Goal: Task Accomplishment & Management: Use online tool/utility

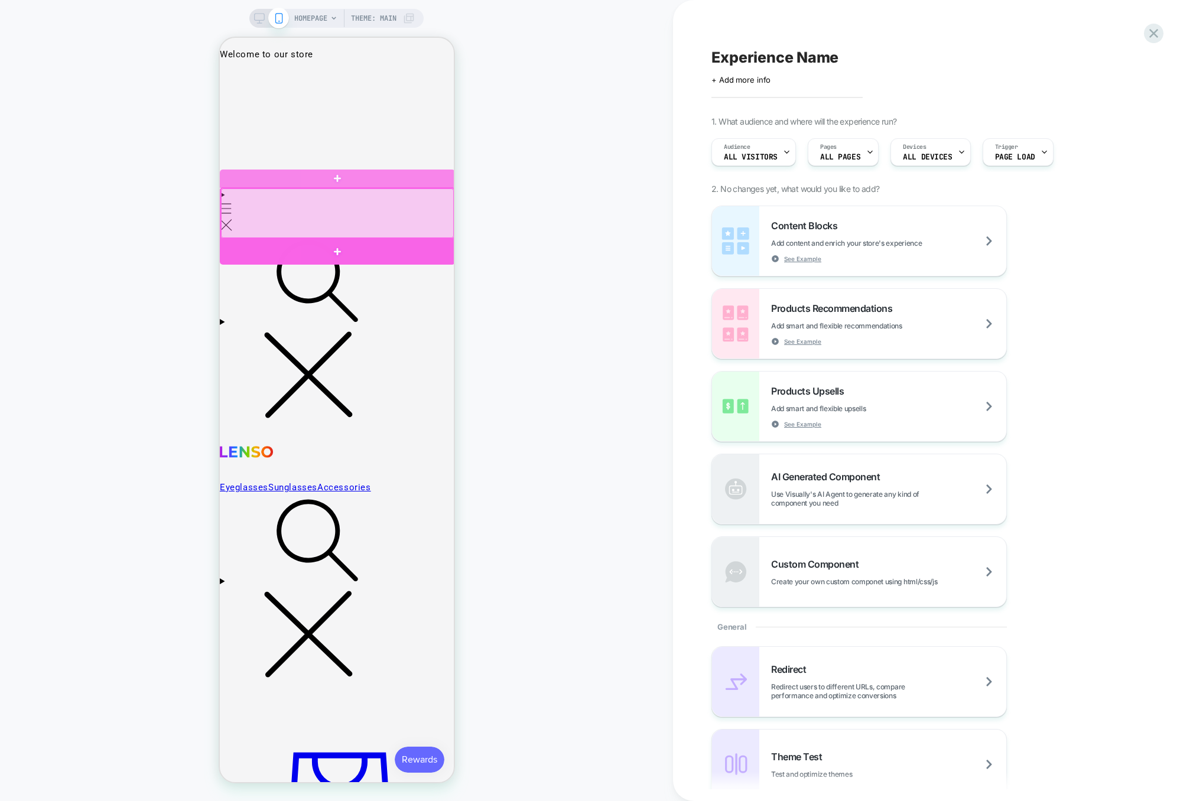
click at [351, 243] on div at bounding box center [336, 252] width 235 height 27
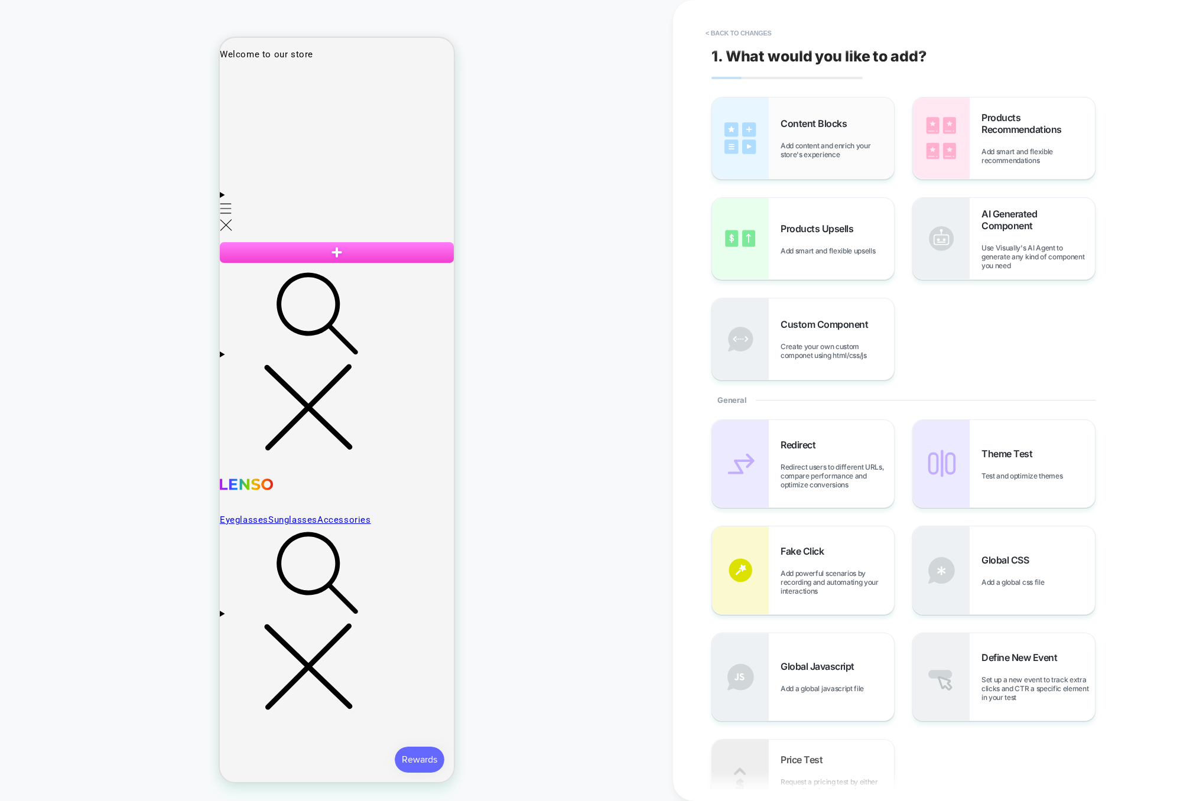
click at [834, 158] on span "Add content and enrich your store's experience" at bounding box center [837, 150] width 113 height 18
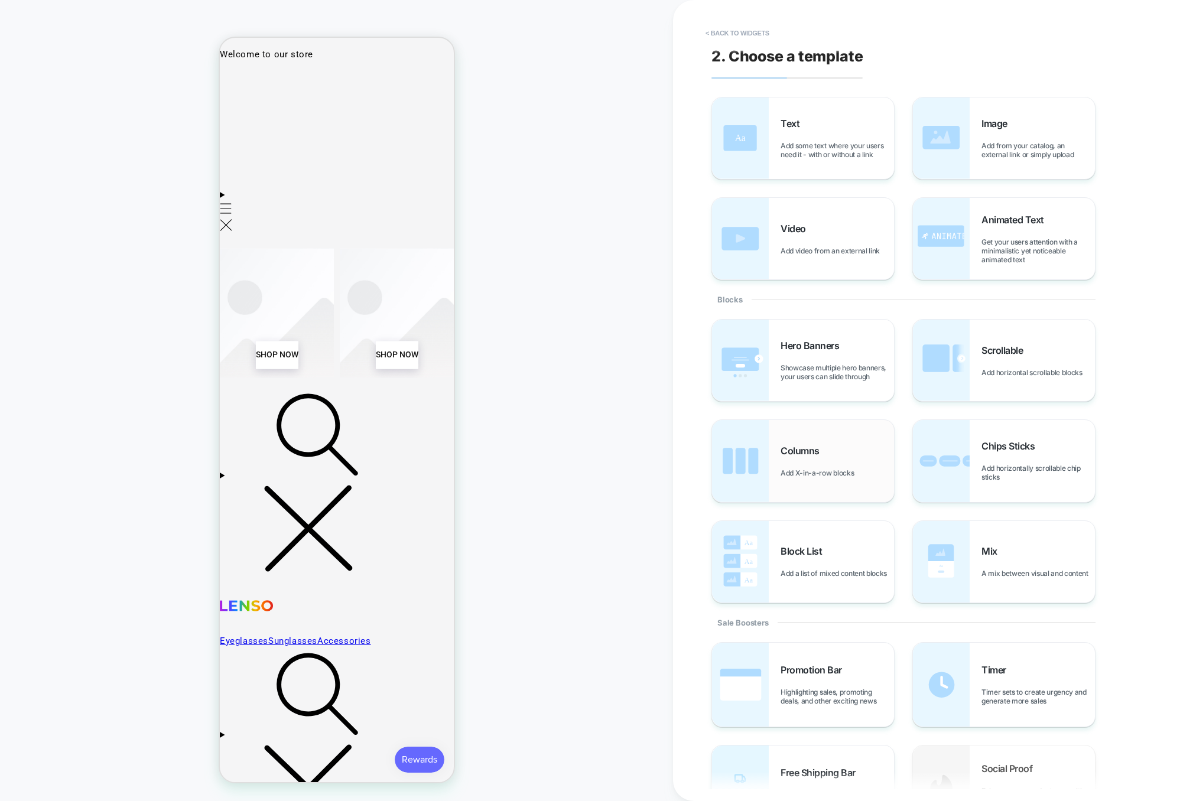
scroll to position [195, 0]
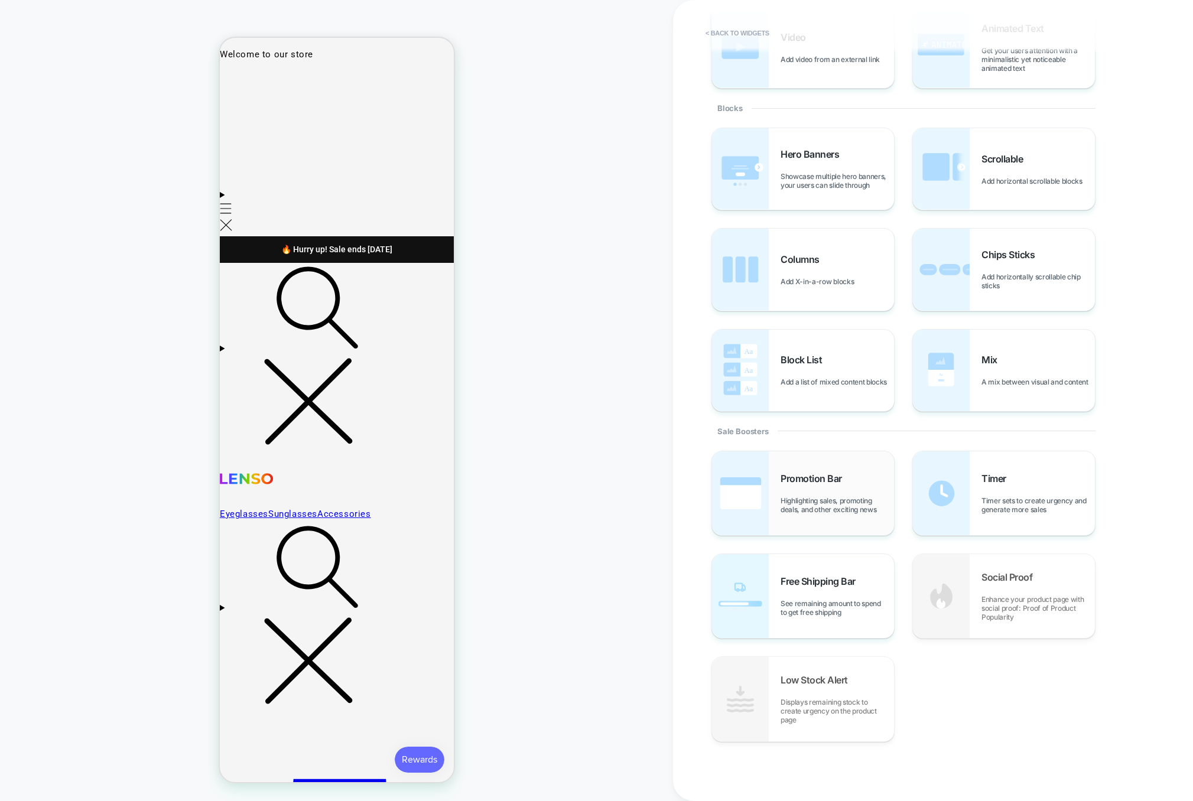
click at [808, 485] on div "Promotion Bar Highlighting sales, promoting deals, and other exciting news" at bounding box center [837, 493] width 113 height 41
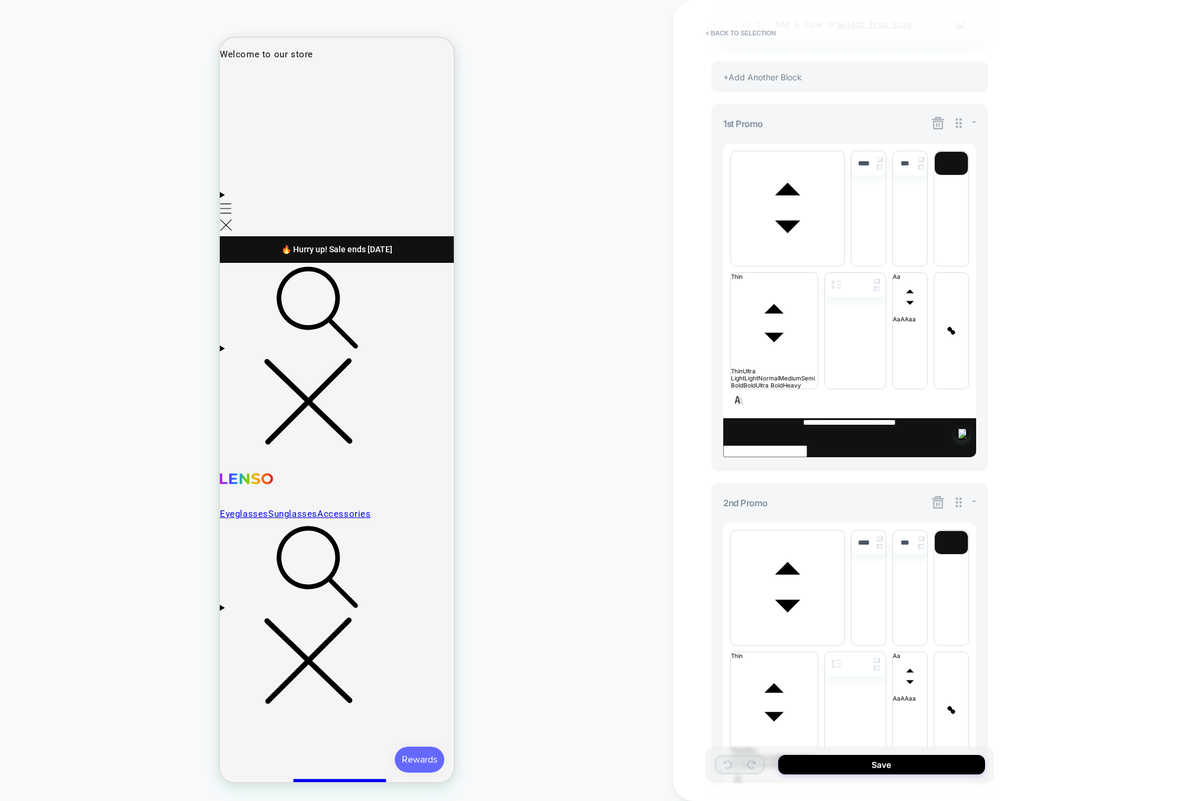
scroll to position [465, 0]
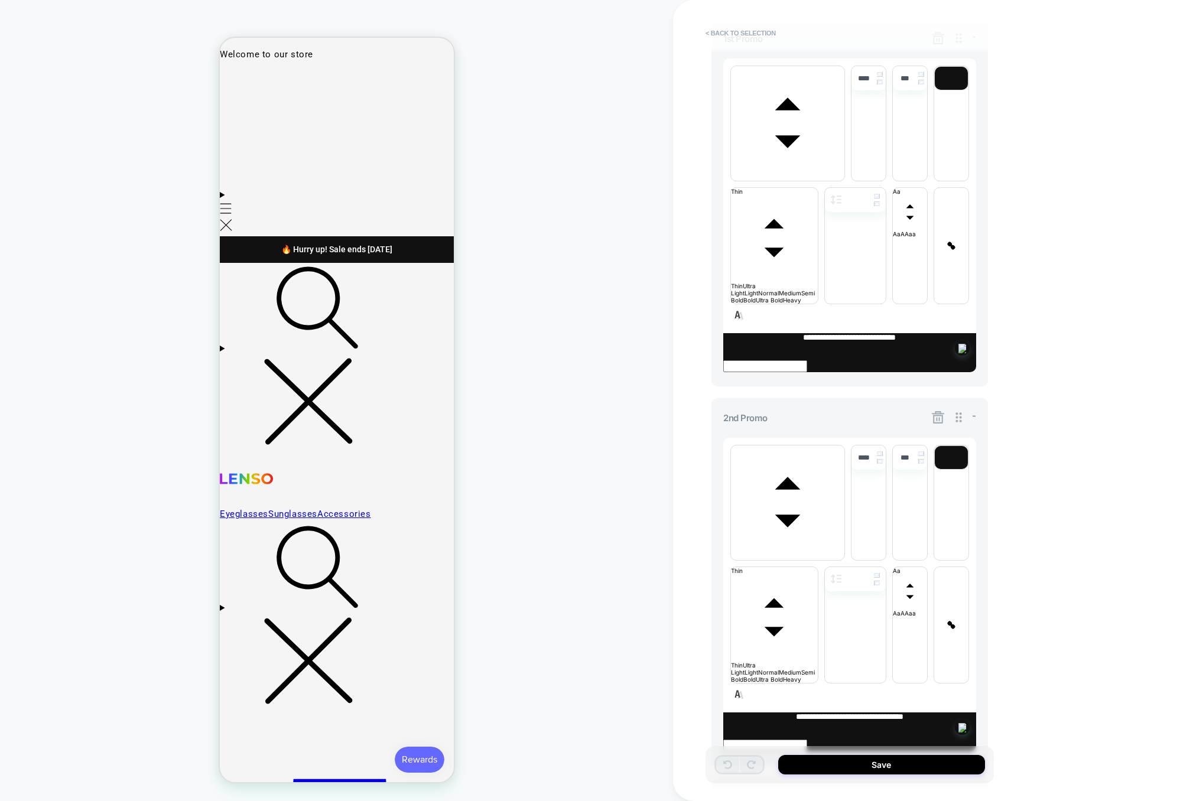
click at [936, 411] on icon at bounding box center [938, 417] width 12 height 12
click at [961, 297] on button "Yes" at bounding box center [970, 300] width 59 height 18
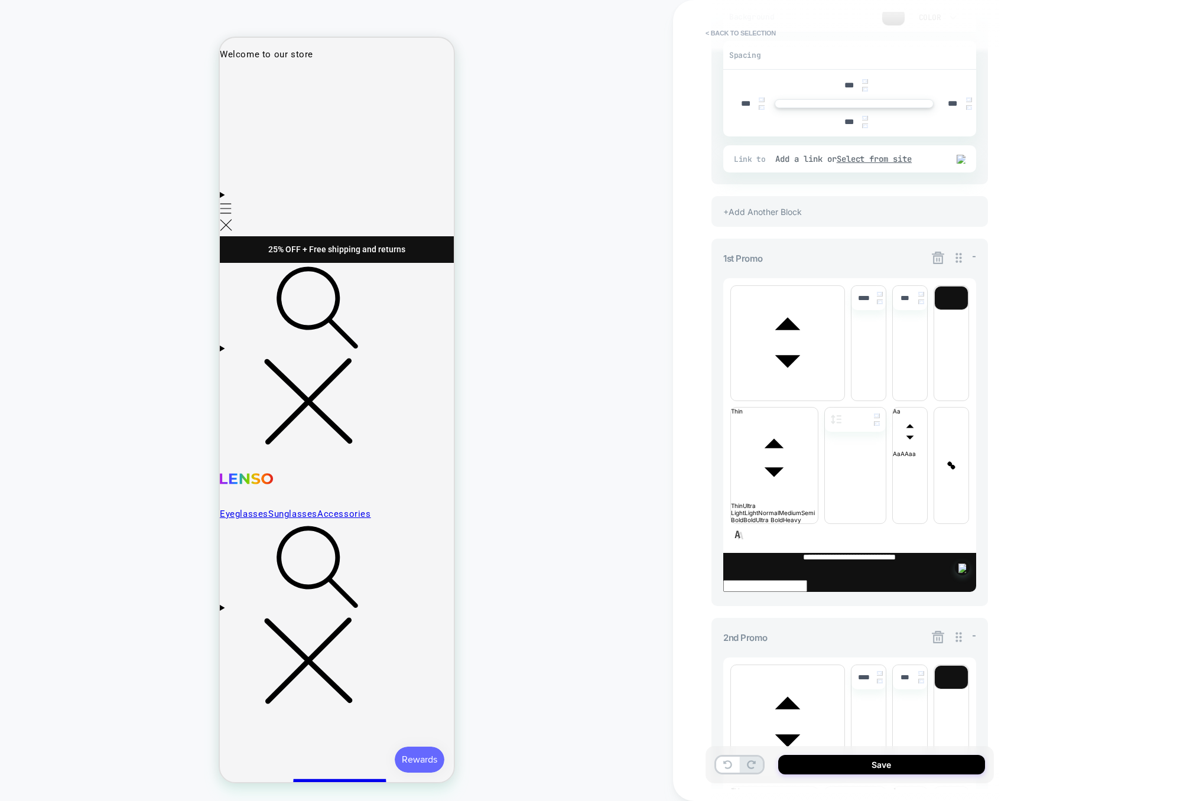
scroll to position [263, 0]
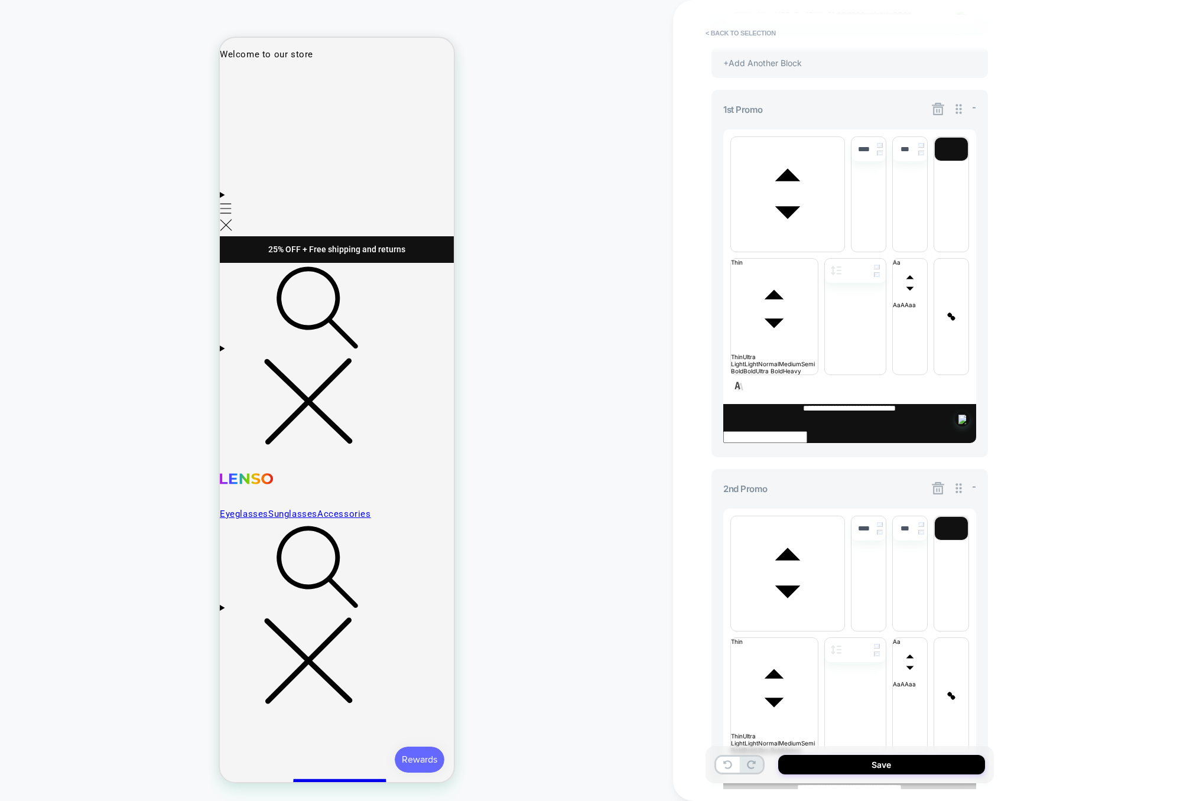
scroll to position [396, 0]
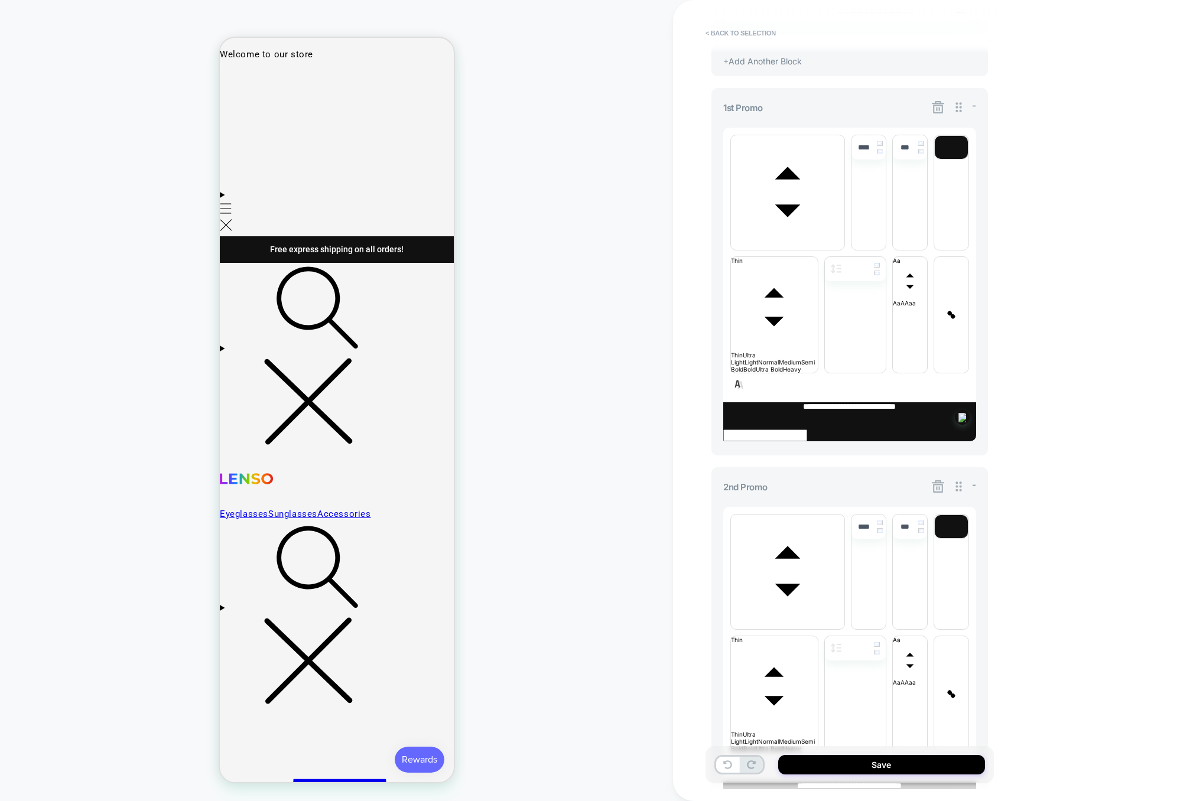
click at [938, 480] on icon at bounding box center [938, 486] width 12 height 12
click at [958, 370] on button "Yes" at bounding box center [970, 369] width 59 height 18
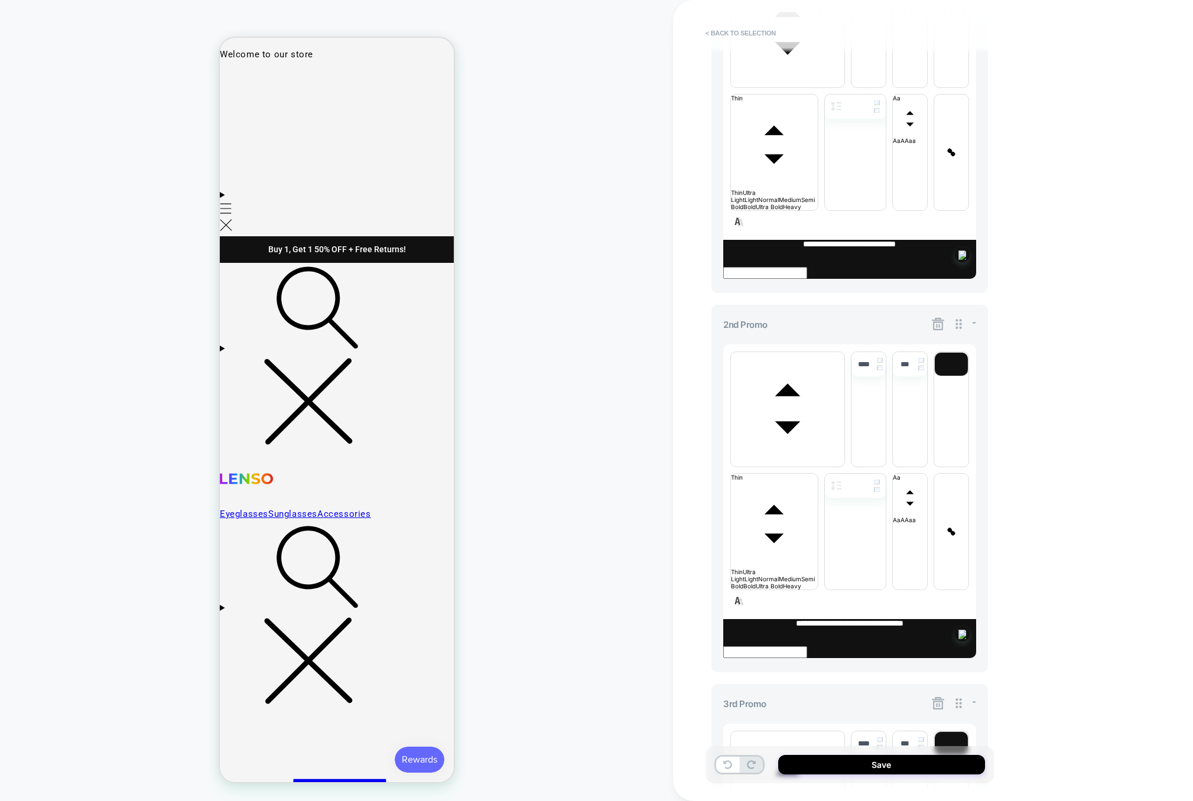
scroll to position [519, 0]
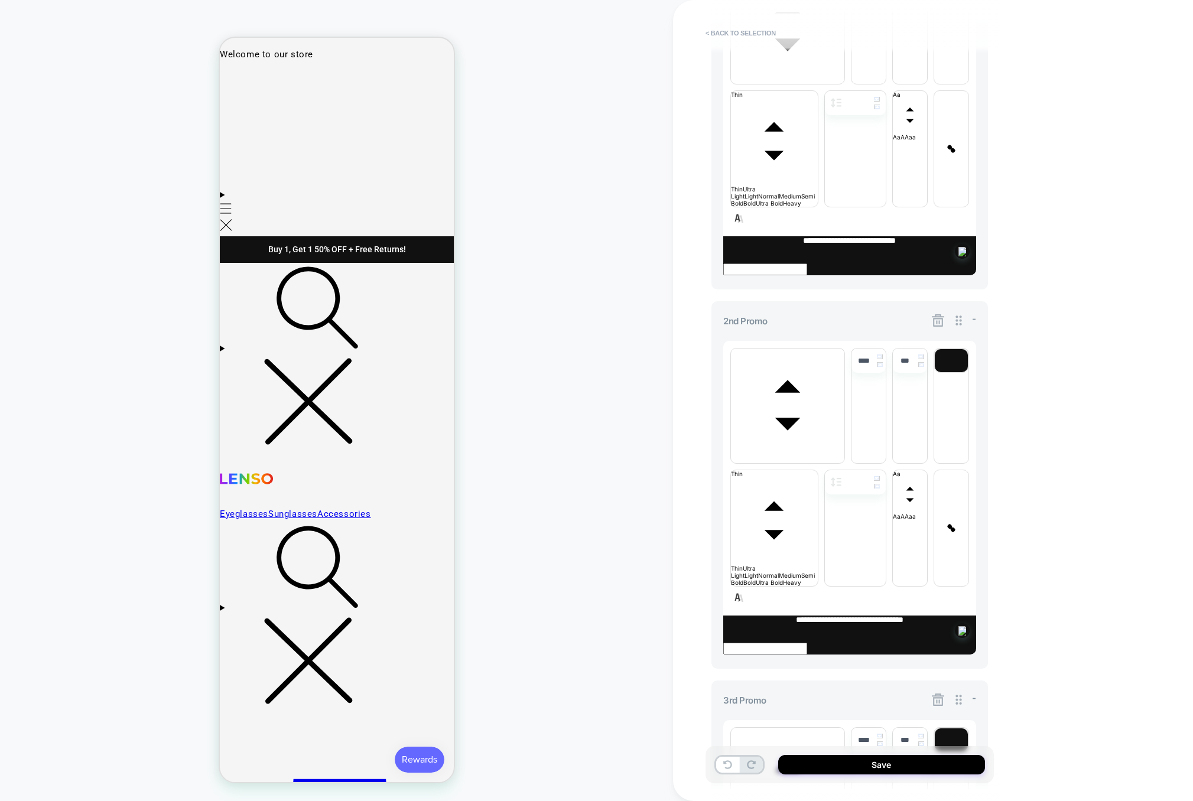
click at [936, 694] on icon at bounding box center [938, 700] width 12 height 12
click at [961, 394] on button "Yes" at bounding box center [970, 399] width 59 height 18
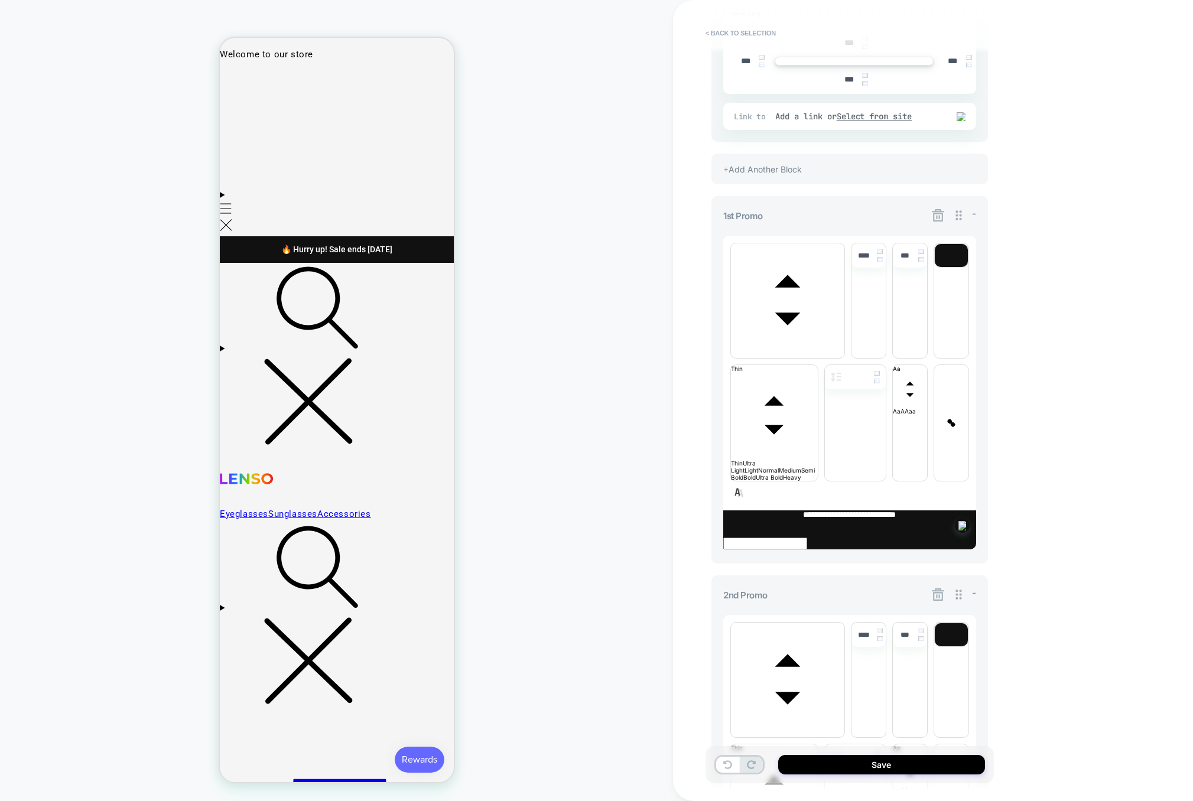
scroll to position [284, 0]
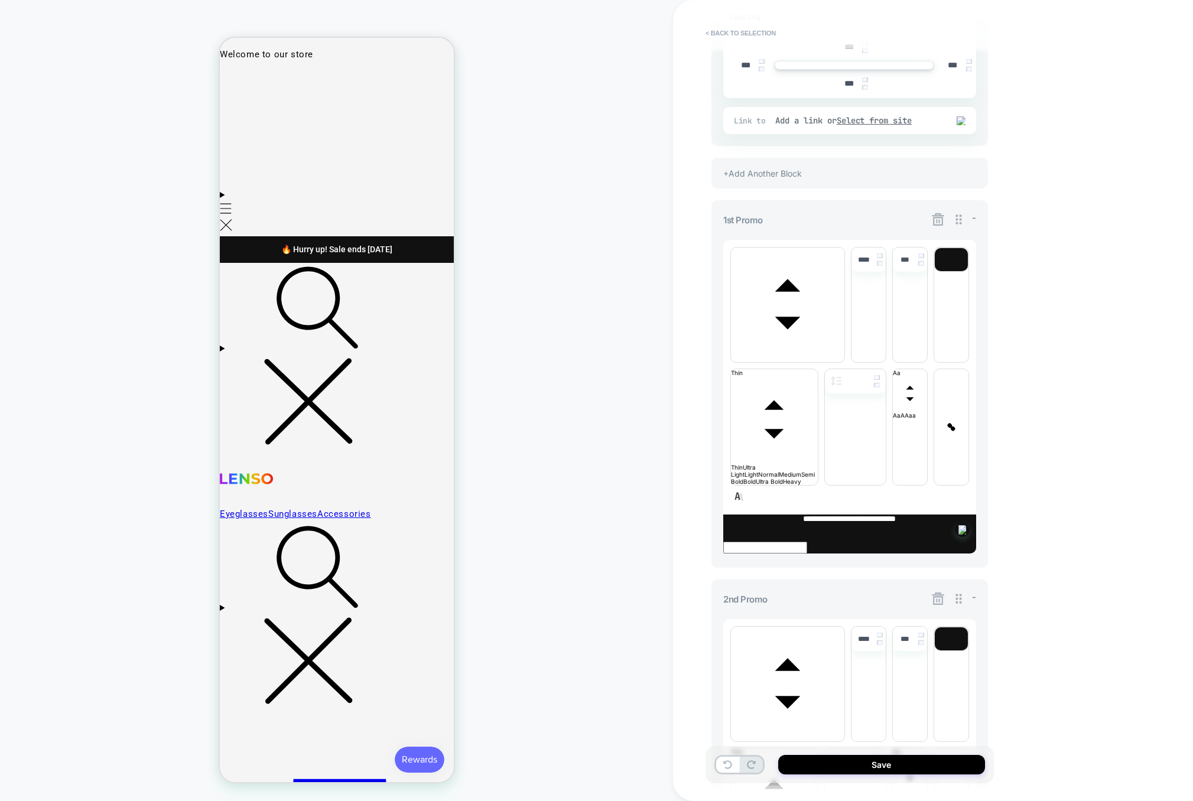
click at [802, 176] on div "+Add Another Block" at bounding box center [849, 173] width 277 height 31
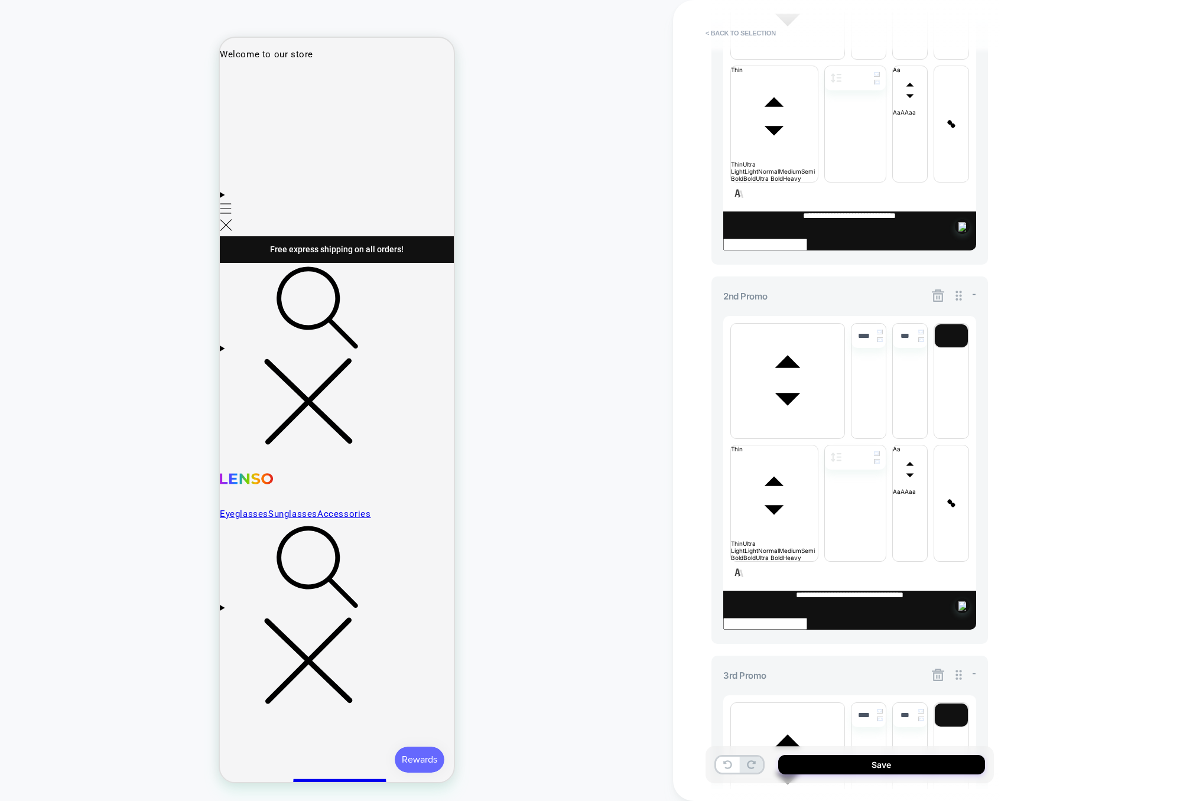
scroll to position [575, 0]
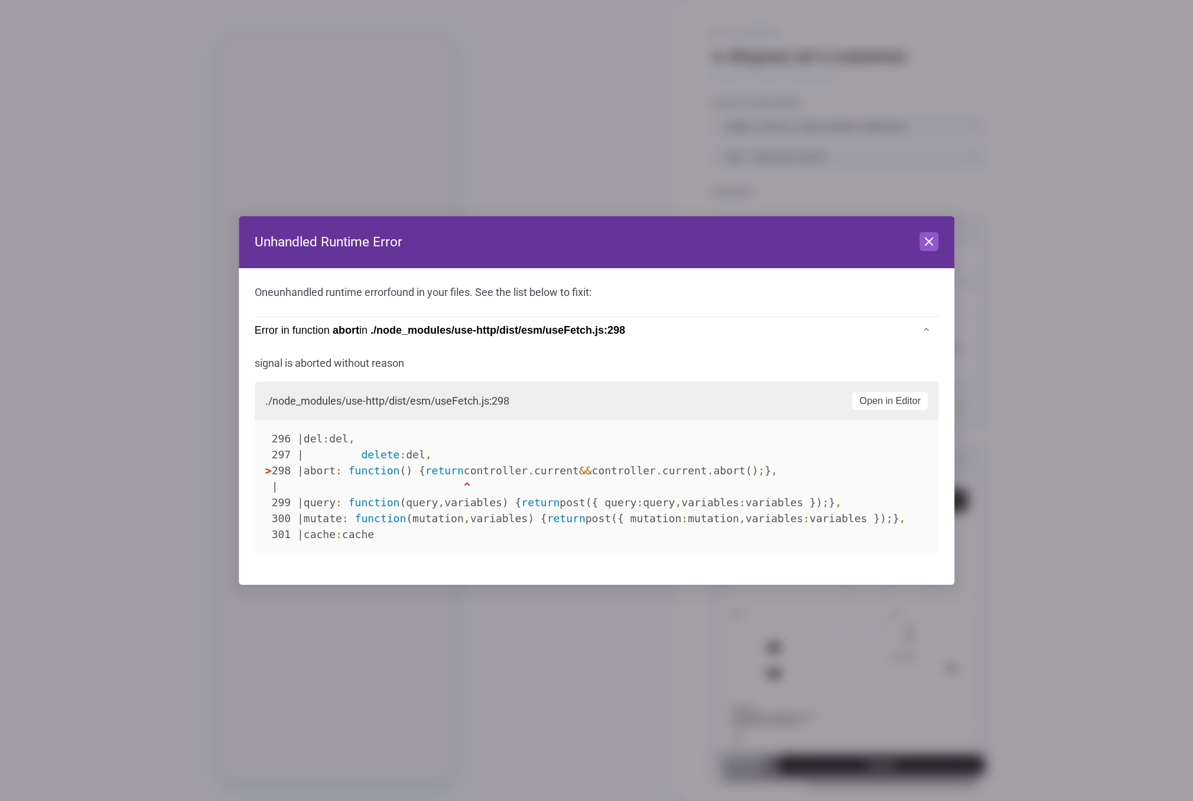
click at [940, 245] on header "Unhandled Runtime Error Close" at bounding box center [597, 242] width 716 height 52
click at [938, 245] on button "Close" at bounding box center [928, 241] width 19 height 19
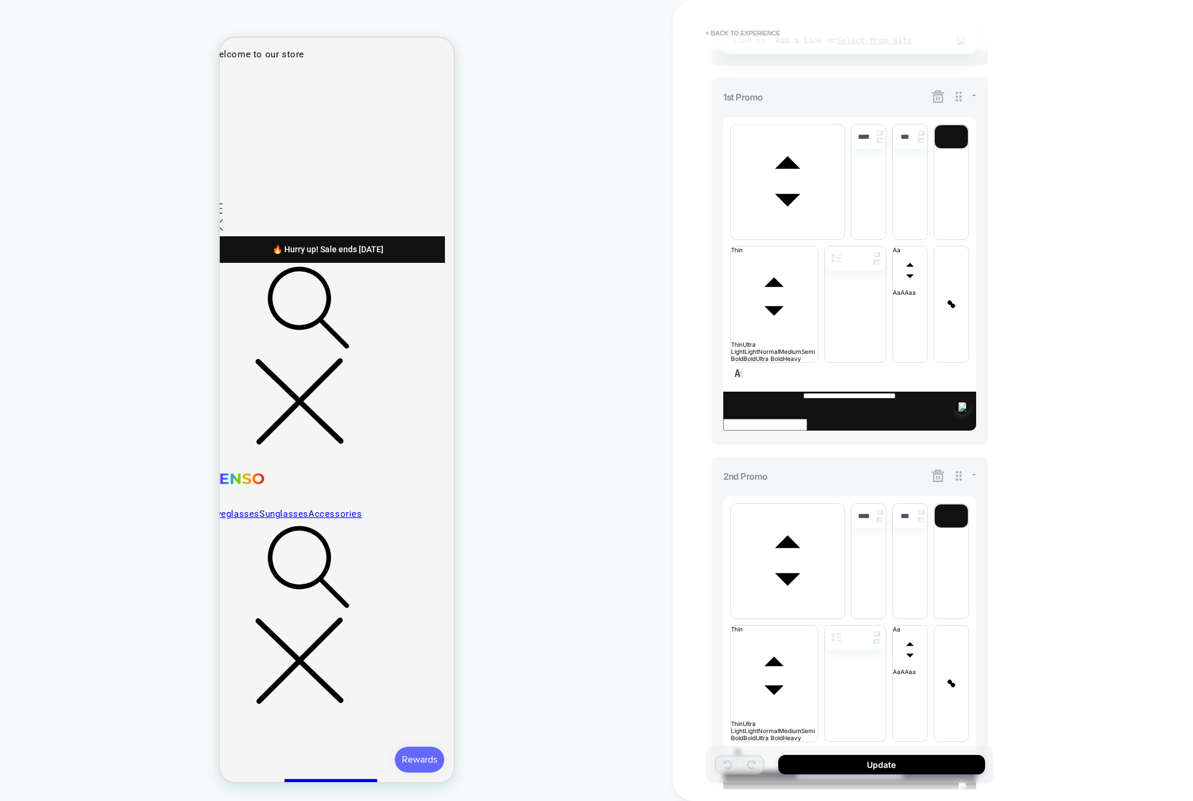
scroll to position [365, 0]
click at [766, 37] on button "< Back to experience" at bounding box center [743, 33] width 86 height 19
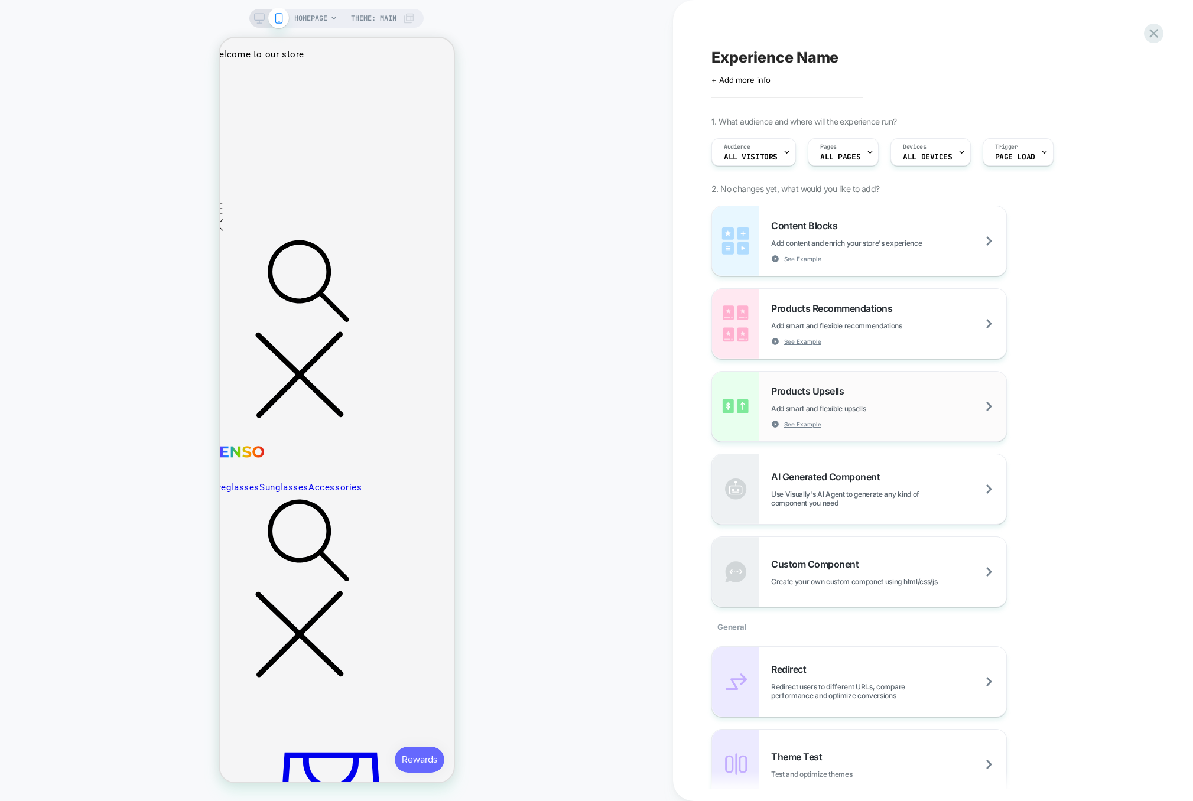
scroll to position [0, 0]
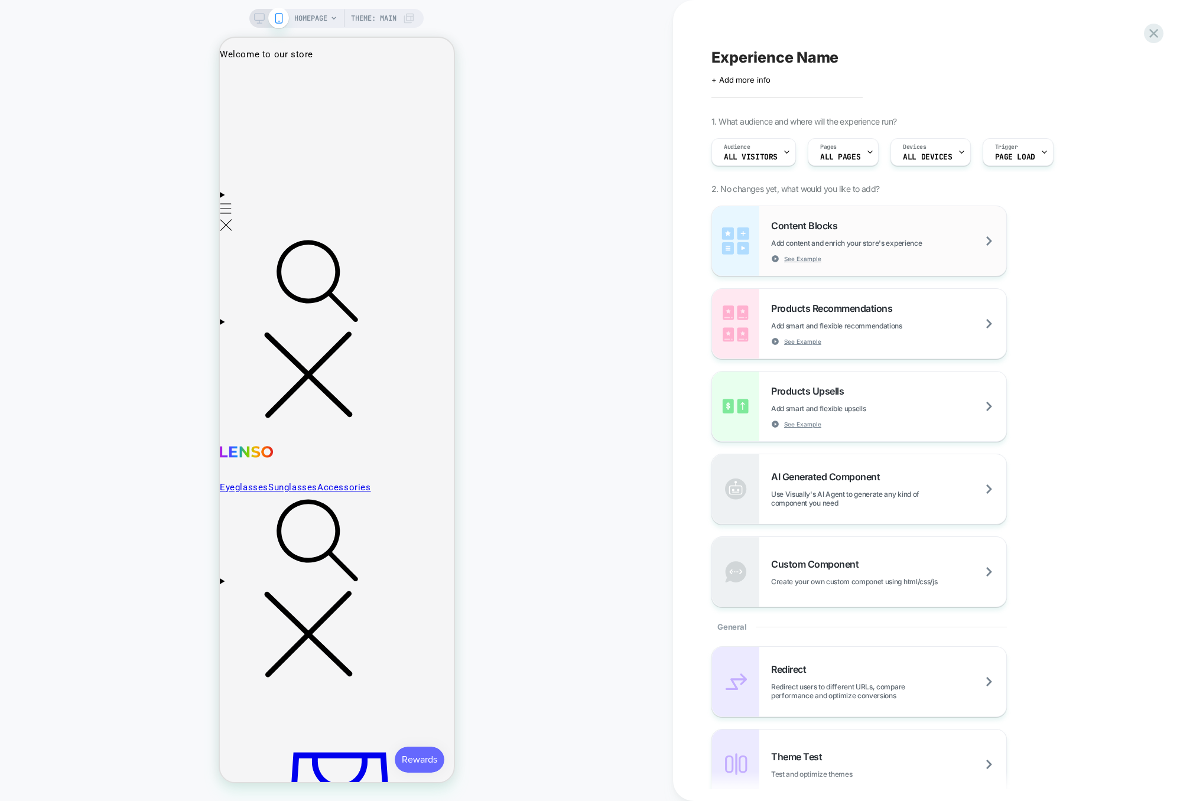
click at [916, 239] on span "Add content and enrich your store's experience" at bounding box center [876, 243] width 210 height 9
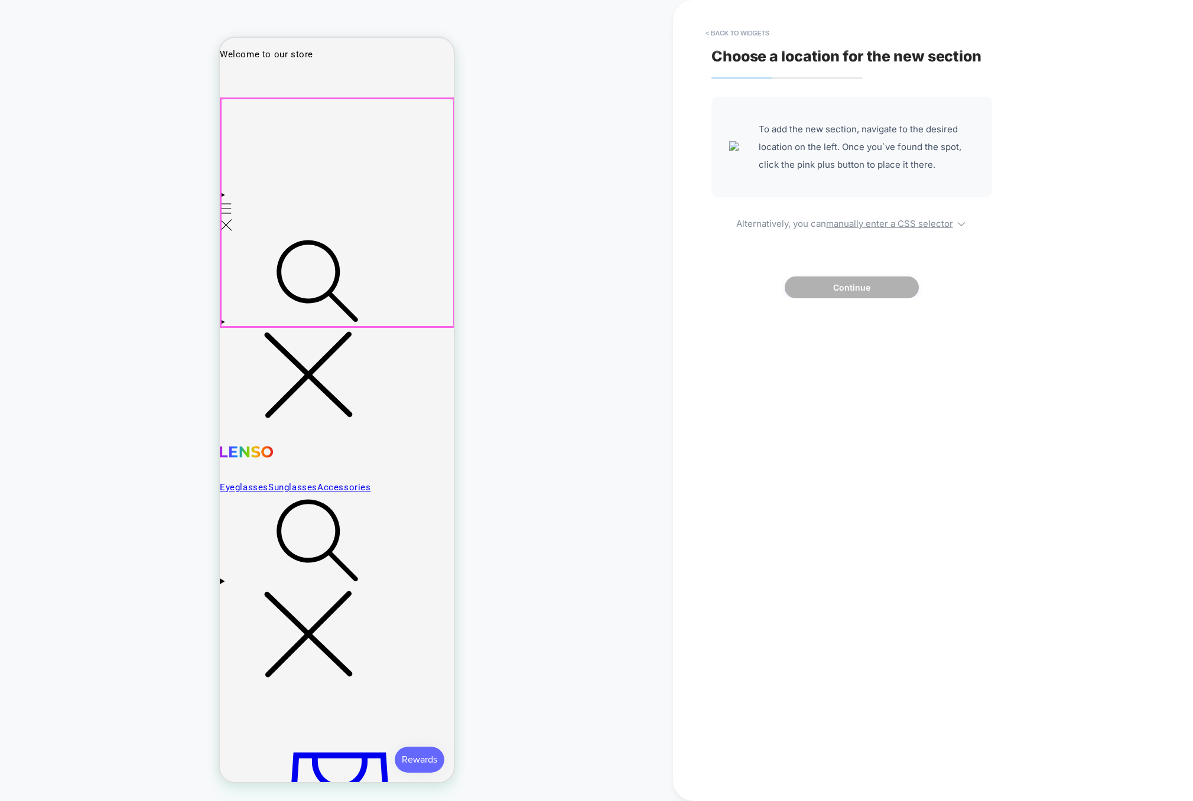
click at [367, 222] on div at bounding box center [336, 213] width 233 height 228
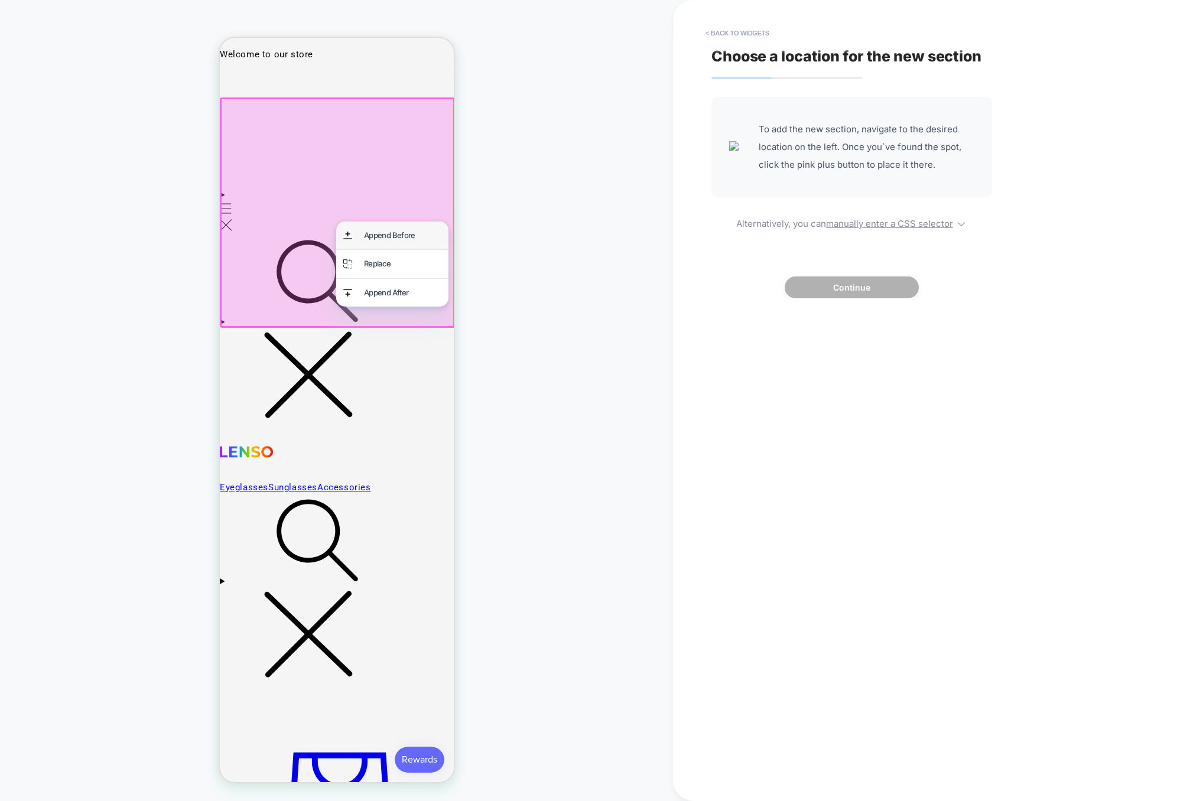
click at [373, 230] on div "Append Before" at bounding box center [401, 236] width 77 height 14
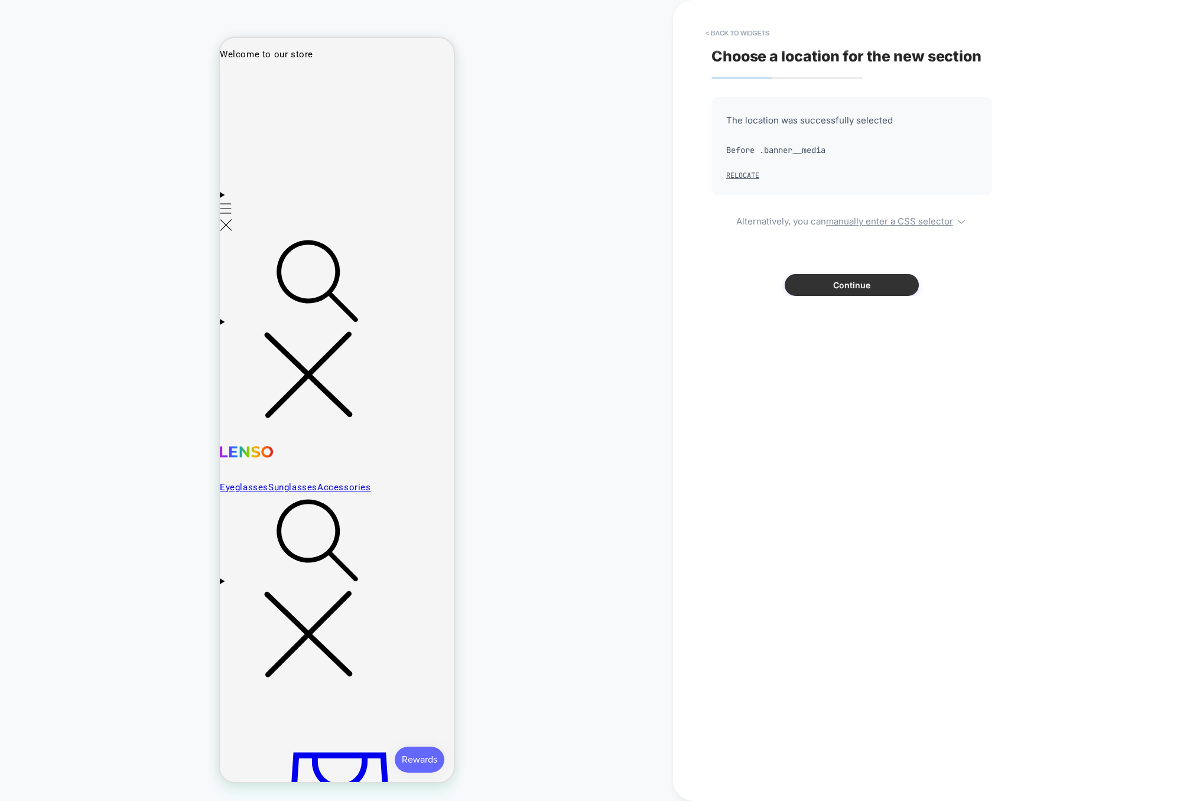
click at [856, 285] on button "Continue" at bounding box center [852, 285] width 134 height 22
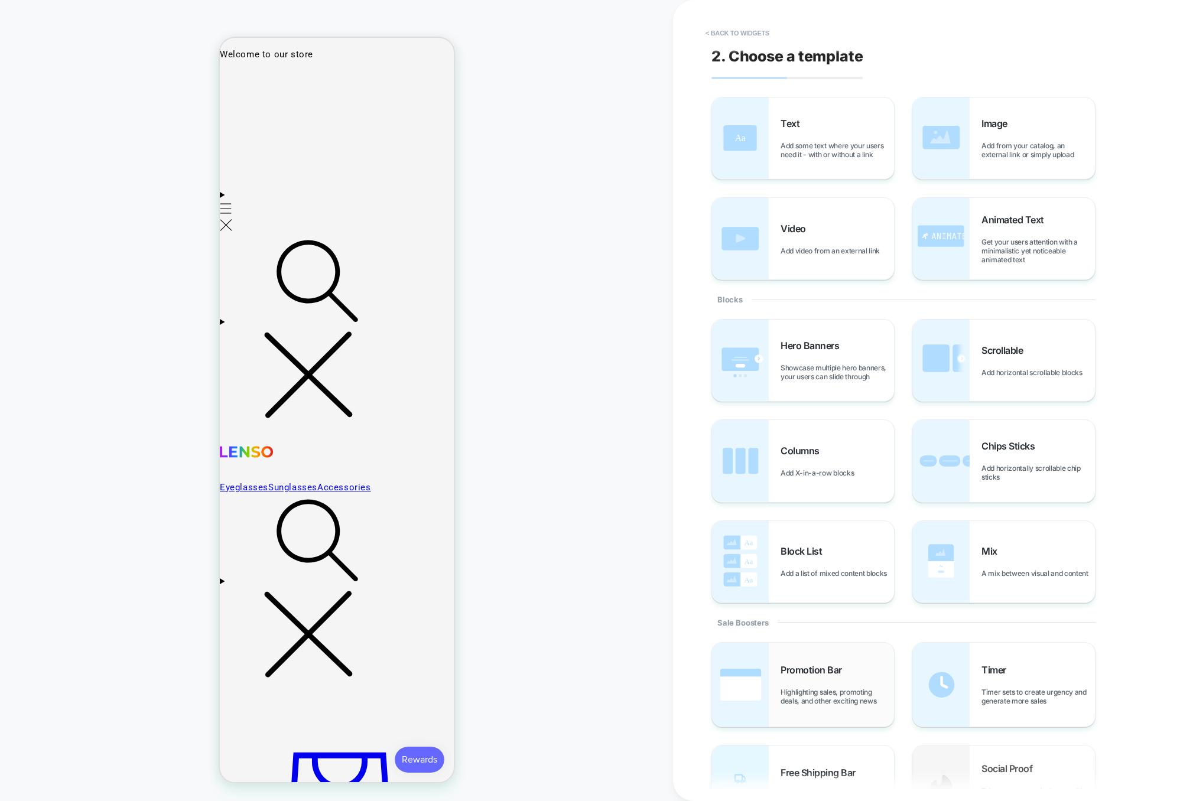
click at [820, 678] on div "Promotion Bar Highlighting sales, promoting deals, and other exciting news" at bounding box center [837, 684] width 113 height 41
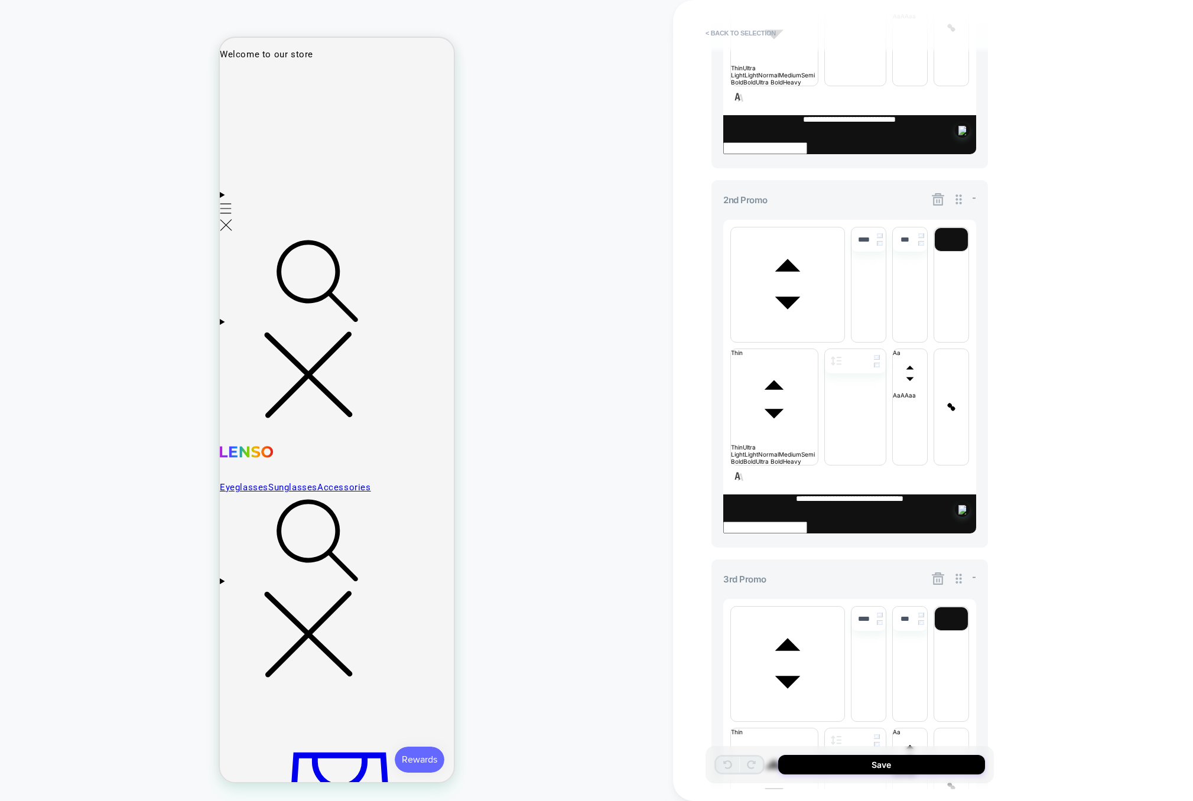
scroll to position [679, 0]
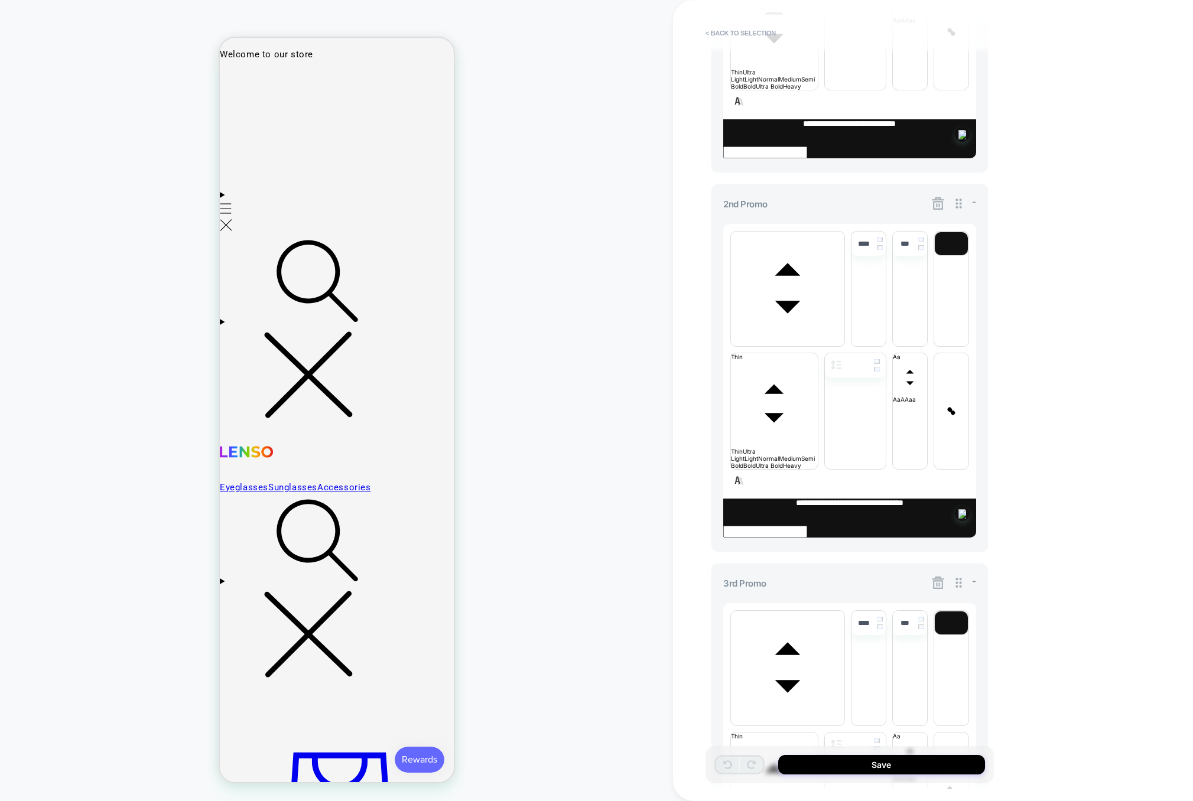
click at [938, 210] on icon at bounding box center [938, 203] width 12 height 12
click at [963, 276] on button "Yes" at bounding box center [970, 280] width 59 height 18
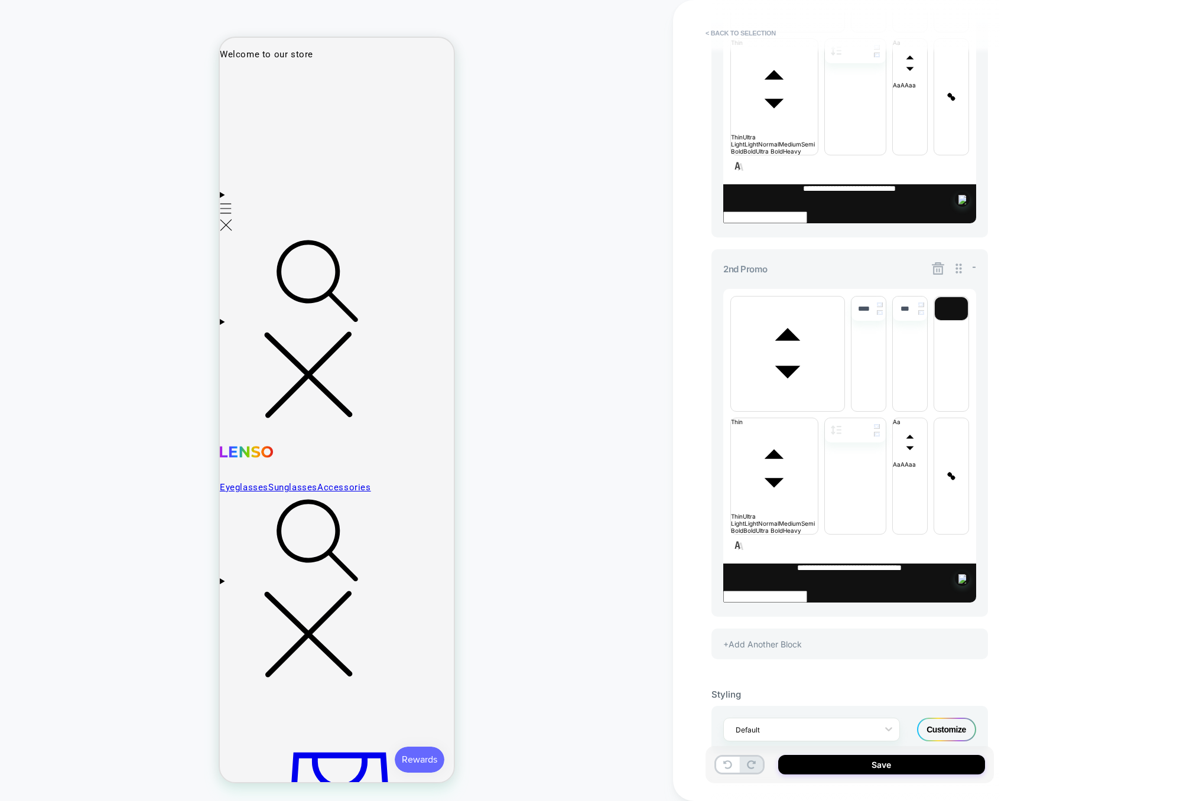
scroll to position [651, 0]
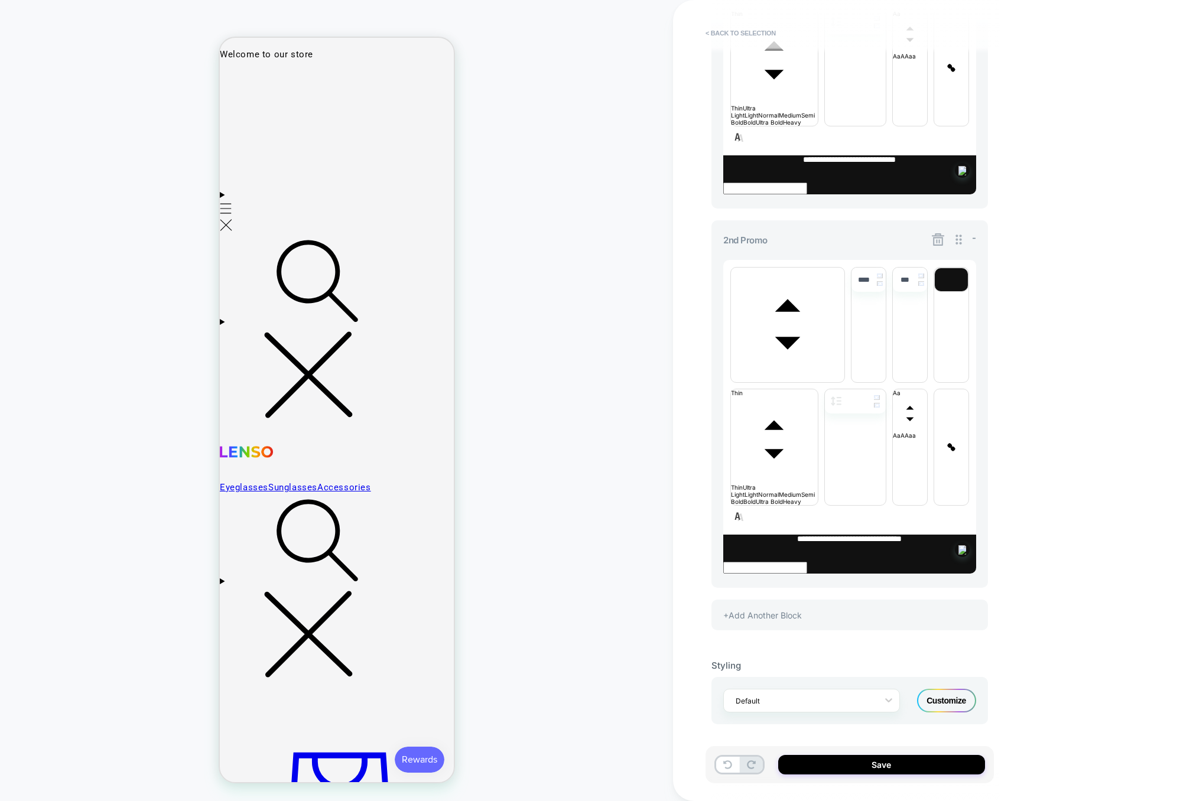
click at [830, 622] on div "+Add Another Block" at bounding box center [849, 615] width 277 height 31
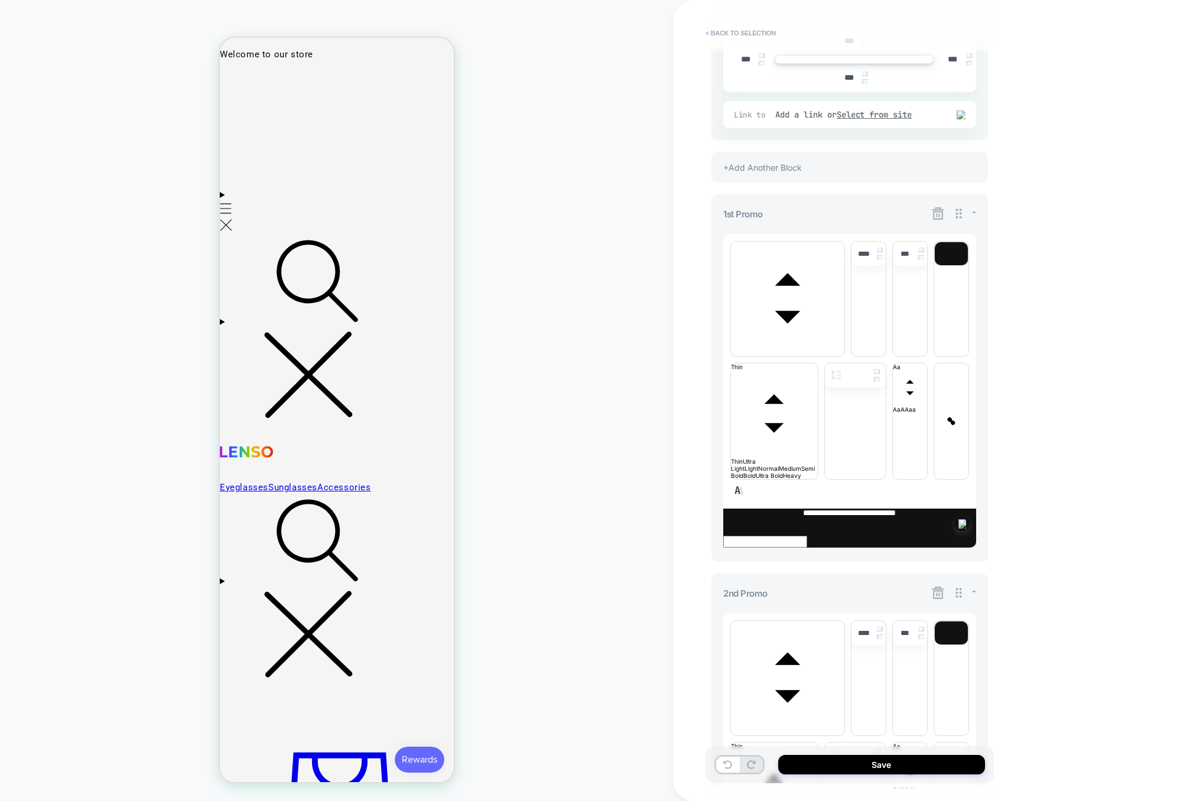
scroll to position [287, 0]
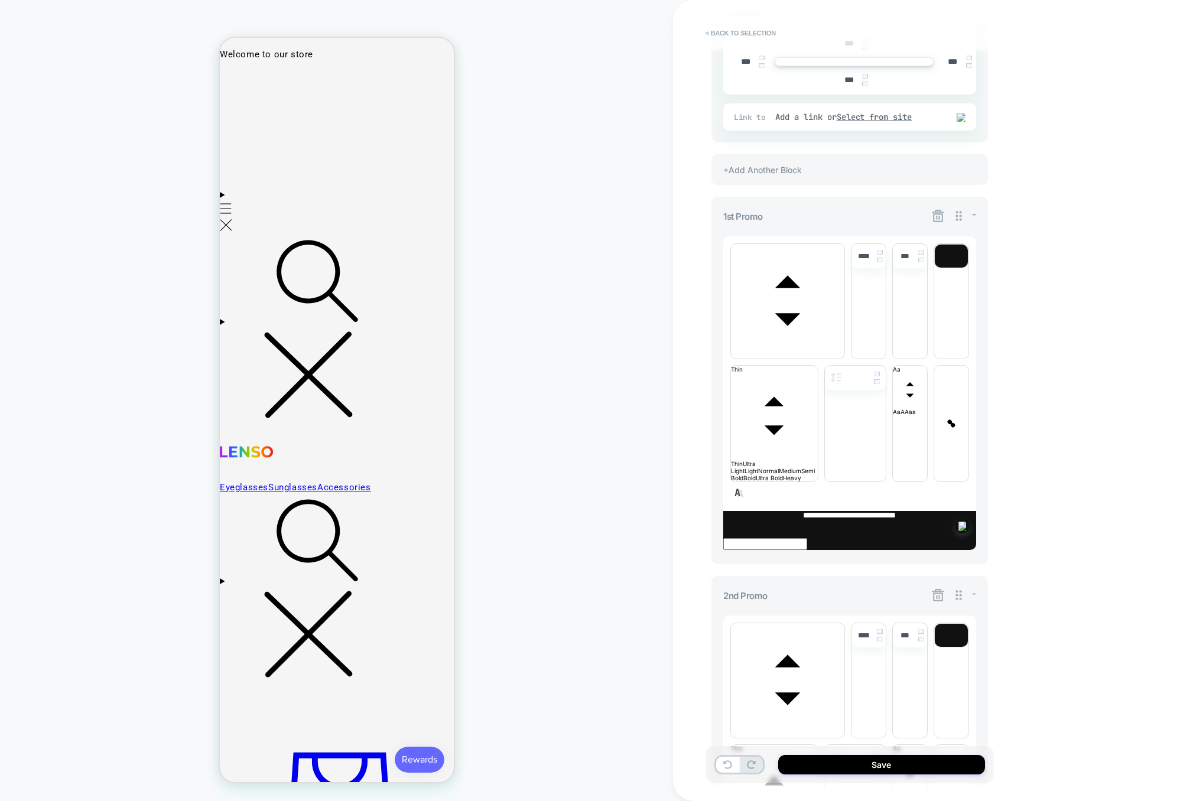
click at [835, 178] on div "+Add Another Block" at bounding box center [849, 169] width 277 height 31
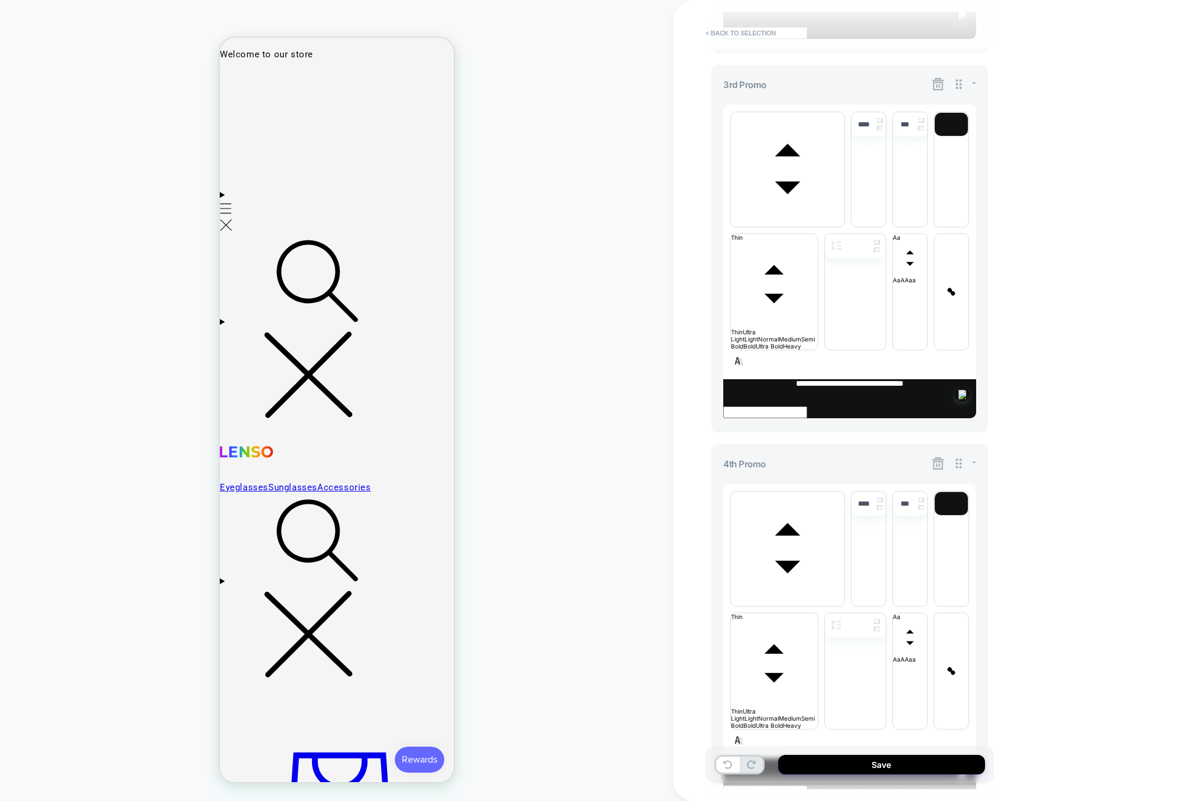
scroll to position [1332, 0]
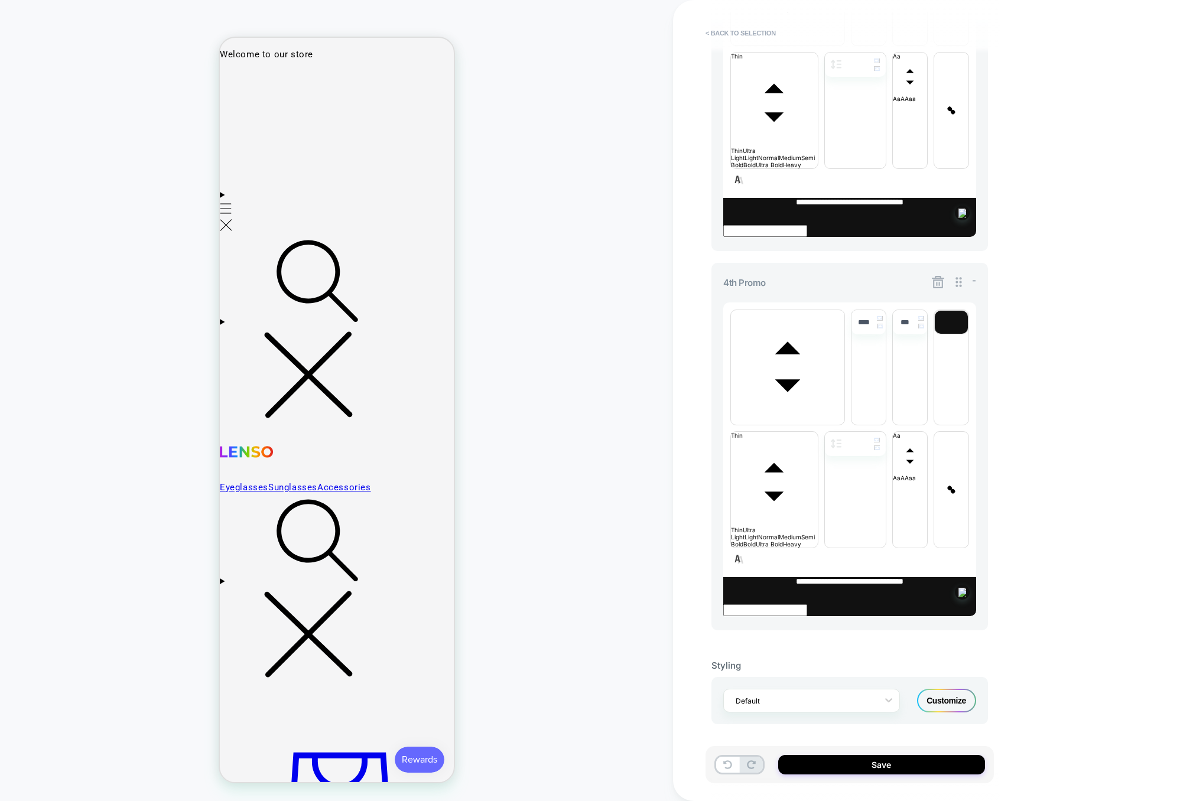
click at [943, 282] on icon at bounding box center [938, 282] width 15 height 15
click at [981, 353] on button "Yes" at bounding box center [970, 349] width 59 height 18
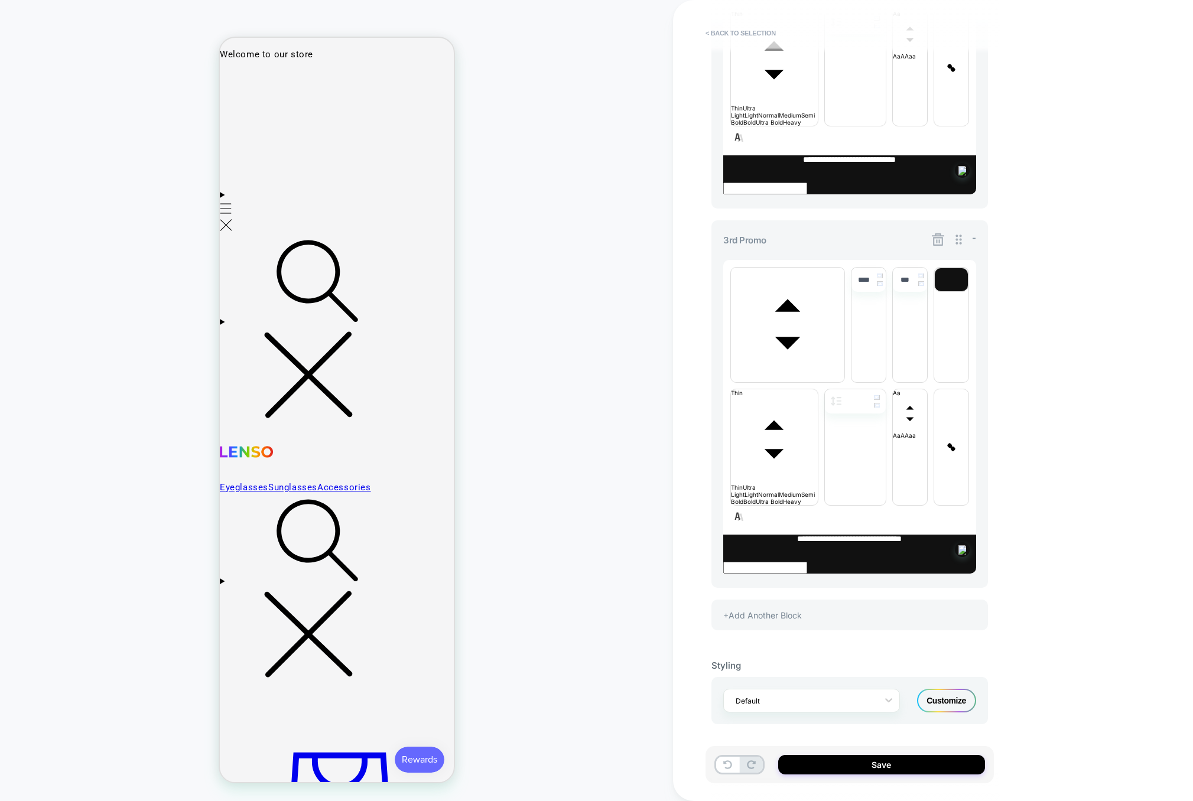
scroll to position [1034, 0]
click at [747, 28] on button "< Back to selection" at bounding box center [741, 33] width 82 height 19
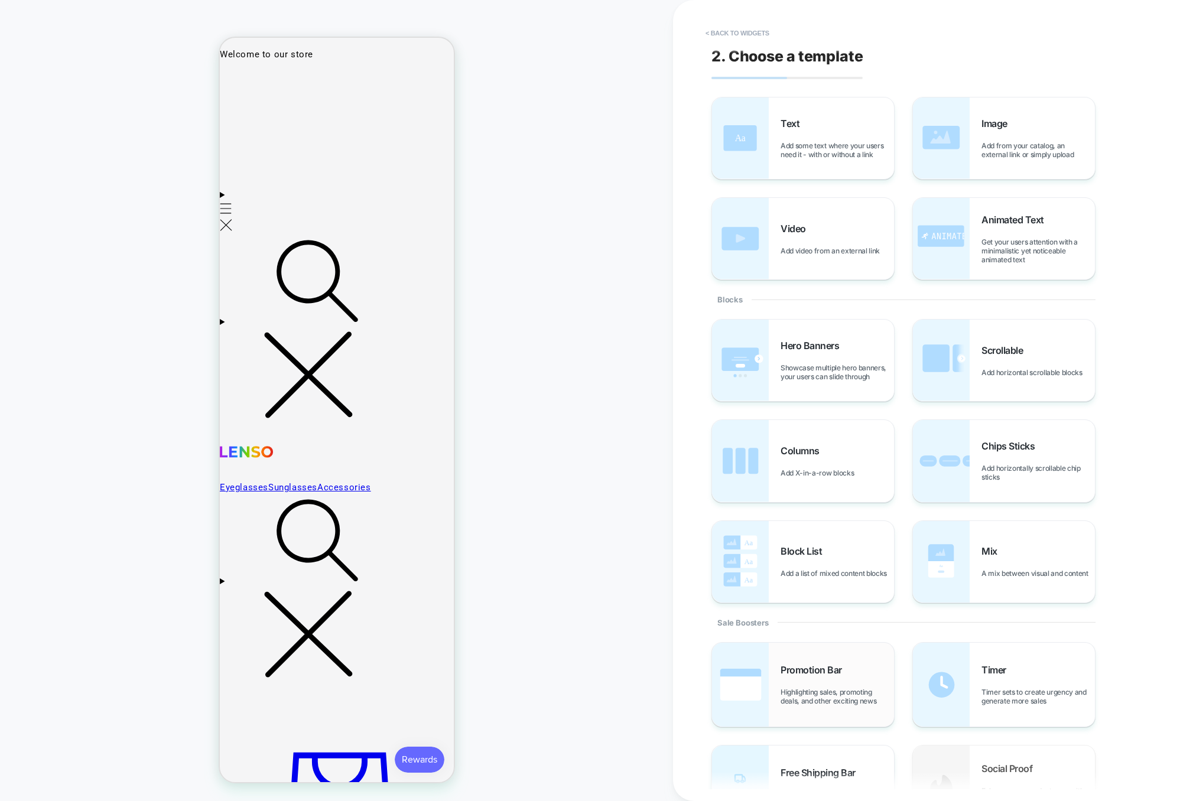
click at [798, 675] on span "Promotion Bar" at bounding box center [814, 670] width 67 height 12
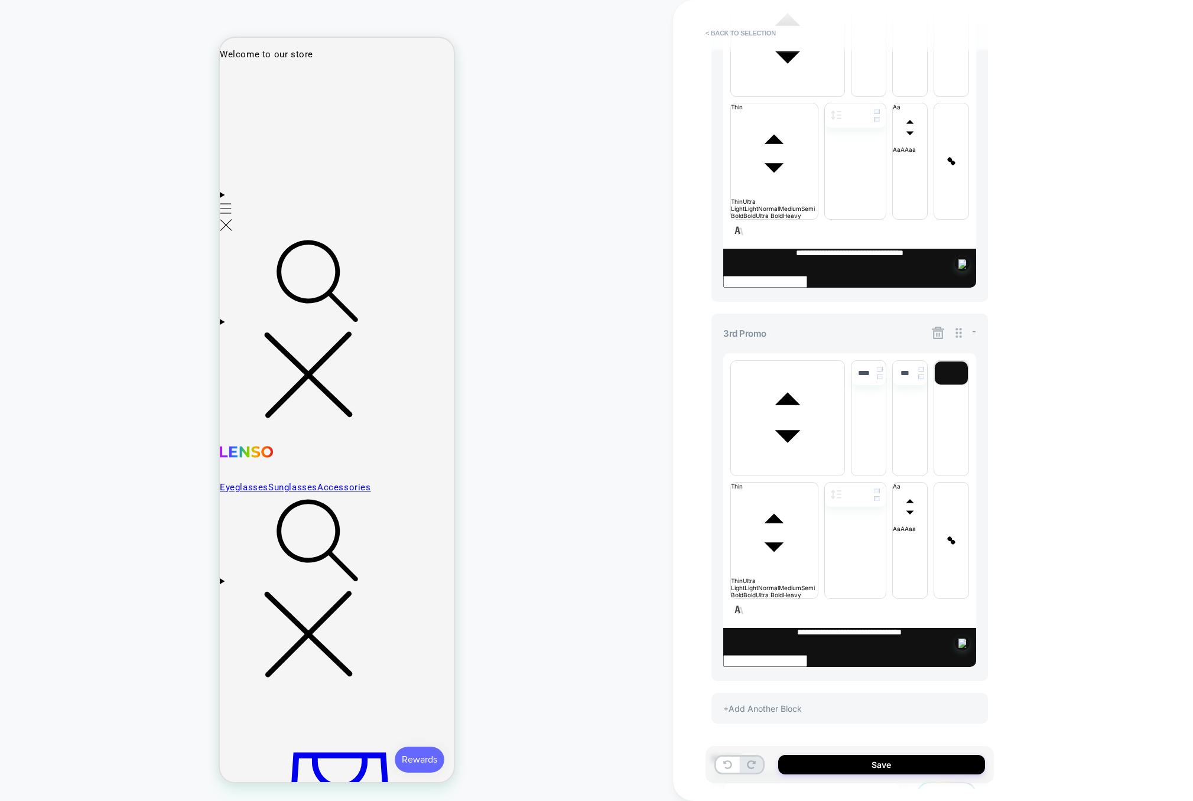
scroll to position [1034, 0]
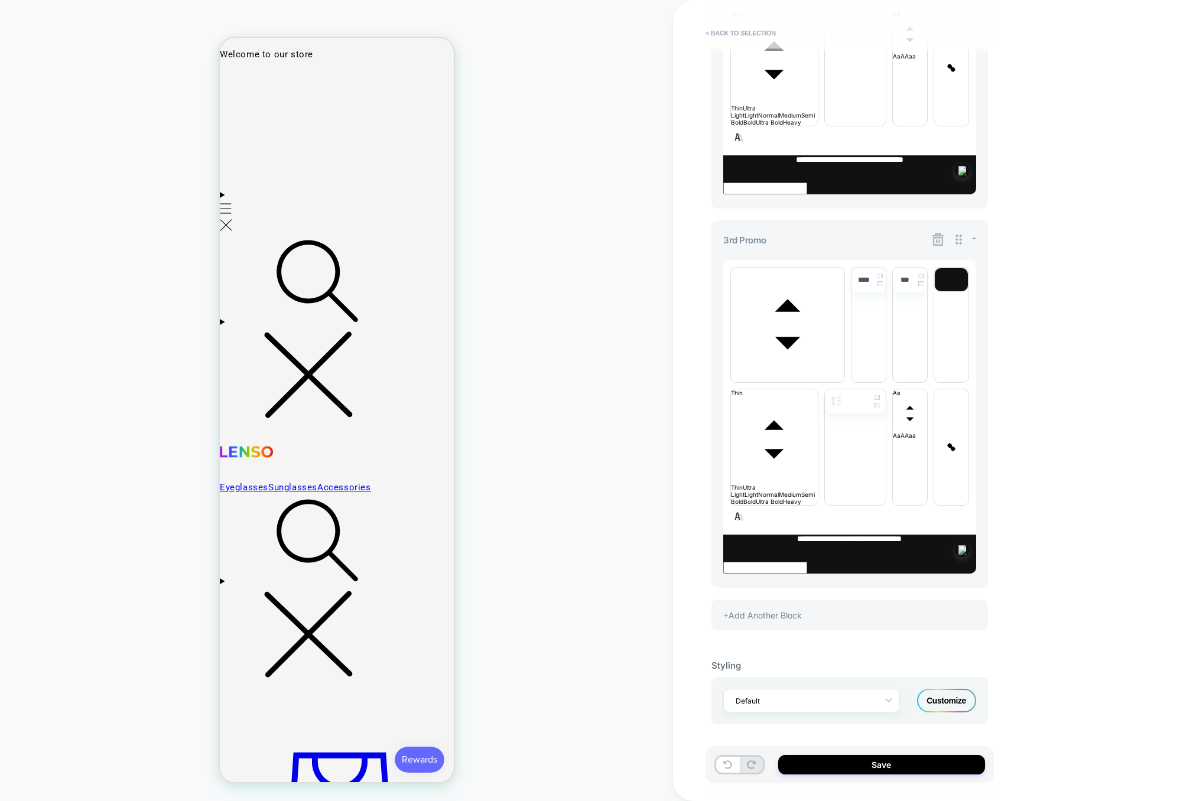
click at [934, 238] on icon at bounding box center [938, 239] width 12 height 12
click at [982, 310] on button "Yes" at bounding box center [970, 307] width 59 height 18
click at [740, 32] on button "< Back to selection" at bounding box center [741, 33] width 82 height 19
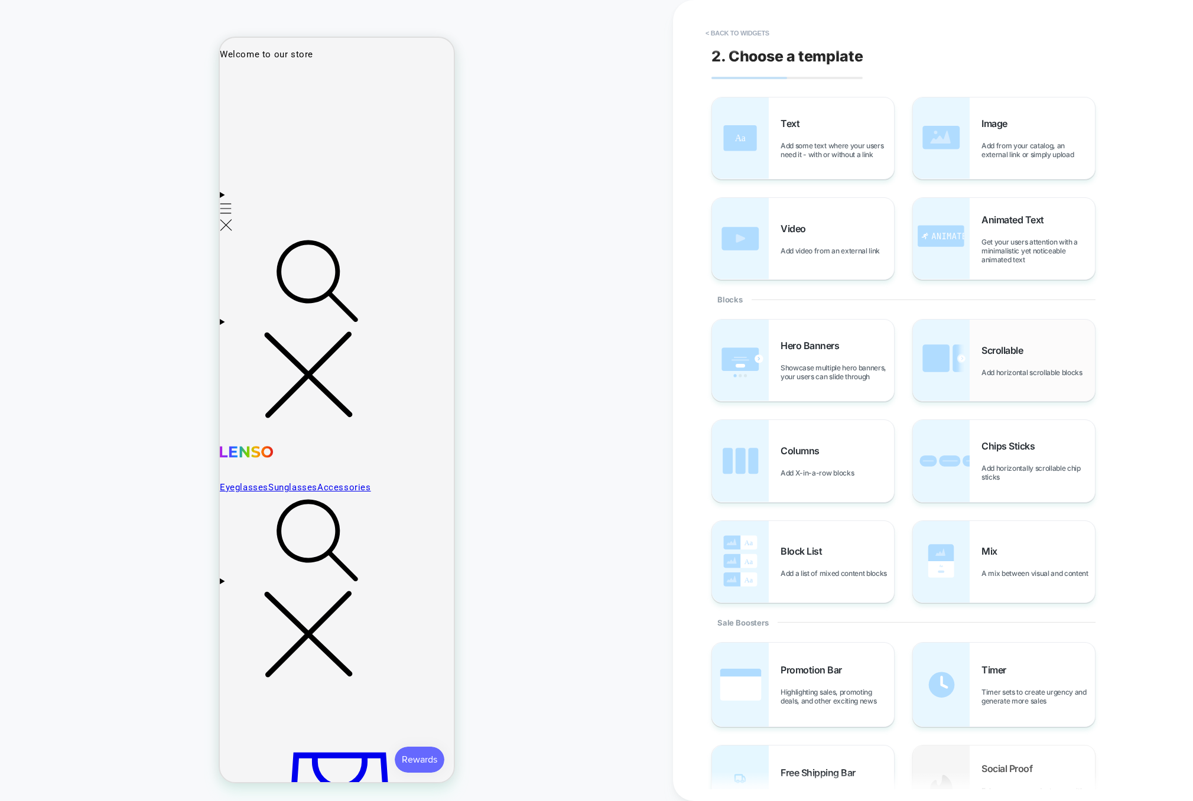
click at [974, 352] on div "Scrollable Add horizontal scrollable blocks" at bounding box center [1004, 361] width 182 height 82
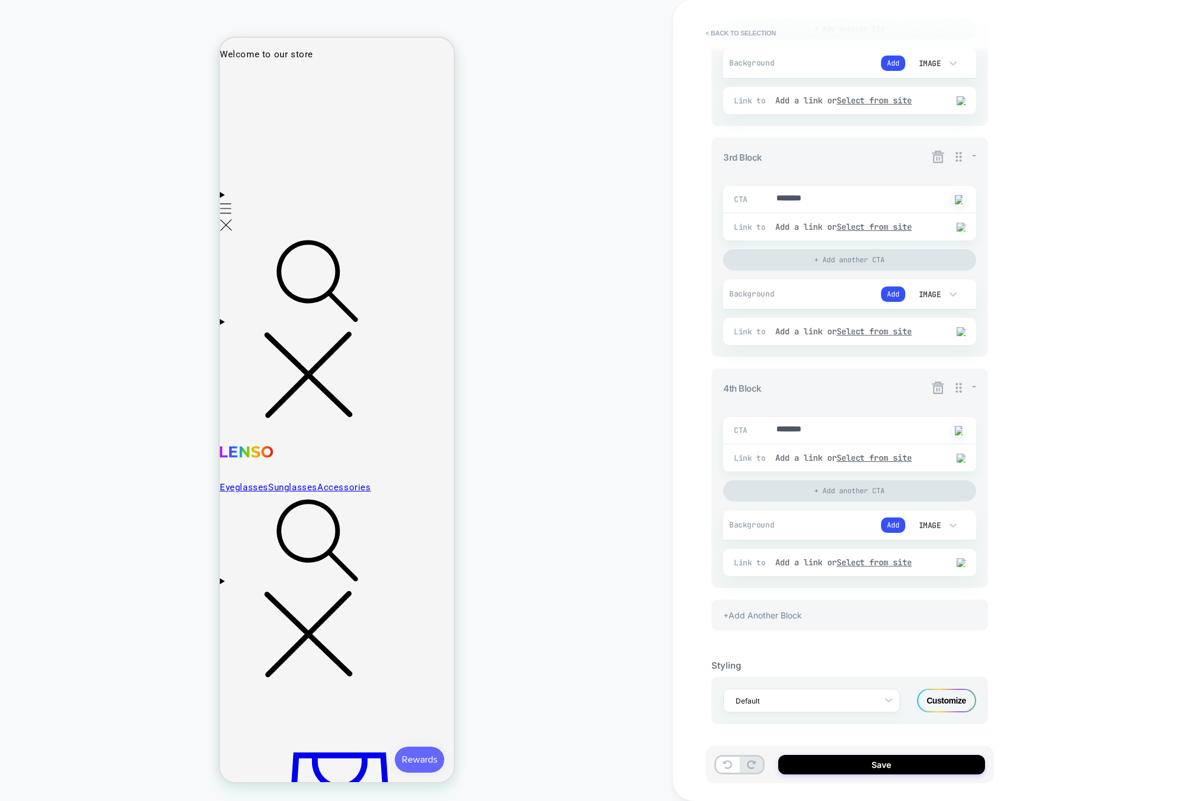
scroll to position [0, 0]
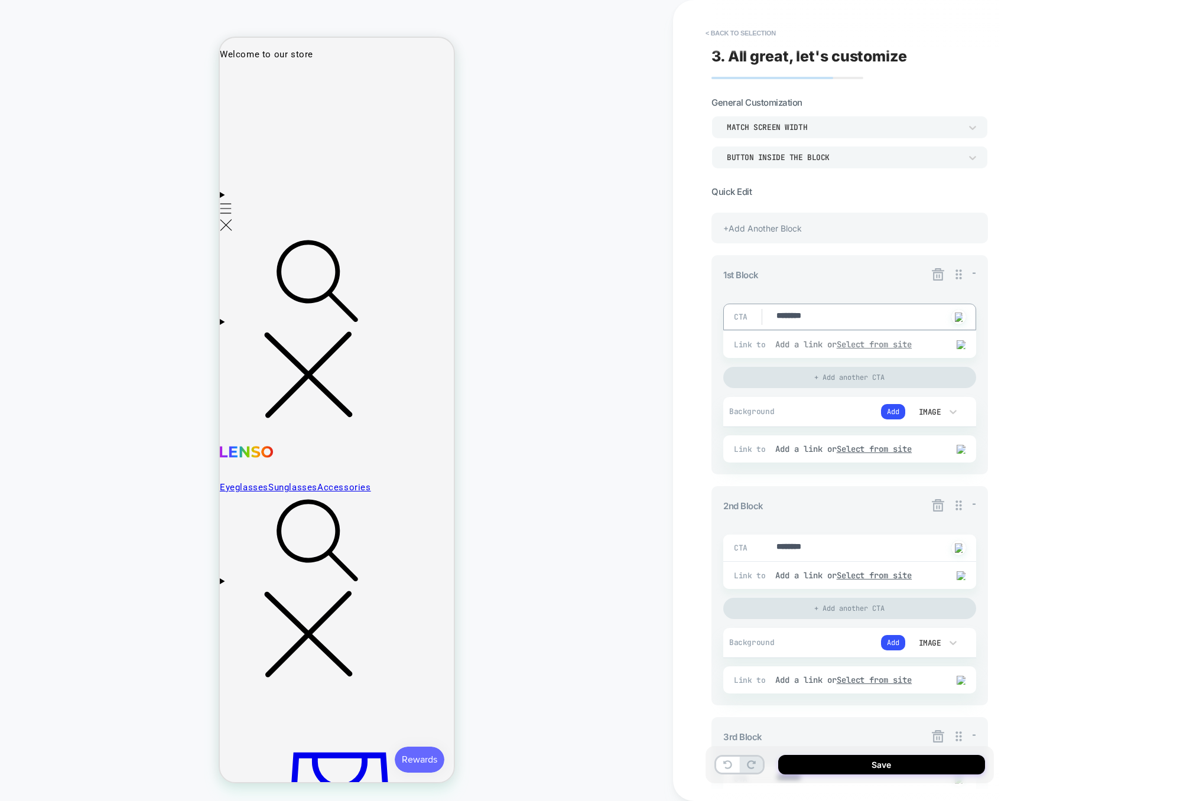
type textarea "*"
type textarea "*********"
type textarea "*"
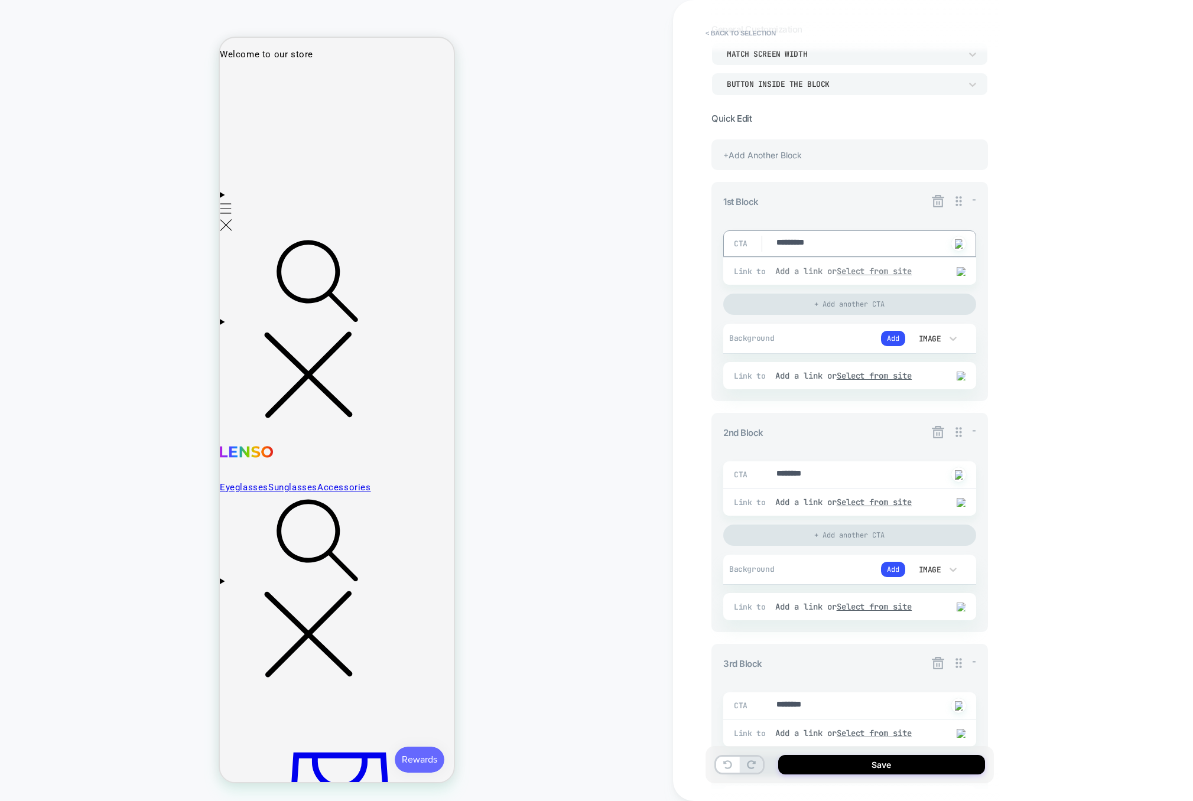
scroll to position [98, 0]
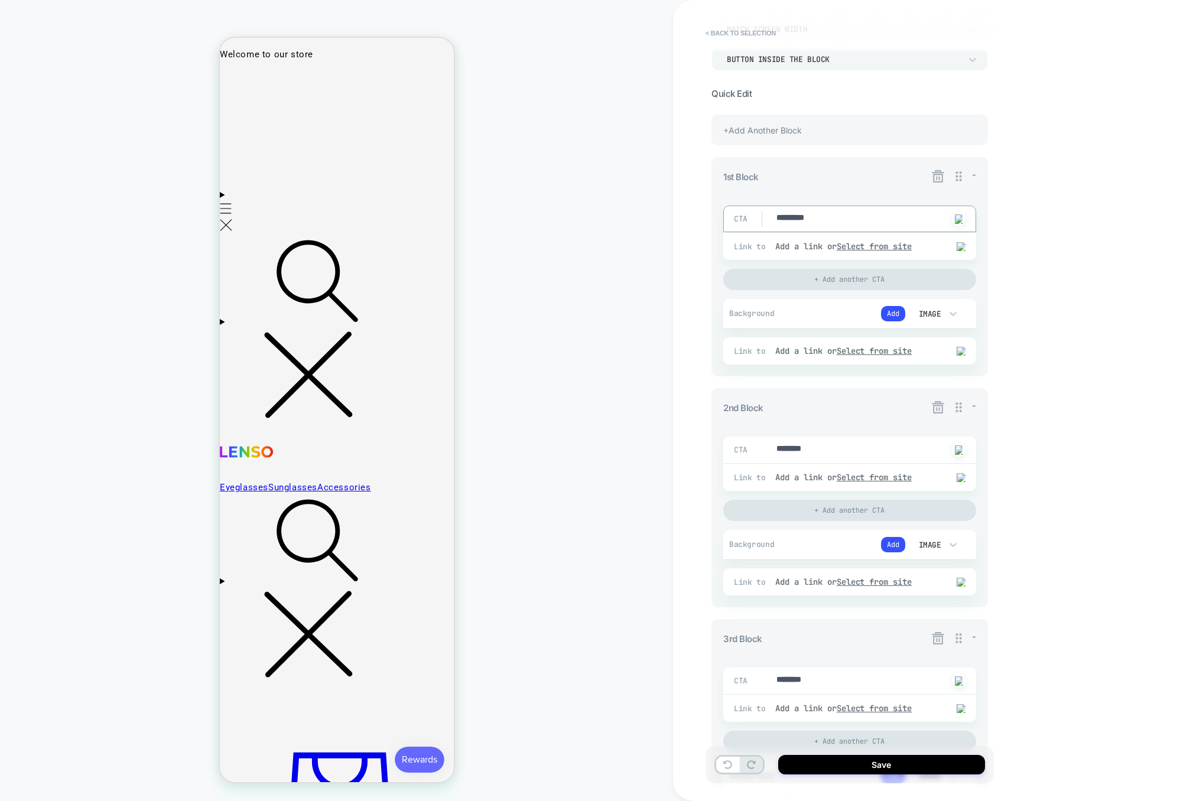
type textarea "*********"
type textarea "*"
type textarea "*********"
type textarea "*"
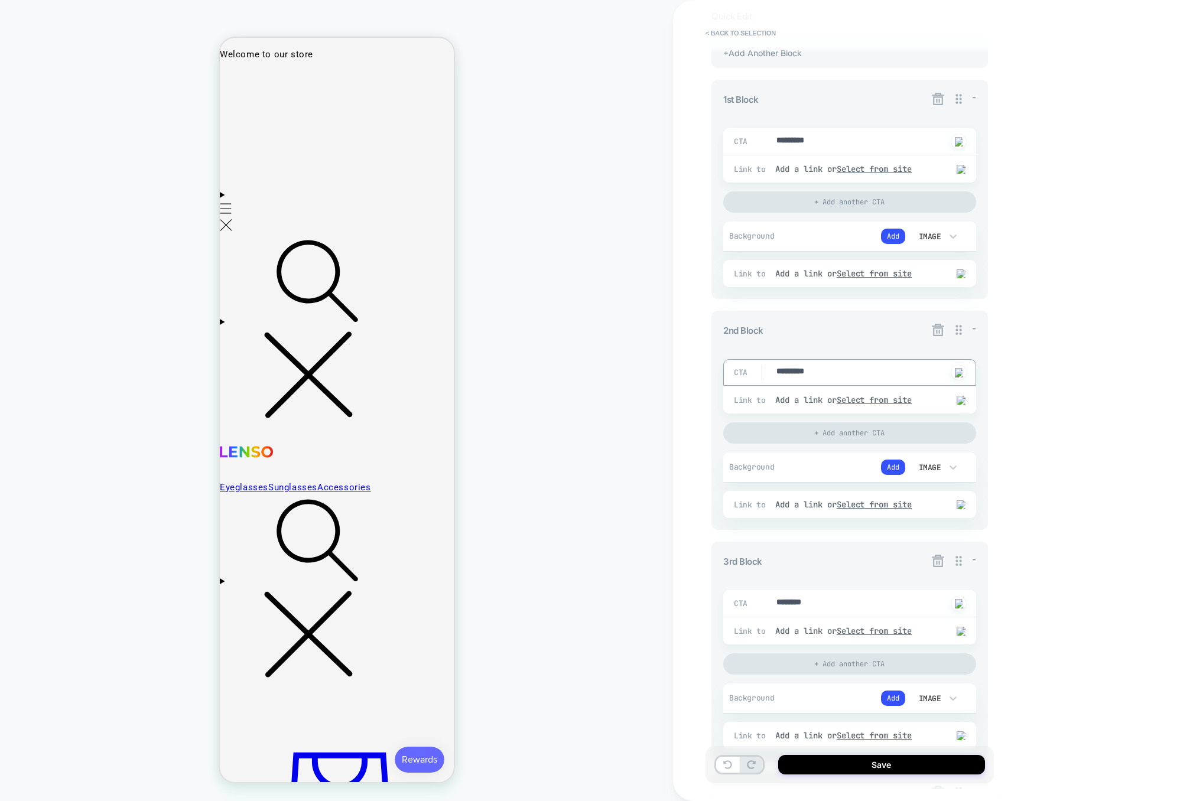
scroll to position [183, 0]
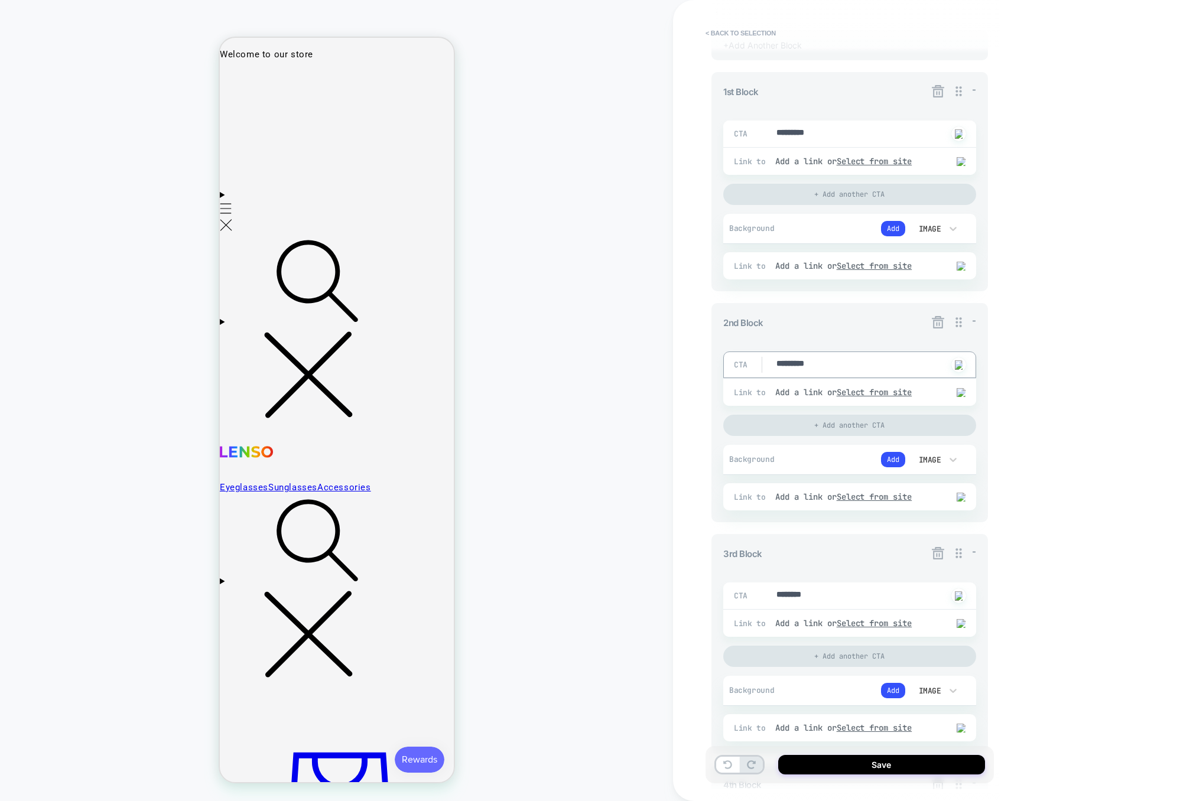
type textarea "*********"
type textarea "*"
type textarea "*********"
type textarea "*"
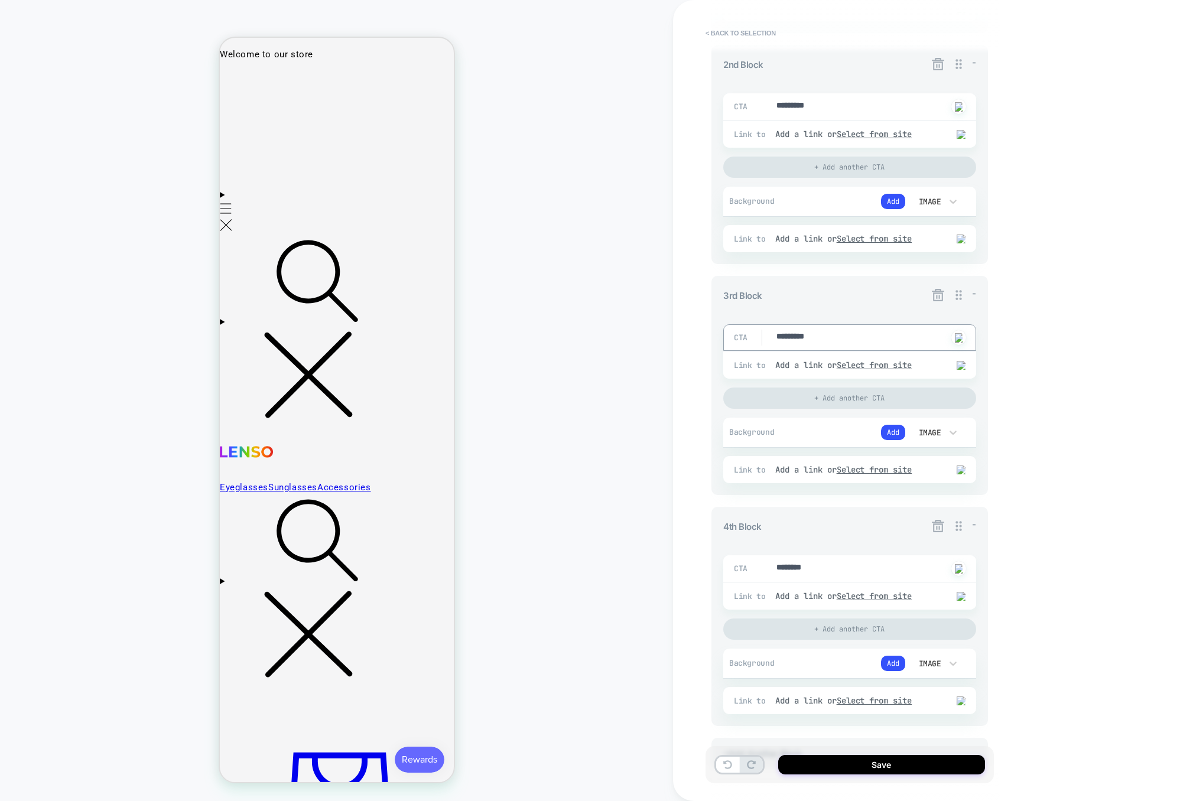
scroll to position [505, 0]
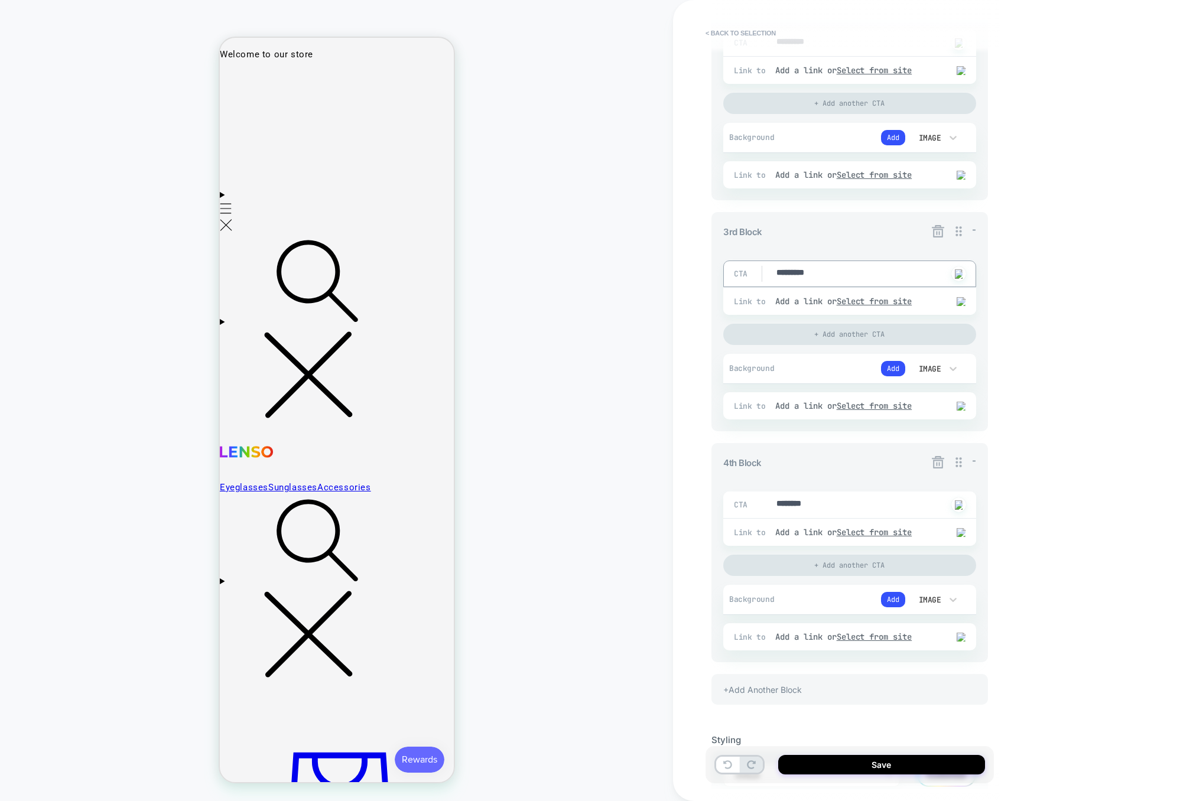
type textarea "*********"
type textarea "*"
type textarea "*********"
type textarea "*"
click at [866, 507] on textarea "*********" at bounding box center [861, 505] width 172 height 14
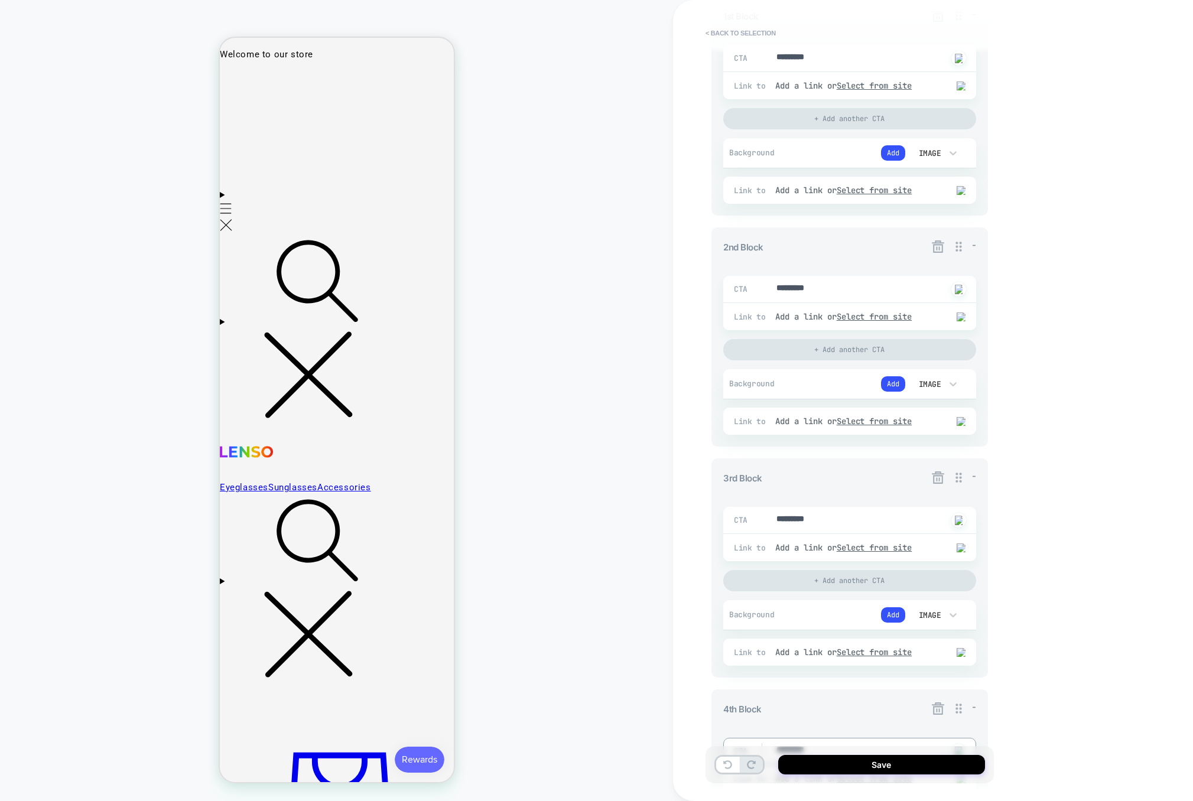
scroll to position [239, 0]
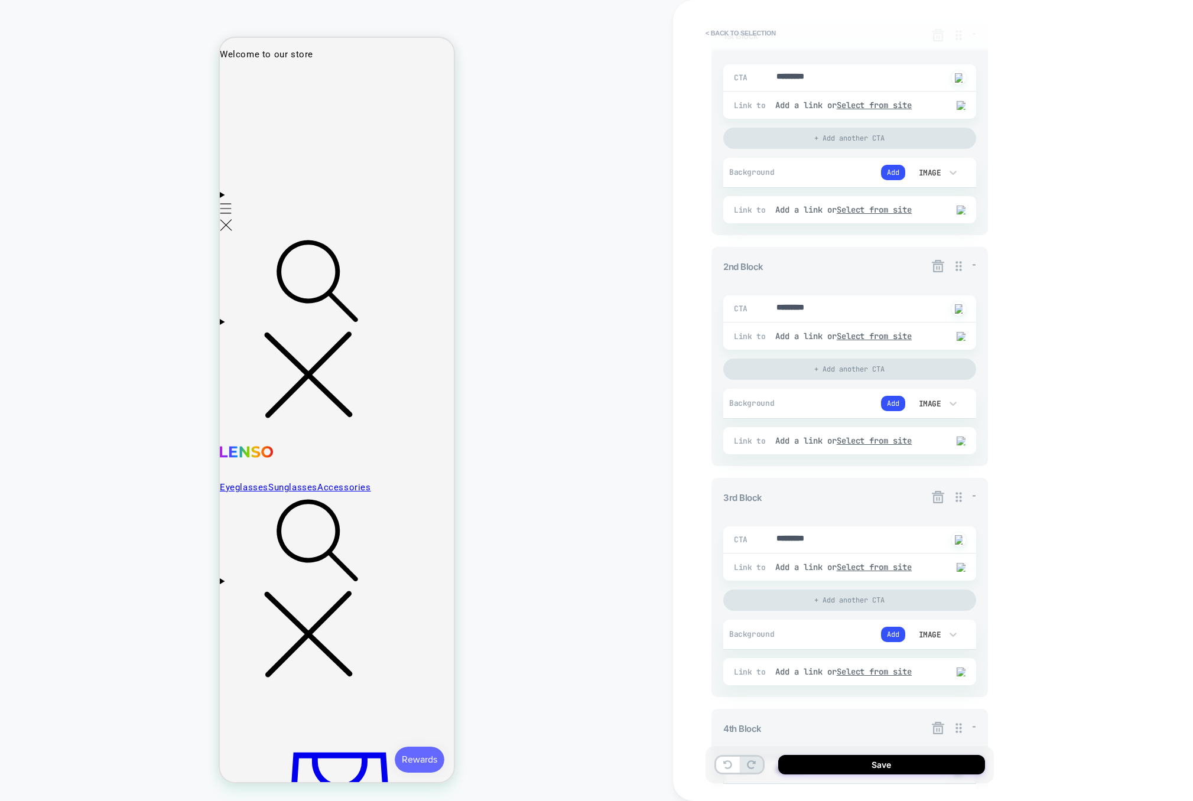
type textarea "*********"
click at [937, 262] on icon at bounding box center [938, 266] width 12 height 12
click at [978, 339] on button "Yes" at bounding box center [970, 336] width 59 height 18
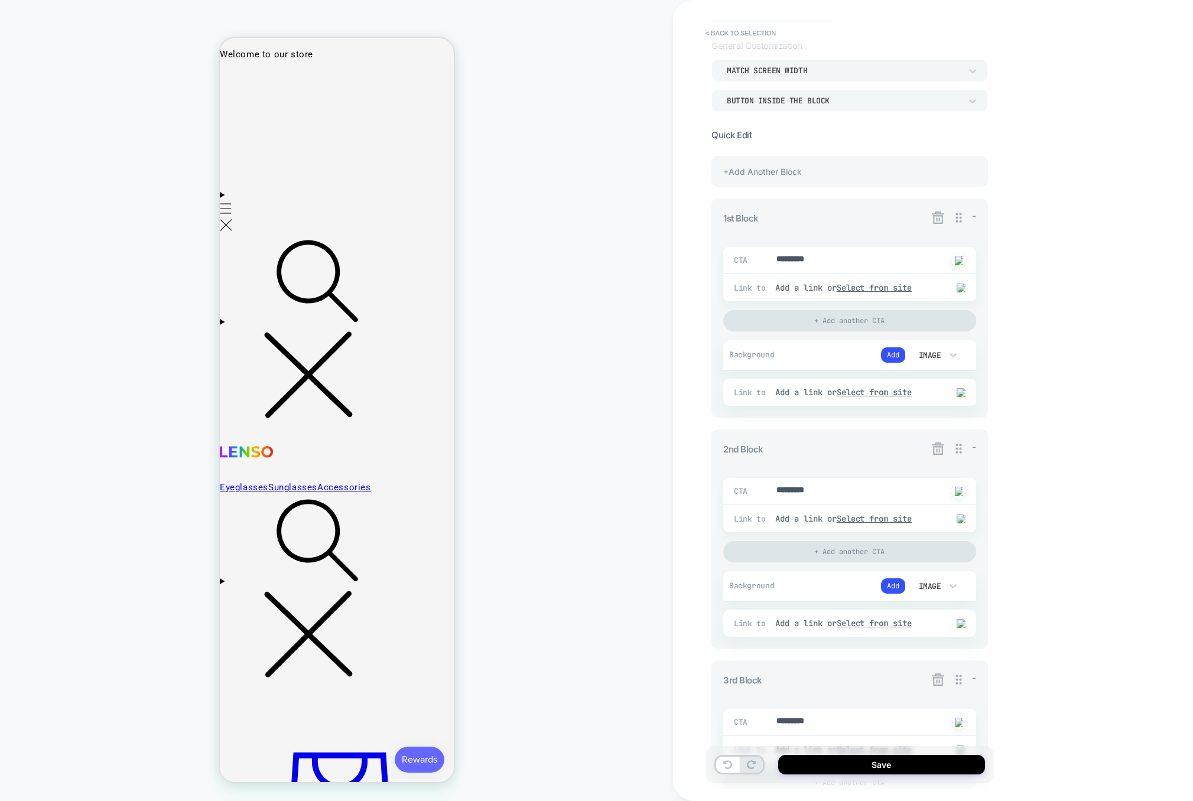
scroll to position [43, 0]
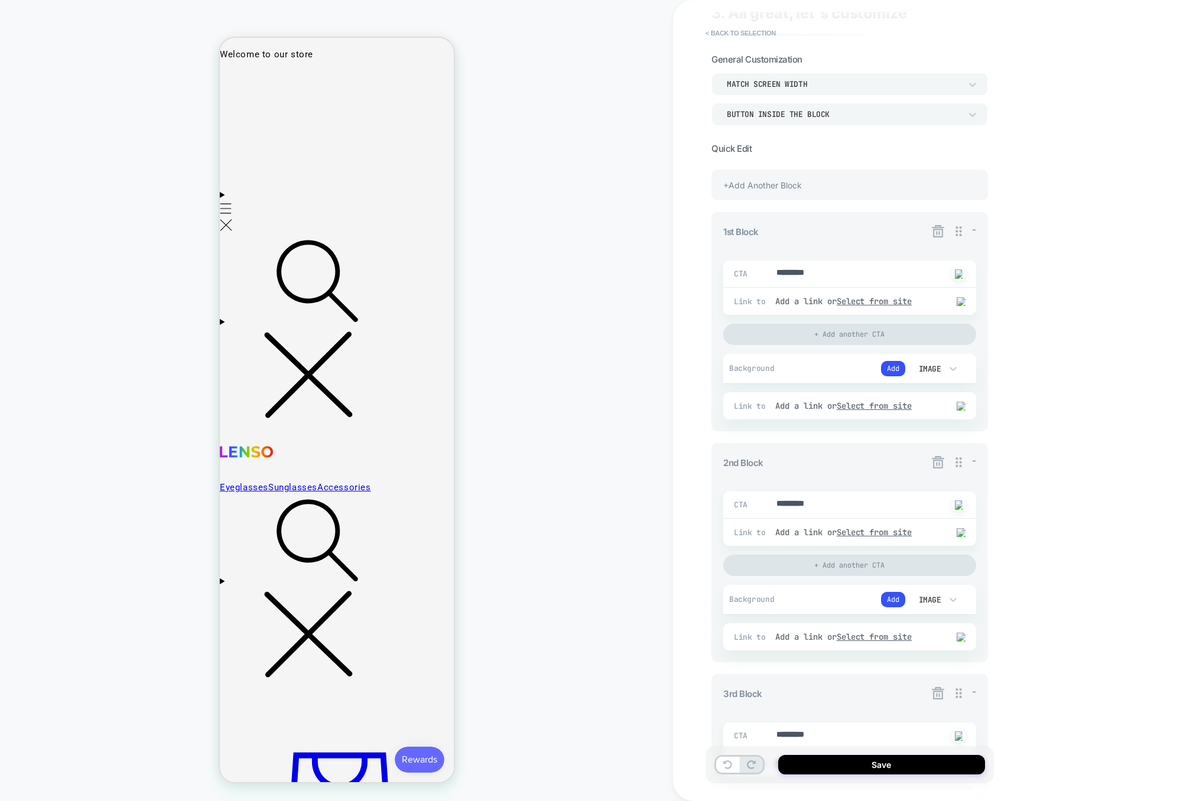
click at [835, 184] on div "+Add Another Block" at bounding box center [849, 185] width 277 height 31
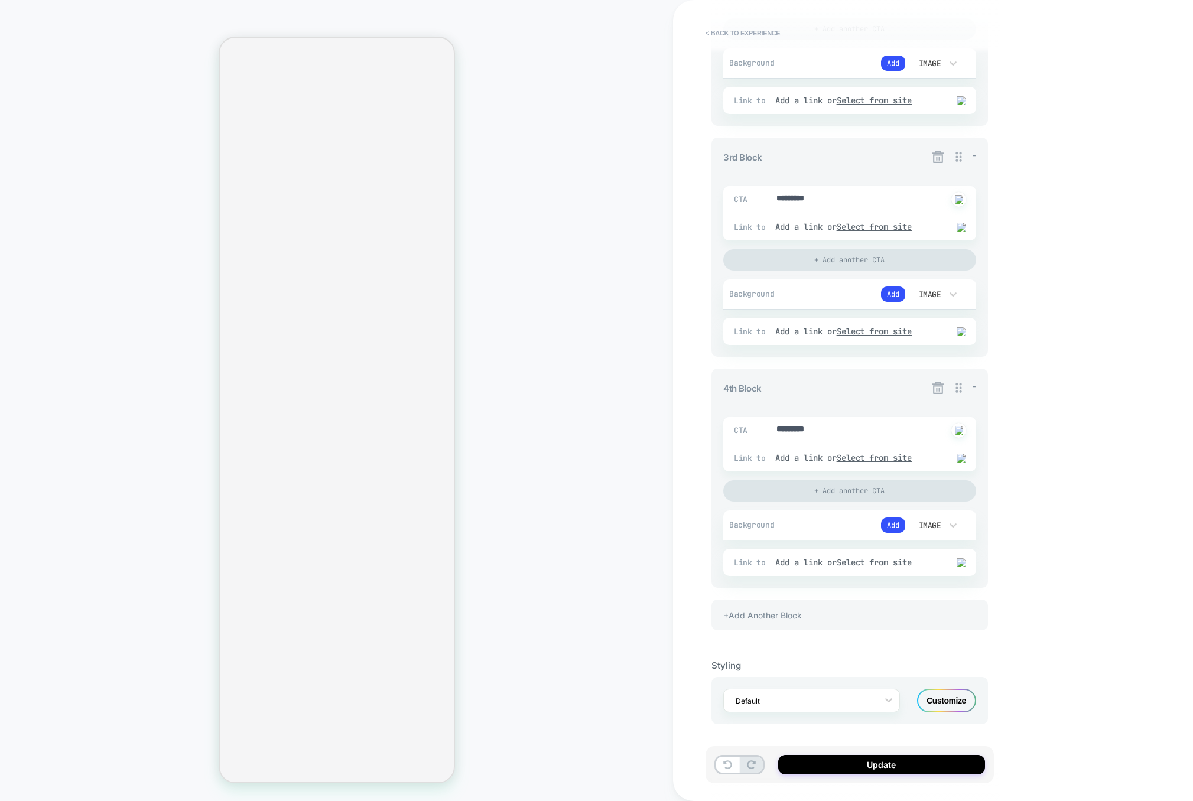
scroll to position [0, 0]
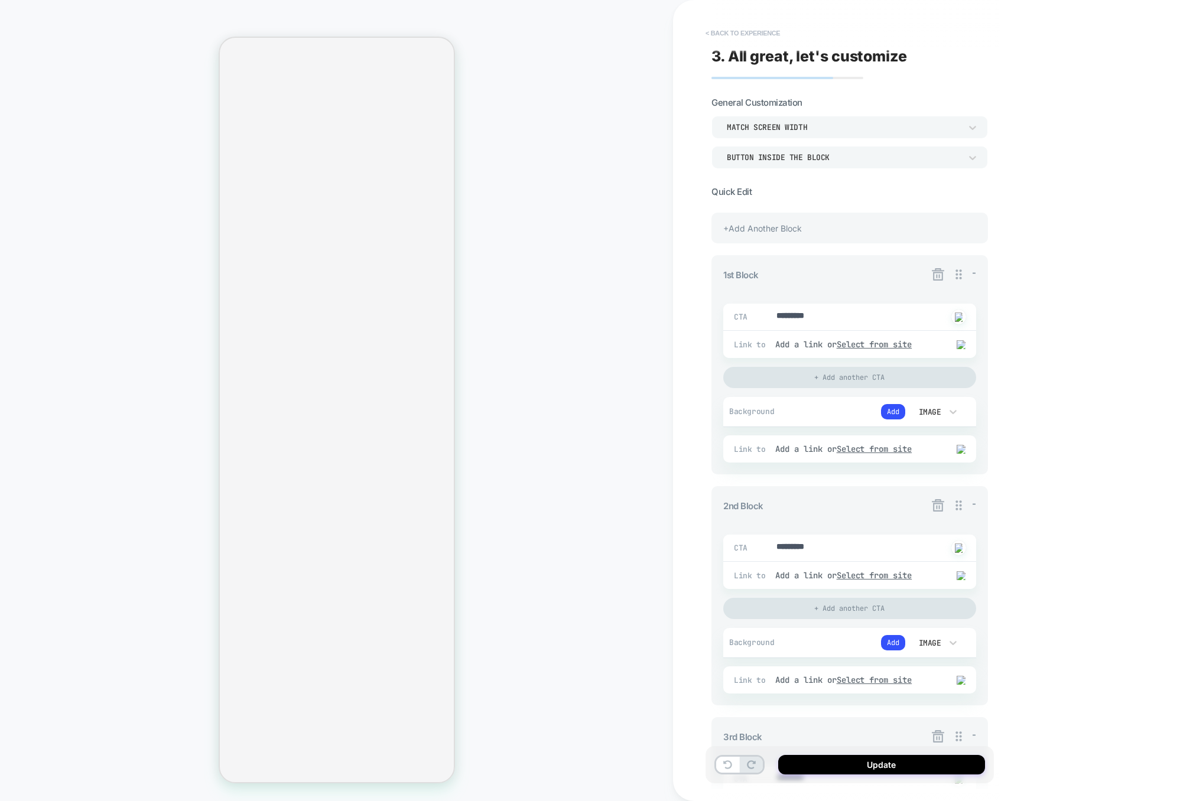
click at [768, 31] on button "< Back to experience" at bounding box center [743, 33] width 86 height 19
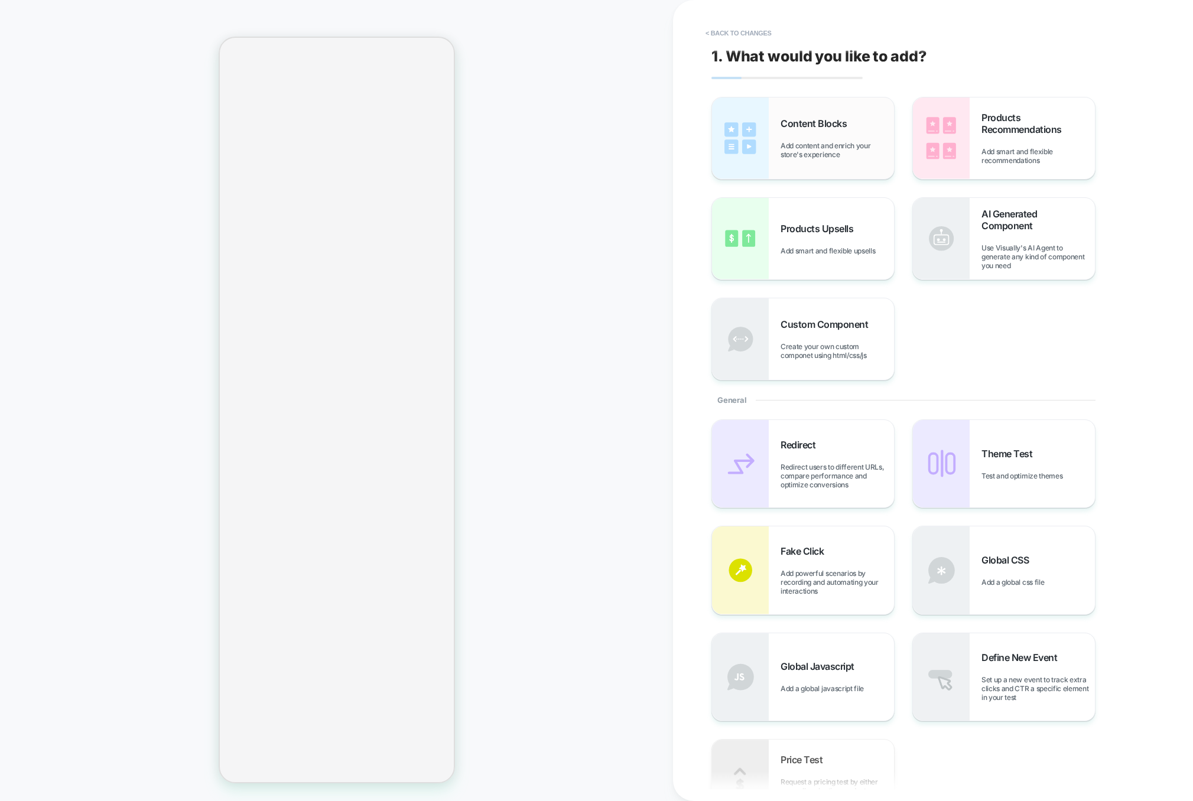
click at [838, 141] on span "Add content and enrich your store's experience" at bounding box center [837, 150] width 113 height 18
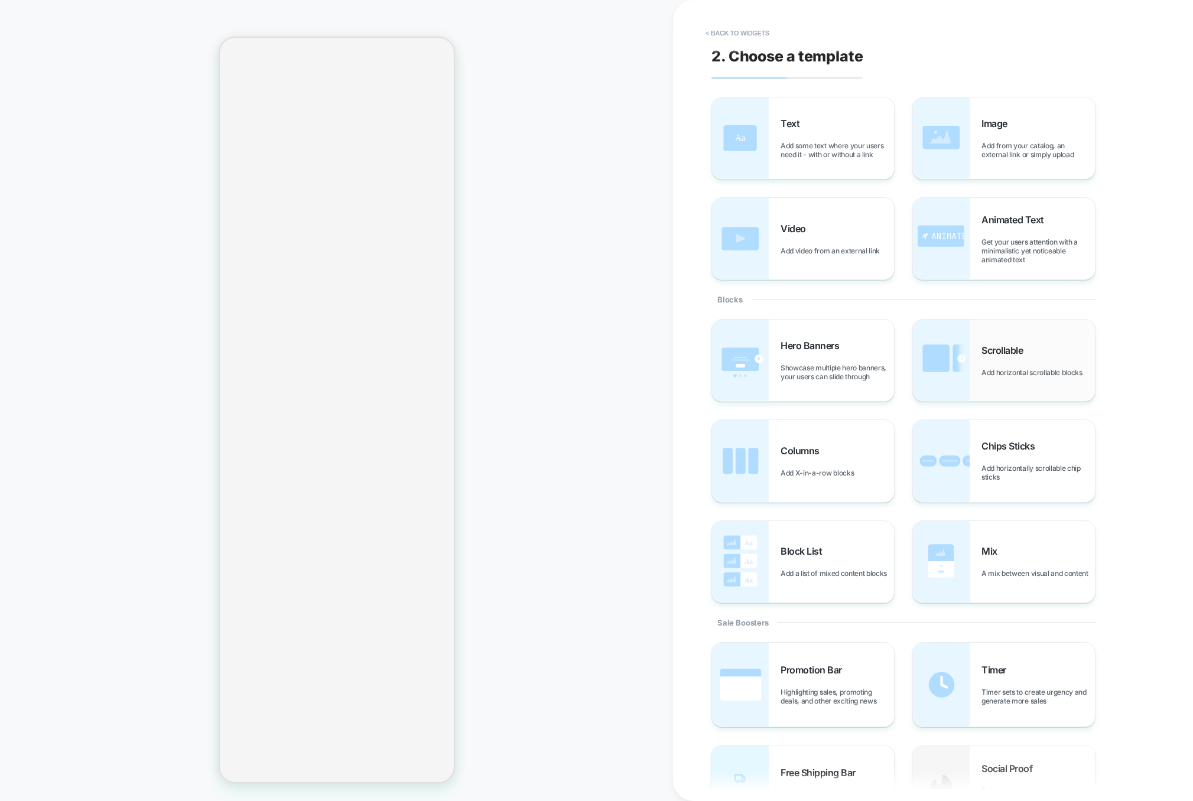
click at [991, 384] on div "Scrollable Add horizontal scrollable blocks" at bounding box center [1004, 361] width 182 height 82
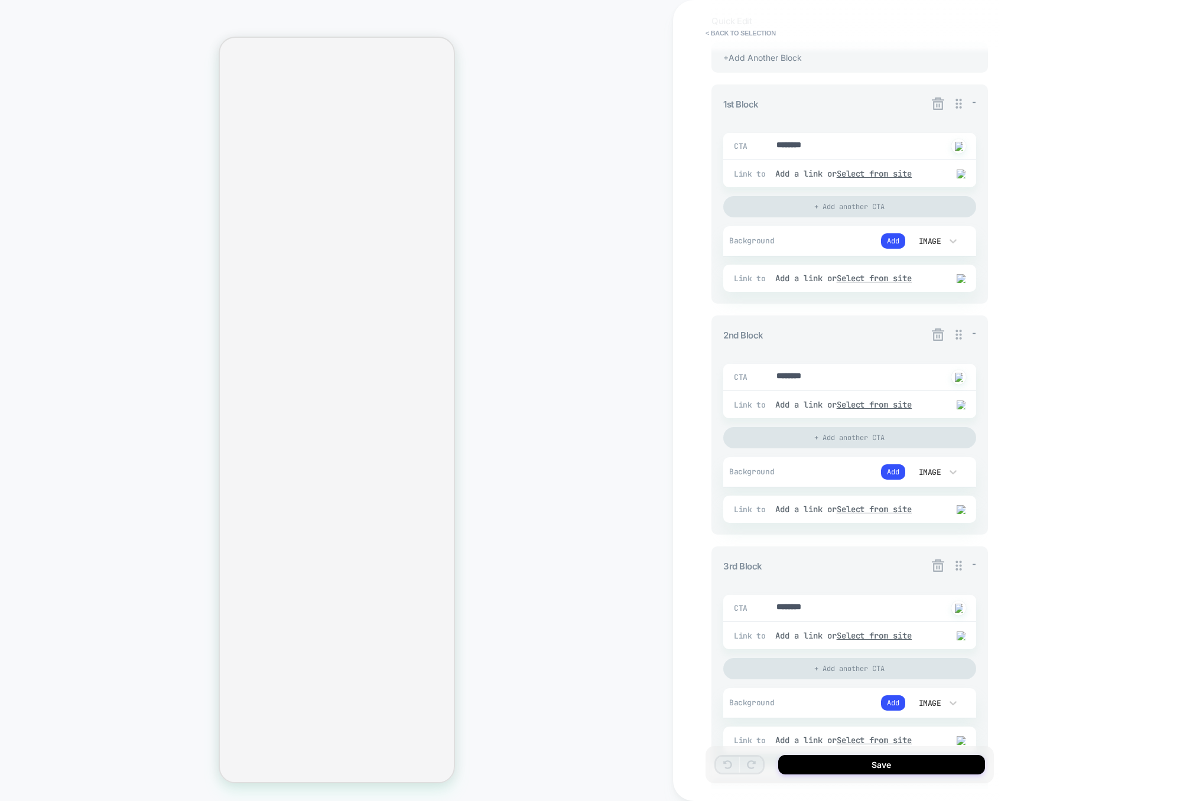
scroll to position [165, 0]
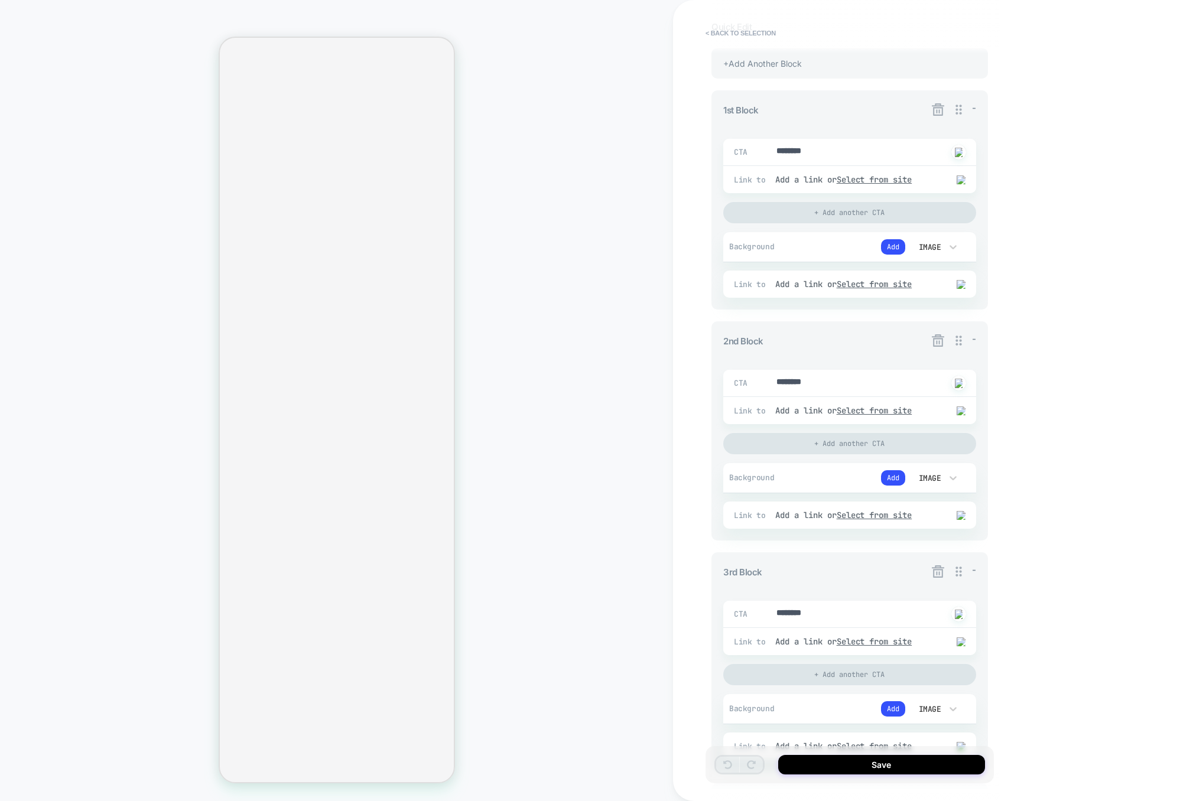
click at [774, 147] on div at bounding box center [762, 152] width 27 height 16
click at [774, 151] on div at bounding box center [762, 152] width 27 height 16
type textarea "*"
type textarea "*********"
type textarea "*"
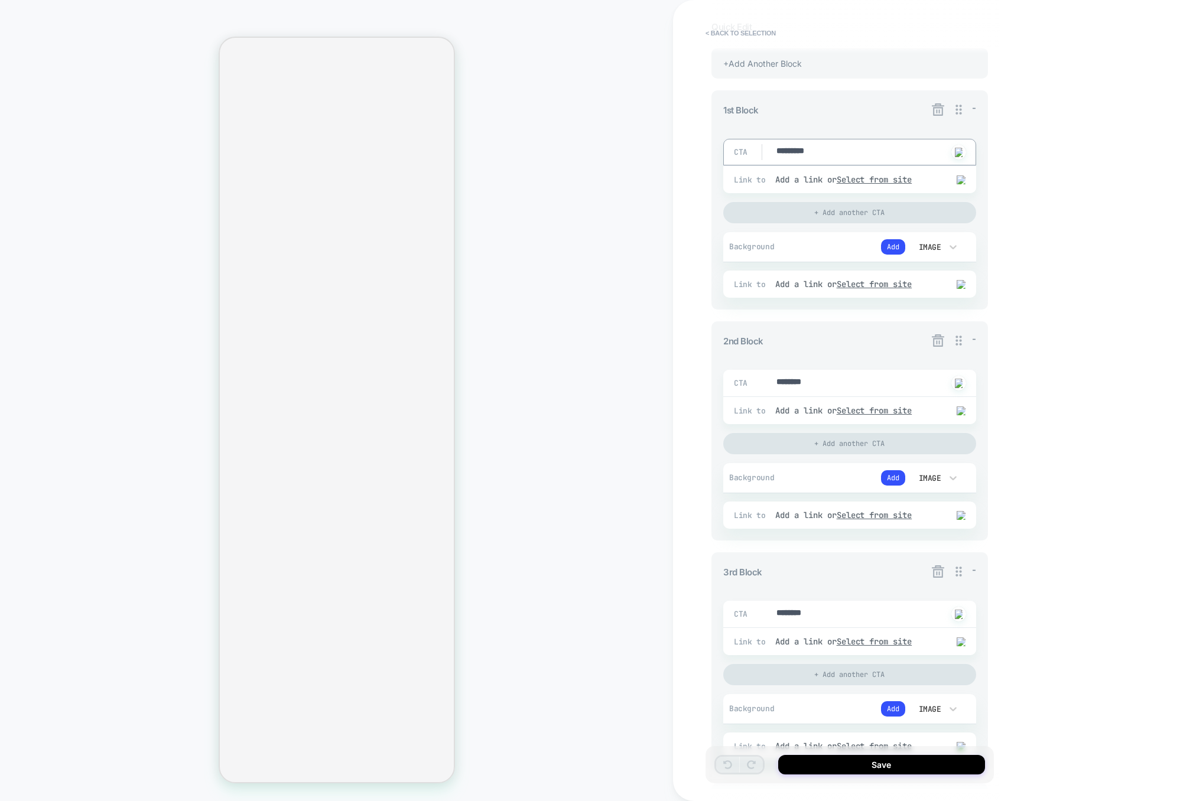
type textarea "*********"
type textarea "*"
type textarea "*********"
type textarea "*"
type textarea "*********"
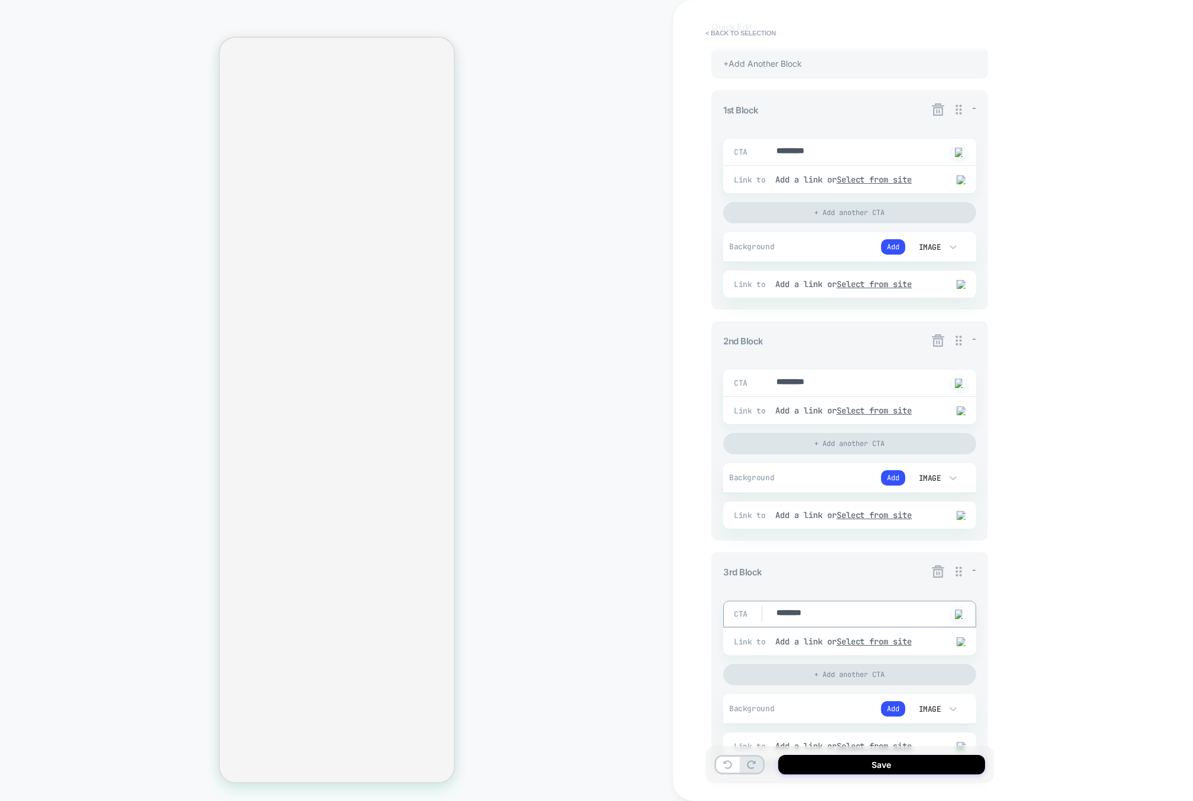
type textarea "*"
type textarea "*********"
type textarea "*"
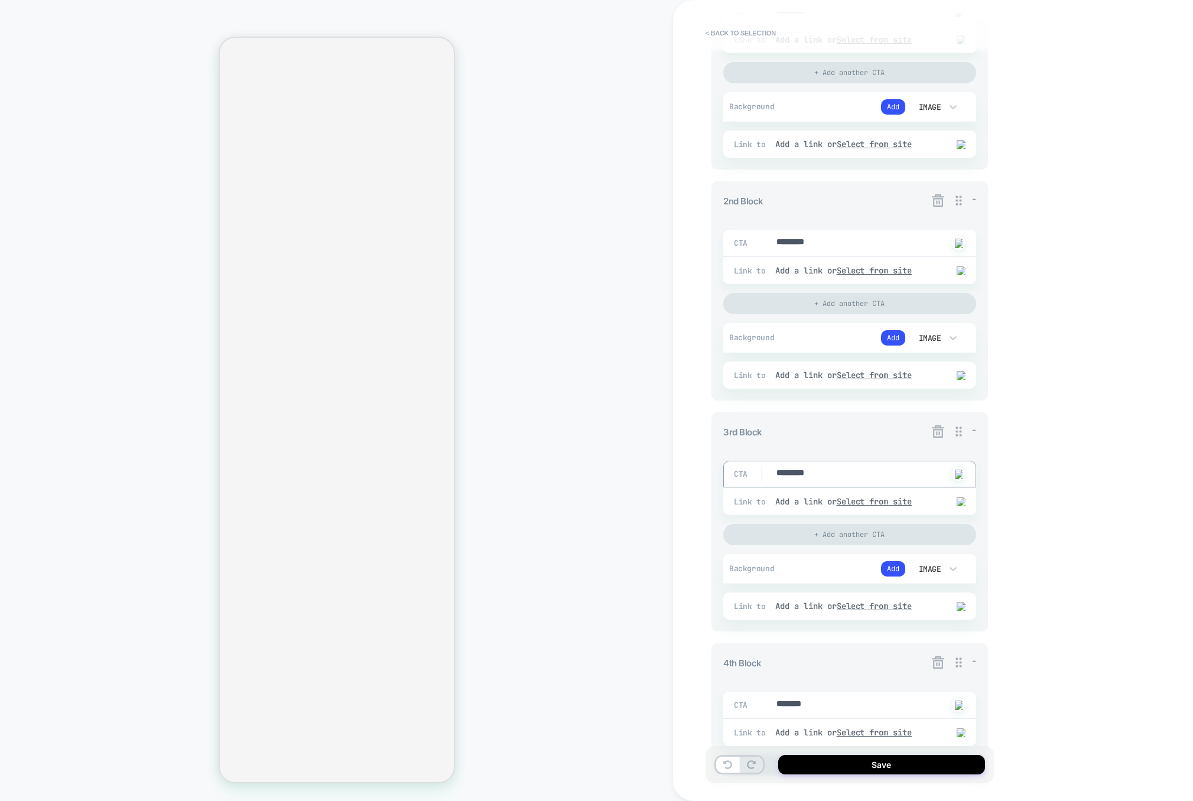
scroll to position [314, 0]
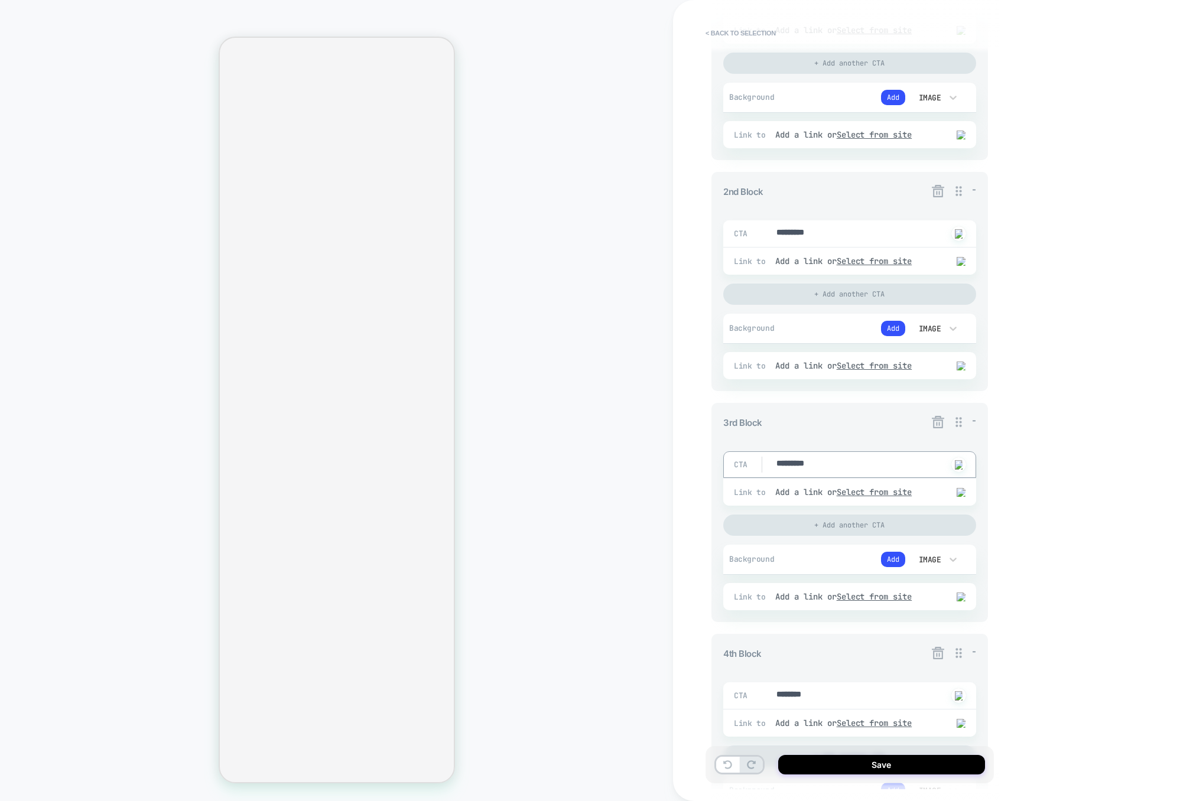
type textarea "*********"
type textarea "*"
type textarea "*********"
type textarea "*"
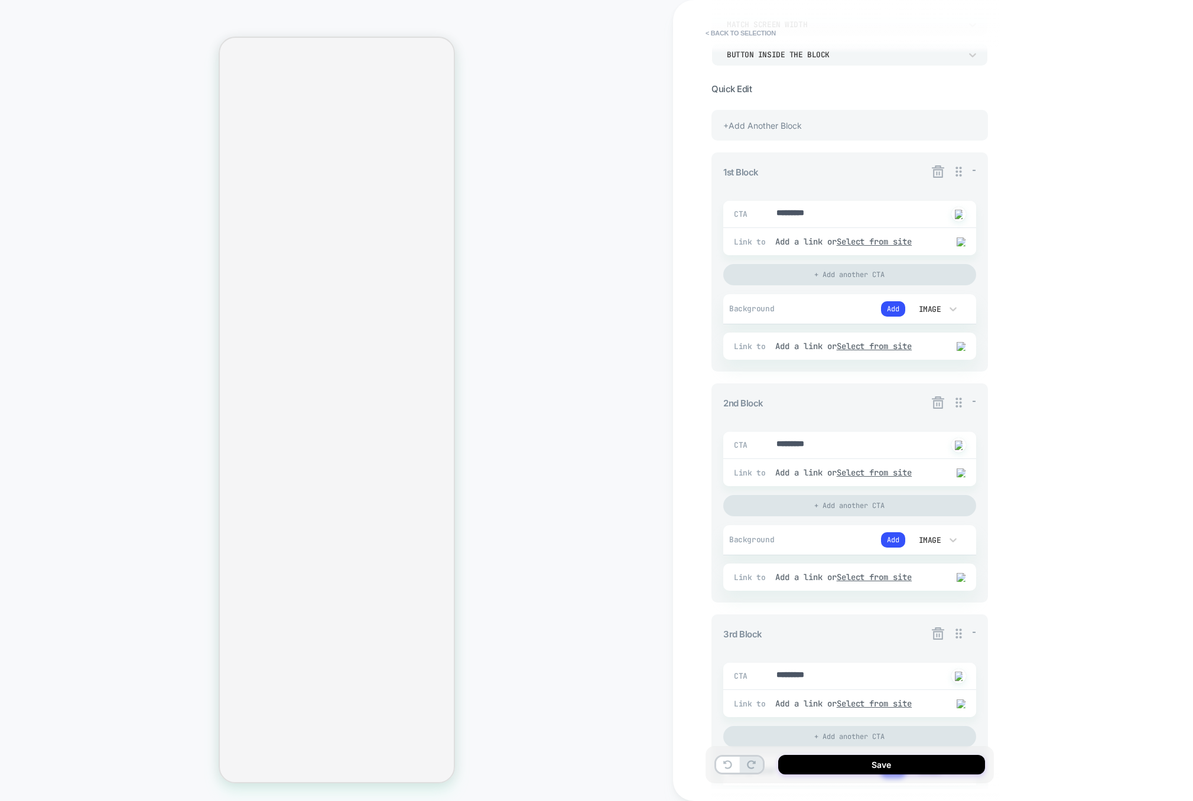
scroll to position [86, 0]
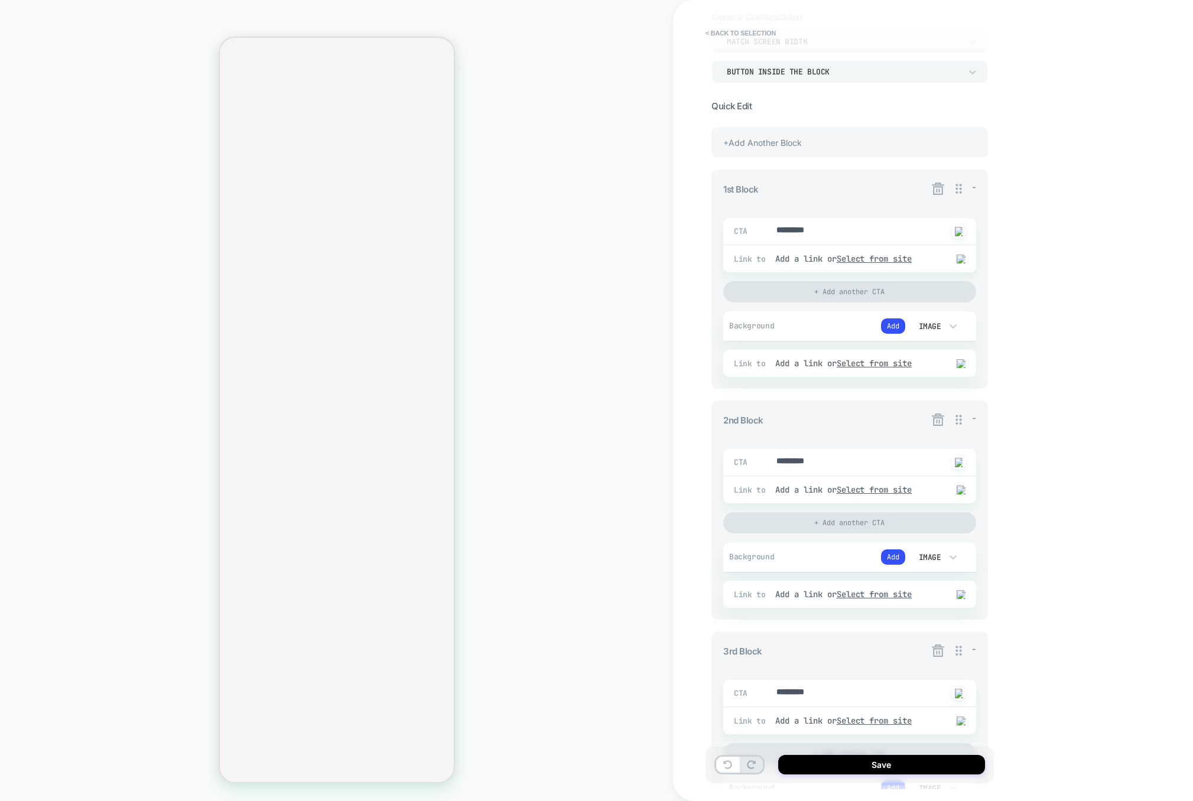
type textarea "*********"
click at [937, 423] on icon at bounding box center [938, 420] width 12 height 12
click at [977, 492] on button "Yes" at bounding box center [970, 490] width 59 height 18
click at [806, 138] on div "+Add Another Block" at bounding box center [849, 142] width 277 height 31
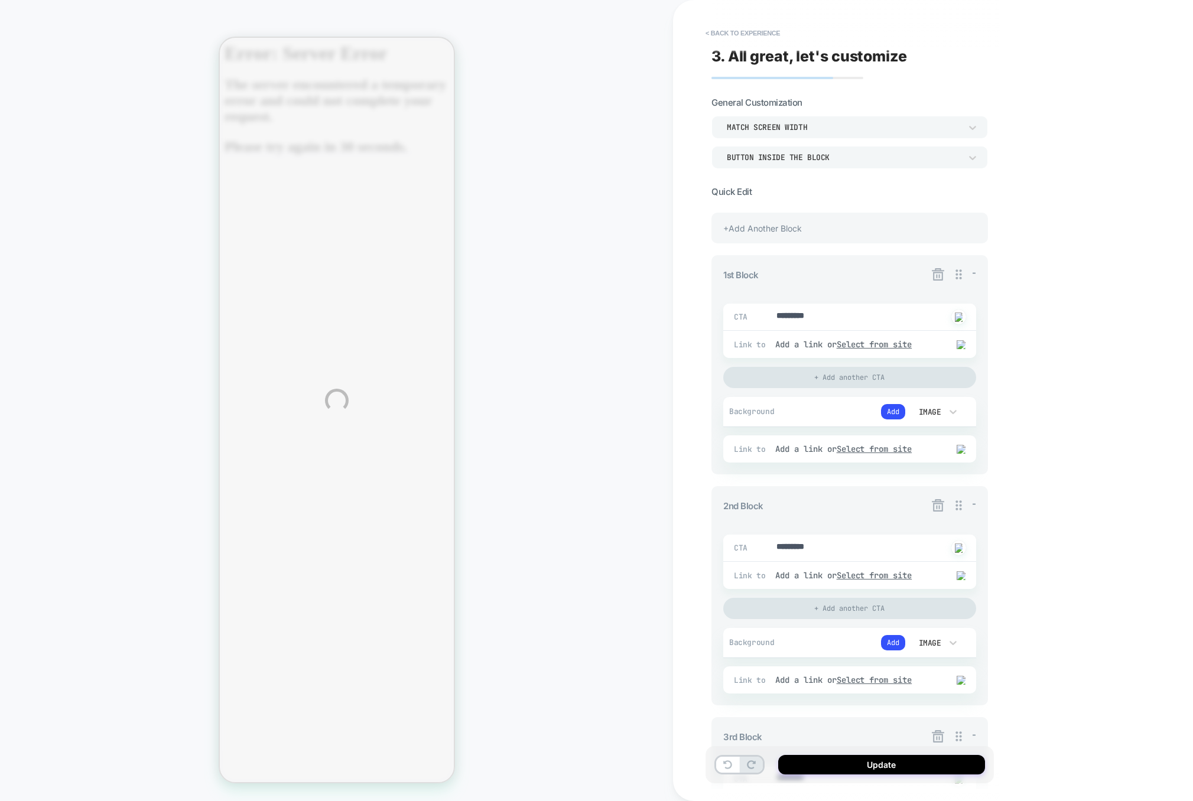
scroll to position [0, 0]
type textarea "*"
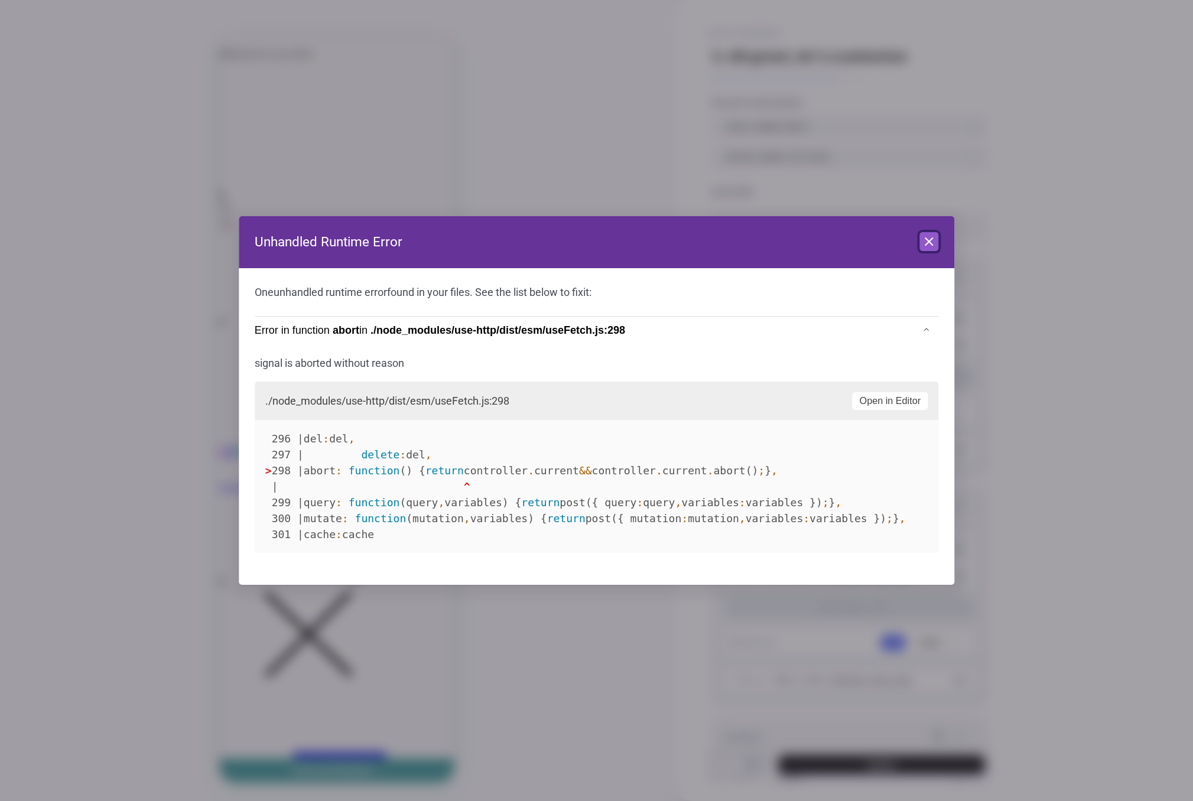
click at [934, 242] on icon at bounding box center [929, 242] width 14 height 14
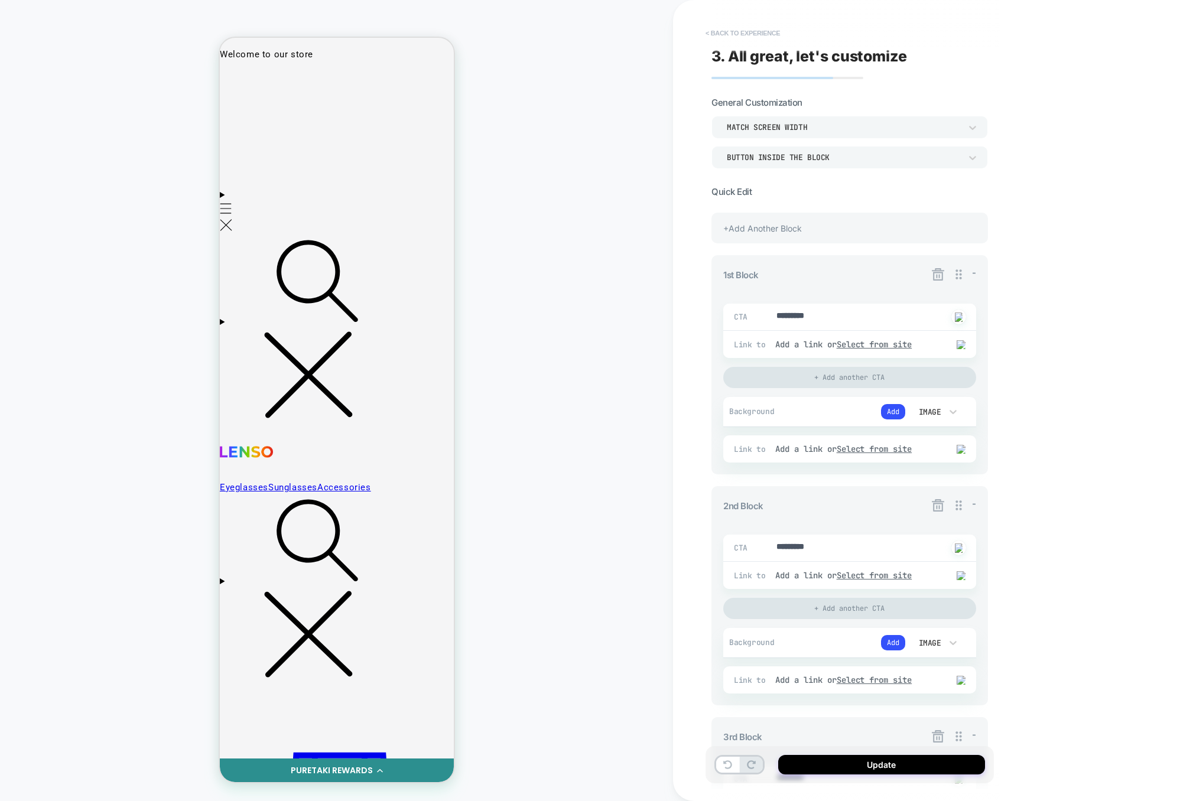
click at [753, 39] on button "< Back to experience" at bounding box center [743, 33] width 86 height 19
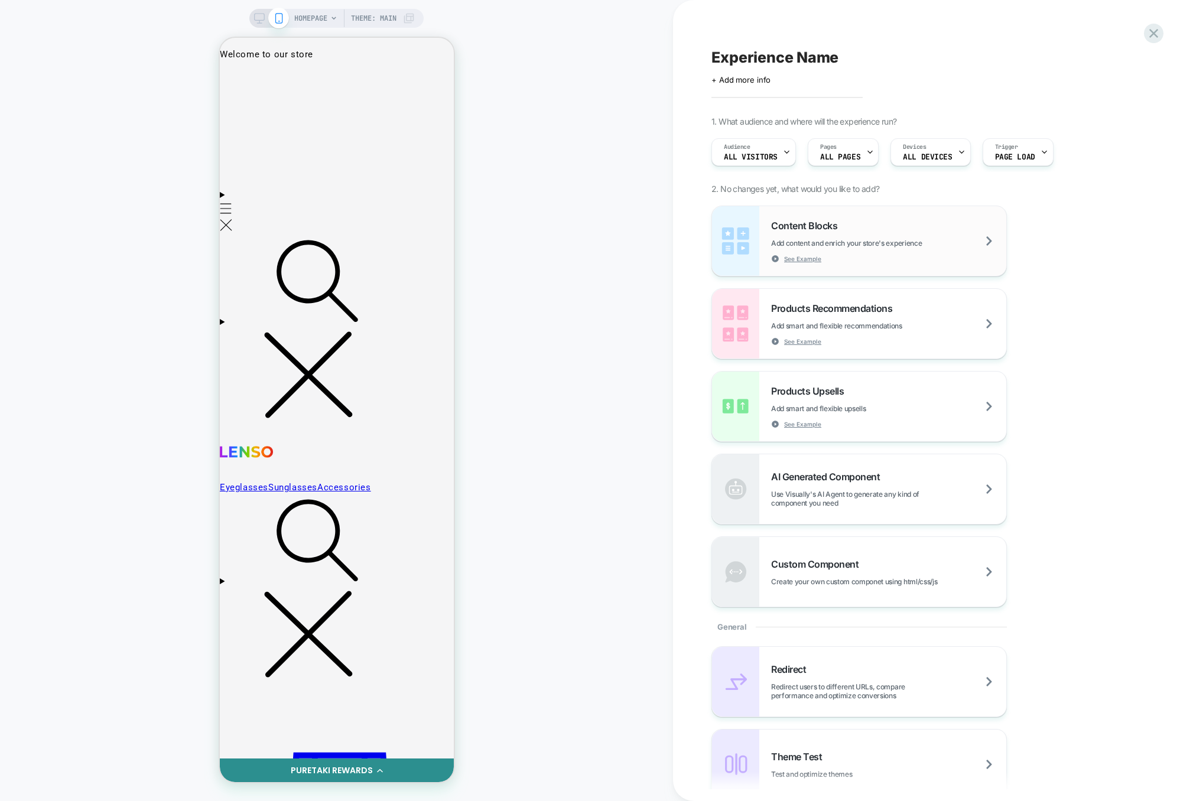
click at [839, 246] on div "Content Blocks Add content and enrich your store's experience See Example" at bounding box center [888, 241] width 235 height 43
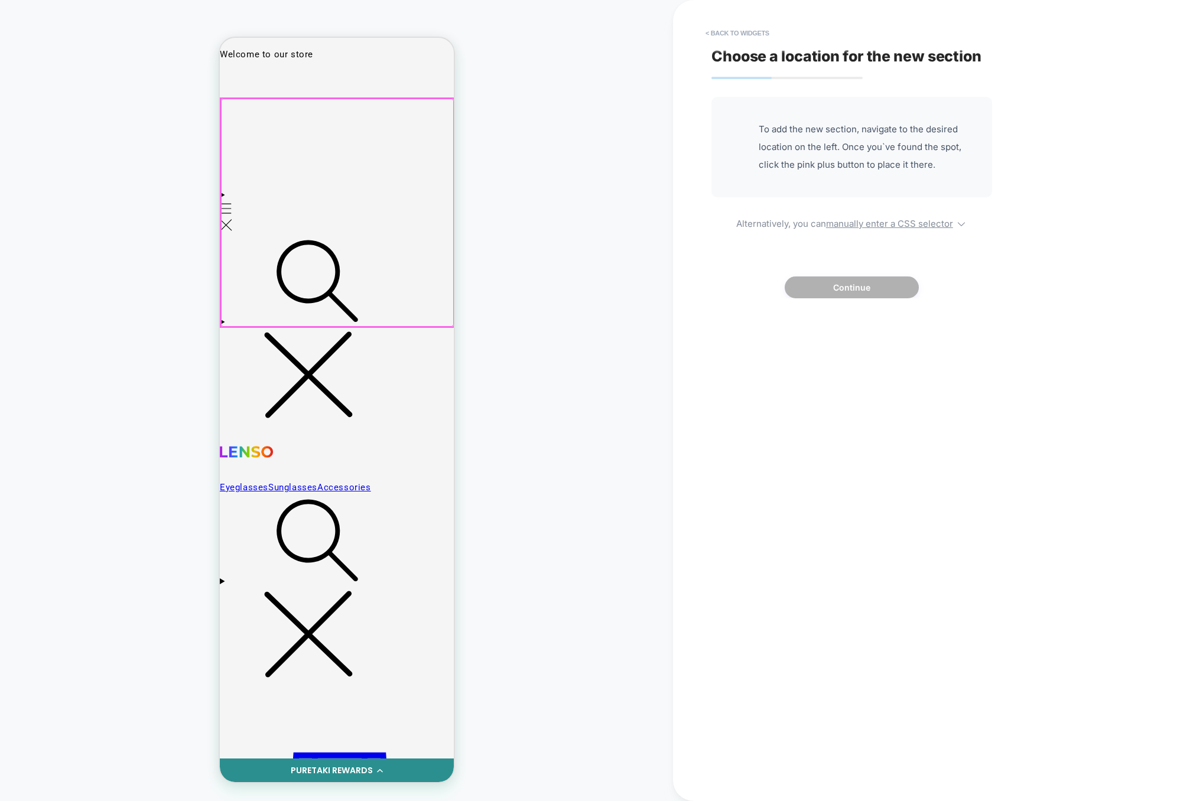
click at [380, 229] on div at bounding box center [336, 213] width 233 height 228
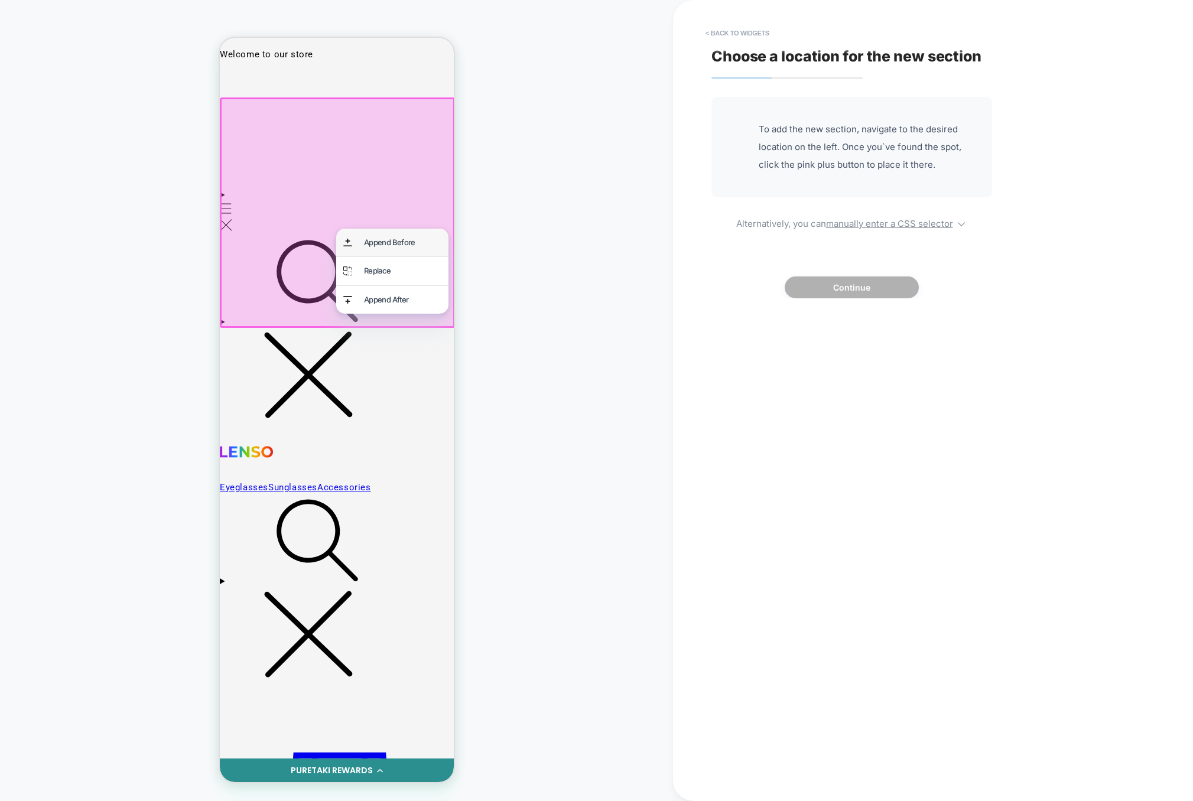
click at [389, 248] on div "Append Before" at bounding box center [401, 243] width 77 height 14
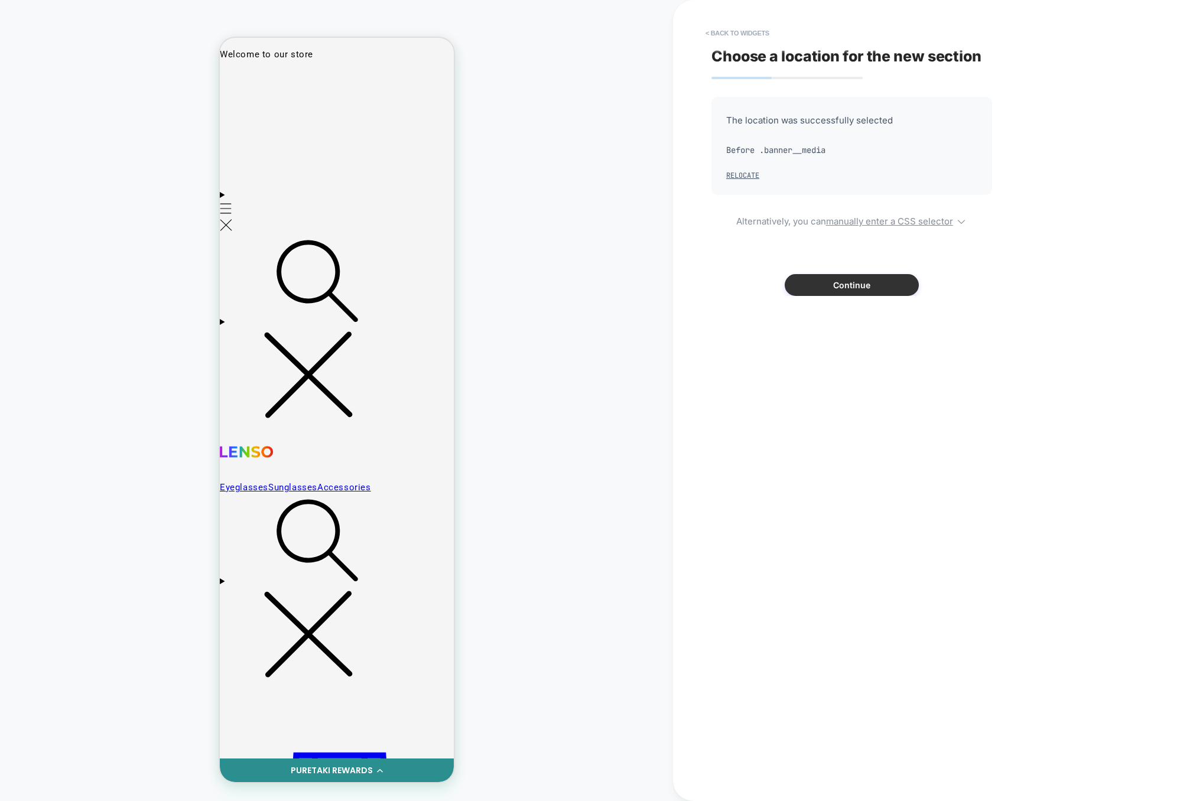
click at [875, 288] on button "Continue" at bounding box center [852, 285] width 134 height 22
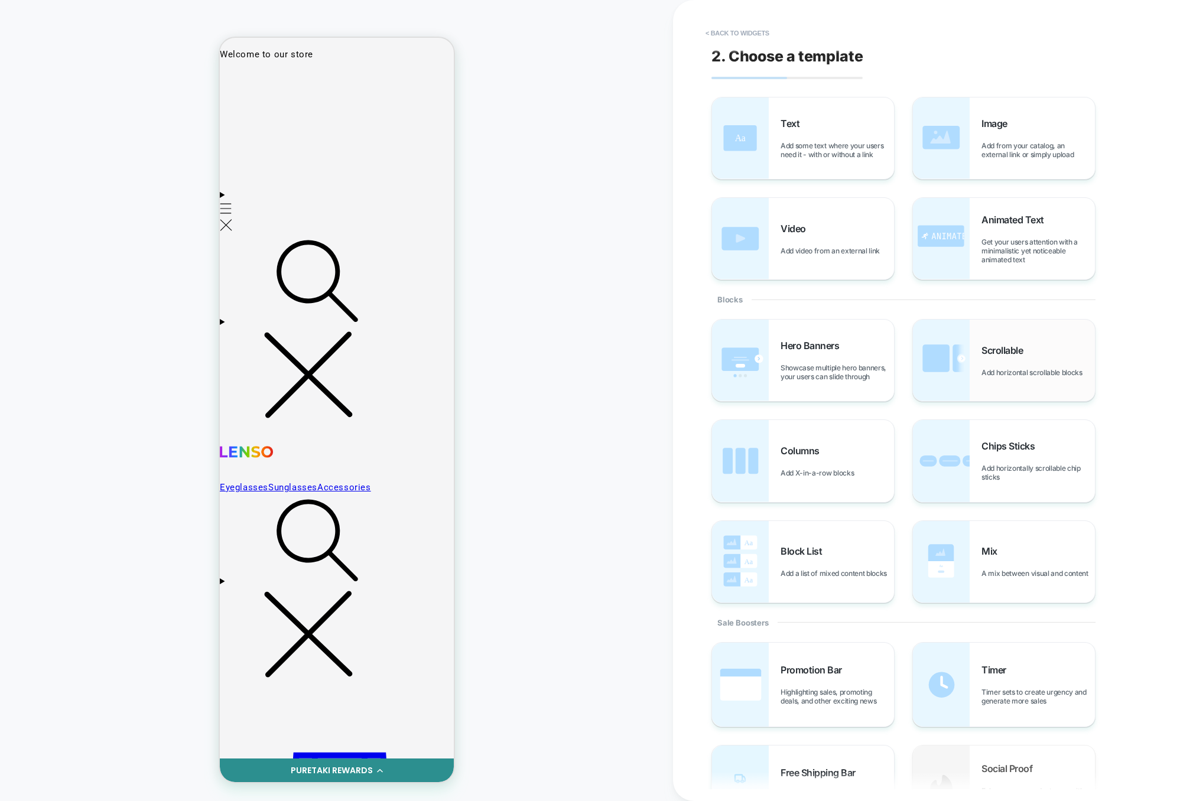
click at [948, 343] on img at bounding box center [941, 361] width 57 height 82
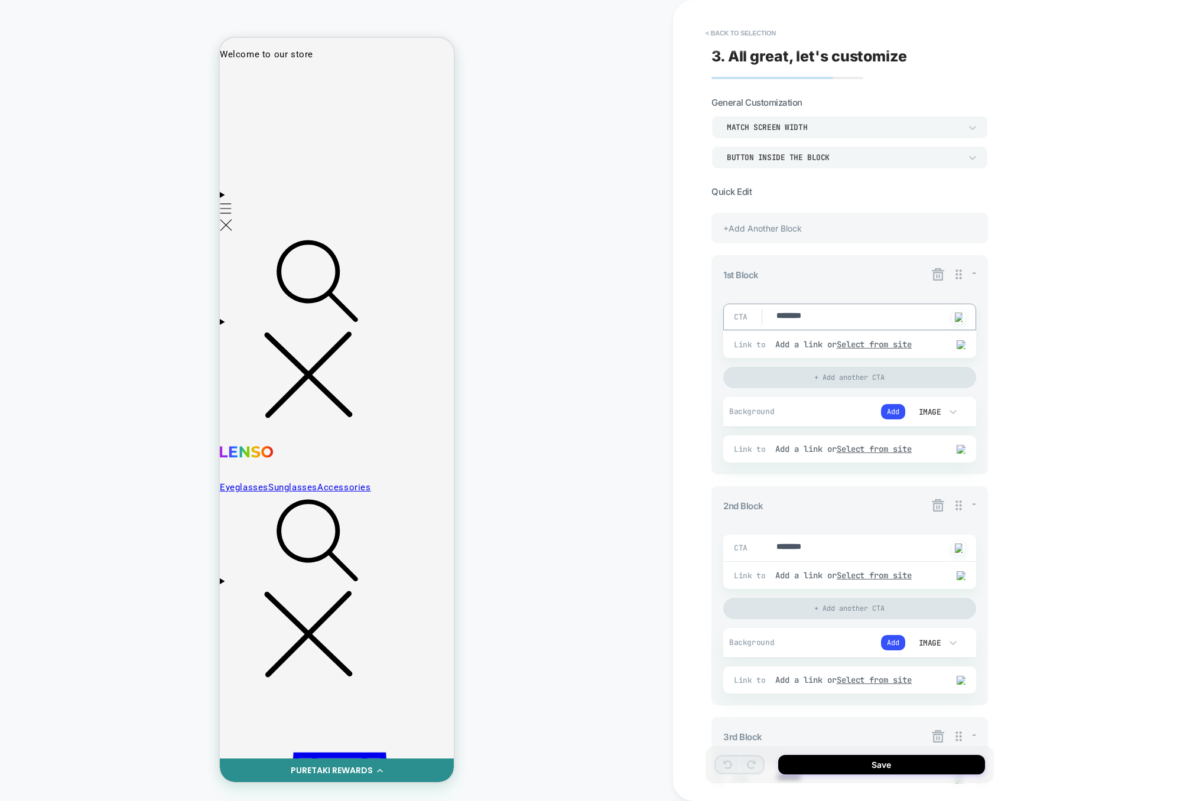
click at [775, 317] on textarea "********" at bounding box center [861, 317] width 172 height 14
drag, startPoint x: 775, startPoint y: 317, endPoint x: 876, endPoint y: 317, distance: 101.0
click at [875, 317] on textarea "********" at bounding box center [861, 317] width 172 height 14
type textarea "*"
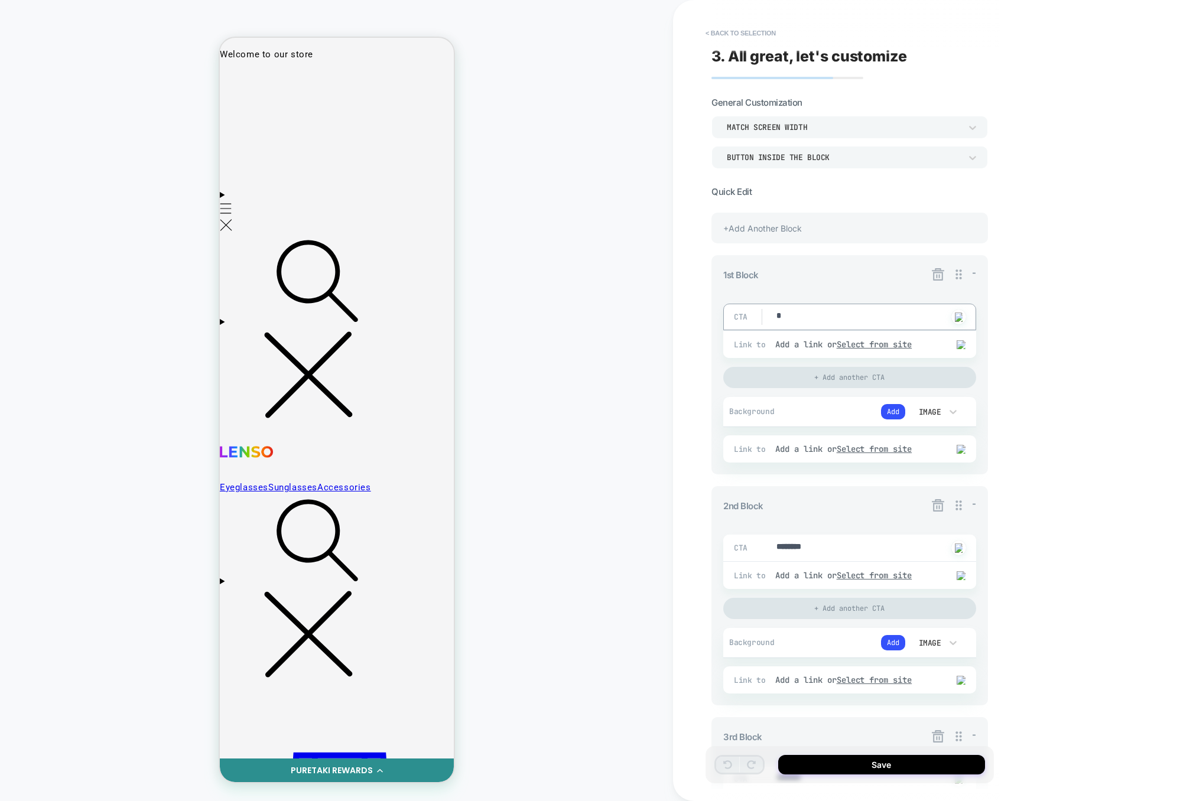
type textarea "*"
drag, startPoint x: 836, startPoint y: 547, endPoint x: 745, endPoint y: 547, distance: 90.4
type textarea "*"
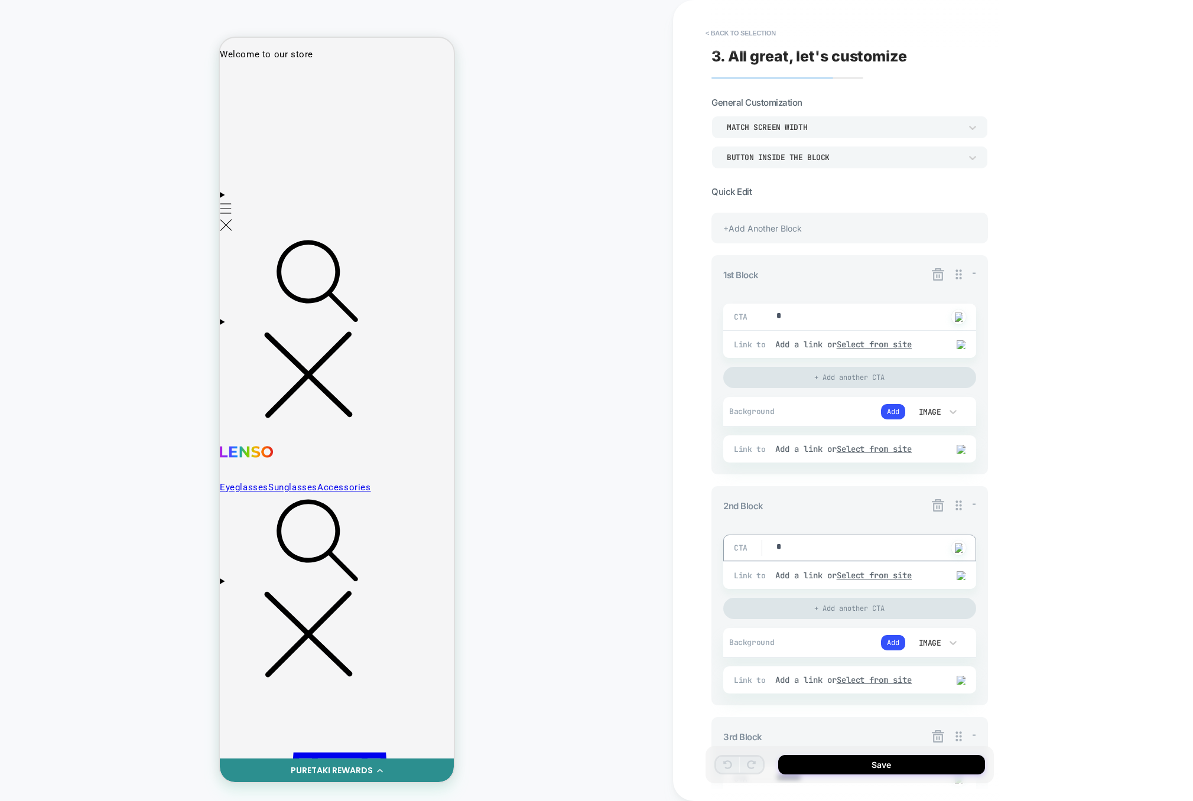
type textarea "*"
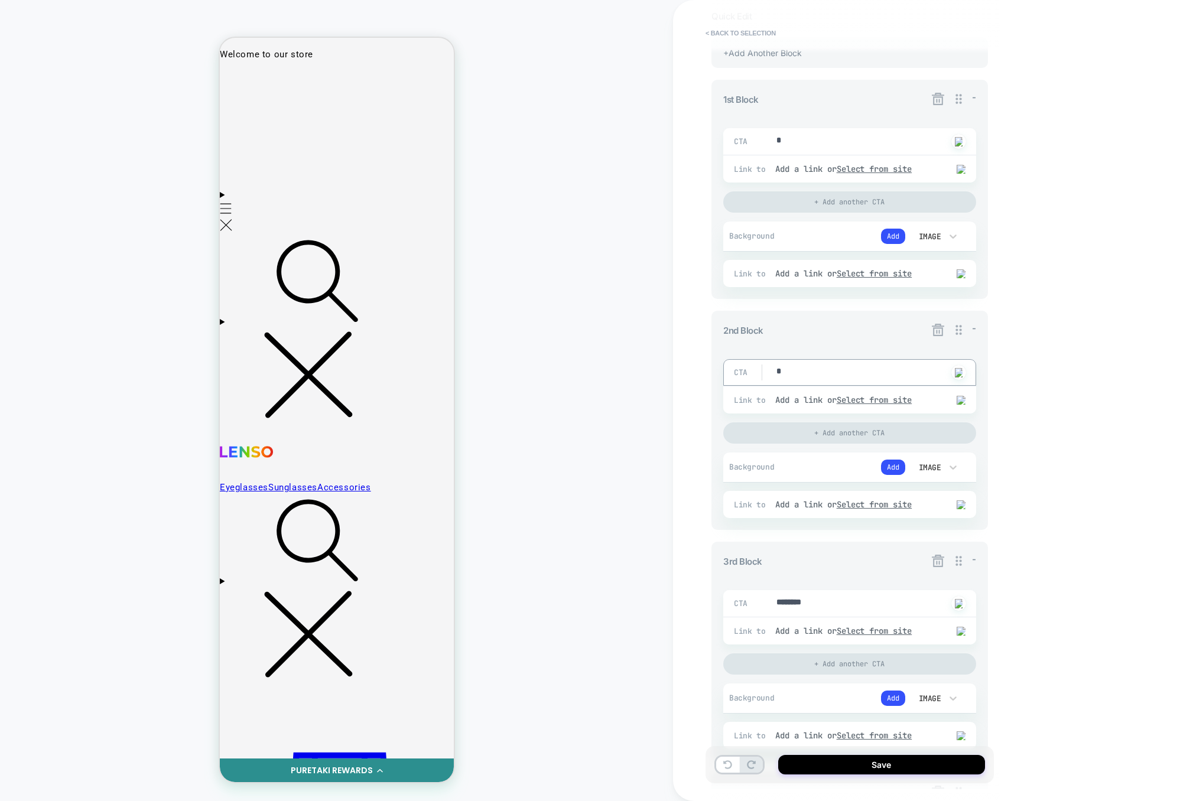
scroll to position [192, 0]
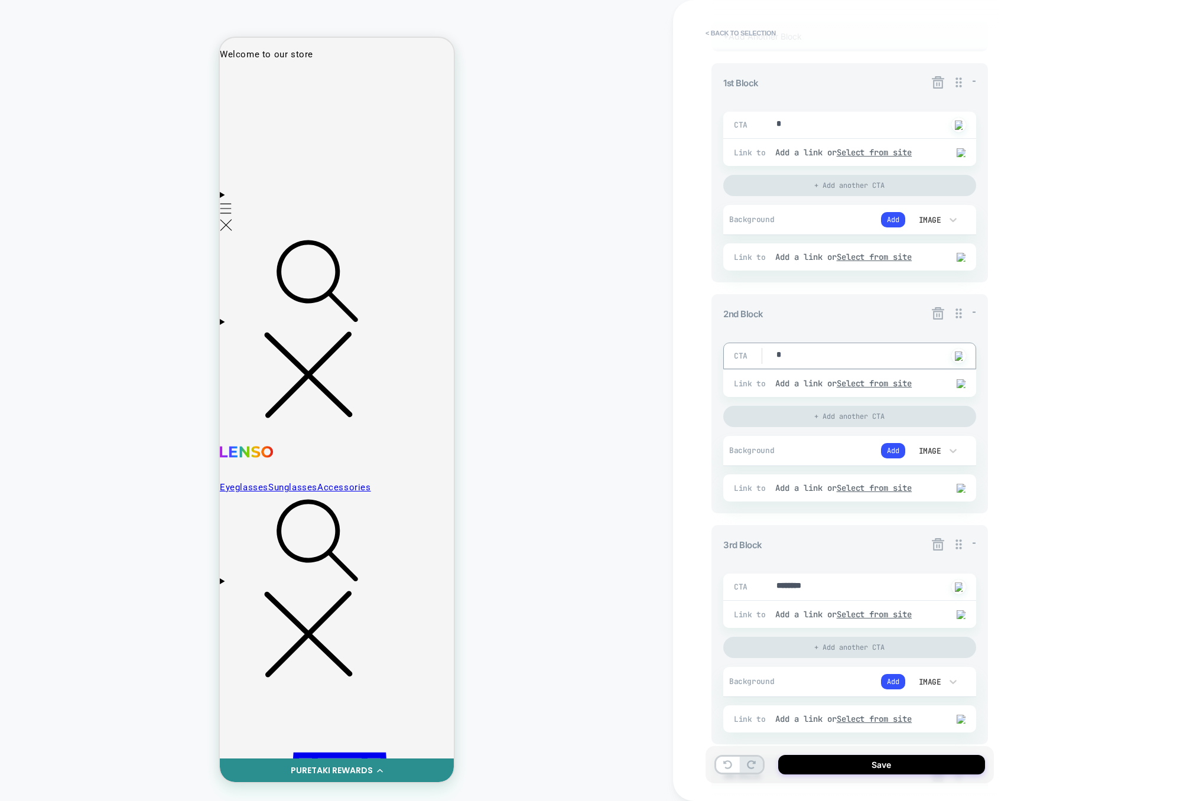
type textarea "*"
drag, startPoint x: 843, startPoint y: 584, endPoint x: 689, endPoint y: 580, distance: 154.3
drag, startPoint x: 845, startPoint y: 590, endPoint x: 729, endPoint y: 590, distance: 116.4
click at [730, 590] on div "CTA ******** Click to change to alternative text" at bounding box center [849, 587] width 253 height 27
type textarea "*"
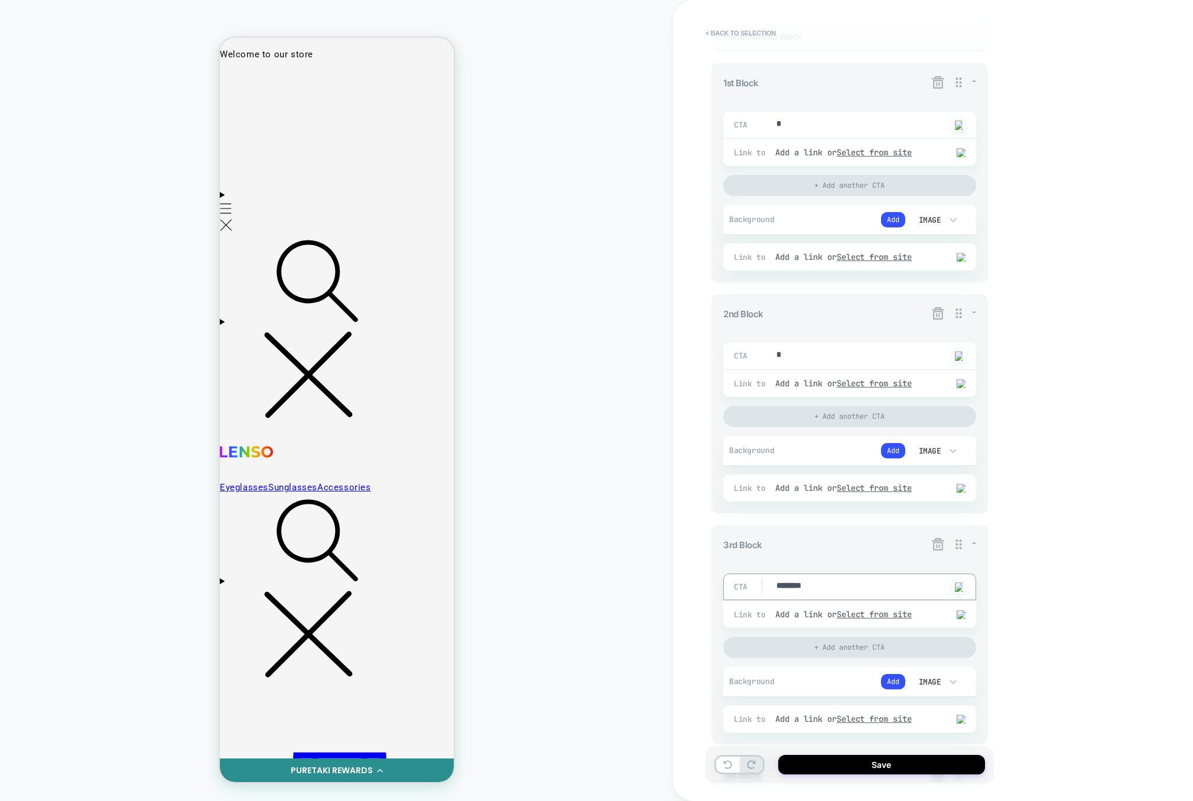
type textarea "*"
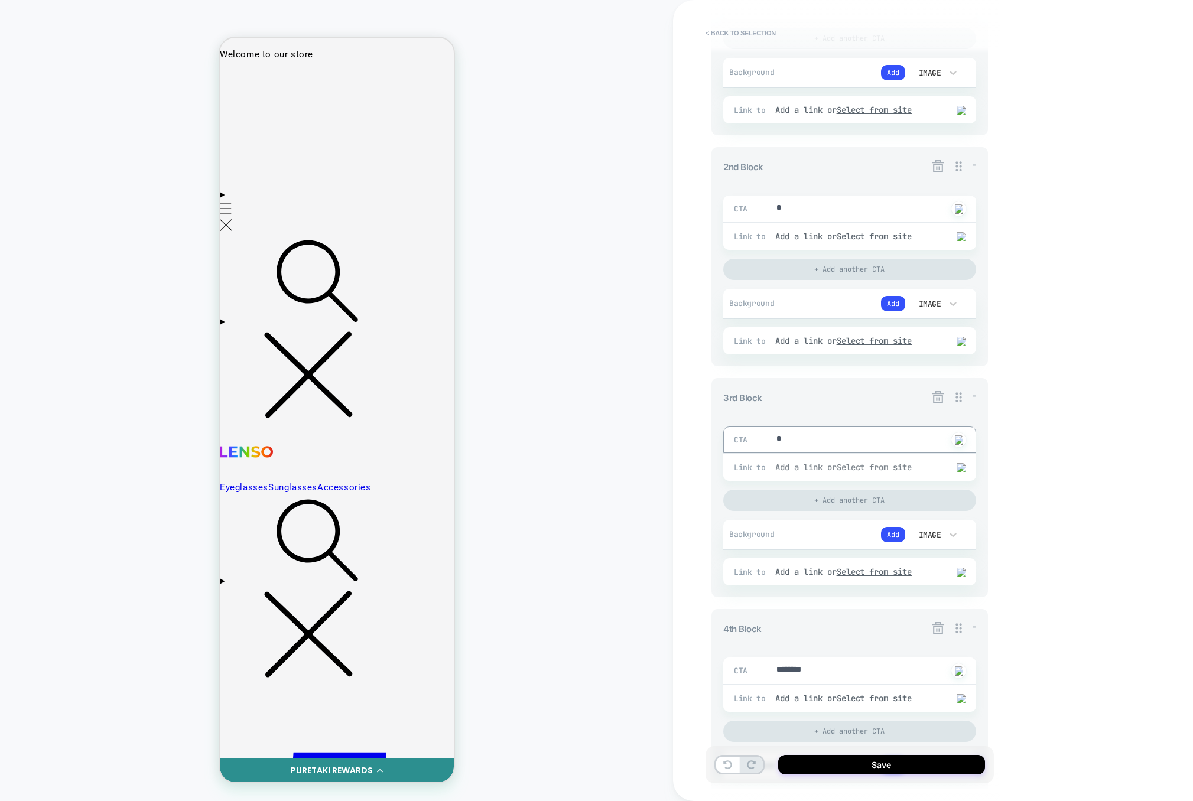
scroll to position [399, 0]
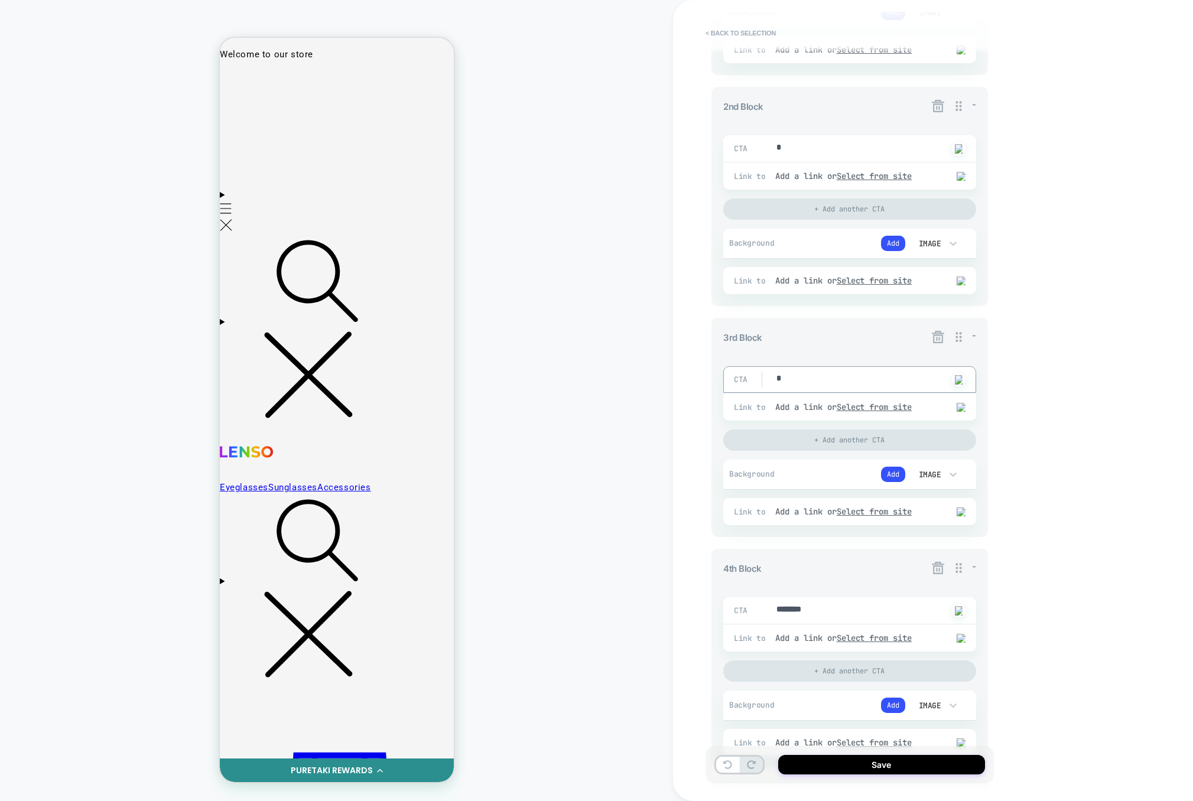
type textarea "*"
drag, startPoint x: 837, startPoint y: 619, endPoint x: 729, endPoint y: 618, distance: 108.1
type textarea "*"
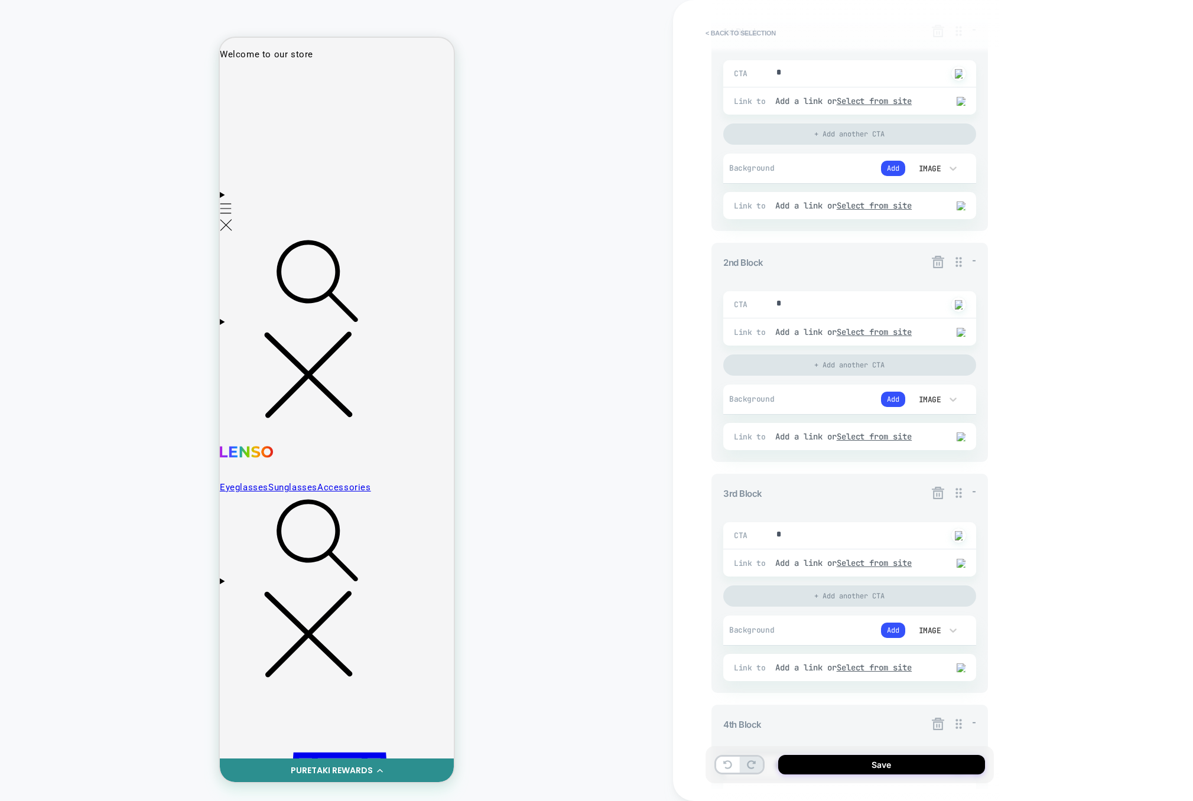
scroll to position [0, 0]
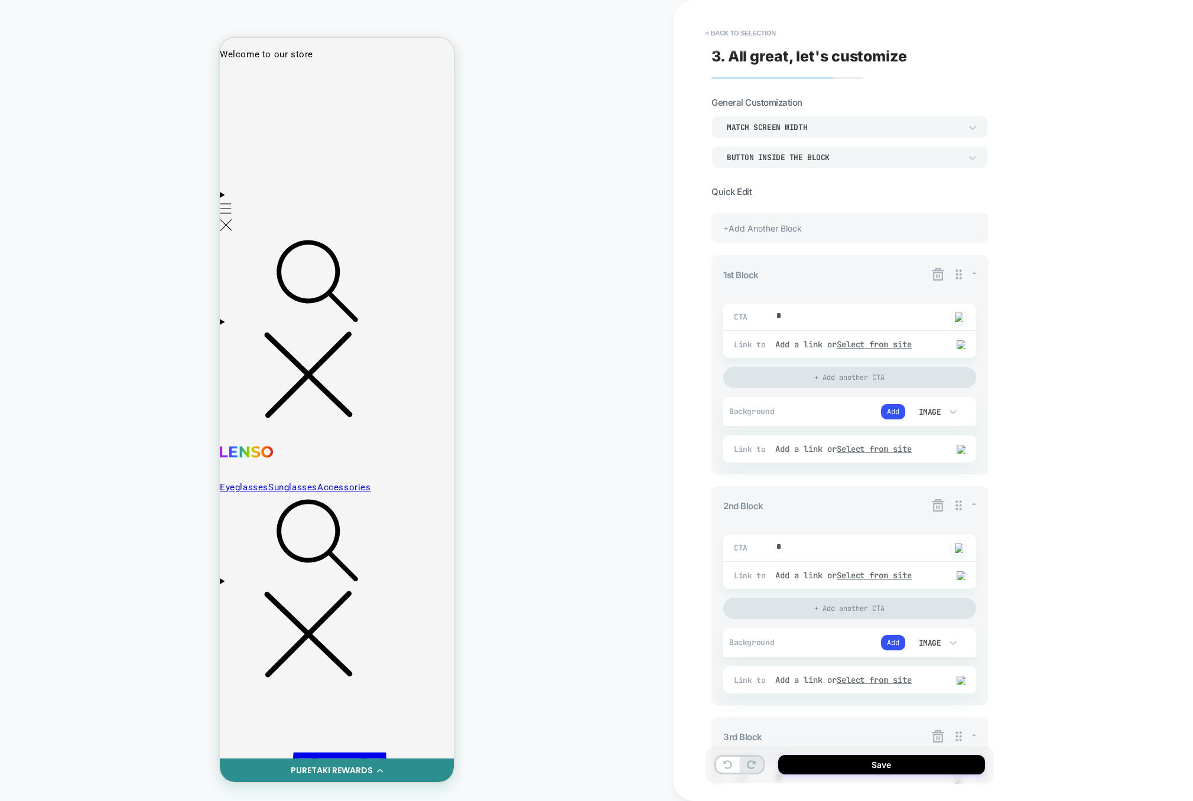
type textarea "*"
click at [884, 239] on div "+Add Another Block" at bounding box center [849, 228] width 277 height 31
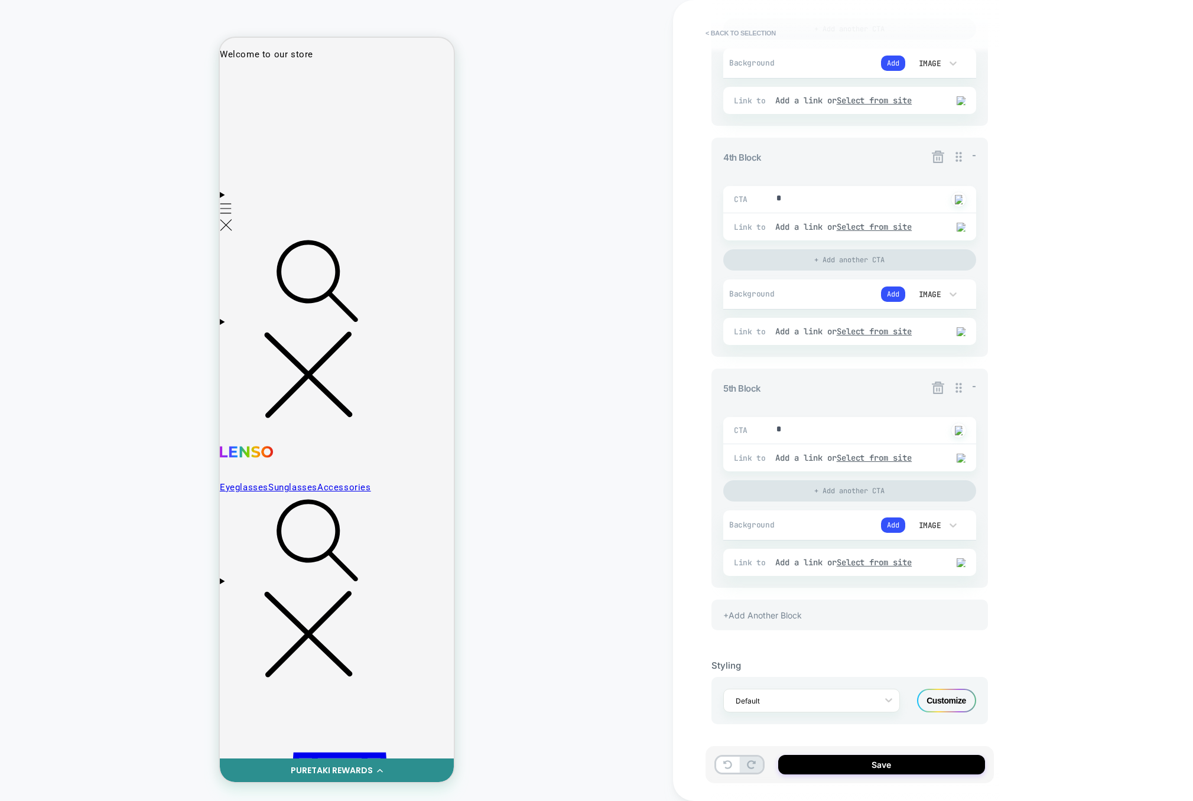
scroll to position [809, 0]
click at [933, 704] on div "Customize" at bounding box center [946, 703] width 59 height 24
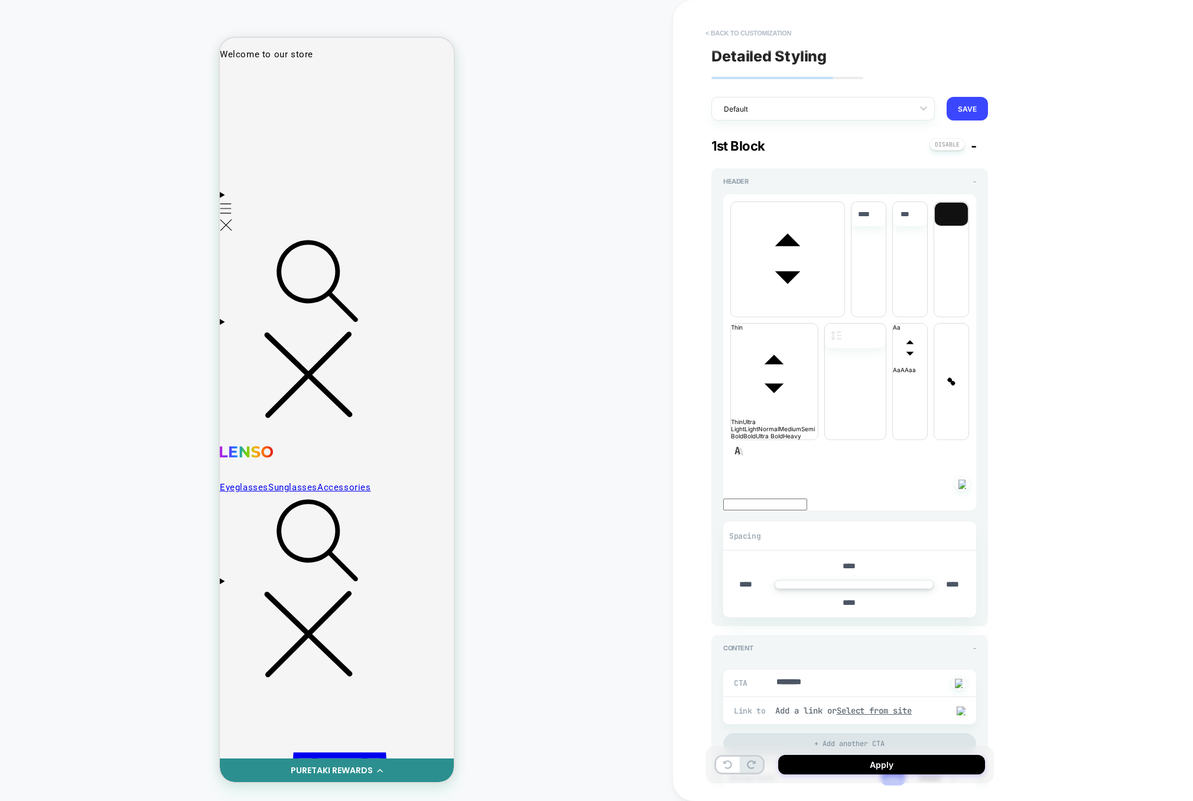
click at [779, 38] on button "< Back to customization" at bounding box center [749, 33] width 98 height 19
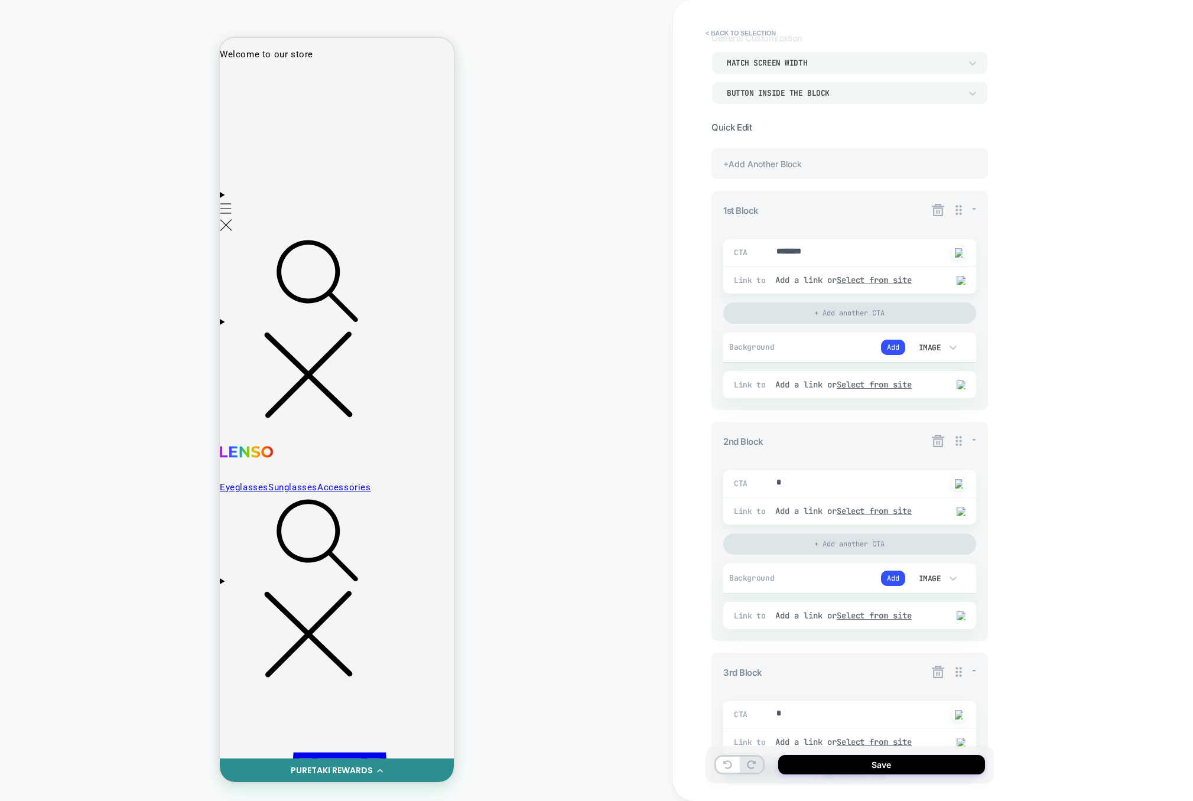
scroll to position [0, 0]
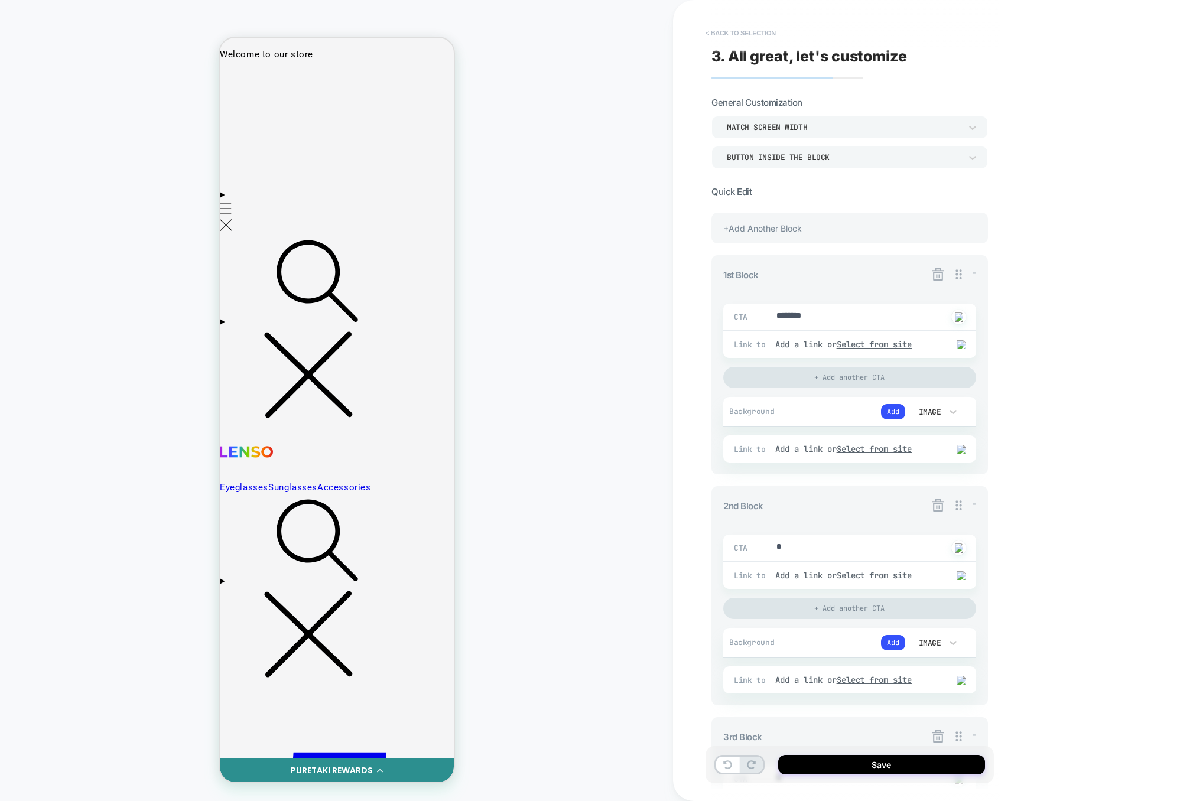
click at [722, 33] on button "< Back to selection" at bounding box center [741, 33] width 82 height 19
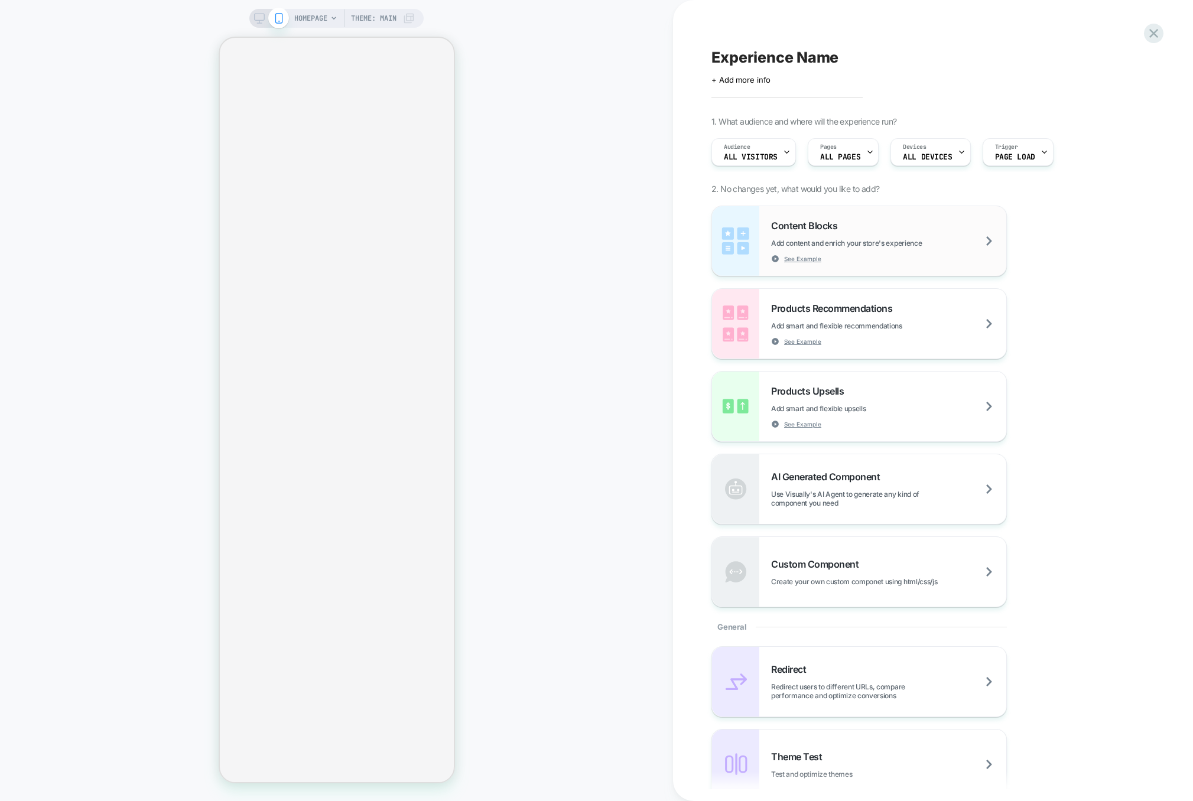
click at [872, 242] on span "Add content and enrich your store's experience" at bounding box center [876, 243] width 210 height 9
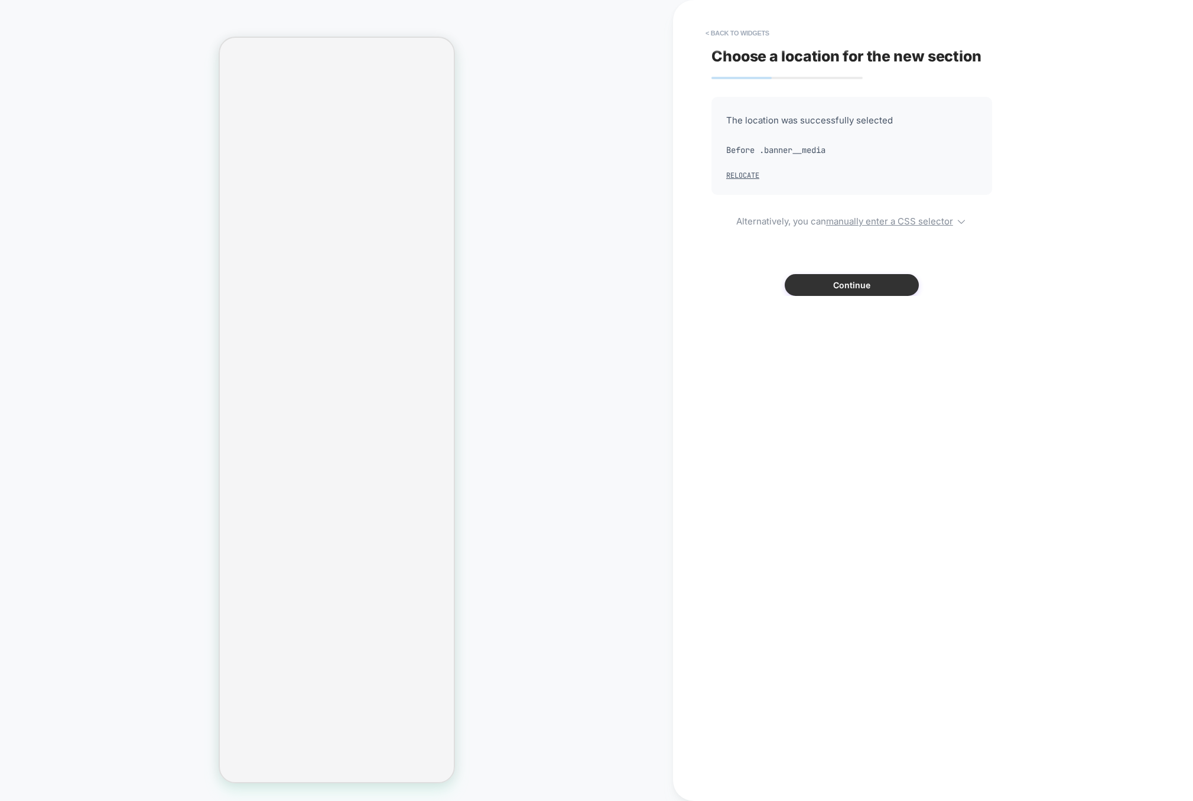
click at [850, 288] on button "Continue" at bounding box center [852, 285] width 134 height 22
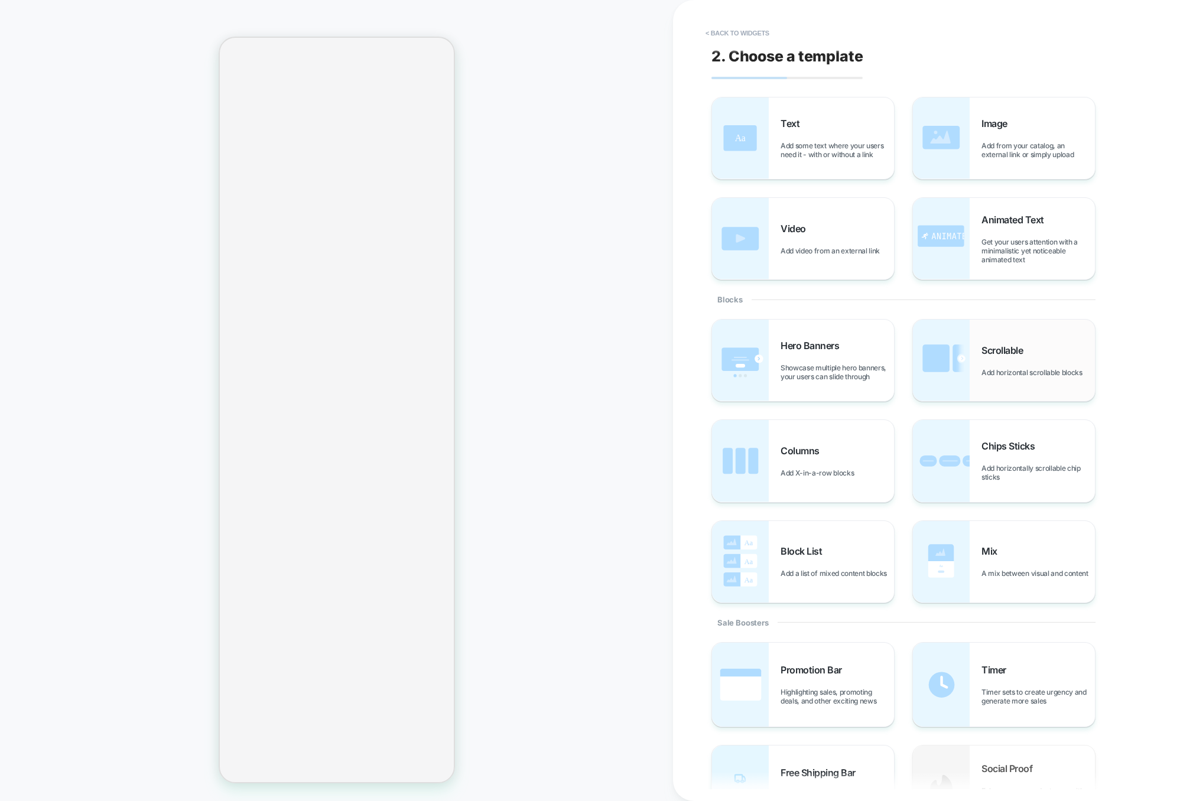
click at [940, 354] on img at bounding box center [941, 361] width 57 height 82
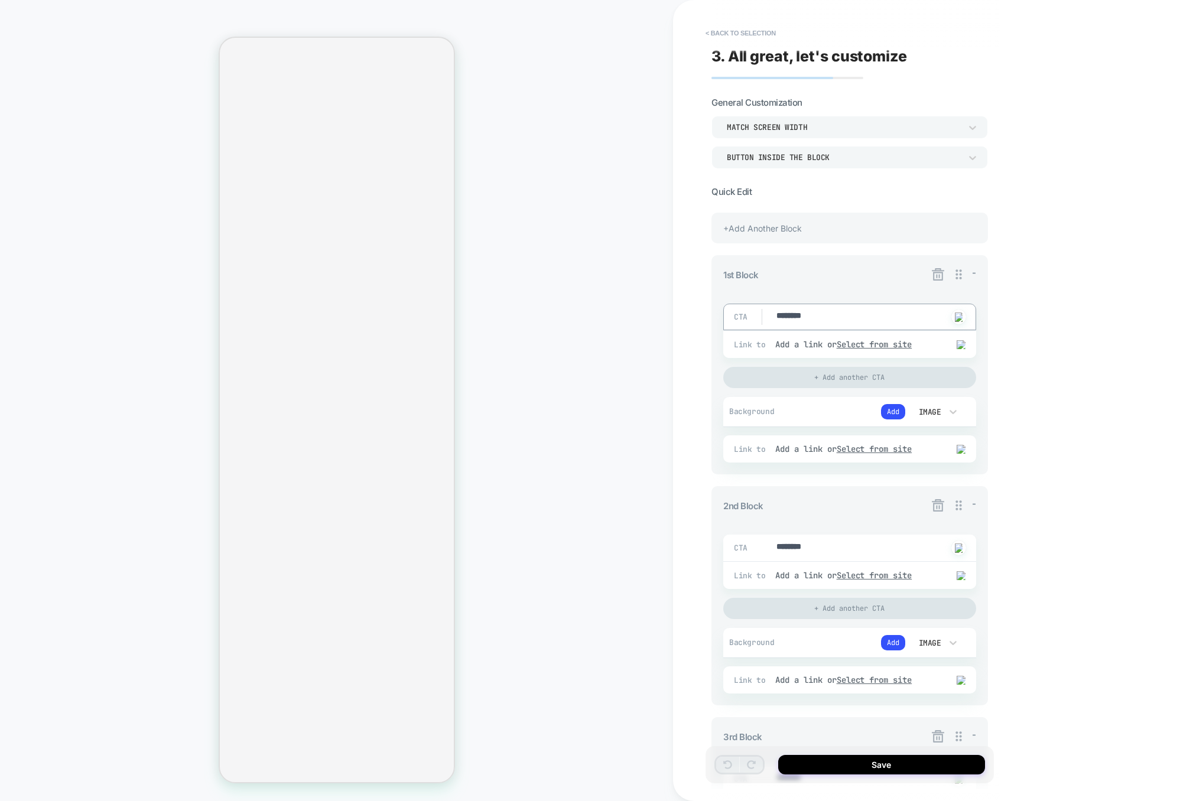
drag, startPoint x: 870, startPoint y: 317, endPoint x: 733, endPoint y: 314, distance: 136.5
type textarea "*"
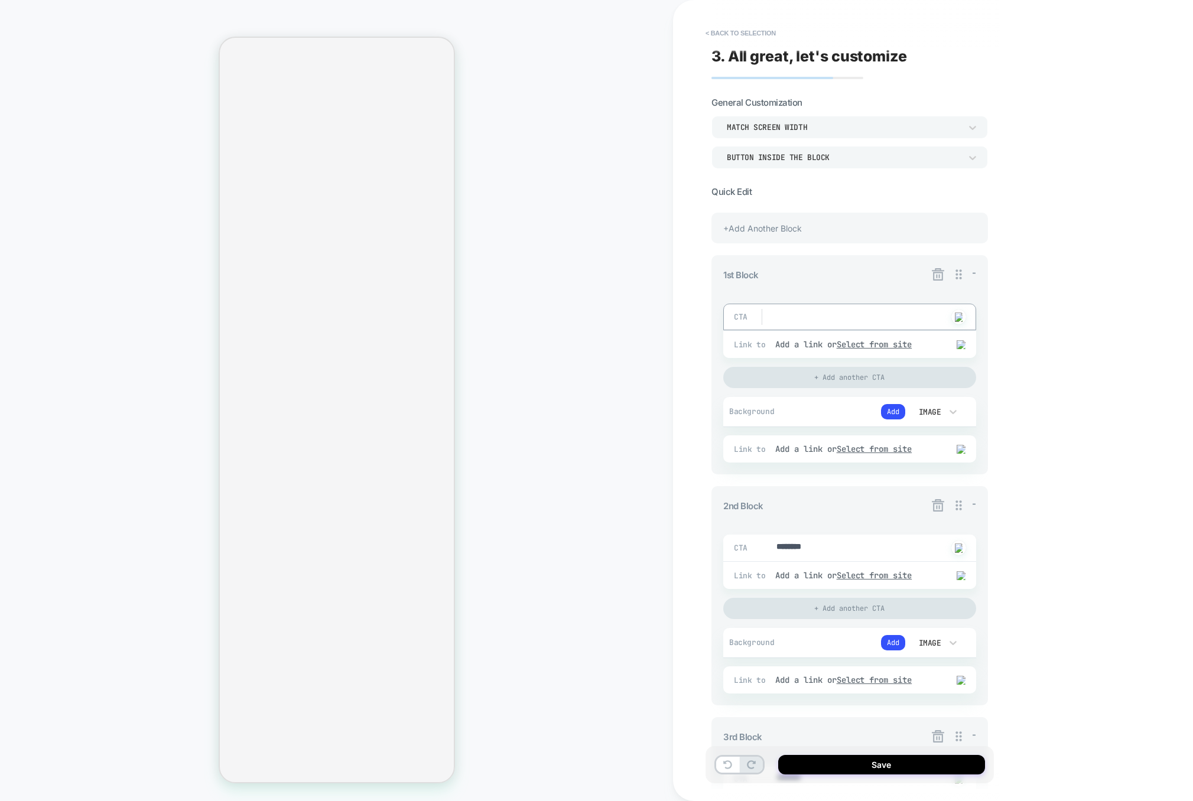
type textarea "*"
drag, startPoint x: 831, startPoint y: 550, endPoint x: 740, endPoint y: 550, distance: 91.0
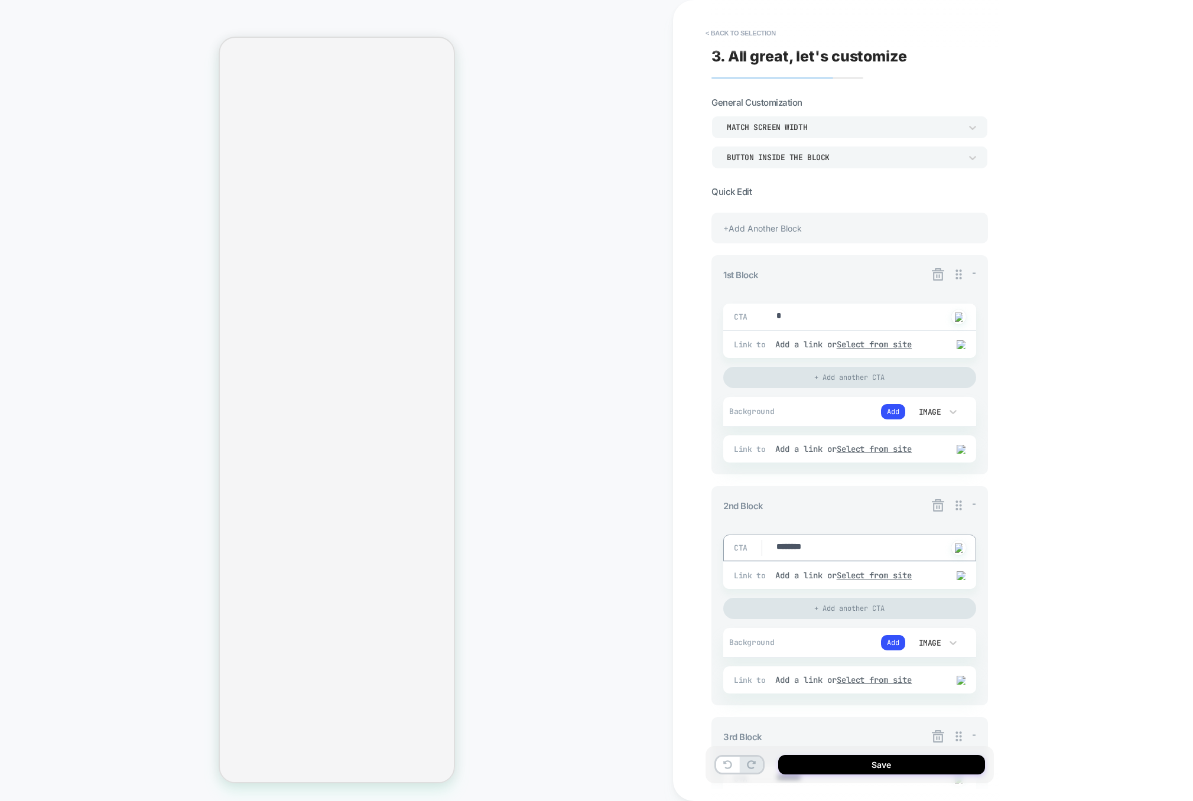
type textarea "*"
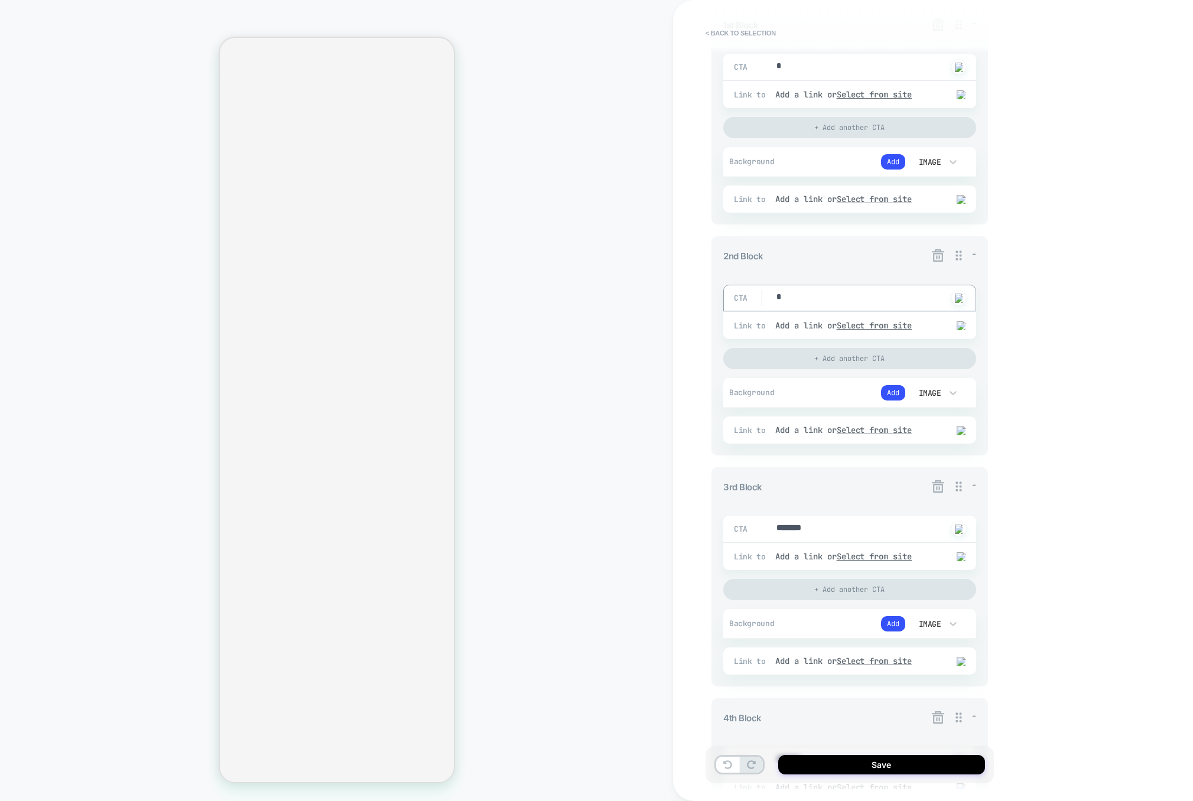
scroll to position [261, 0]
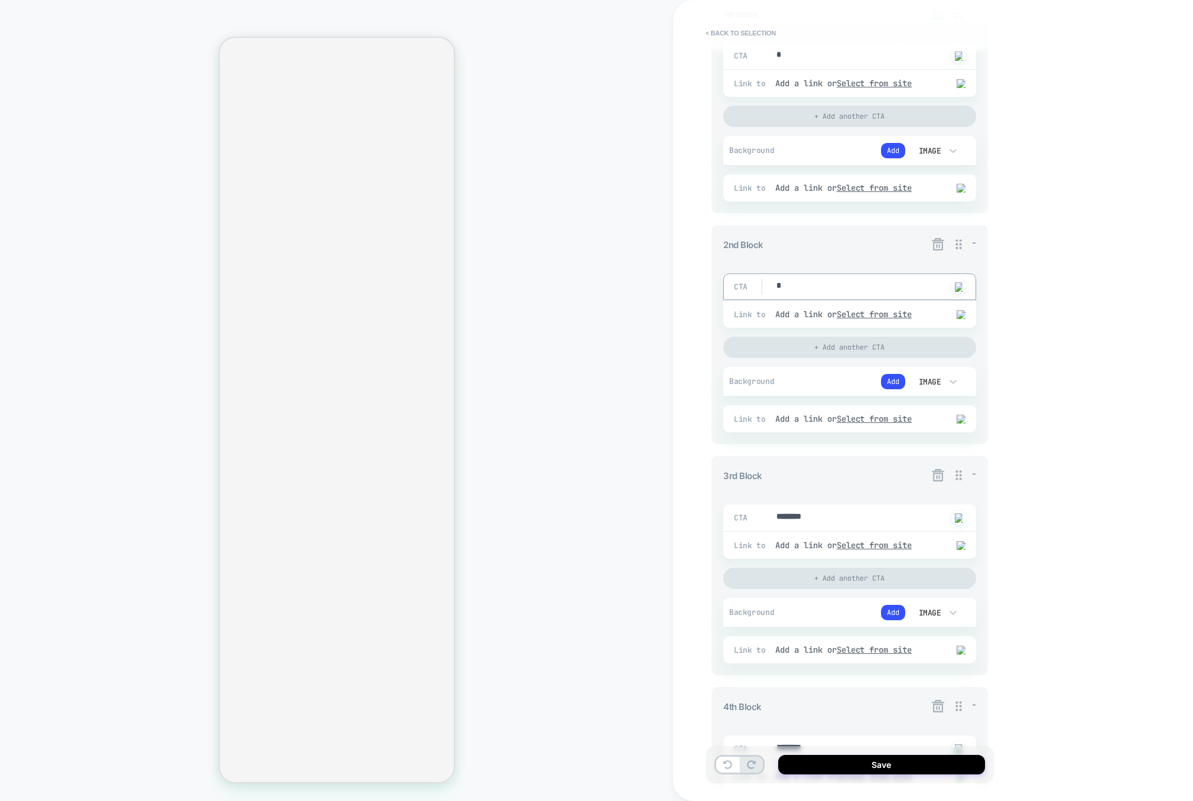
type textarea "*"
drag, startPoint x: 843, startPoint y: 519, endPoint x: 748, endPoint y: 519, distance: 94.5
type textarea "*"
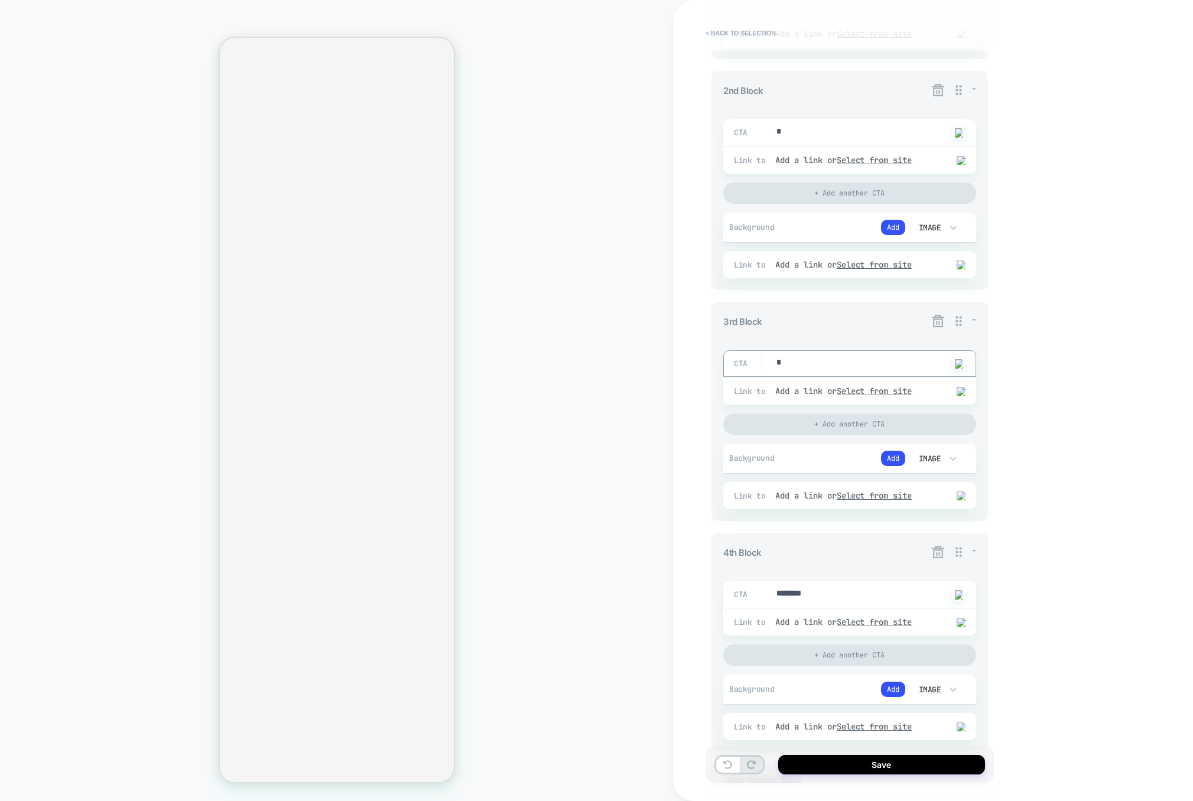
scroll to position [433, 0]
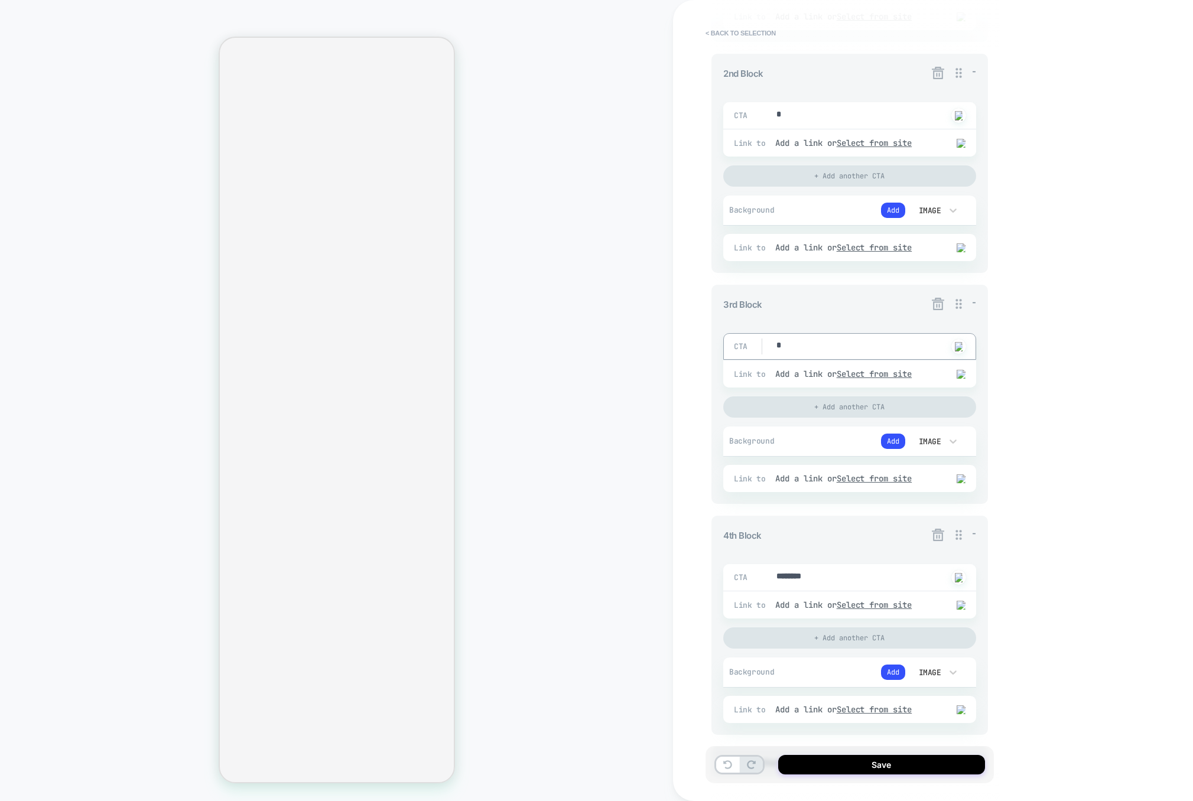
type textarea "*"
drag, startPoint x: 841, startPoint y: 587, endPoint x: 725, endPoint y: 584, distance: 116.4
type textarea "*"
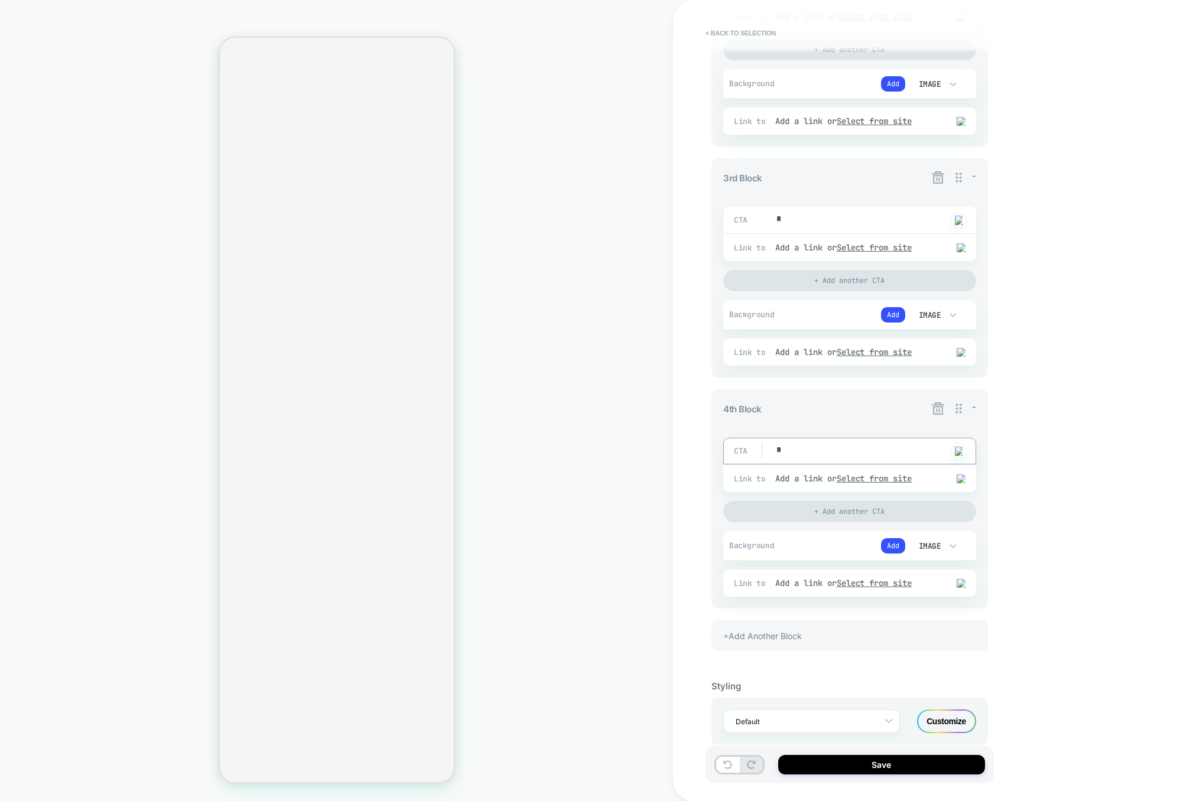
scroll to position [552, 0]
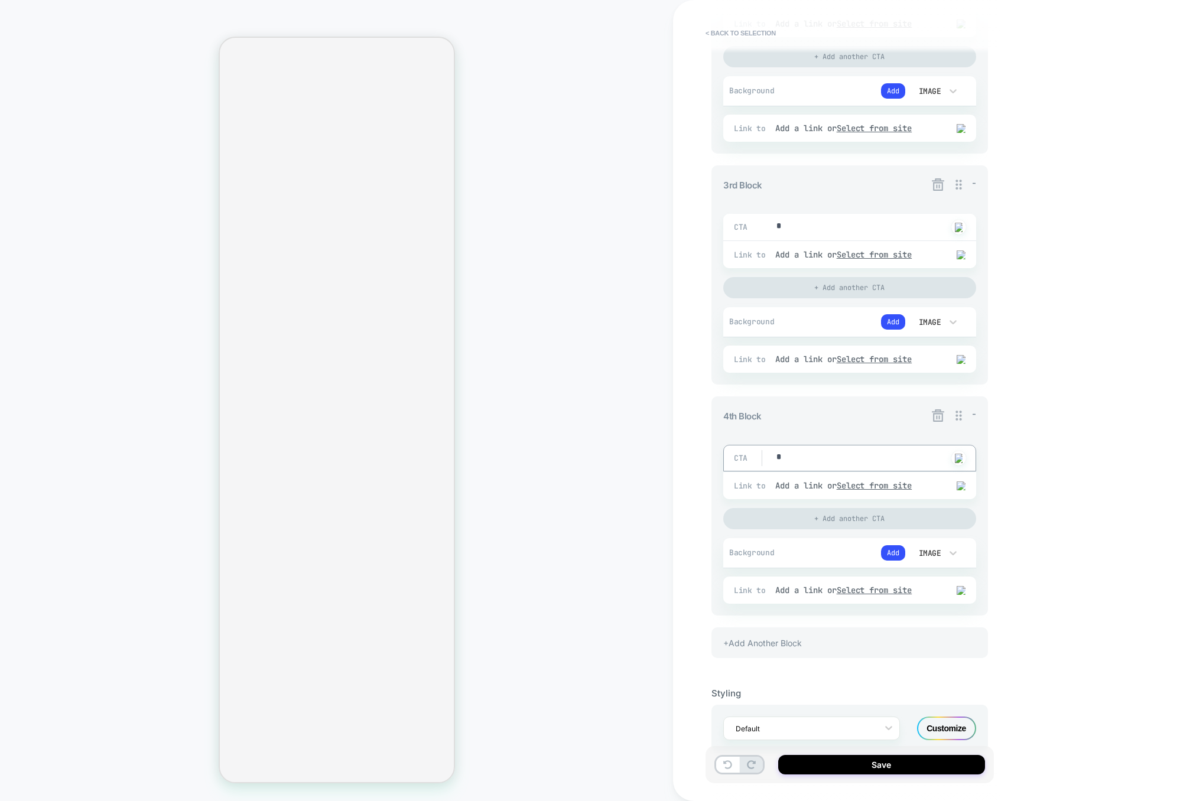
type textarea "*"
click at [788, 657] on div "+Add Another Block" at bounding box center [849, 643] width 277 height 31
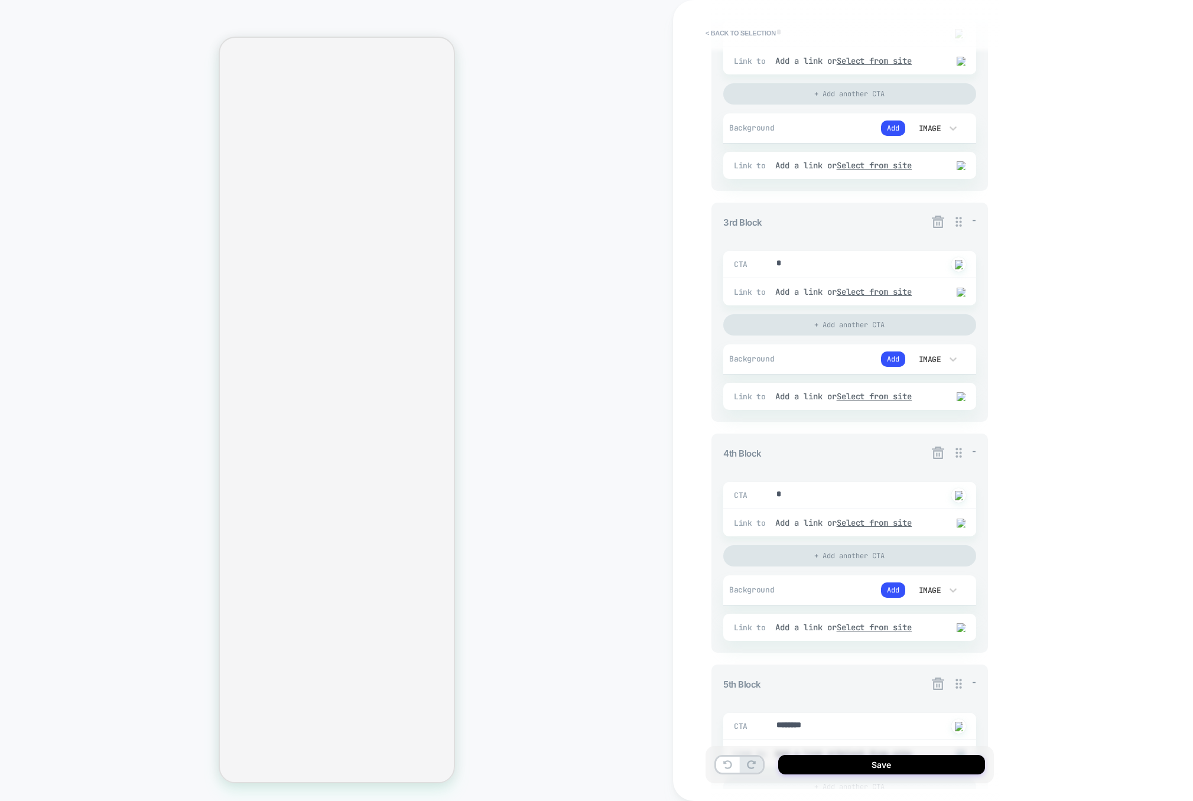
scroll to position [512, 0]
click at [933, 693] on icon at bounding box center [938, 686] width 12 height 12
click at [962, 765] on button "Yes" at bounding box center [970, 764] width 59 height 18
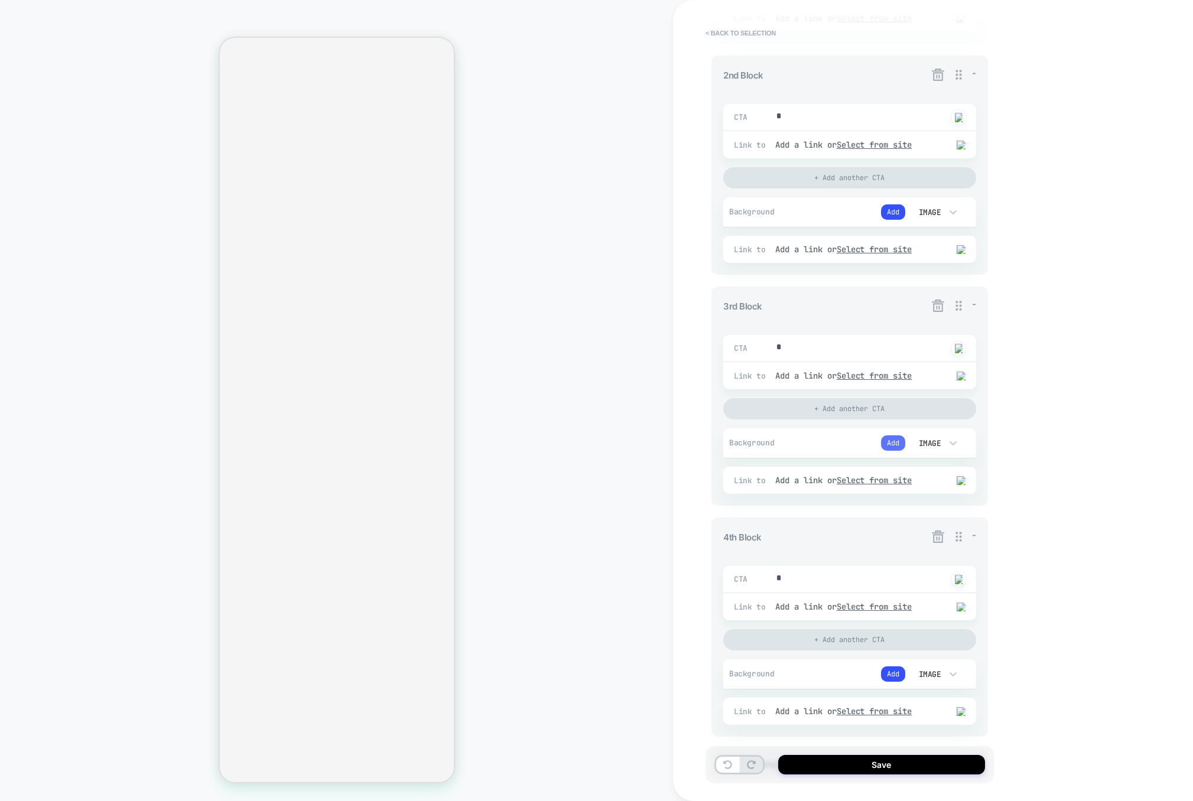
scroll to position [384, 0]
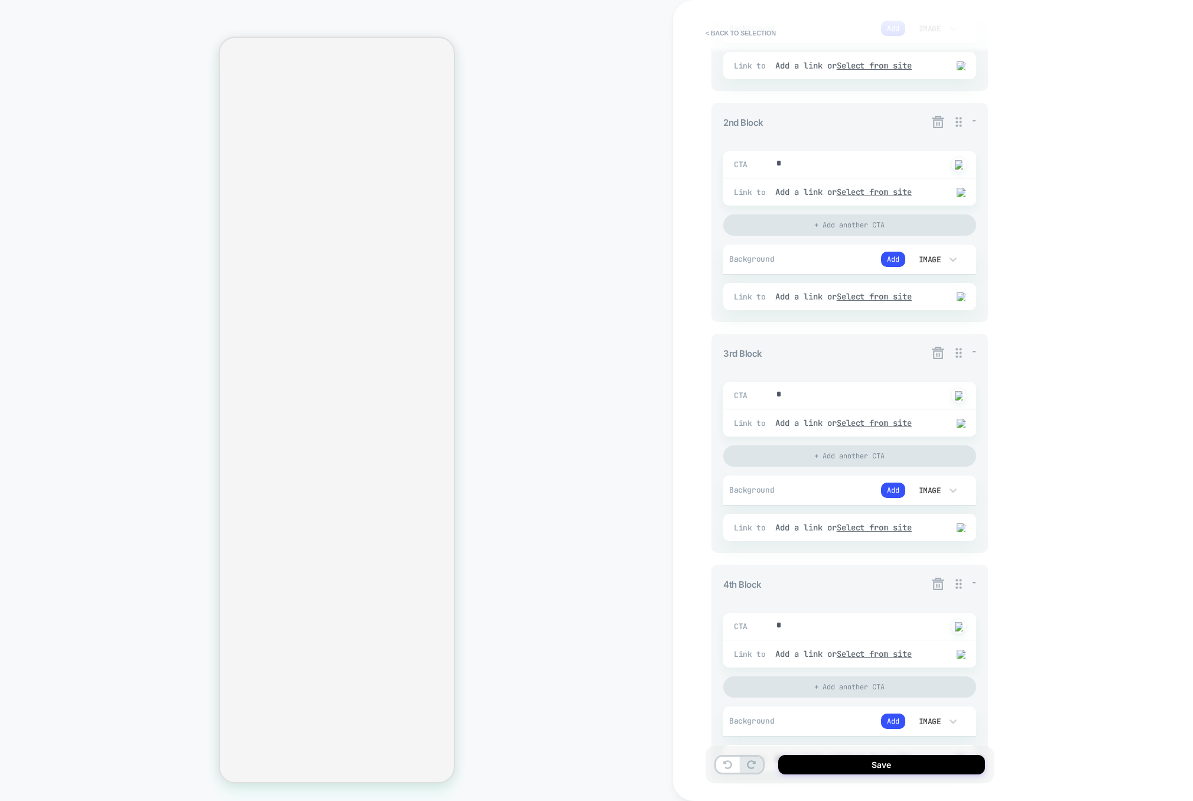
click at [943, 352] on icon at bounding box center [938, 353] width 12 height 12
click at [960, 423] on button "Yes" at bounding box center [970, 425] width 59 height 18
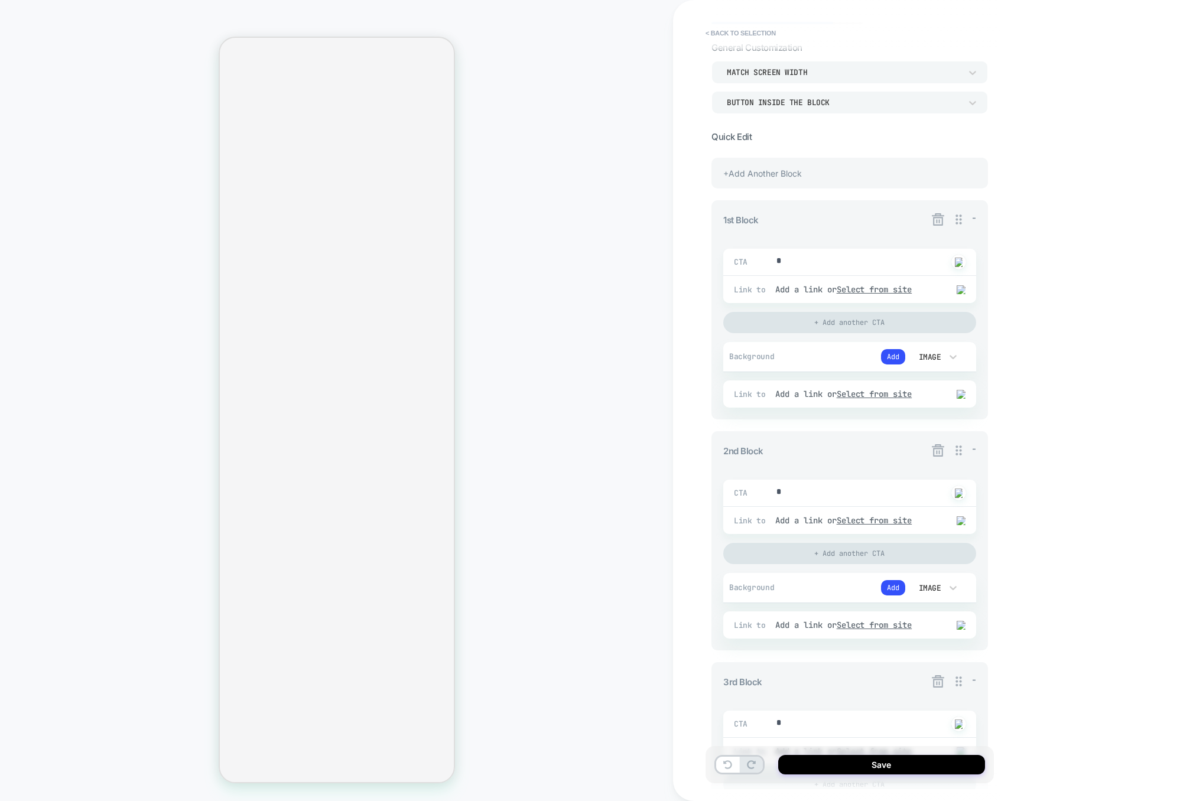
scroll to position [50, 0]
click at [810, 177] on div "+Add Another Block" at bounding box center [849, 178] width 277 height 31
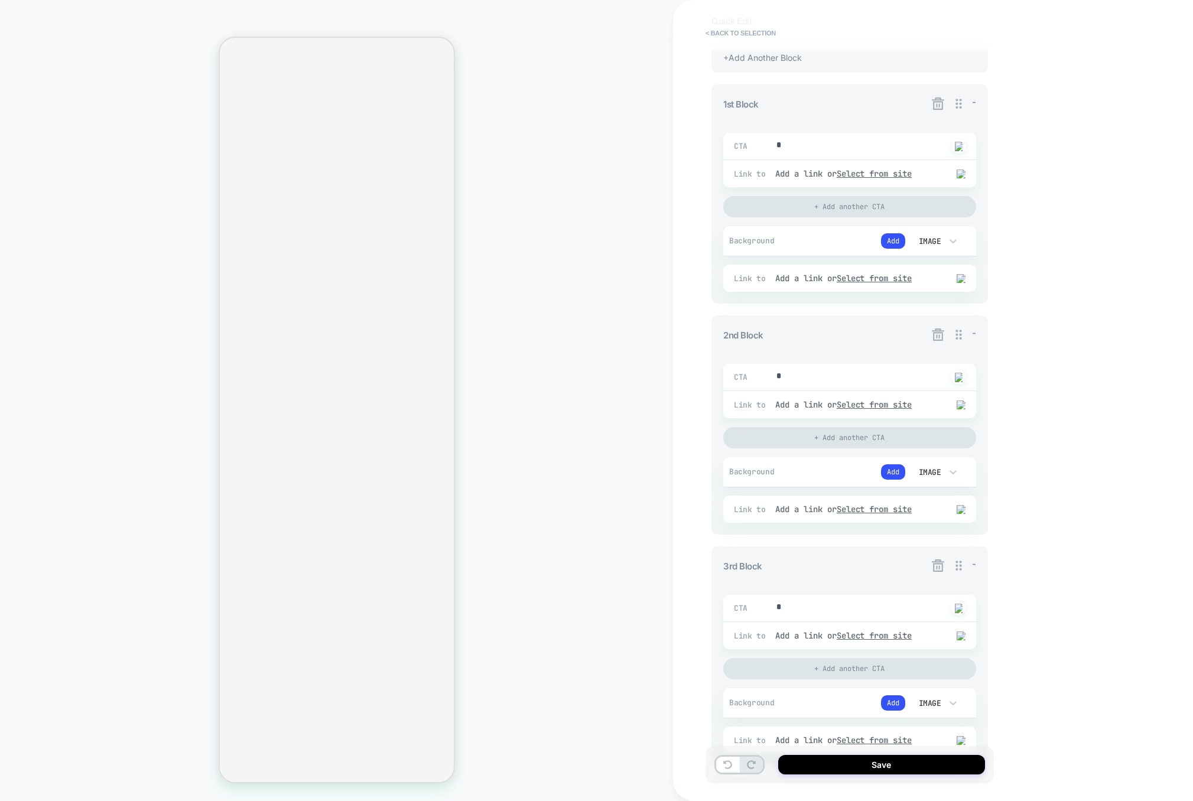
scroll to position [164, 0]
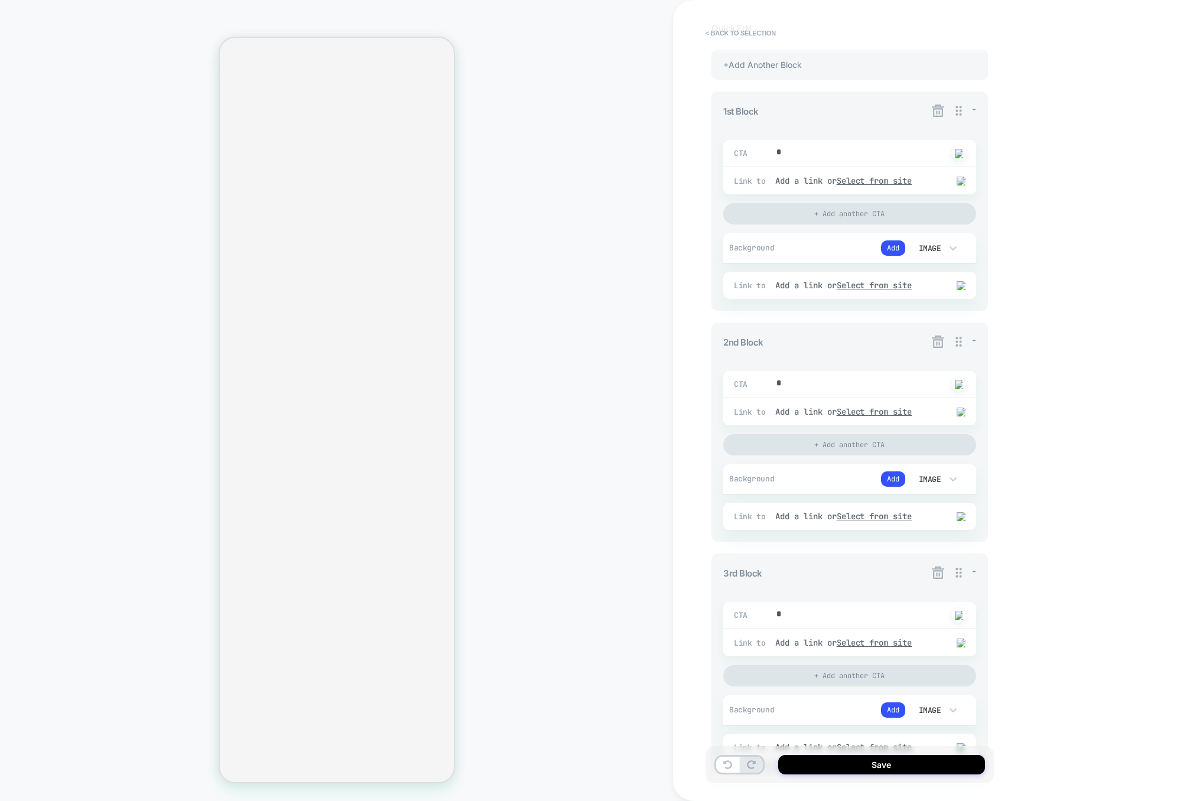
click at [934, 343] on icon at bounding box center [938, 341] width 15 height 15
click at [957, 410] on button "Yes" at bounding box center [970, 412] width 59 height 18
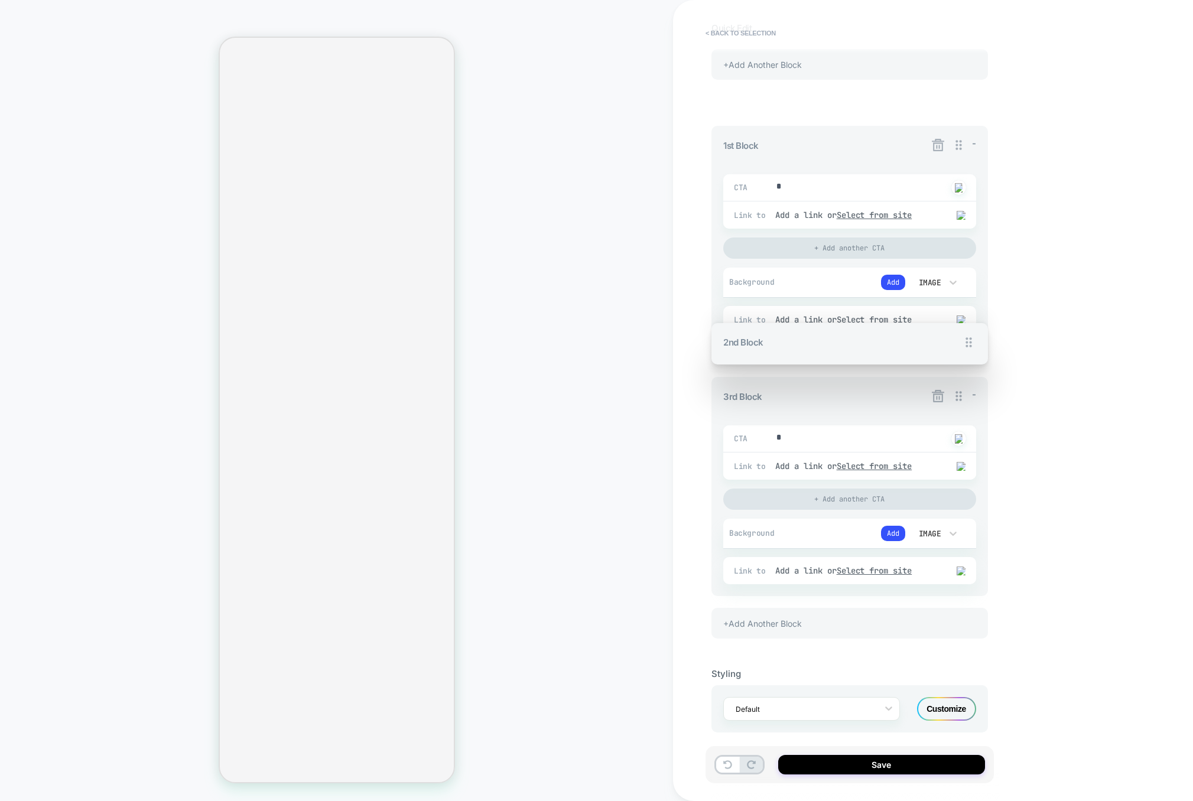
drag, startPoint x: 959, startPoint y: 345, endPoint x: 940, endPoint y: 168, distance: 177.8
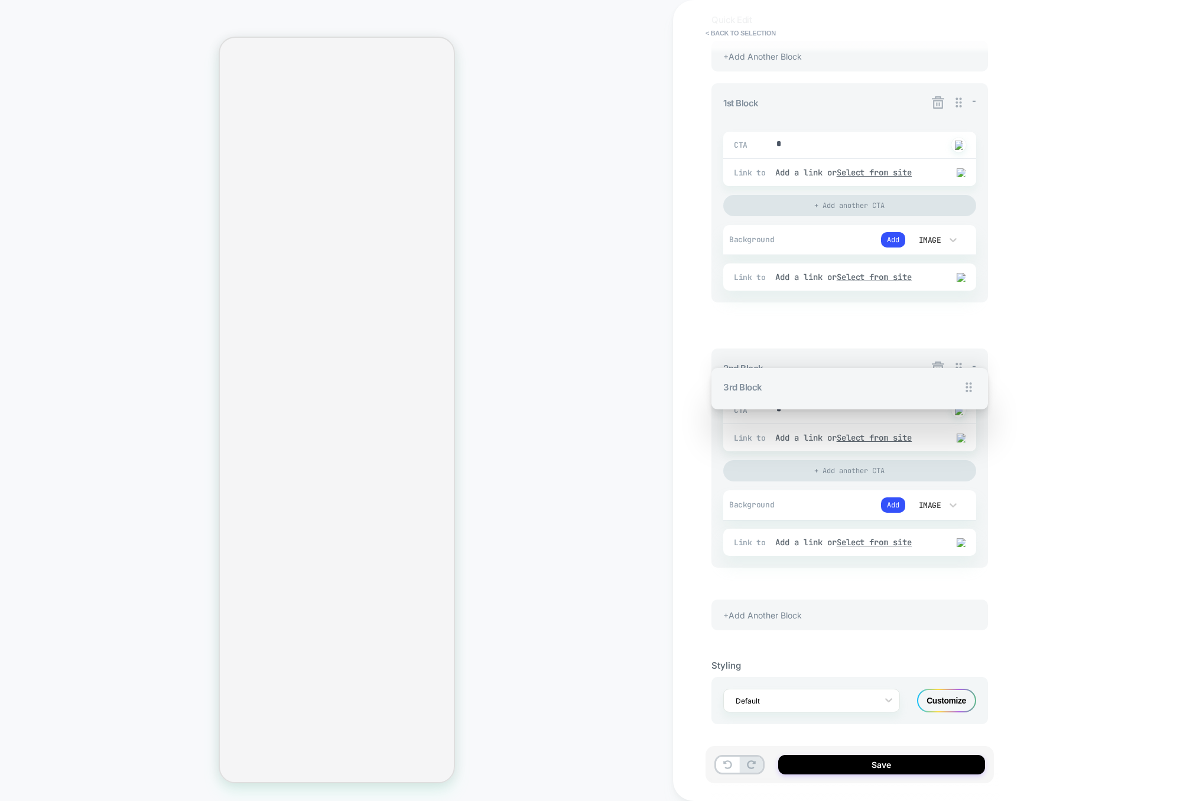
scroll to position [174, 0]
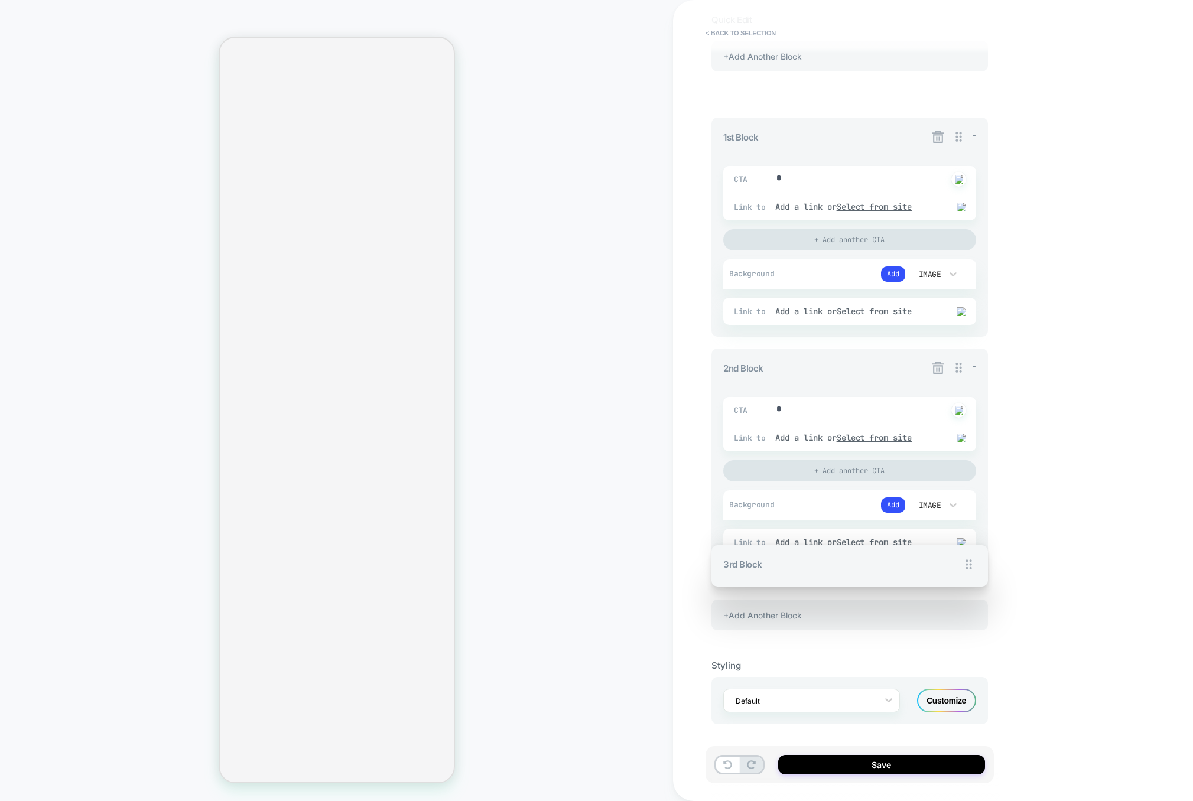
drag, startPoint x: 954, startPoint y: 391, endPoint x: 956, endPoint y: 253, distance: 138.3
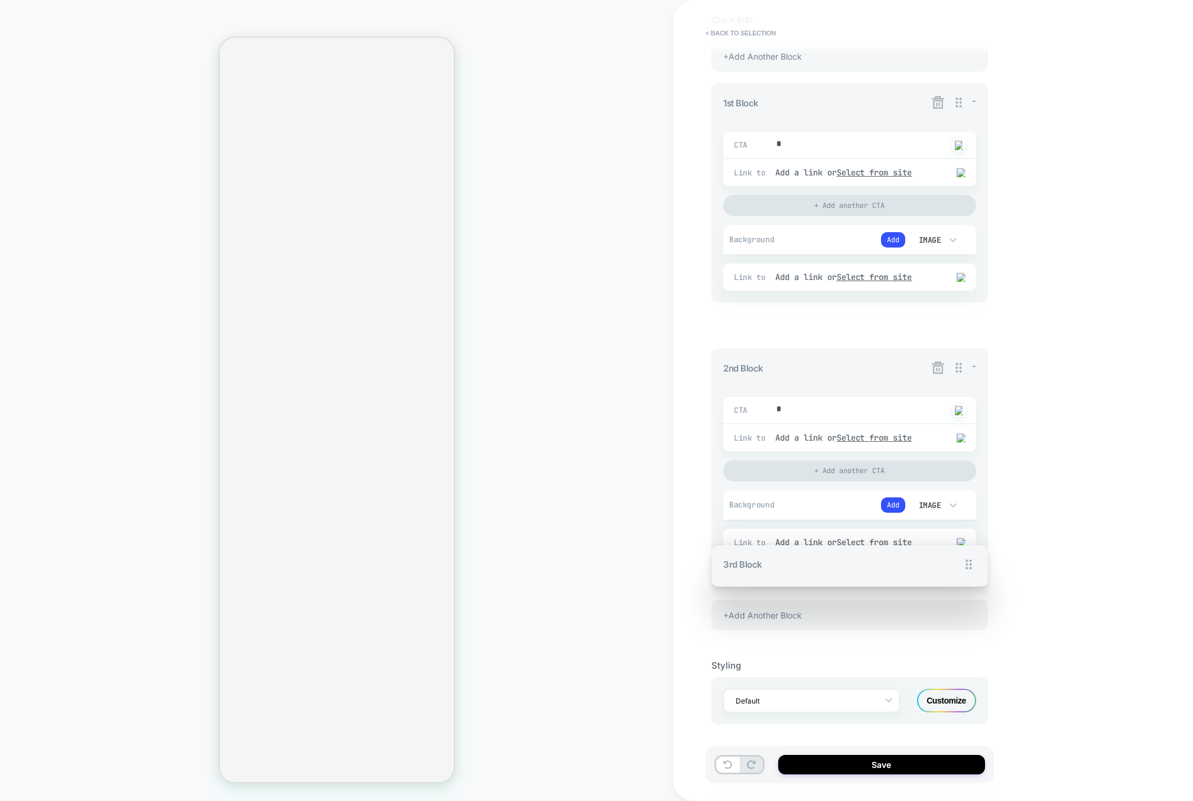
drag, startPoint x: 954, startPoint y: 567, endPoint x: 911, endPoint y: 396, distance: 176.7
drag, startPoint x: 956, startPoint y: 386, endPoint x: 952, endPoint y: 341, distance: 45.6
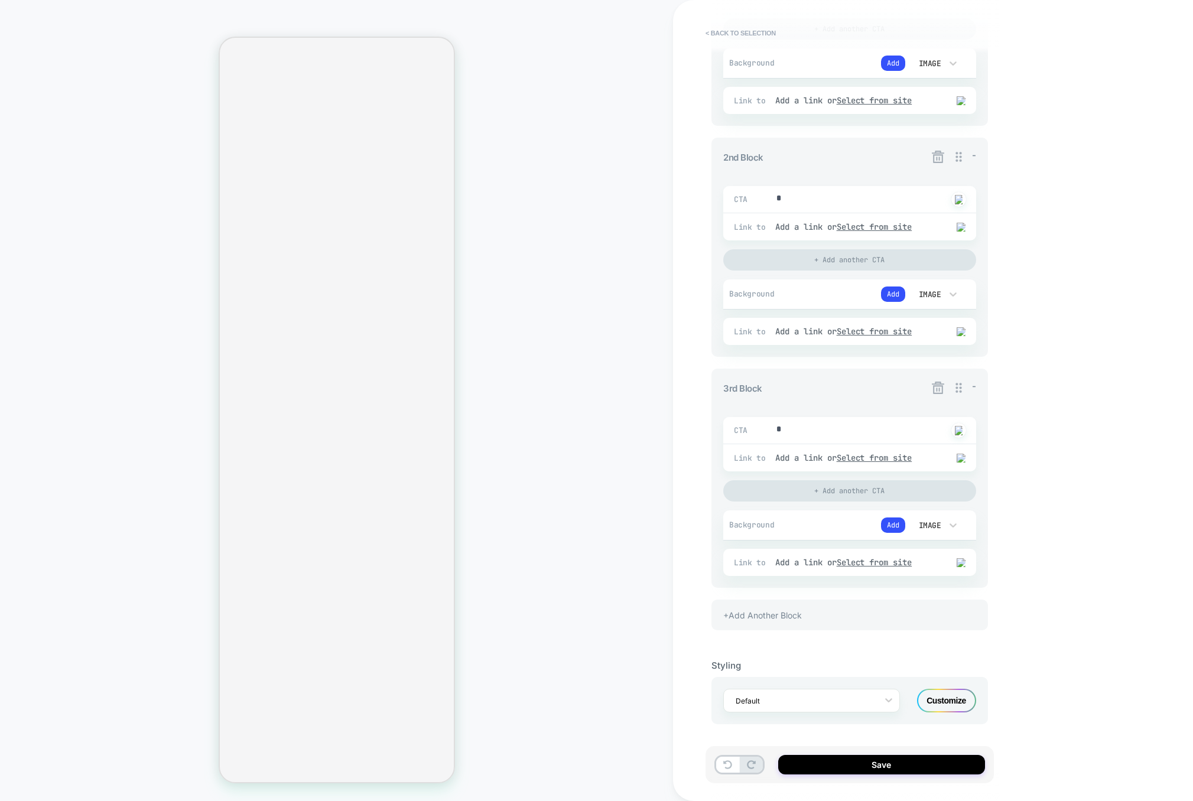
scroll to position [0, 0]
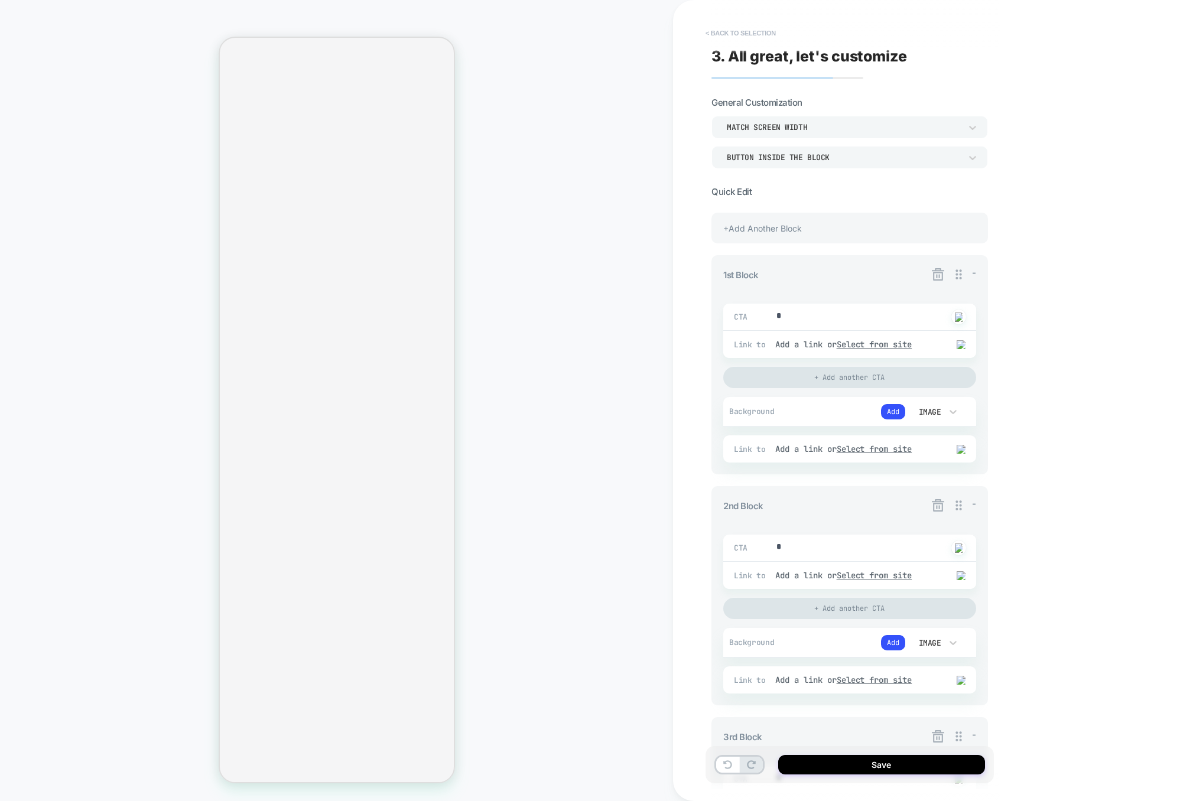
click at [753, 33] on button "< Back to selection" at bounding box center [741, 33] width 82 height 19
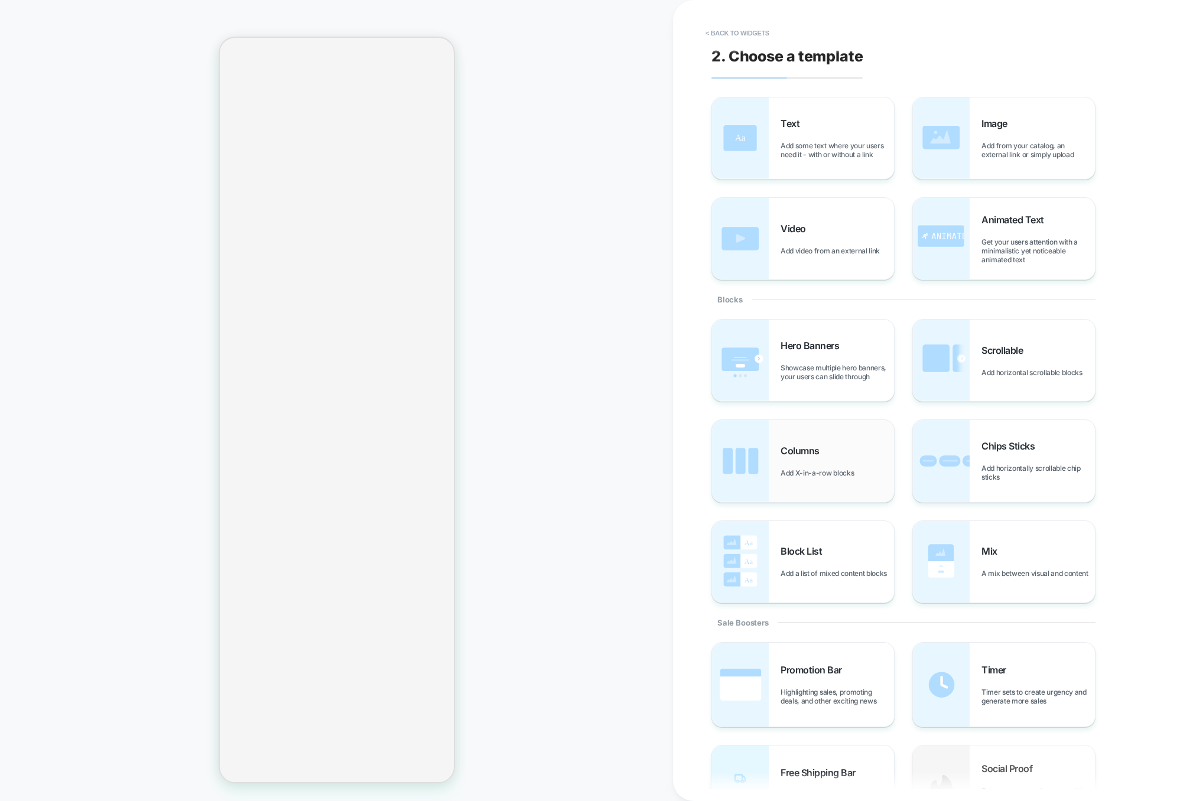
click at [814, 469] on span "Add X-in-a-row blocks" at bounding box center [820, 473] width 79 height 9
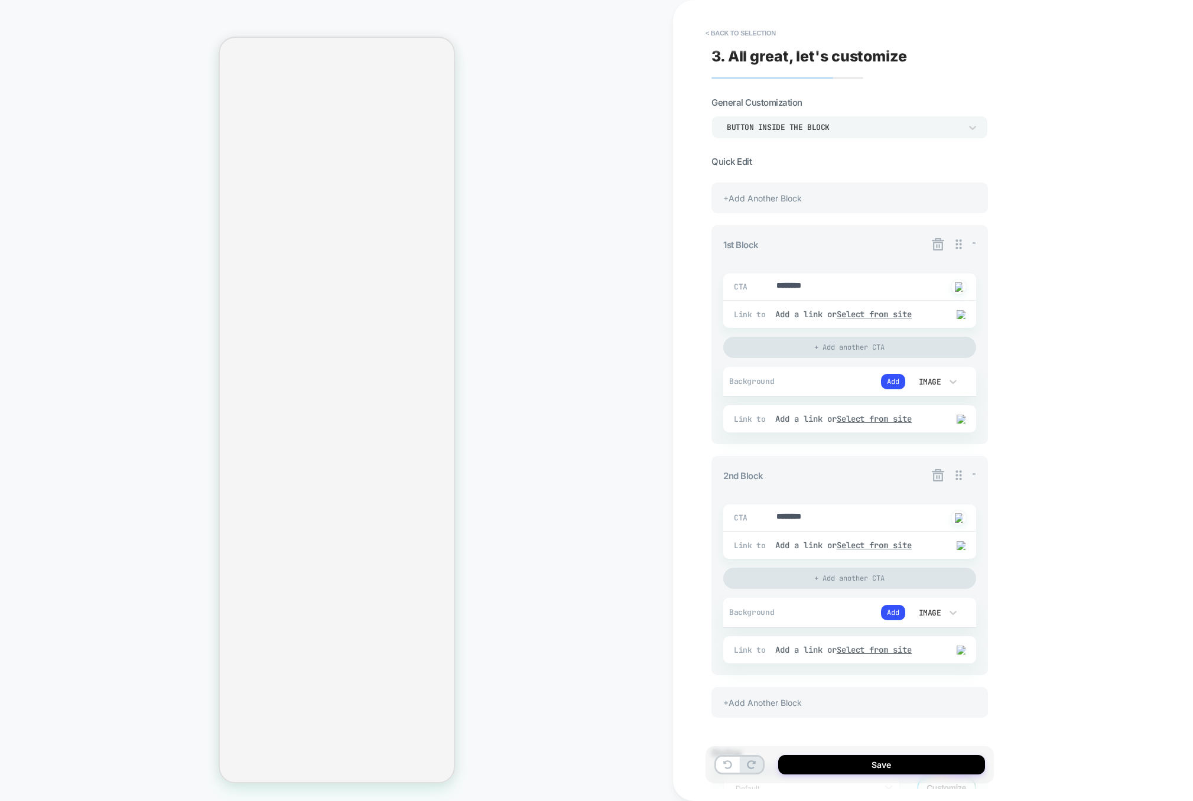
scroll to position [89, 0]
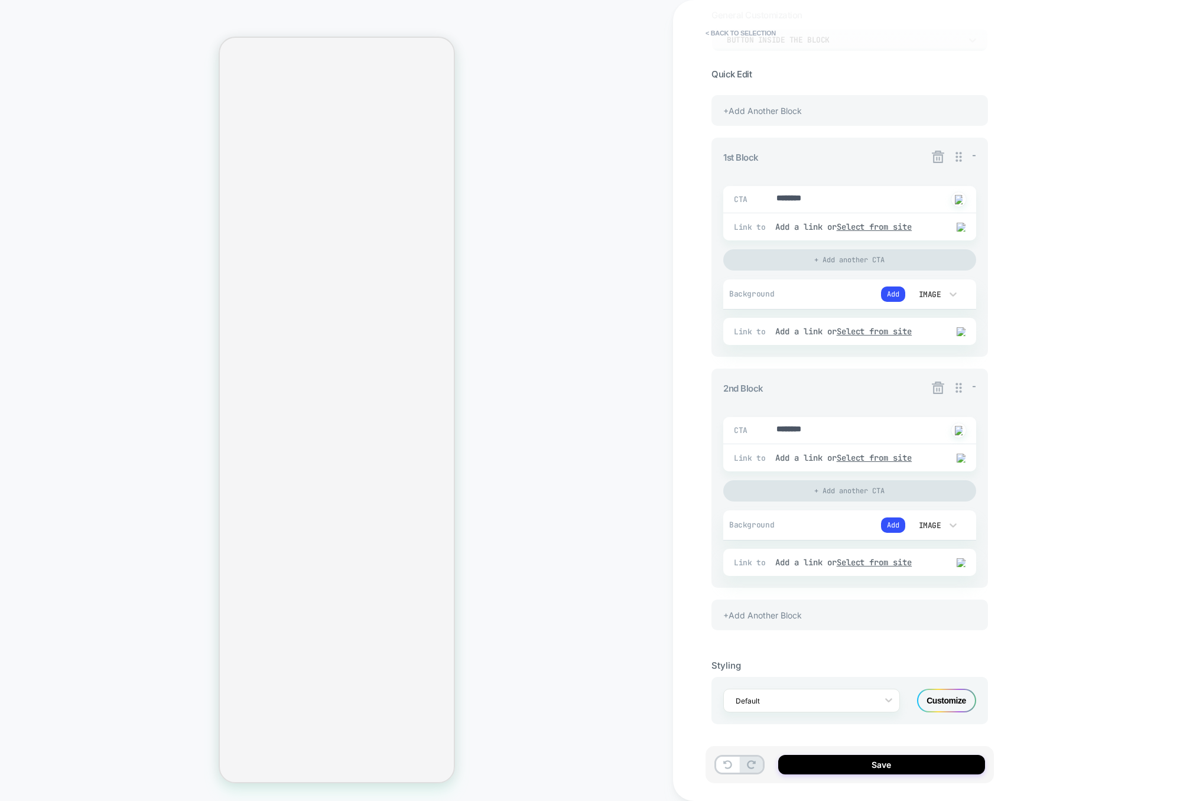
click at [888, 622] on div "+Add Another Block" at bounding box center [849, 615] width 277 height 31
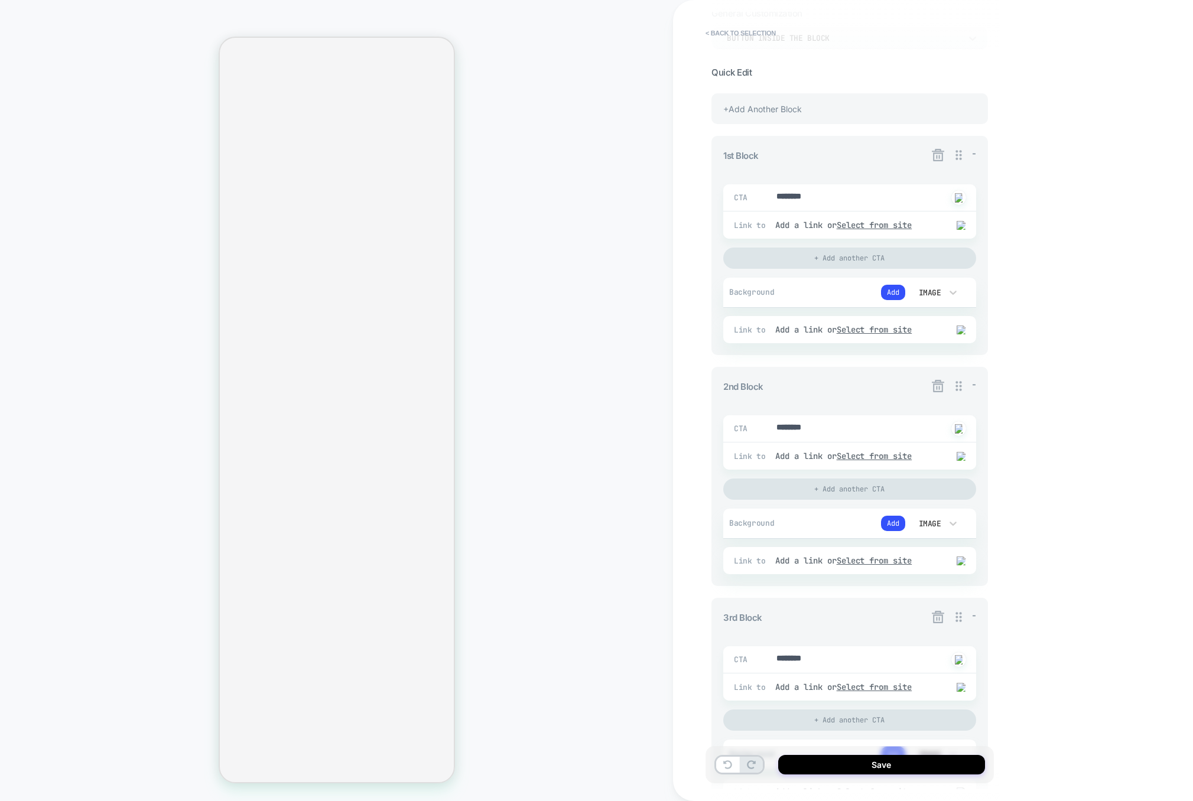
scroll to position [323, 0]
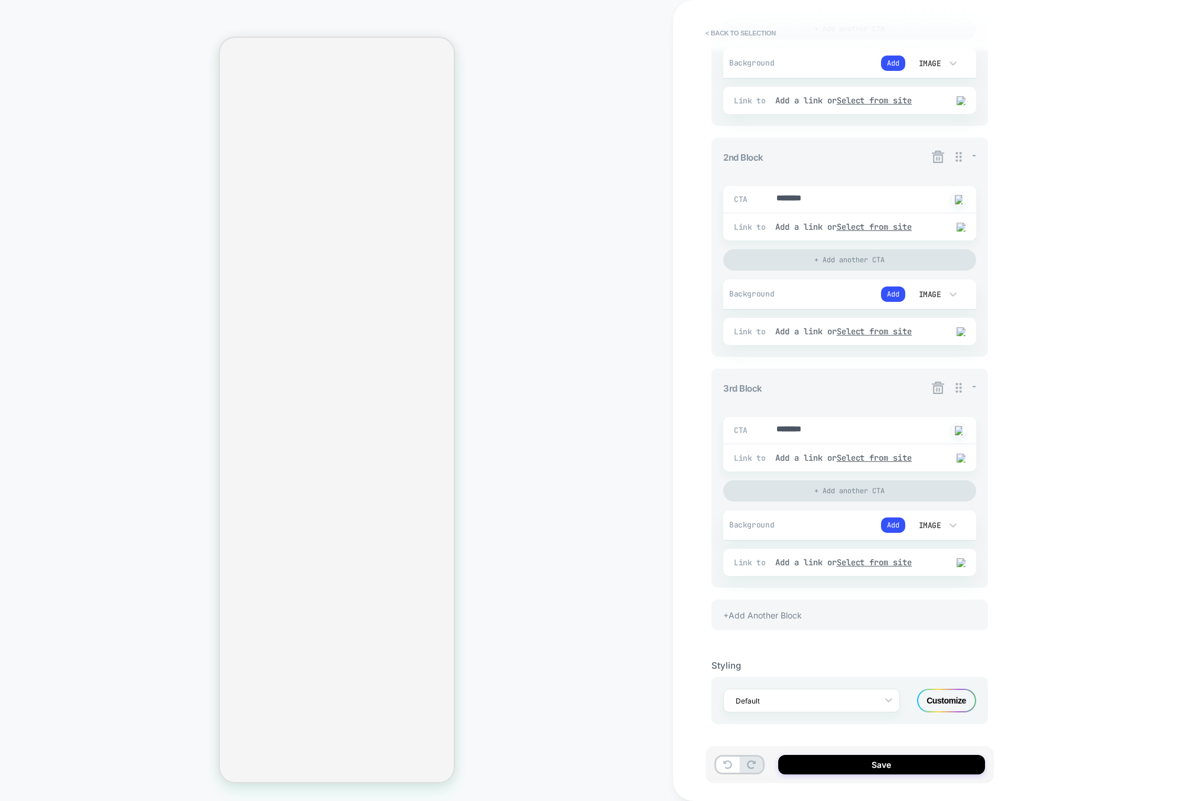
click at [879, 614] on div "+Add Another Block" at bounding box center [849, 615] width 277 height 31
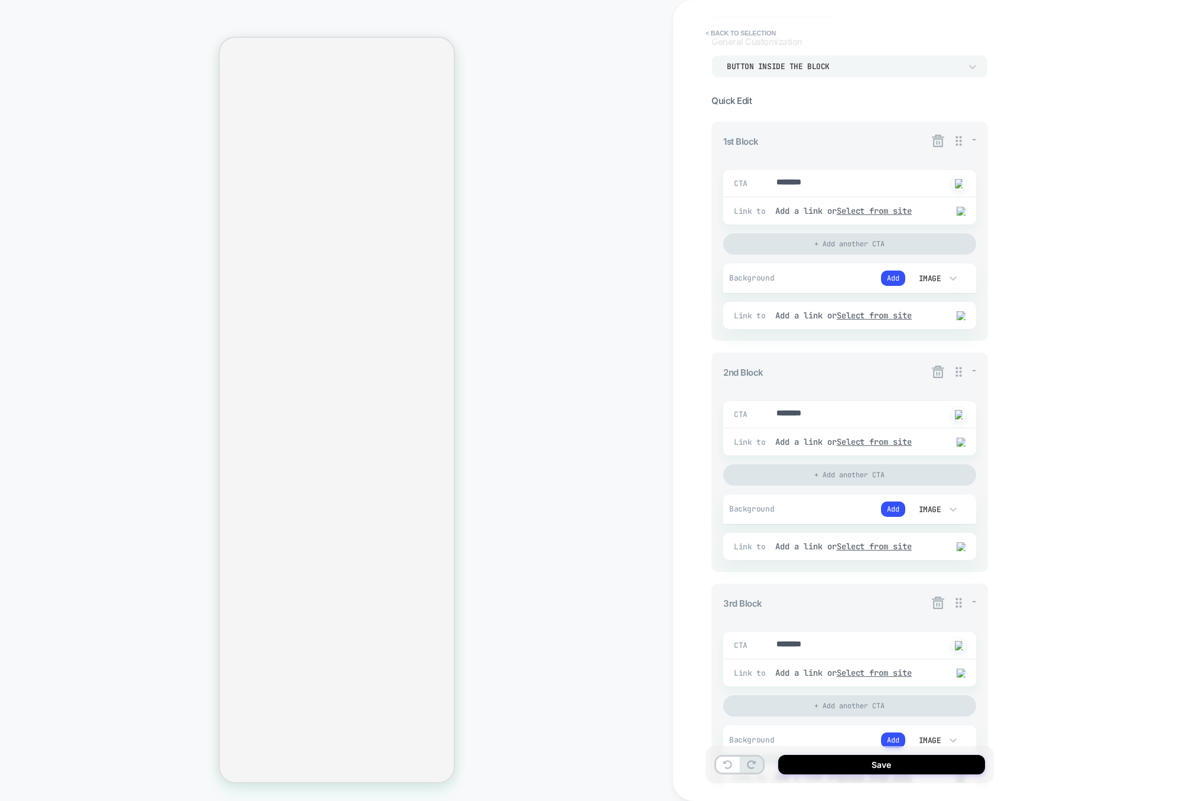
scroll to position [0, 0]
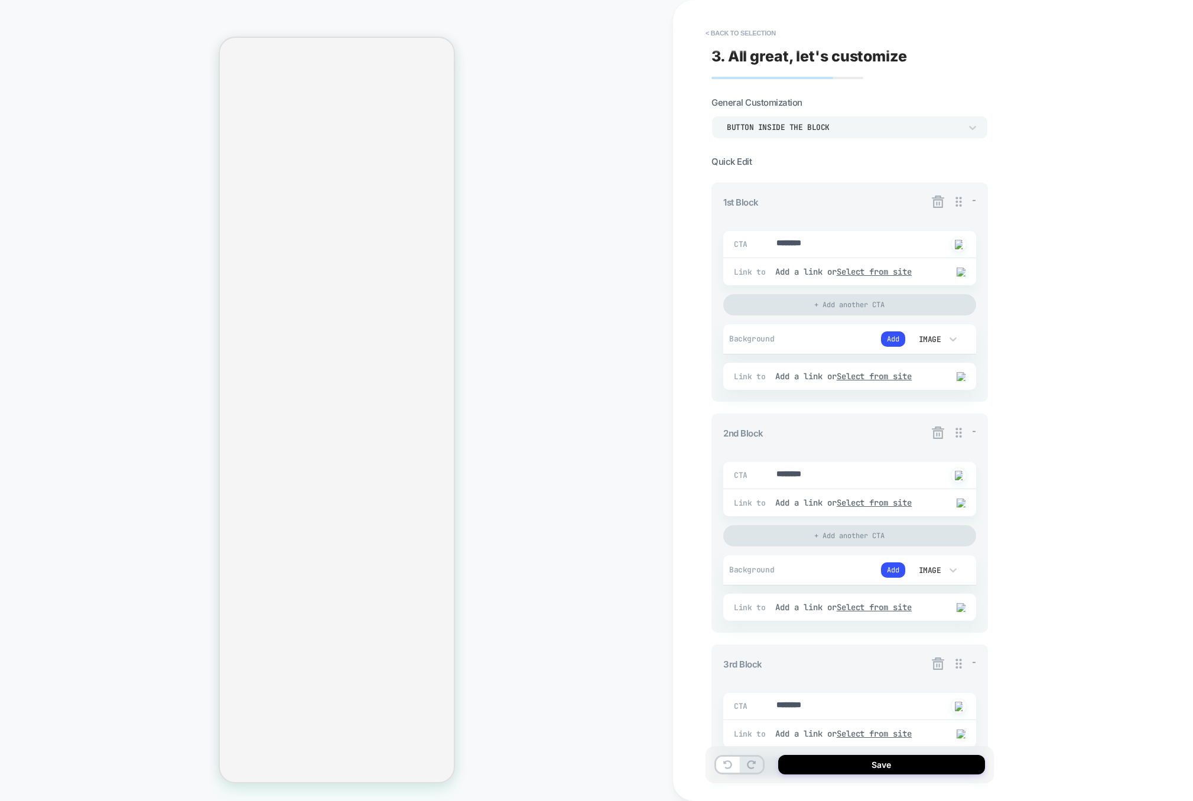
click at [938, 435] on icon at bounding box center [938, 433] width 12 height 12
click at [968, 495] on button "Yes" at bounding box center [970, 504] width 59 height 18
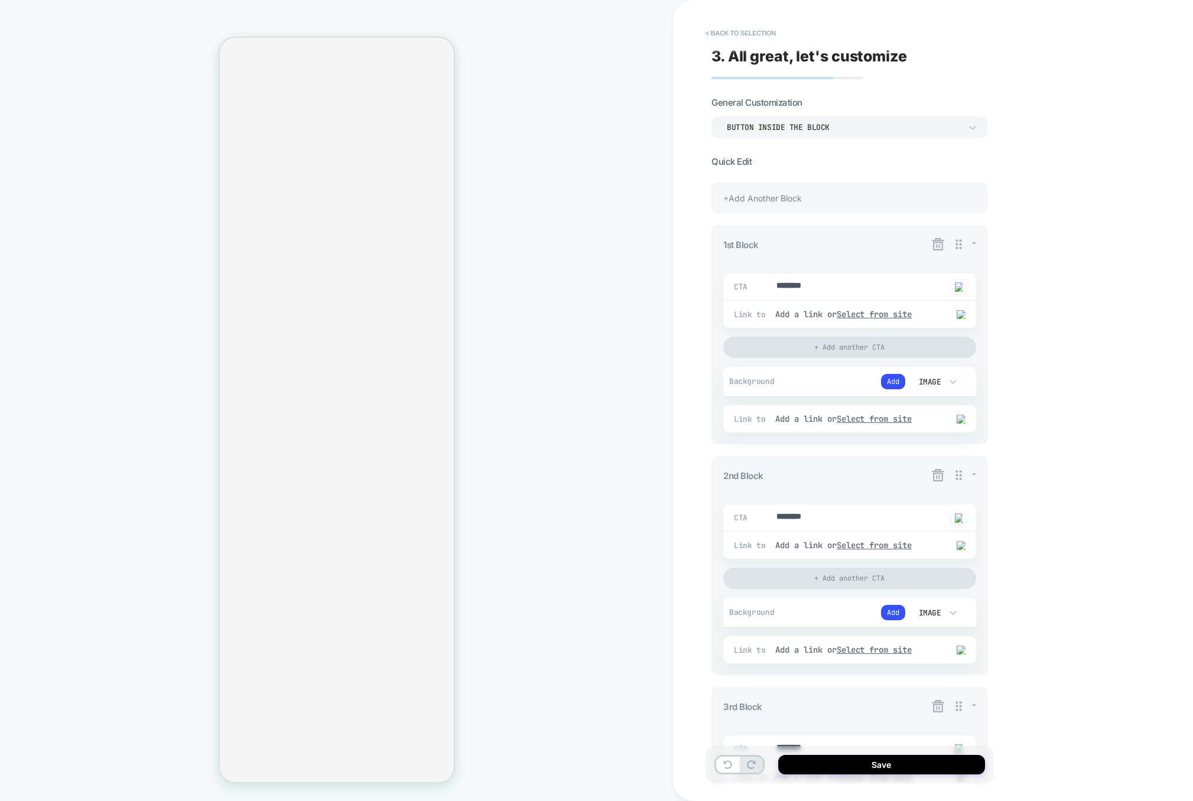
click at [941, 245] on icon at bounding box center [938, 244] width 15 height 15
click at [958, 316] on button "Yes" at bounding box center [970, 312] width 59 height 18
click at [941, 239] on icon at bounding box center [938, 244] width 12 height 12
click at [963, 313] on button "Yes" at bounding box center [970, 312] width 59 height 18
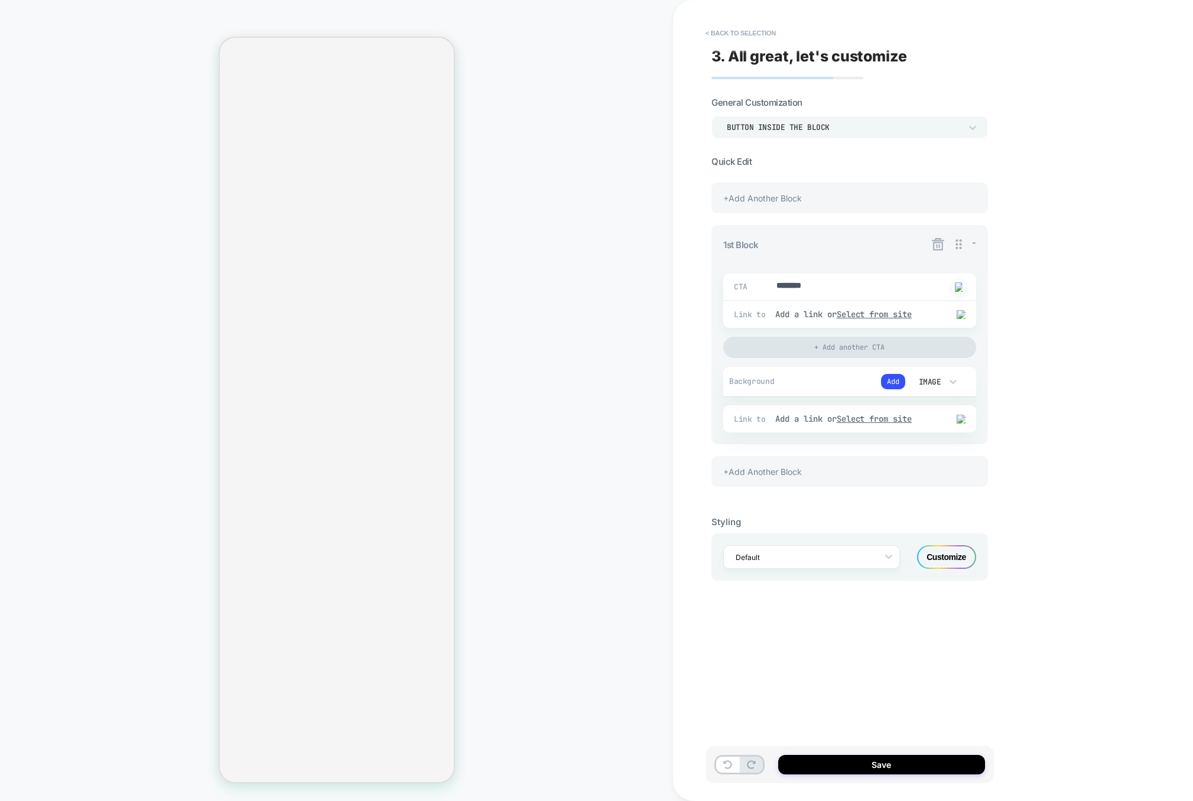
click at [935, 242] on icon at bounding box center [938, 244] width 15 height 15
click at [961, 309] on button "Yes" at bounding box center [970, 312] width 59 height 18
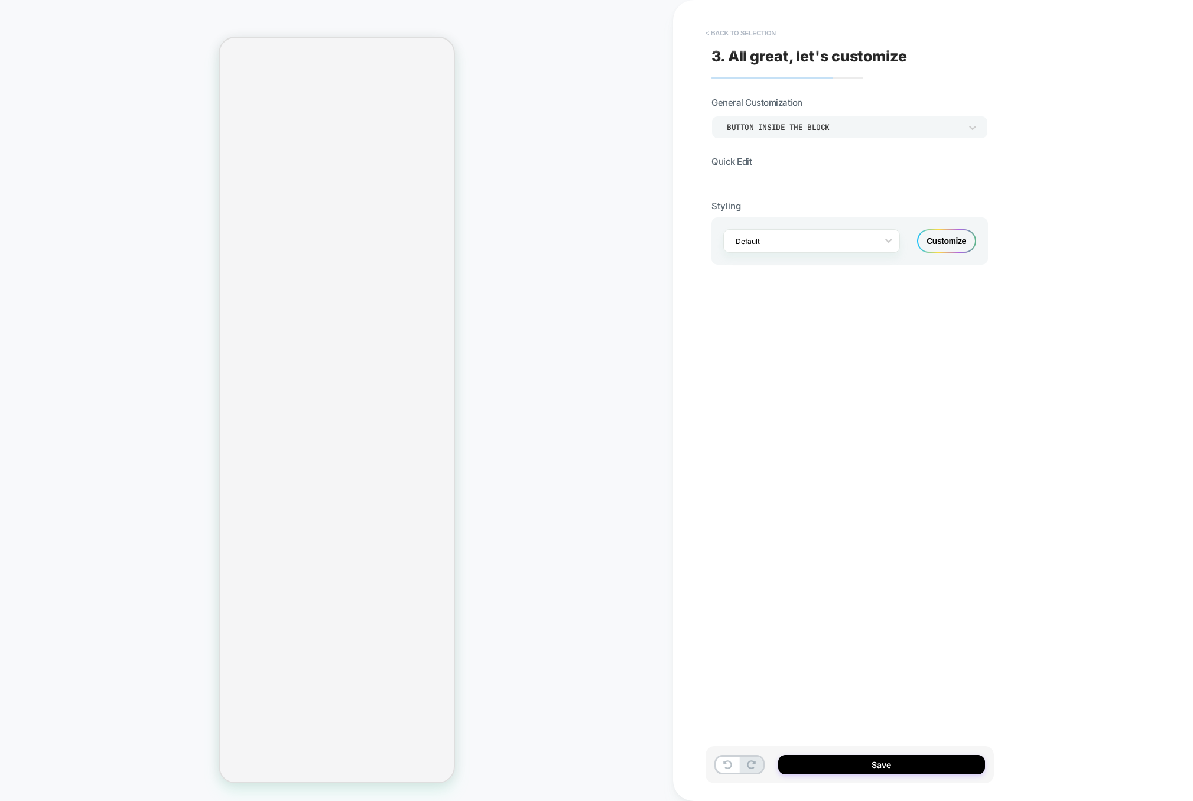
click at [759, 32] on button "< Back to selection" at bounding box center [741, 33] width 82 height 19
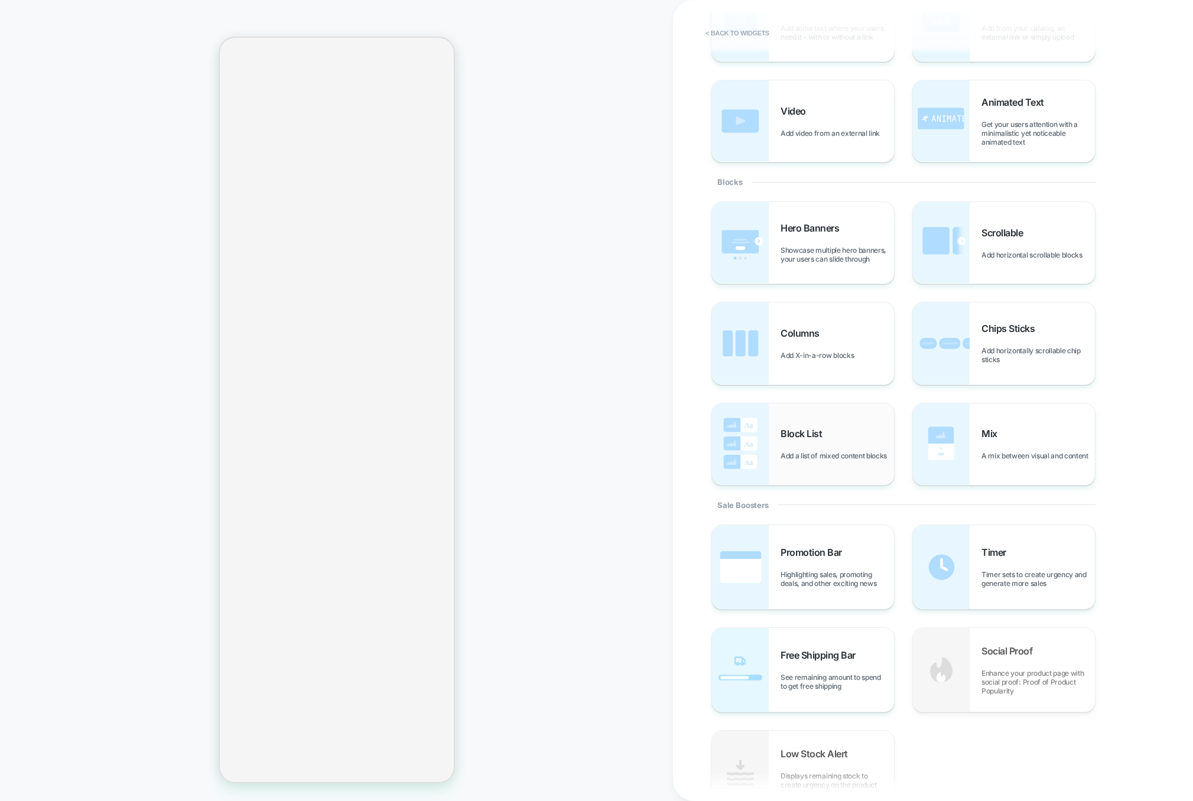
scroll to position [150, 0]
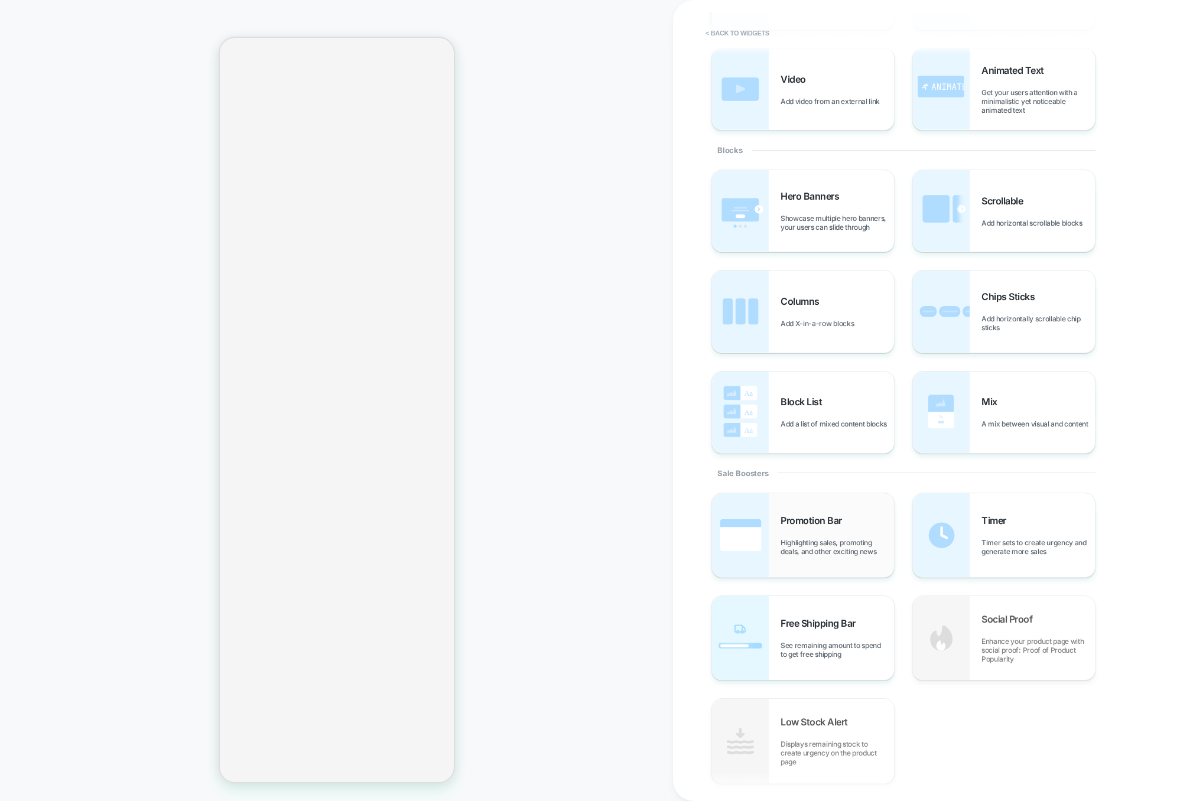
click at [830, 563] on div "Promotion Bar Highlighting sales, promoting deals, and other exciting news" at bounding box center [803, 535] width 182 height 84
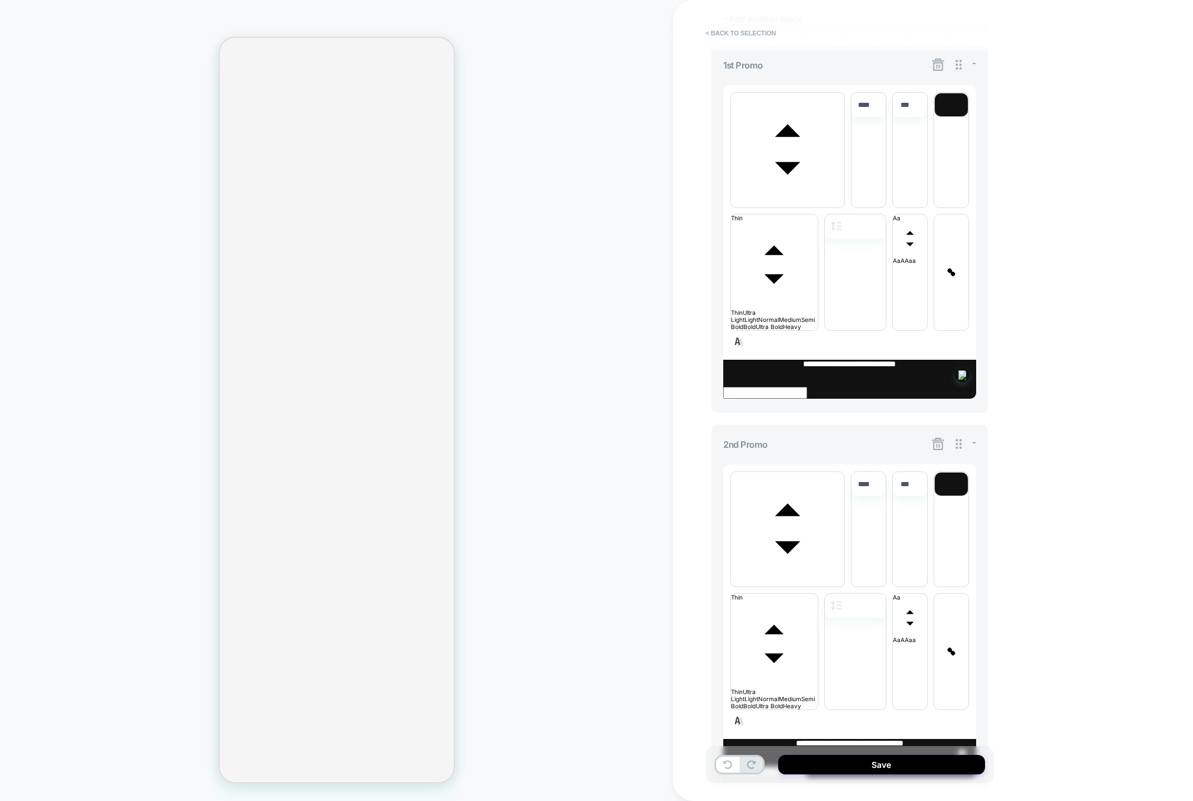
scroll to position [465, 0]
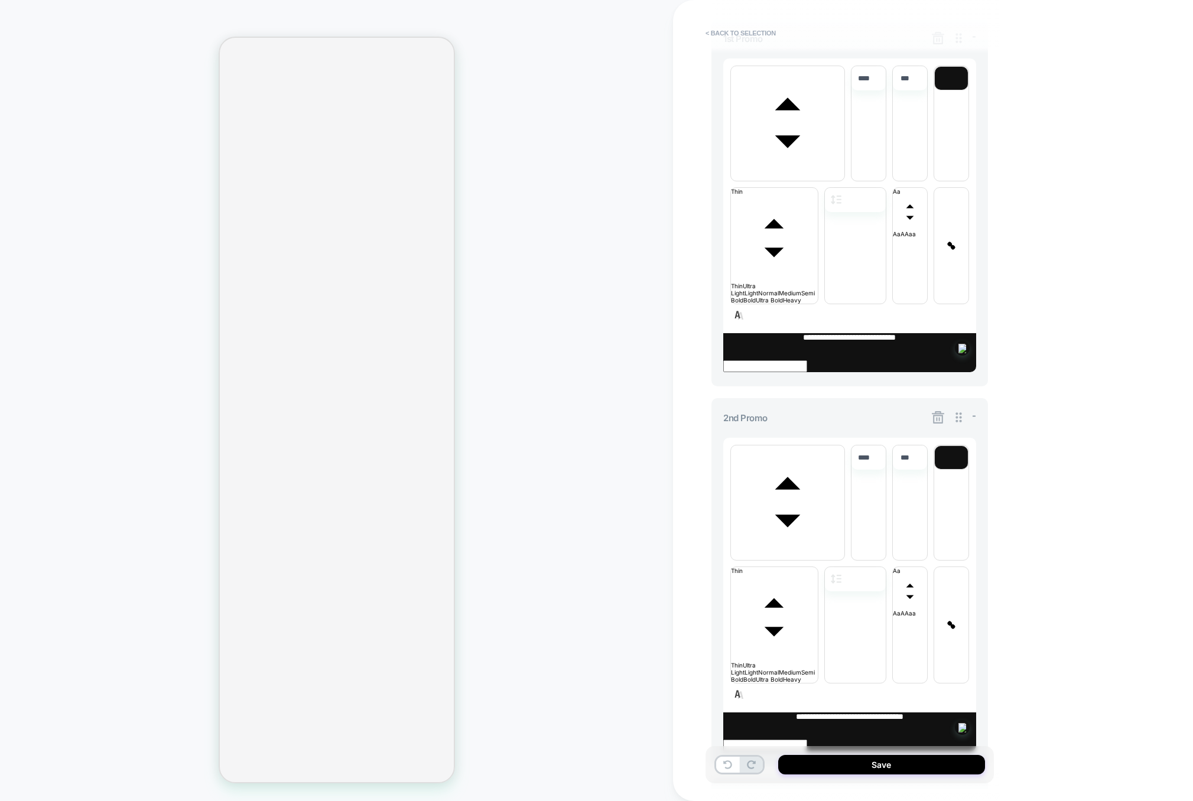
click at [943, 789] on icon at bounding box center [938, 796] width 15 height 15
click at [974, 503] on button "Yes" at bounding box center [970, 495] width 59 height 18
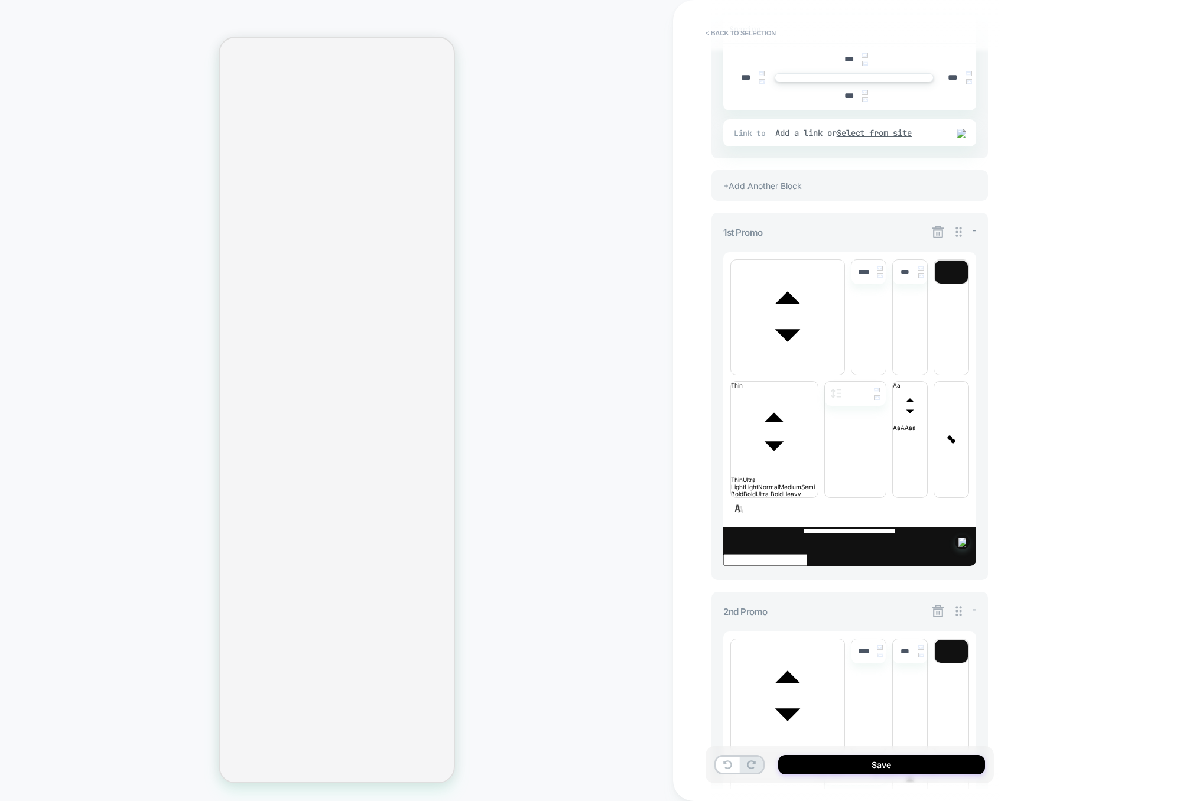
click at [938, 604] on icon at bounding box center [938, 611] width 15 height 15
click at [967, 495] on button "Yes" at bounding box center [970, 495] width 59 height 18
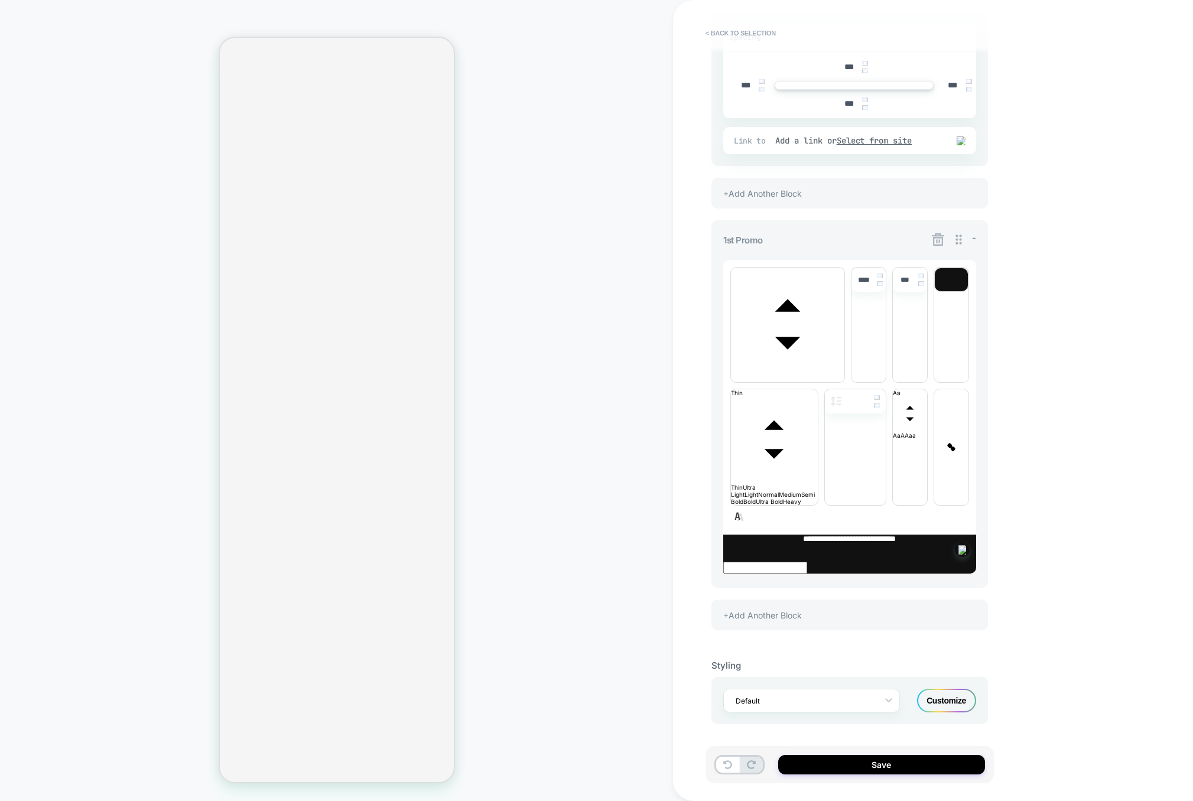
scroll to position [0, 0]
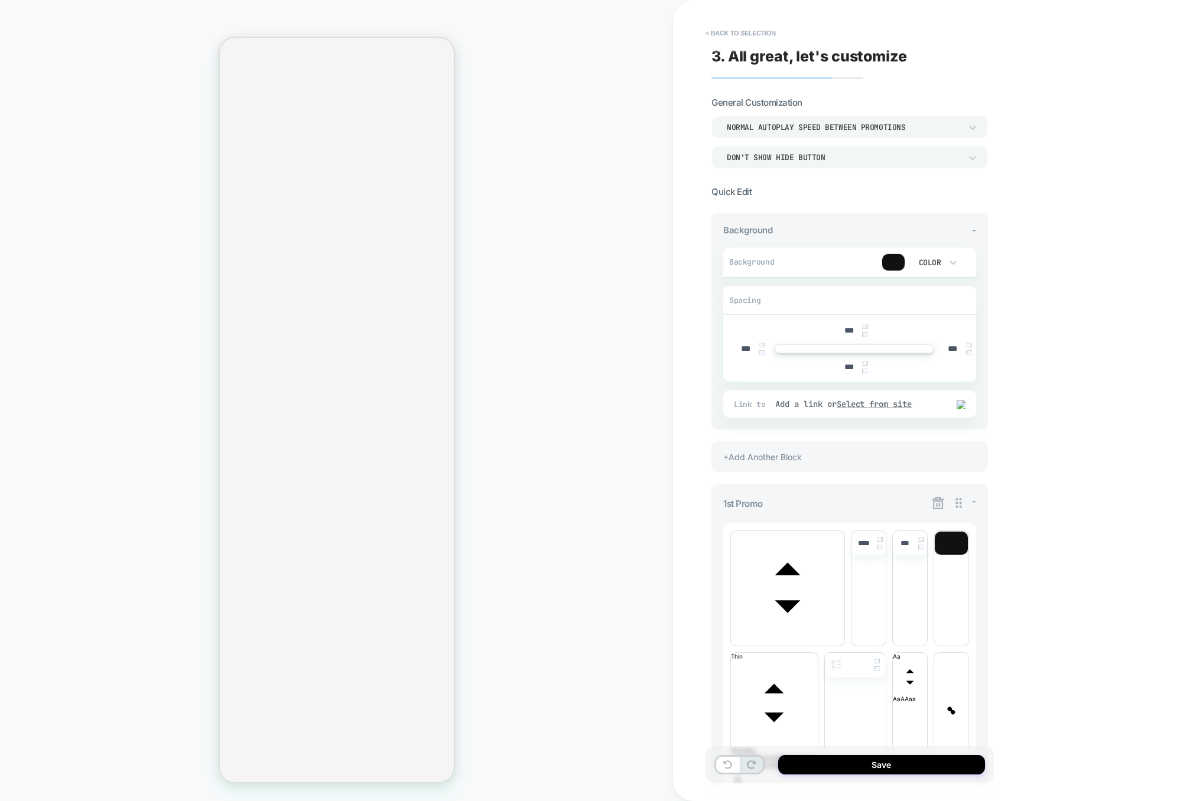
click at [935, 500] on icon at bounding box center [938, 503] width 12 height 12
click at [971, 573] on button "Yes" at bounding box center [970, 572] width 59 height 18
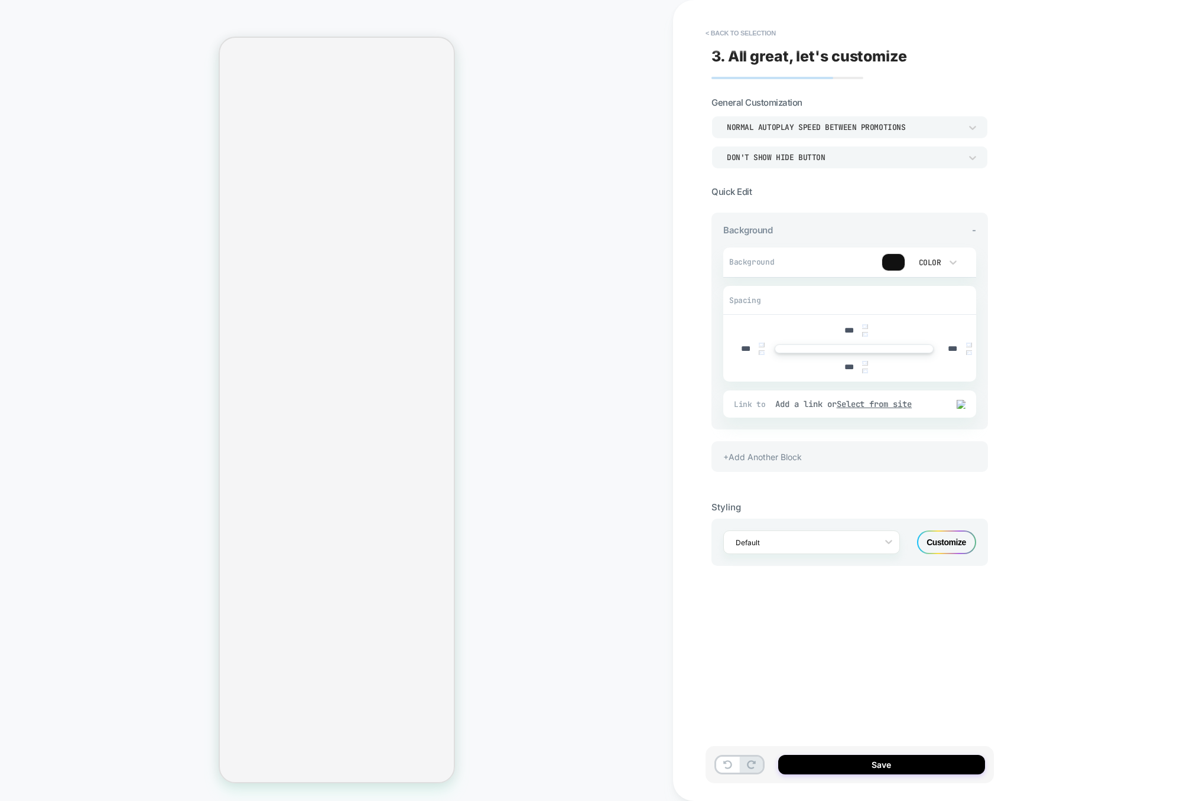
click at [793, 456] on div "+Add Another Block" at bounding box center [849, 456] width 277 height 31
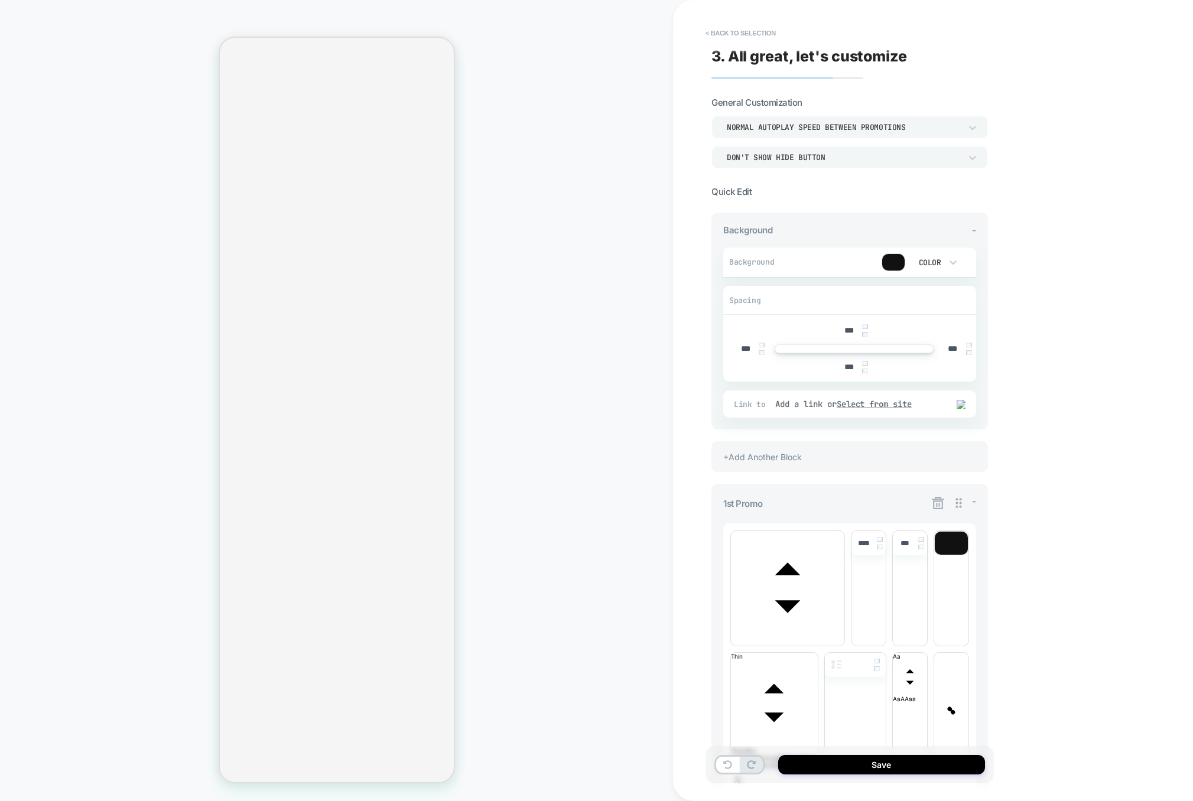
click at [755, 27] on button "< Back to selection" at bounding box center [741, 33] width 82 height 19
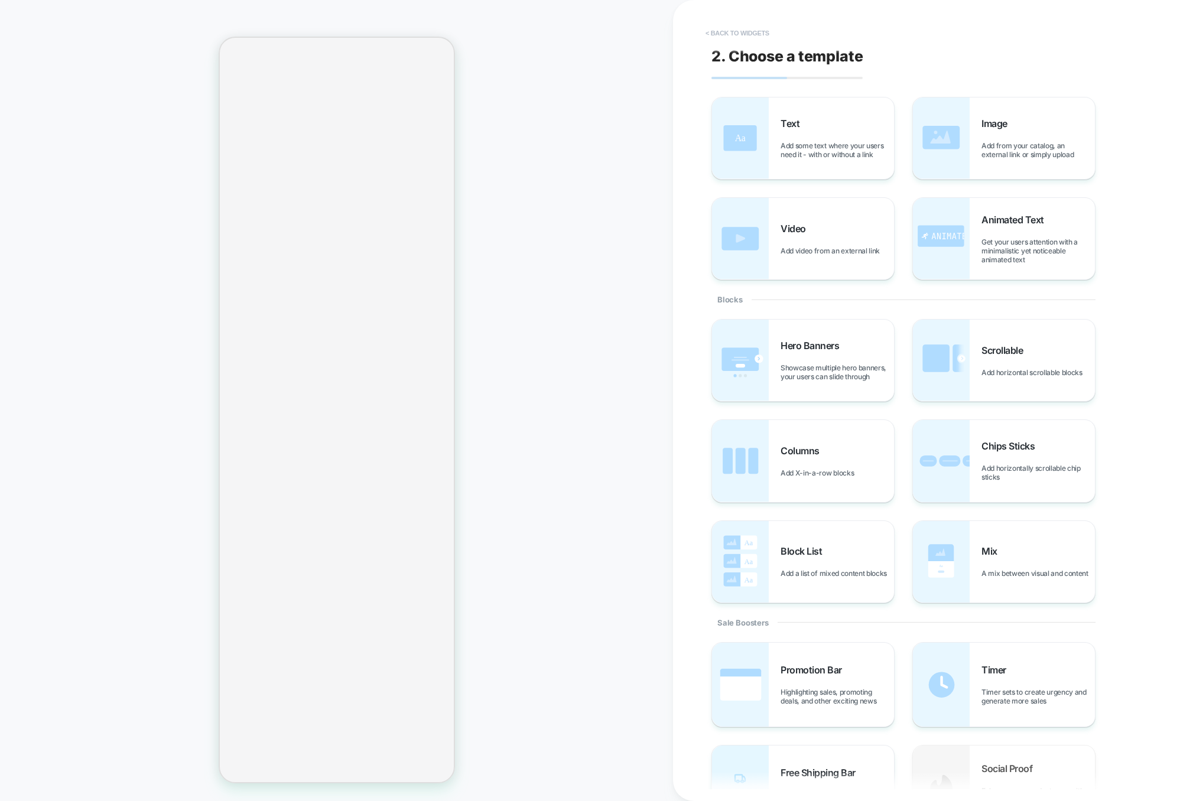
click at [753, 35] on button "< Back to widgets" at bounding box center [738, 33] width 76 height 19
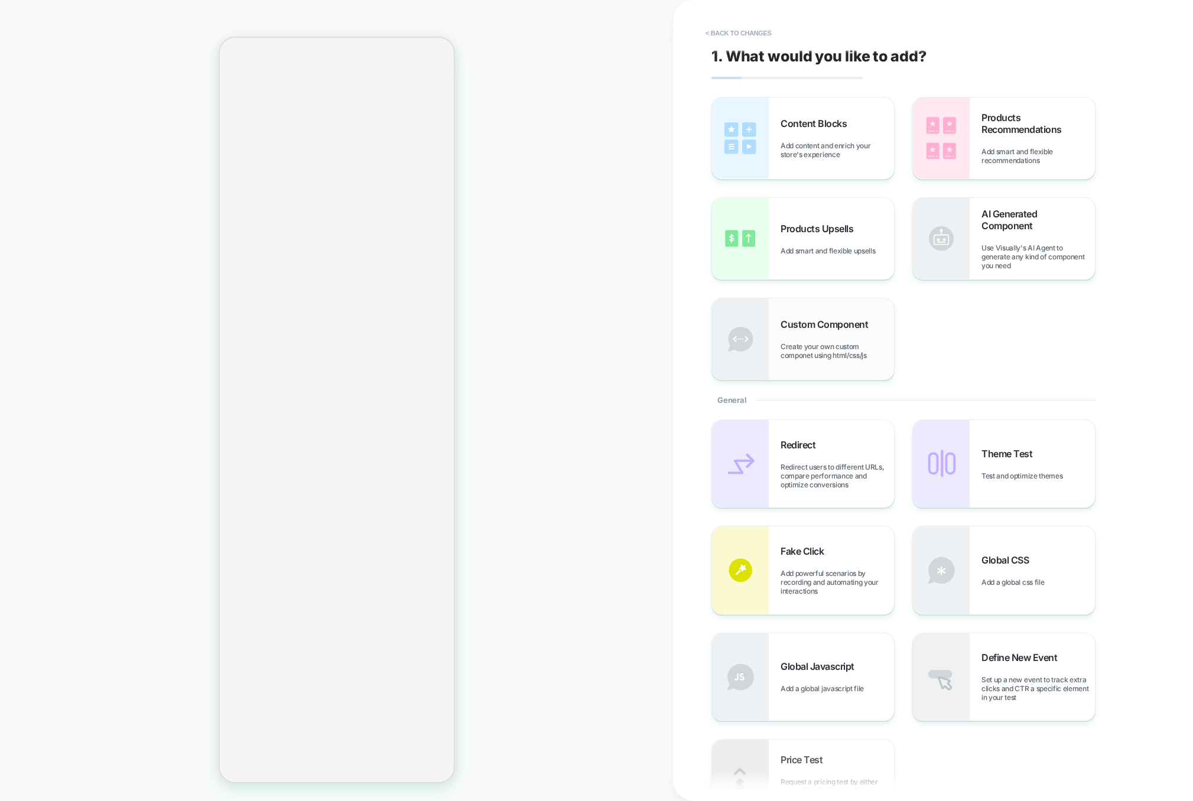
click at [810, 369] on div "Custom Component Create your own custom componet using html/css/js" at bounding box center [803, 339] width 182 height 82
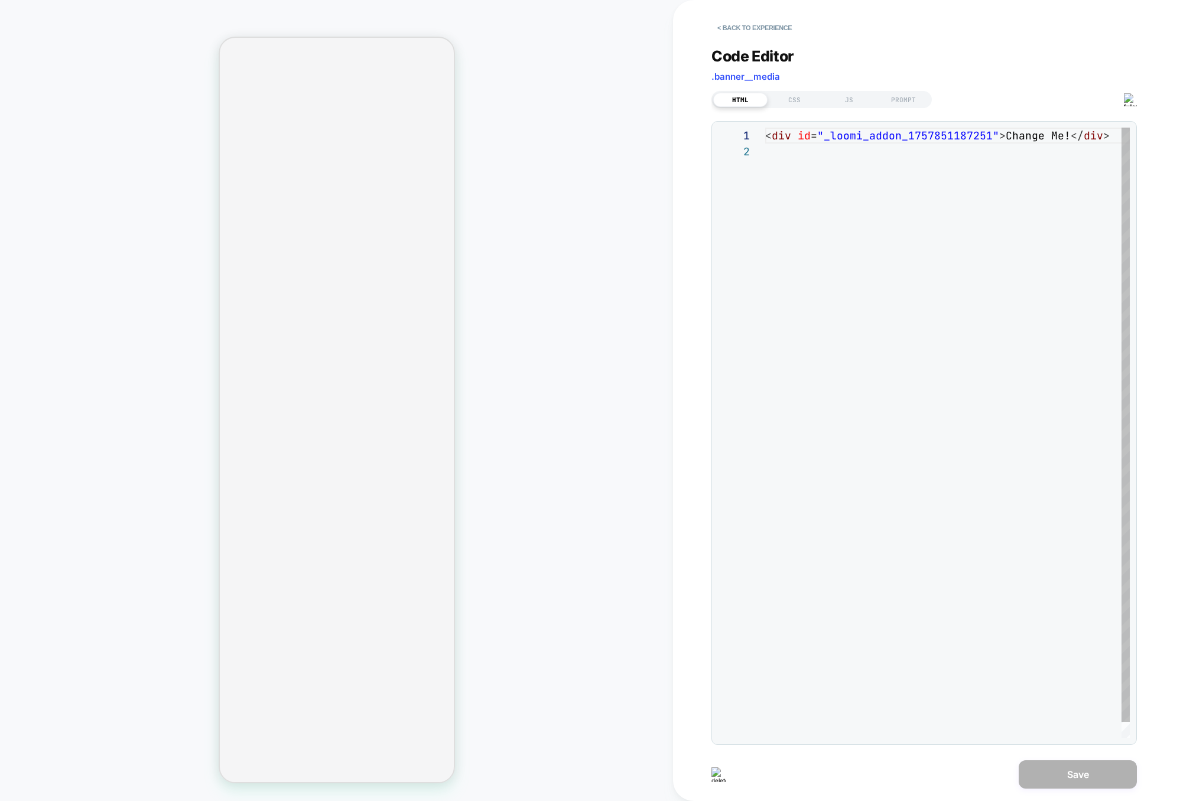
scroll to position [16, 0]
click at [760, 29] on button "< Back to experience" at bounding box center [754, 27] width 86 height 19
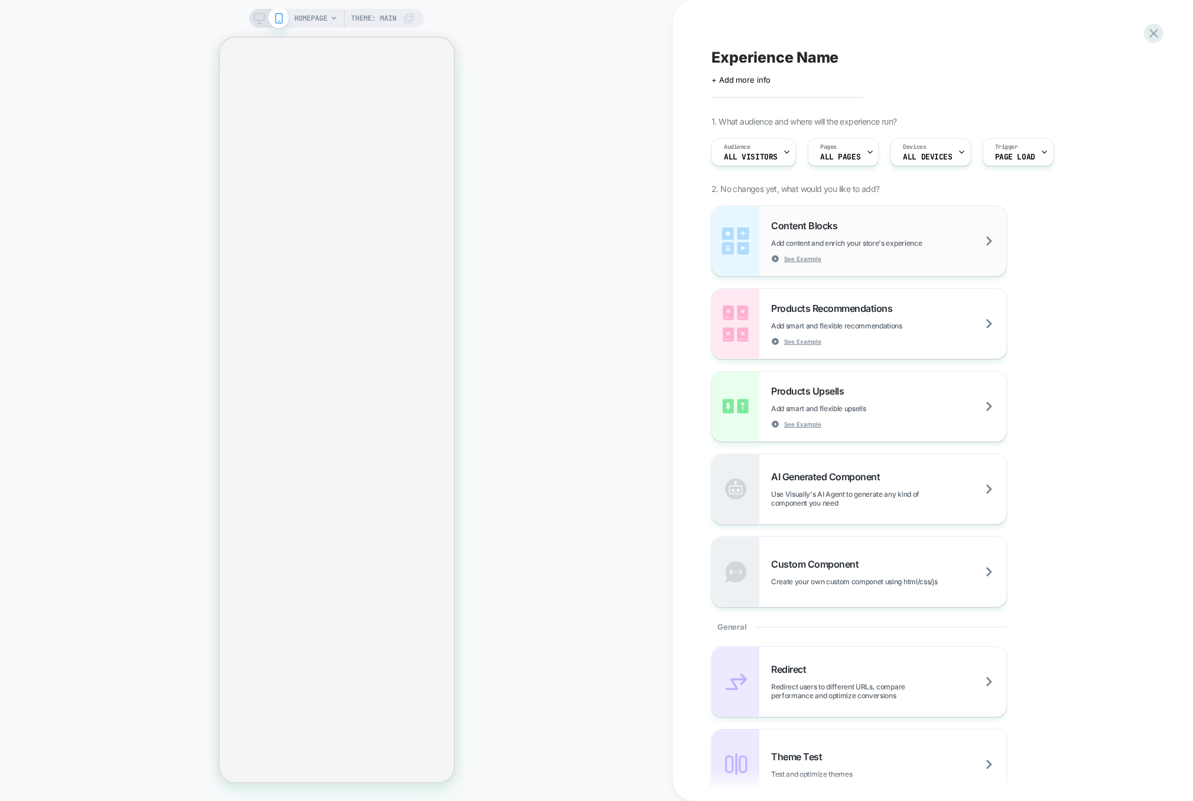
click at [927, 236] on div "Content Blocks Add content and enrich your store's experience See Example" at bounding box center [888, 241] width 235 height 43
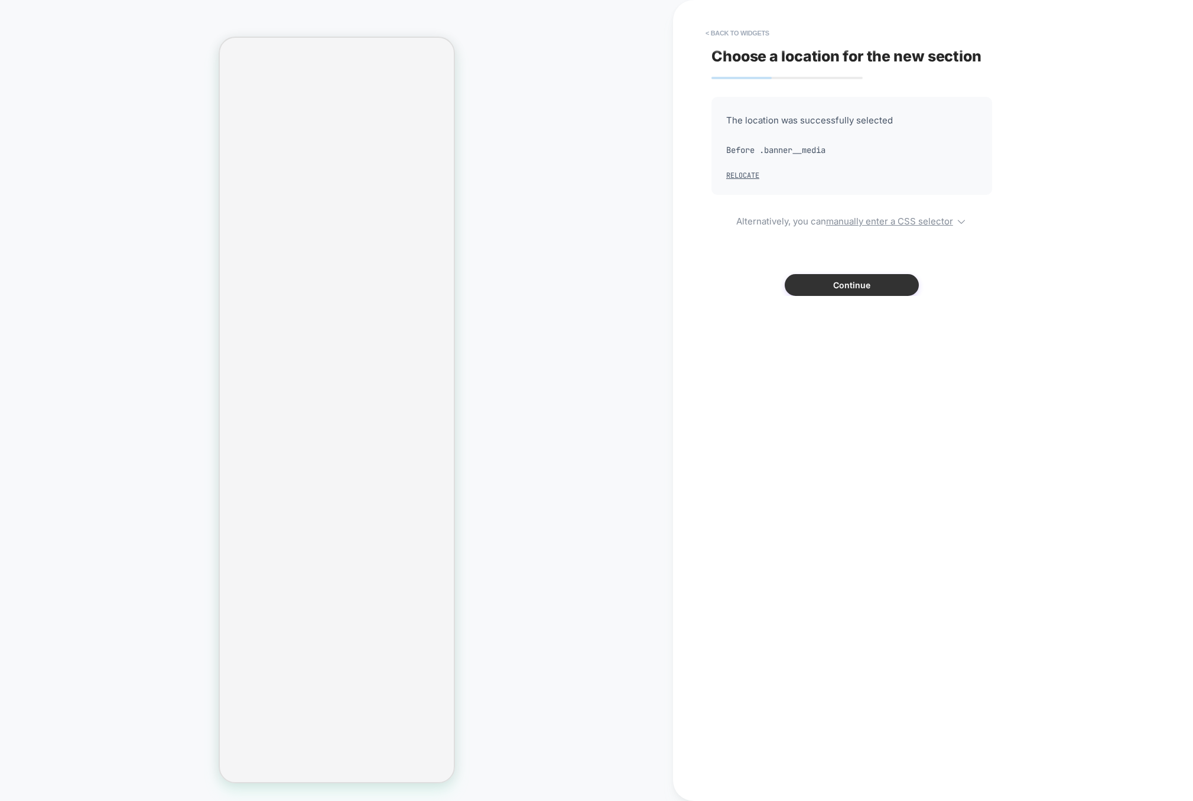
click at [863, 281] on button "Continue" at bounding box center [852, 285] width 134 height 22
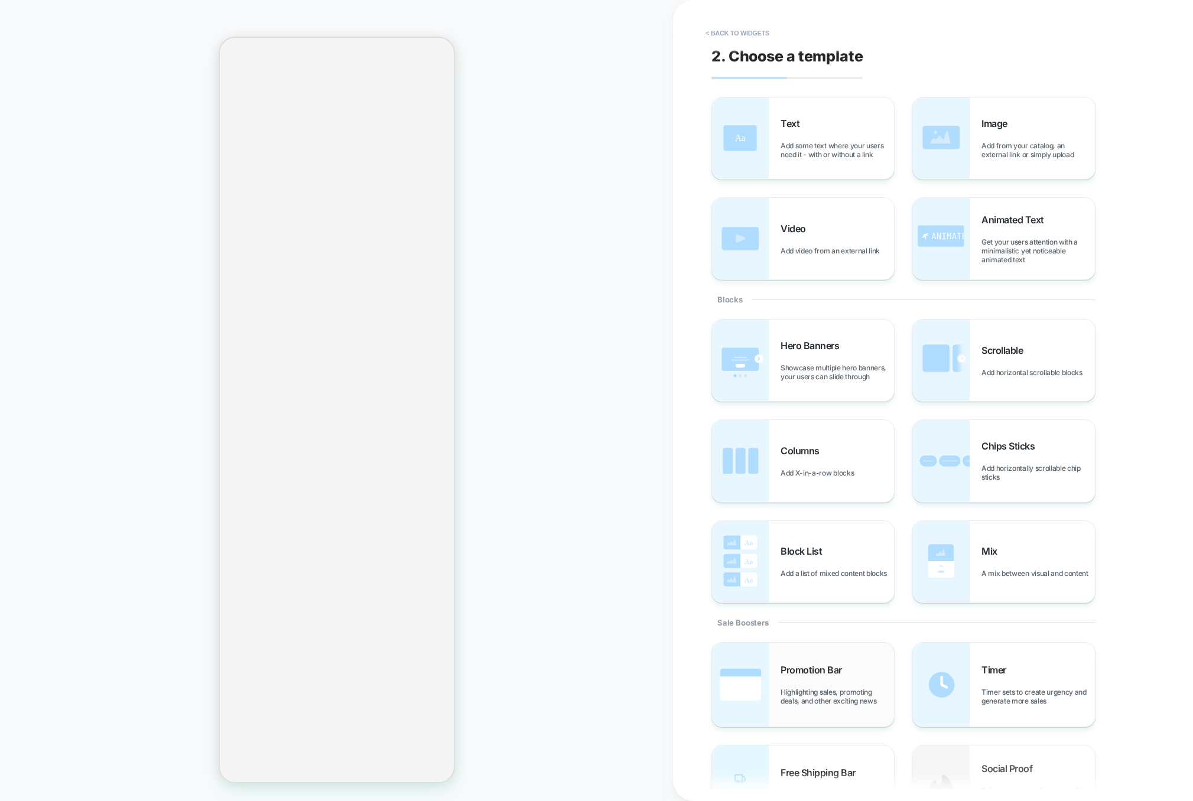
click at [835, 676] on span "Promotion Bar" at bounding box center [814, 670] width 67 height 12
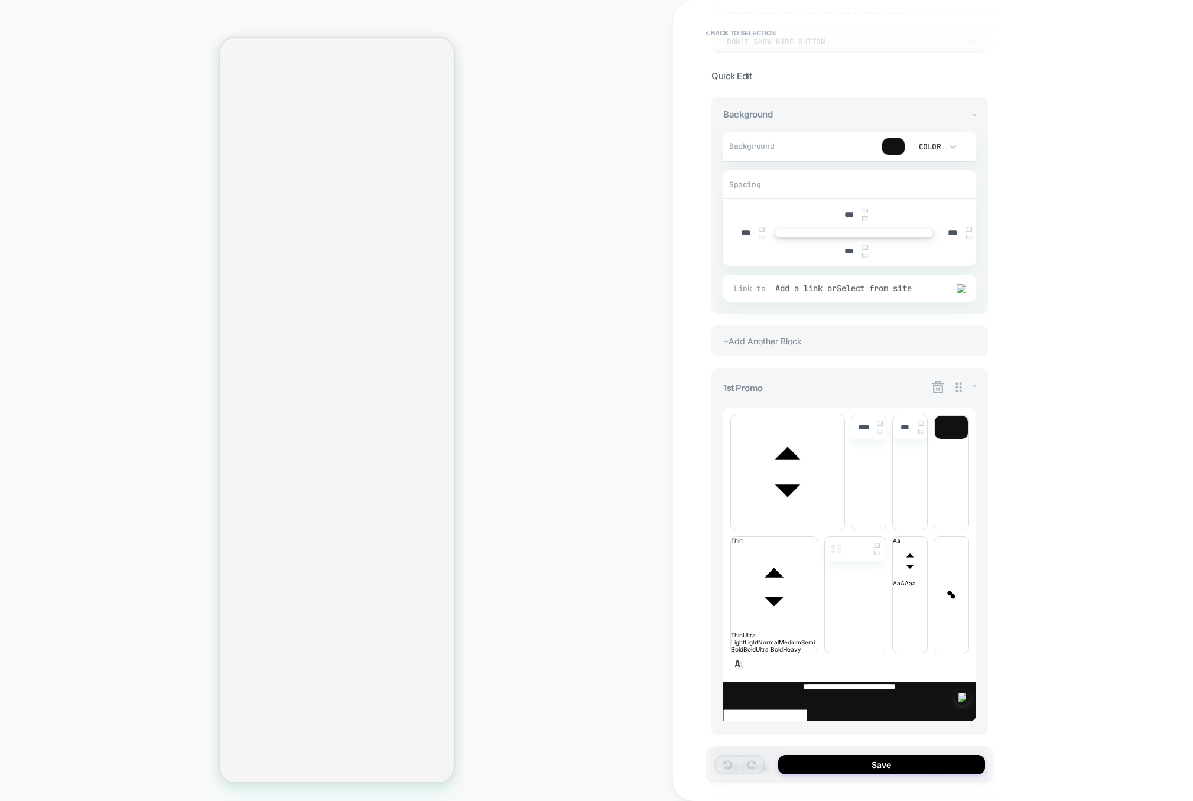
scroll to position [163, 0]
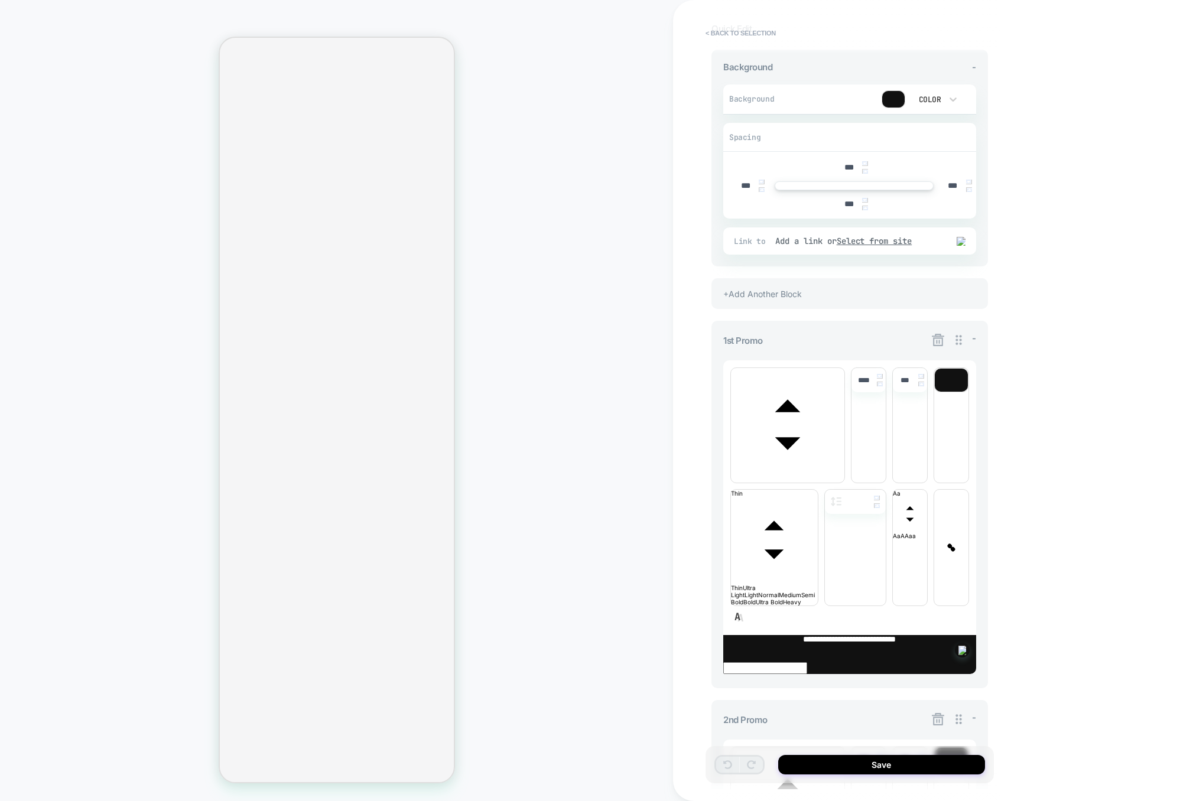
click at [937, 336] on icon at bounding box center [938, 340] width 15 height 15
click at [963, 401] on button "Yes" at bounding box center [970, 408] width 59 height 18
click at [941, 343] on icon at bounding box center [938, 340] width 15 height 15
click at [957, 407] on button "Yes" at bounding box center [970, 408] width 59 height 18
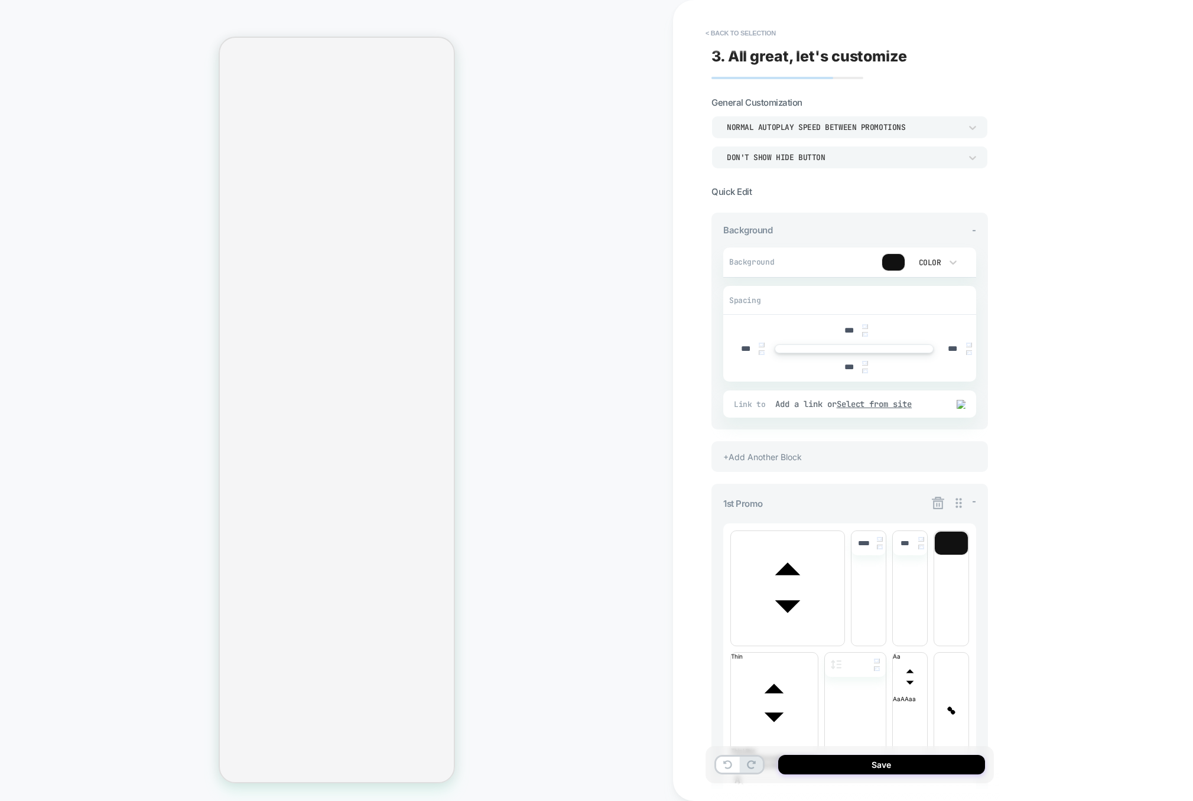
click at [935, 503] on icon at bounding box center [938, 503] width 15 height 15
click at [970, 574] on button "Yes" at bounding box center [970, 572] width 59 height 18
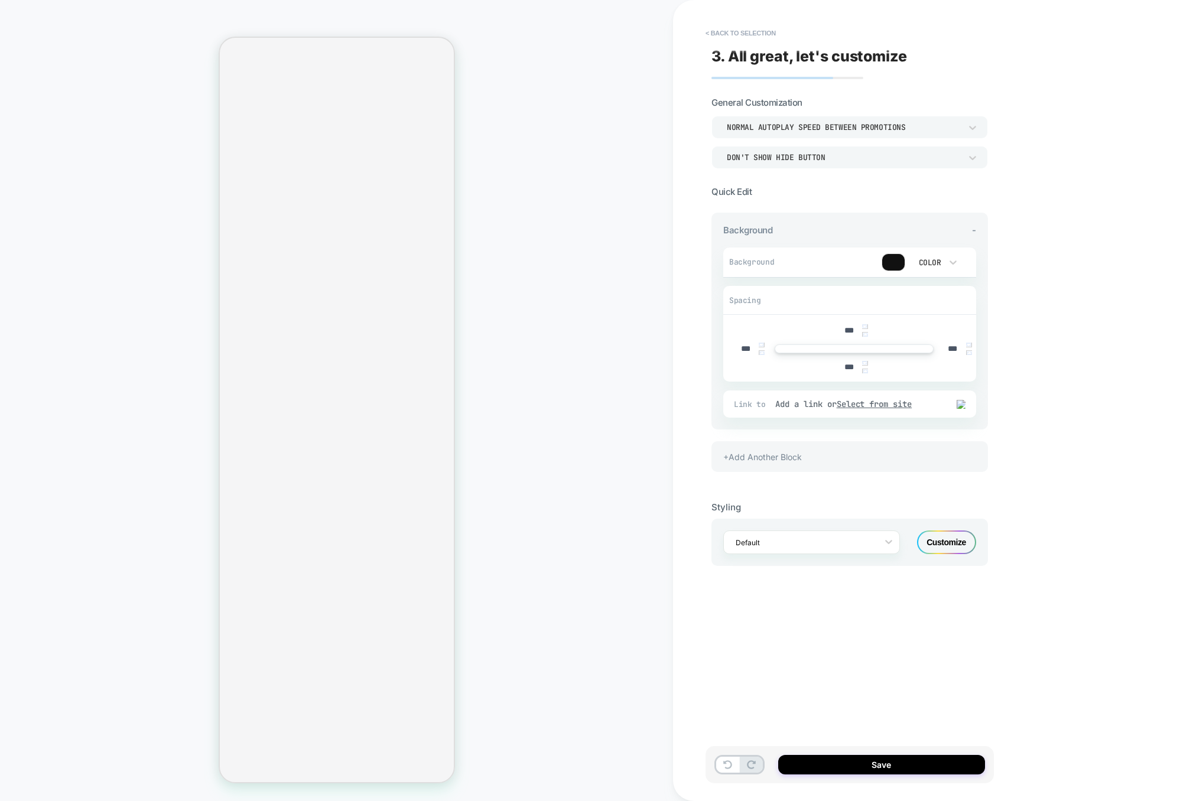
click at [795, 463] on div "+Add Another Block" at bounding box center [849, 456] width 277 height 31
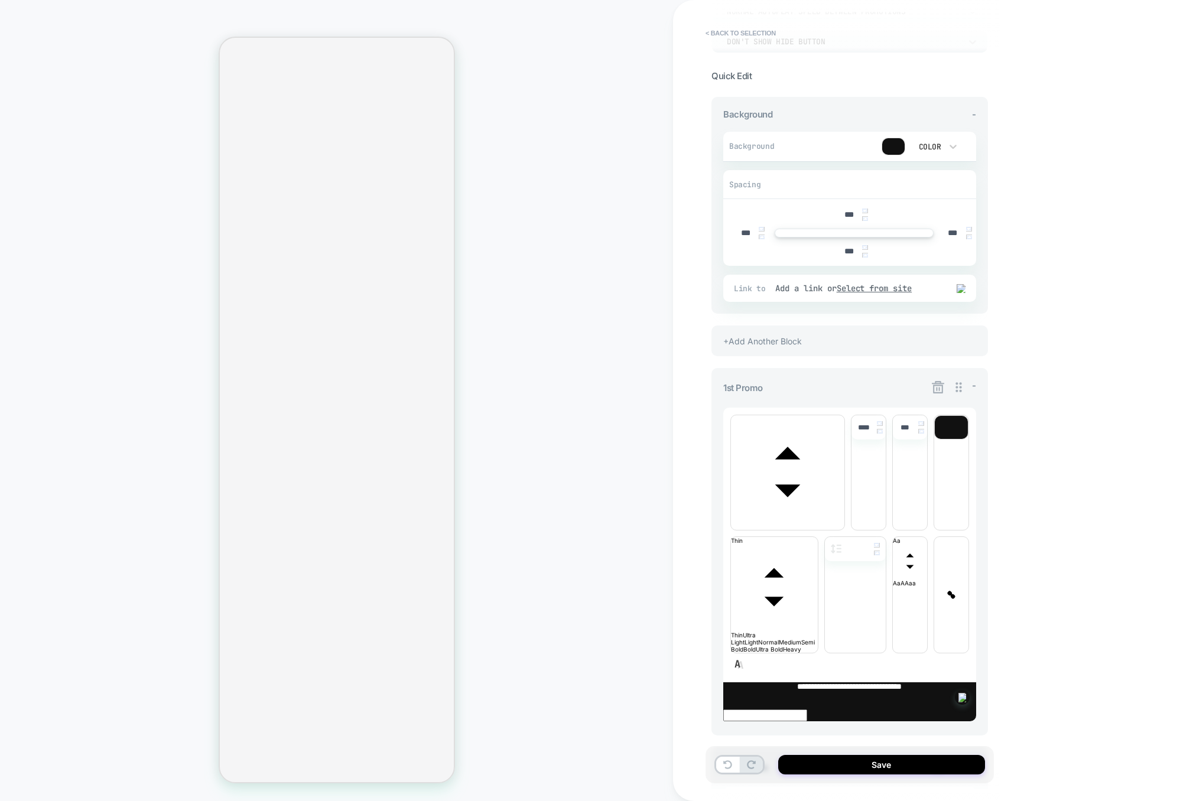
scroll to position [270, 0]
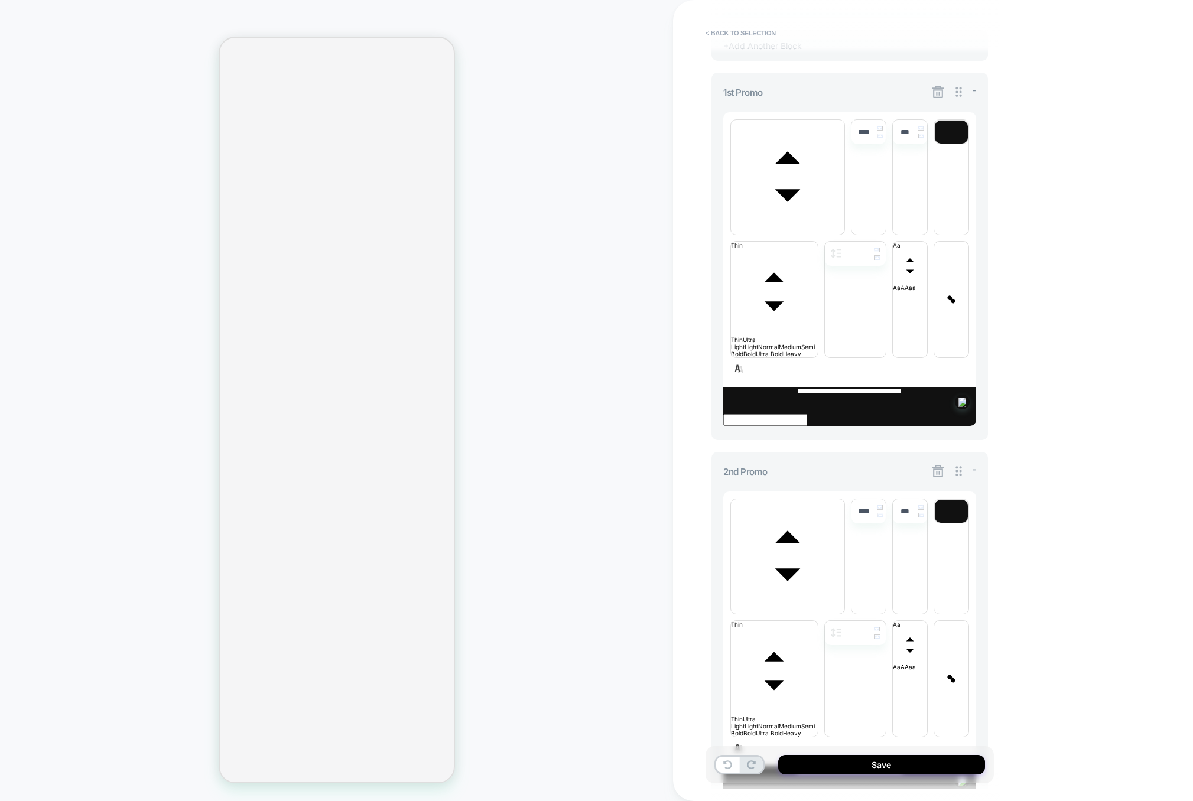
scroll to position [465, 0]
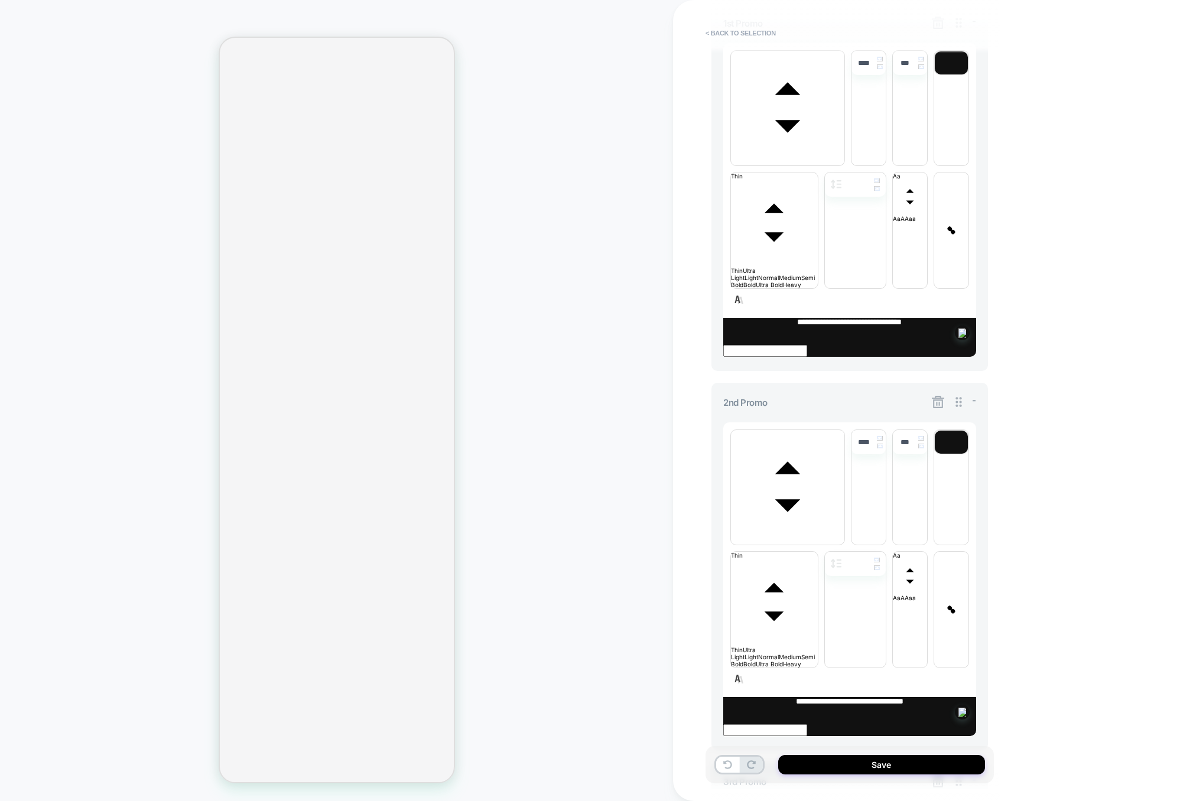
scroll to position [443, 0]
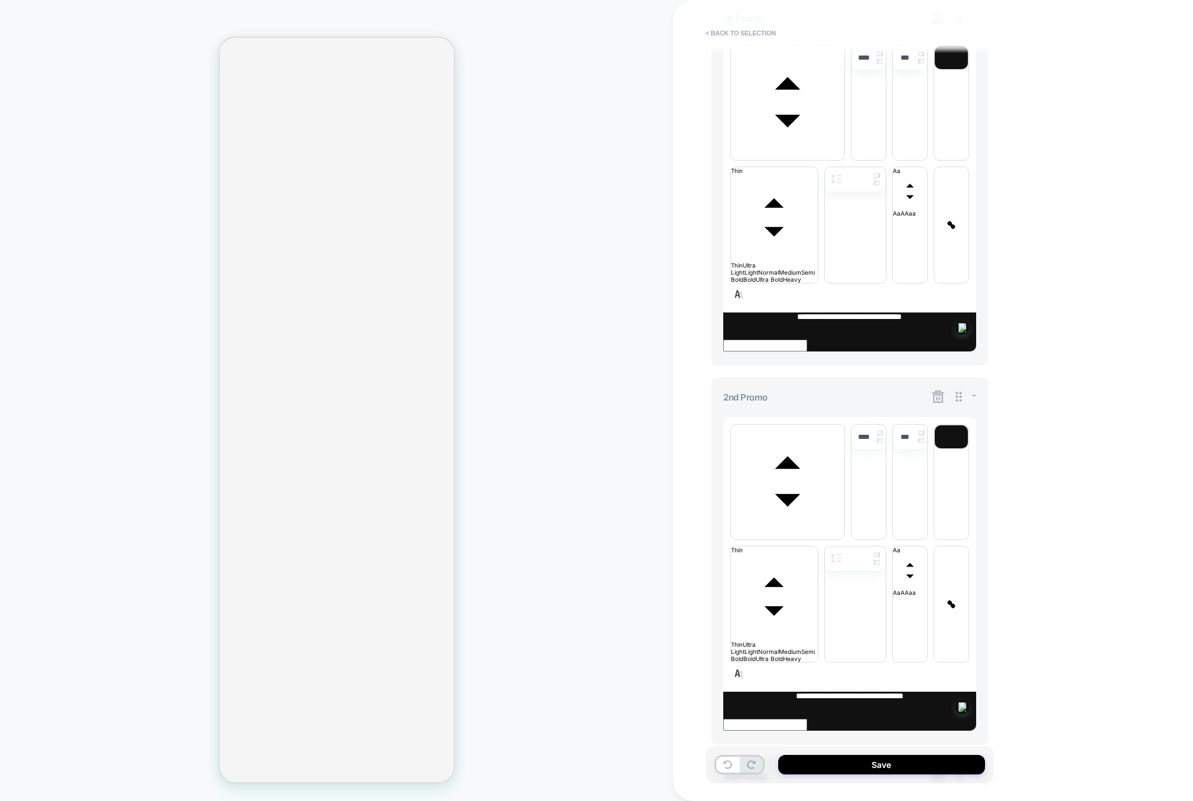
click at [936, 770] on icon at bounding box center [938, 776] width 12 height 12
click at [961, 469] on button "Yes" at bounding box center [970, 475] width 59 height 18
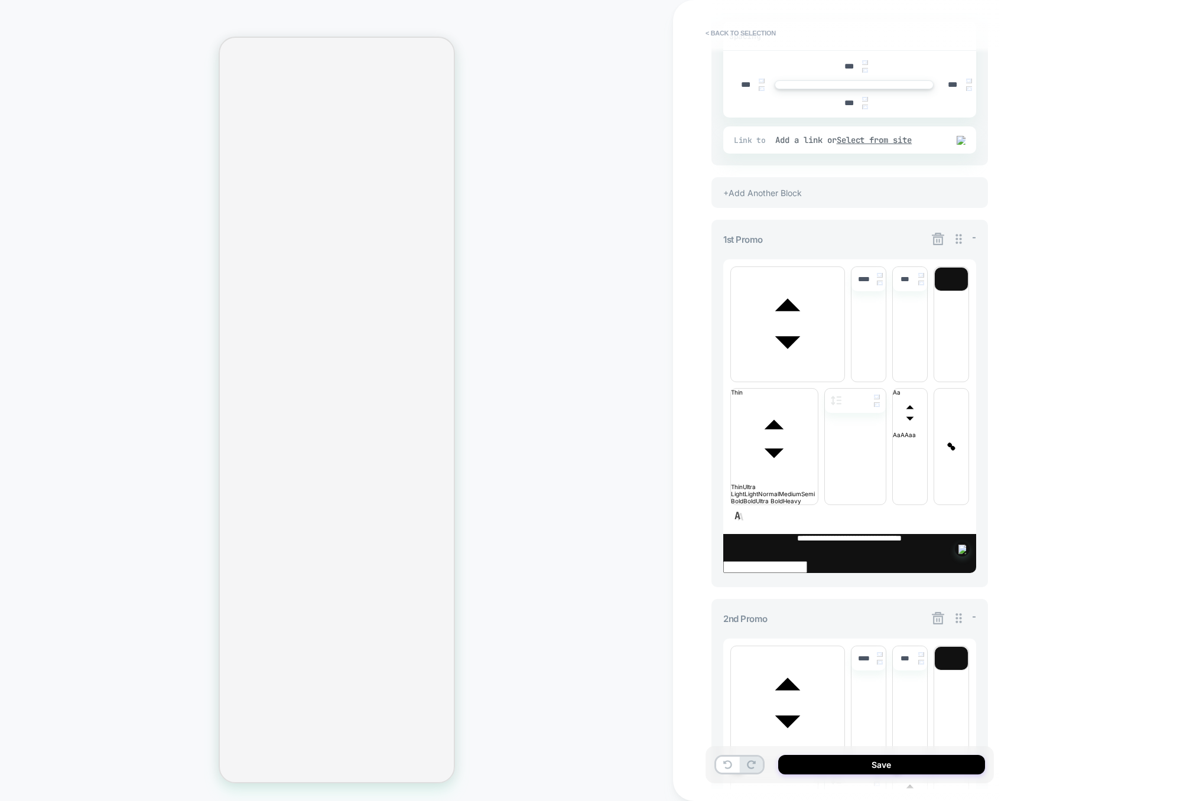
scroll to position [465, 0]
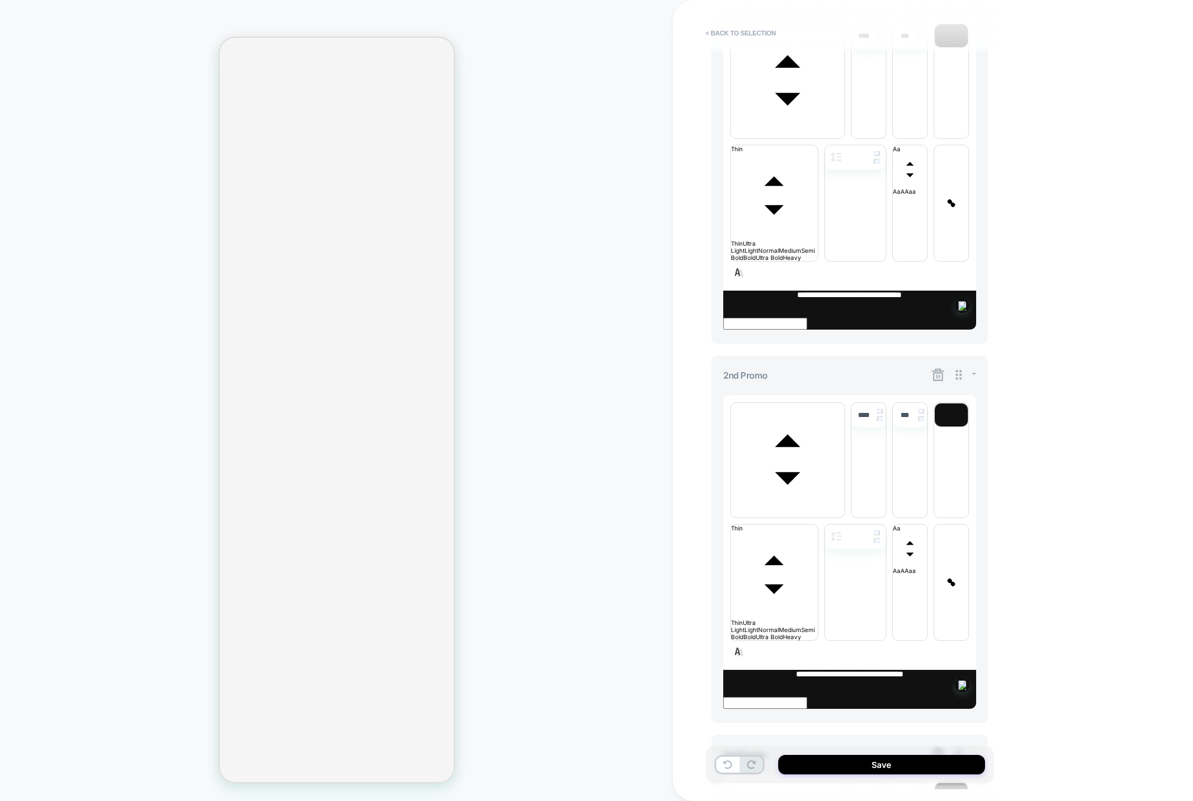
click at [944, 747] on icon at bounding box center [938, 754] width 15 height 15
click at [967, 451] on button "Yes" at bounding box center [970, 453] width 59 height 18
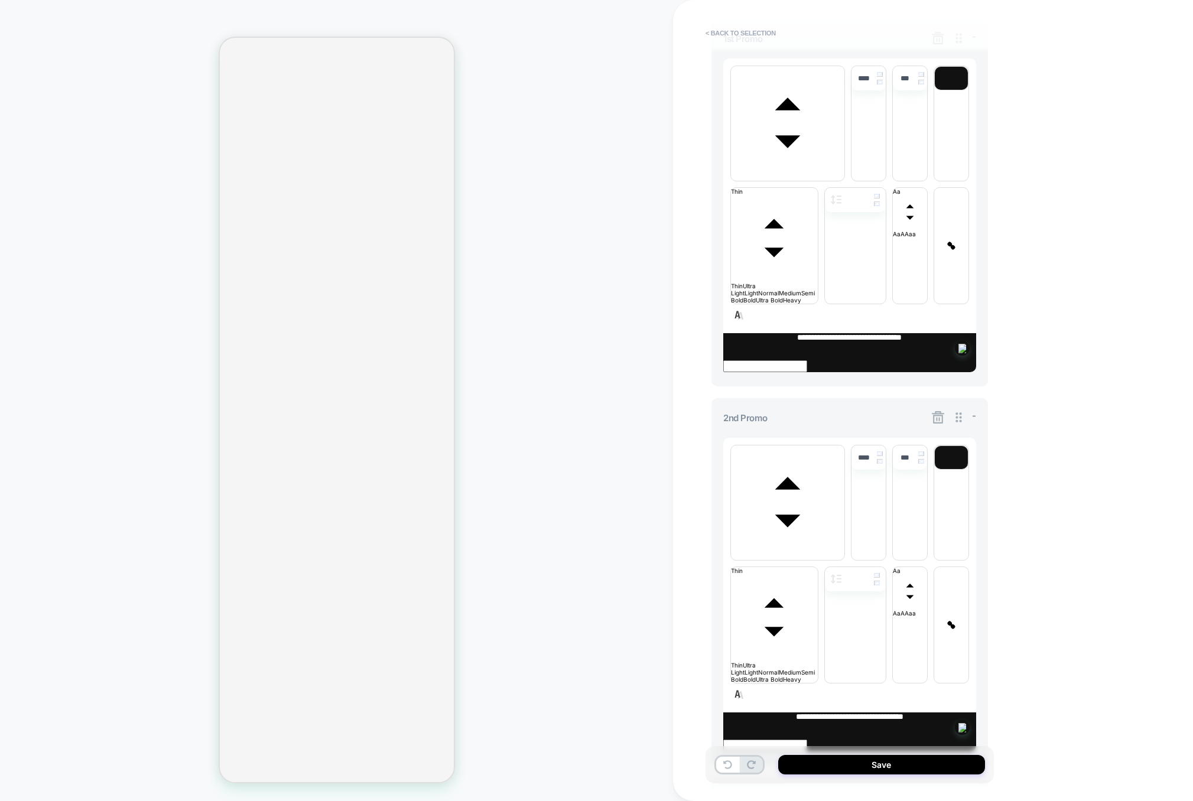
click at [938, 411] on icon at bounding box center [938, 417] width 12 height 12
click at [960, 300] on button "Yes" at bounding box center [970, 300] width 59 height 18
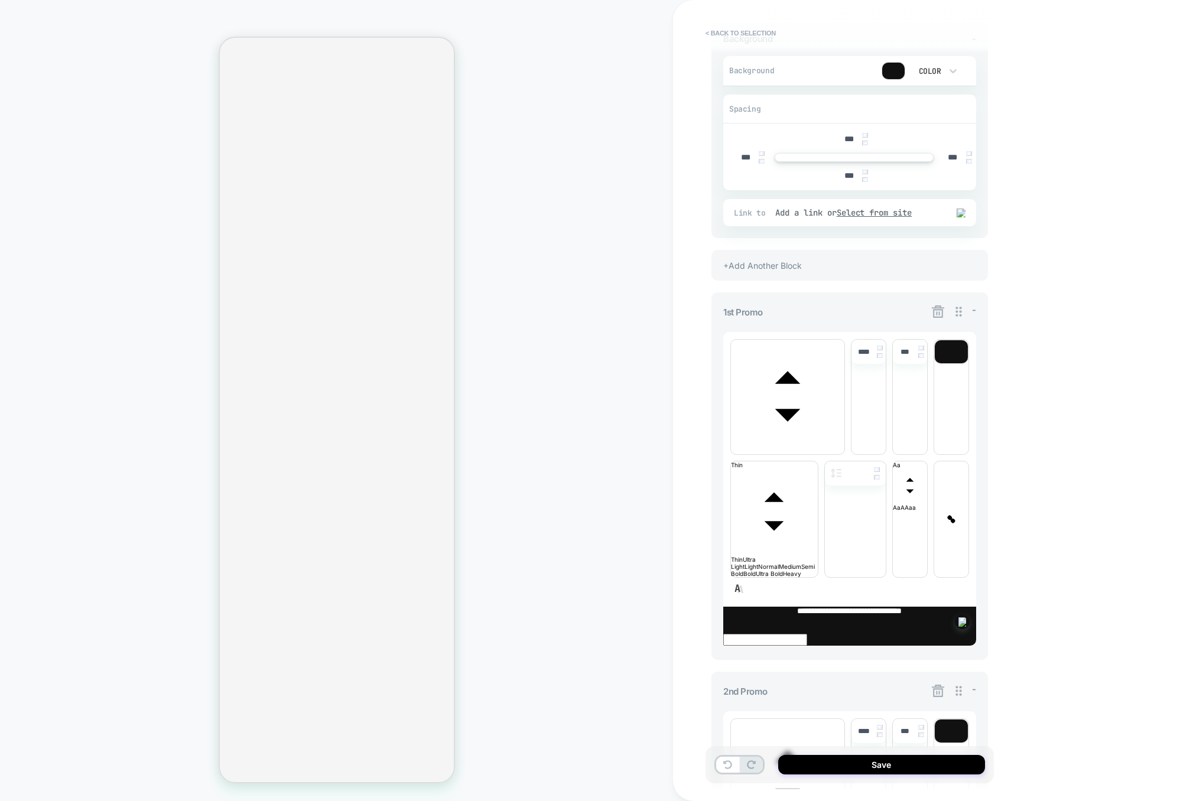
scroll to position [176, 0]
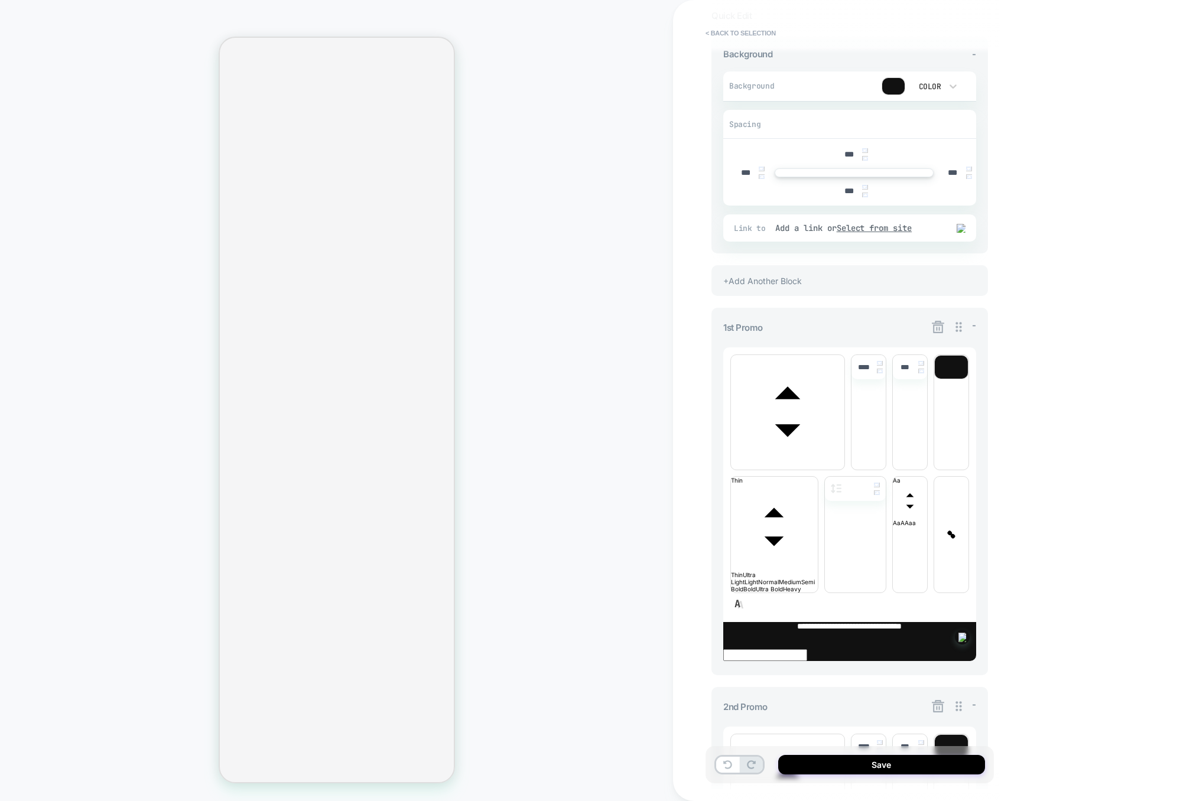
click at [940, 330] on icon at bounding box center [938, 327] width 15 height 15
click at [958, 393] on button "Yes" at bounding box center [970, 395] width 59 height 18
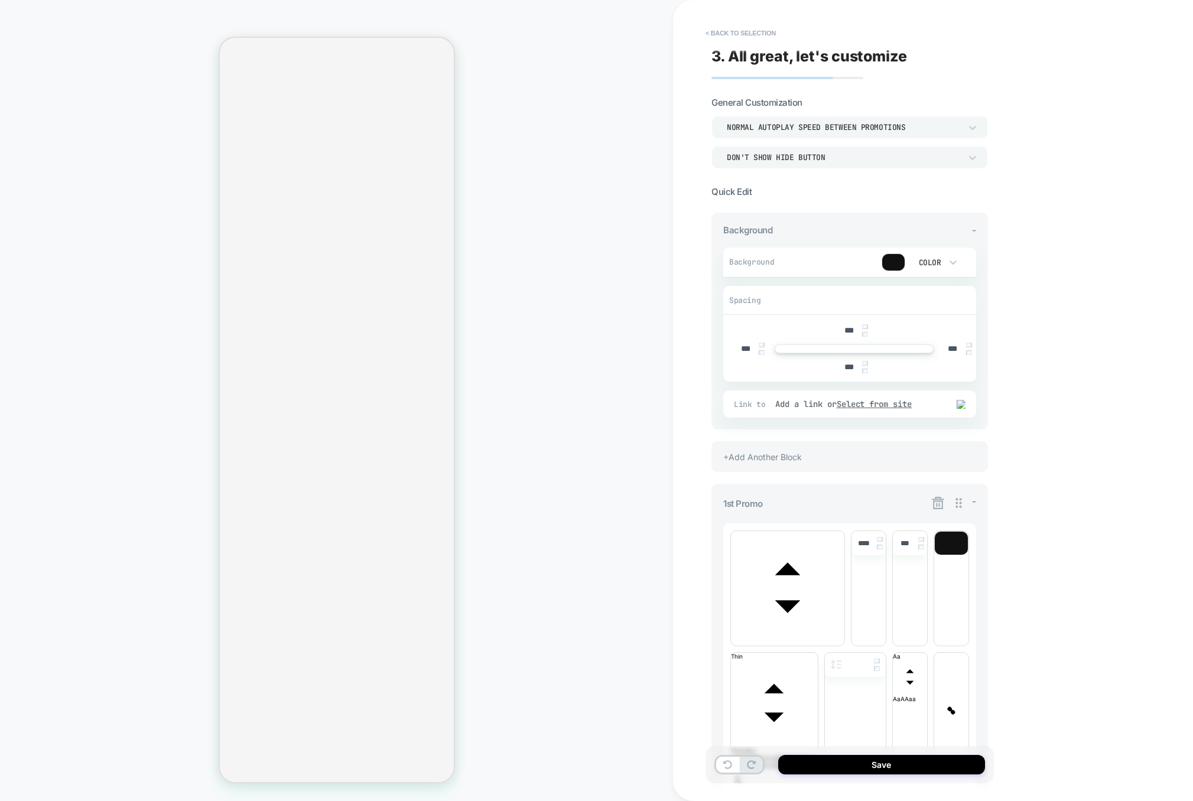
click at [937, 506] on icon at bounding box center [938, 503] width 12 height 12
click at [973, 566] on button "Yes" at bounding box center [970, 572] width 59 height 18
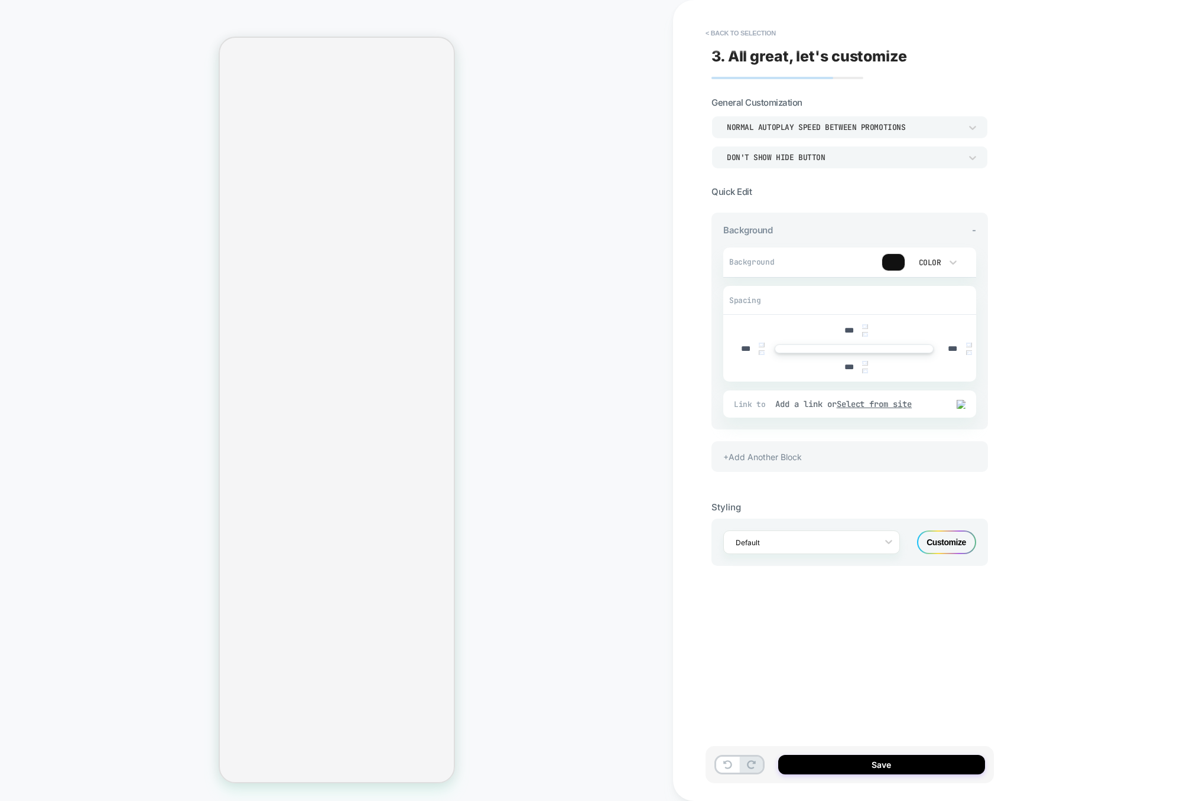
click at [864, 461] on div "+Add Another Block" at bounding box center [849, 456] width 277 height 31
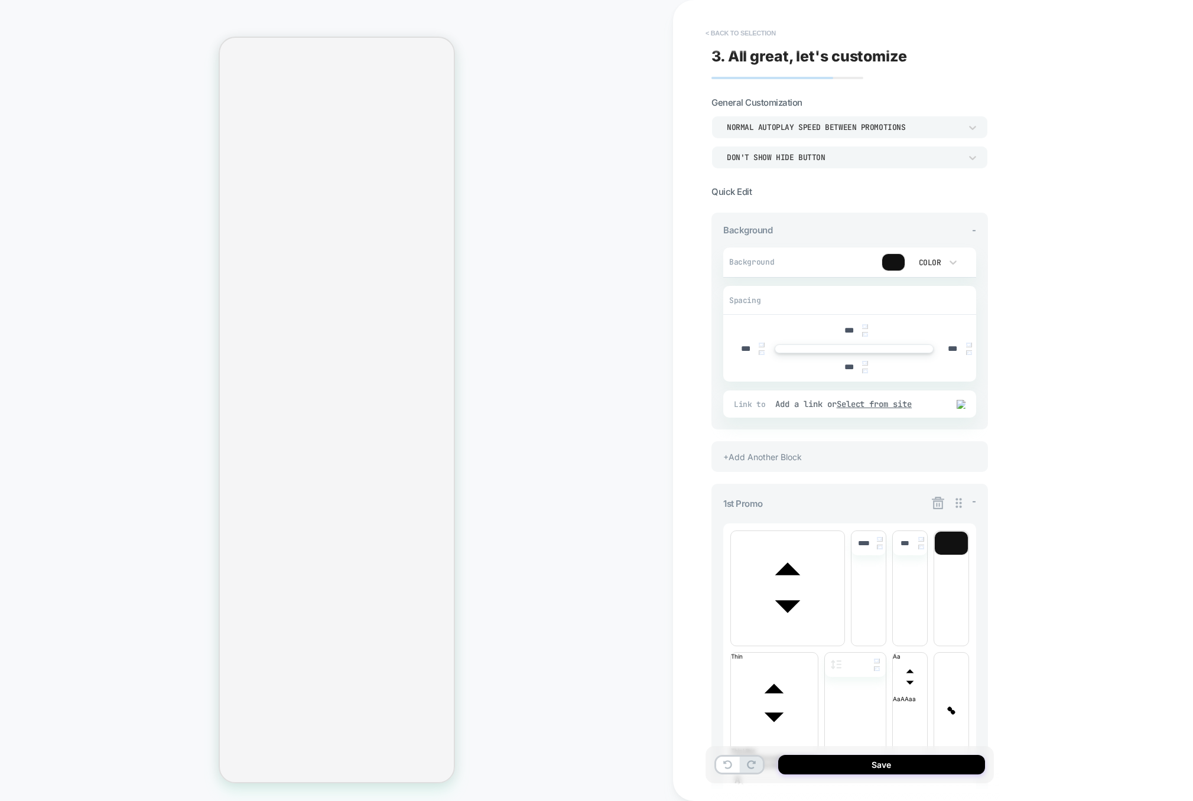
click at [742, 40] on button "< Back to selection" at bounding box center [741, 33] width 82 height 19
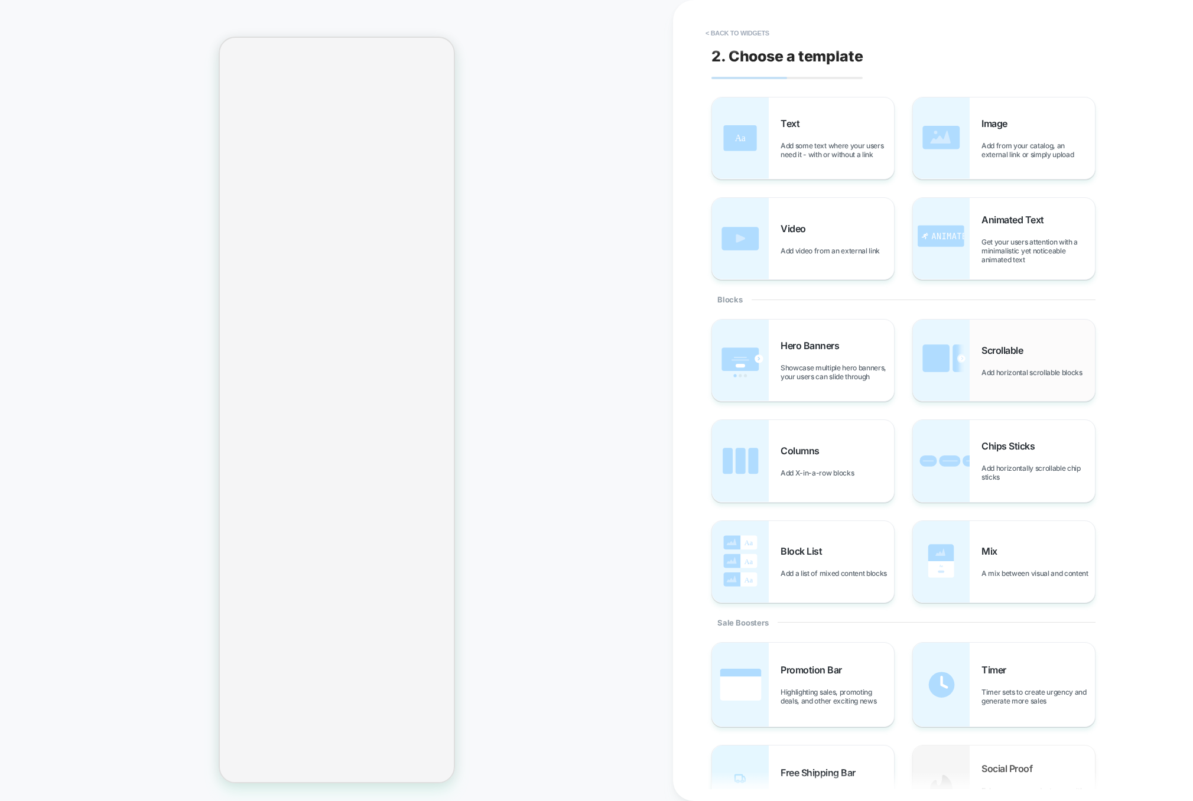
click at [1023, 345] on span "Scrollable" at bounding box center [1005, 351] width 47 height 12
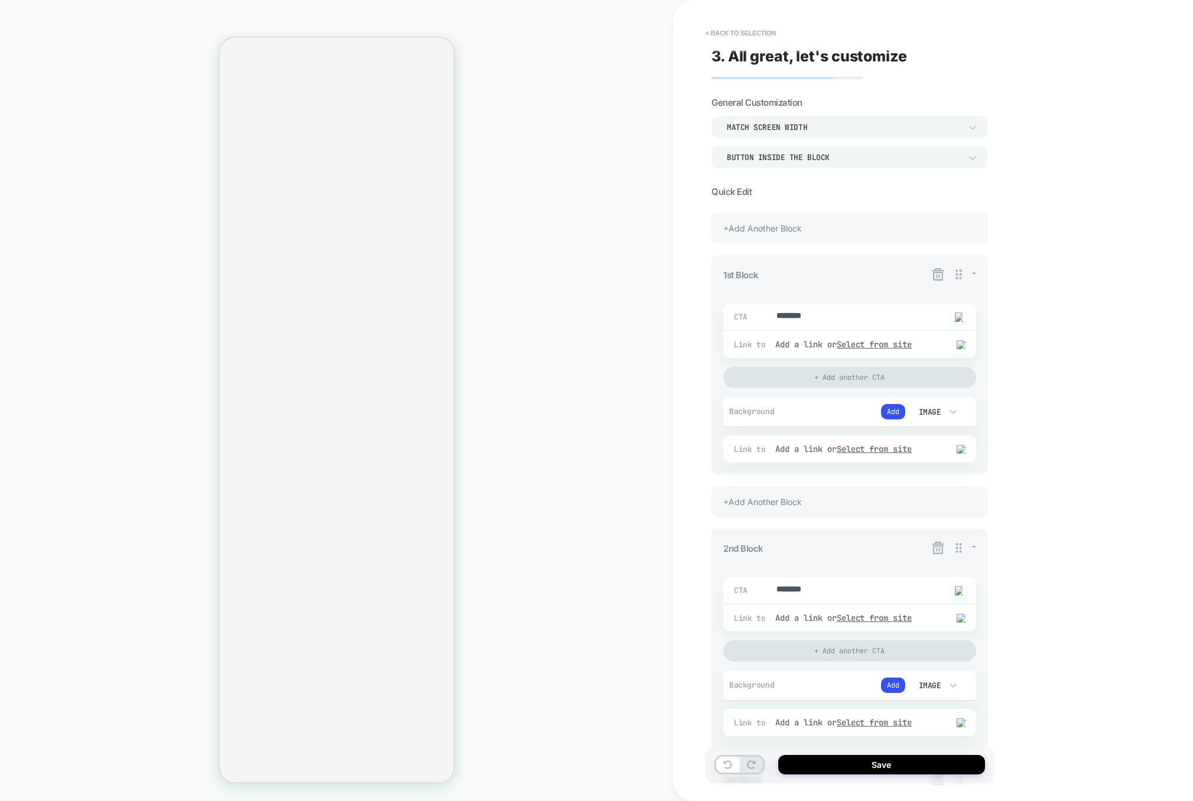
click at [937, 268] on icon at bounding box center [938, 274] width 15 height 15
click at [960, 337] on button "Yes" at bounding box center [970, 342] width 59 height 18
click at [943, 277] on icon at bounding box center [938, 274] width 15 height 15
click at [961, 342] on button "Yes" at bounding box center [970, 342] width 59 height 18
click at [937, 277] on icon at bounding box center [938, 274] width 15 height 15
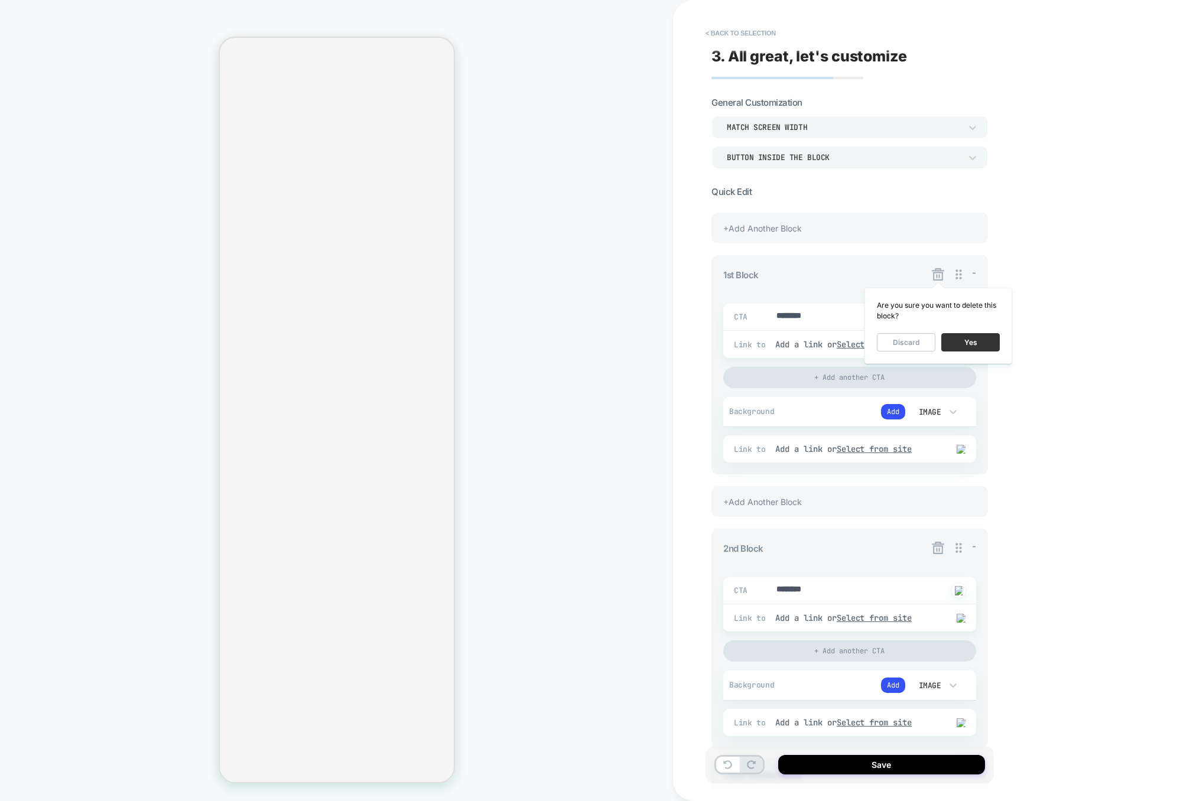
click at [963, 343] on button "Yes" at bounding box center [970, 342] width 59 height 18
type textarea "*"
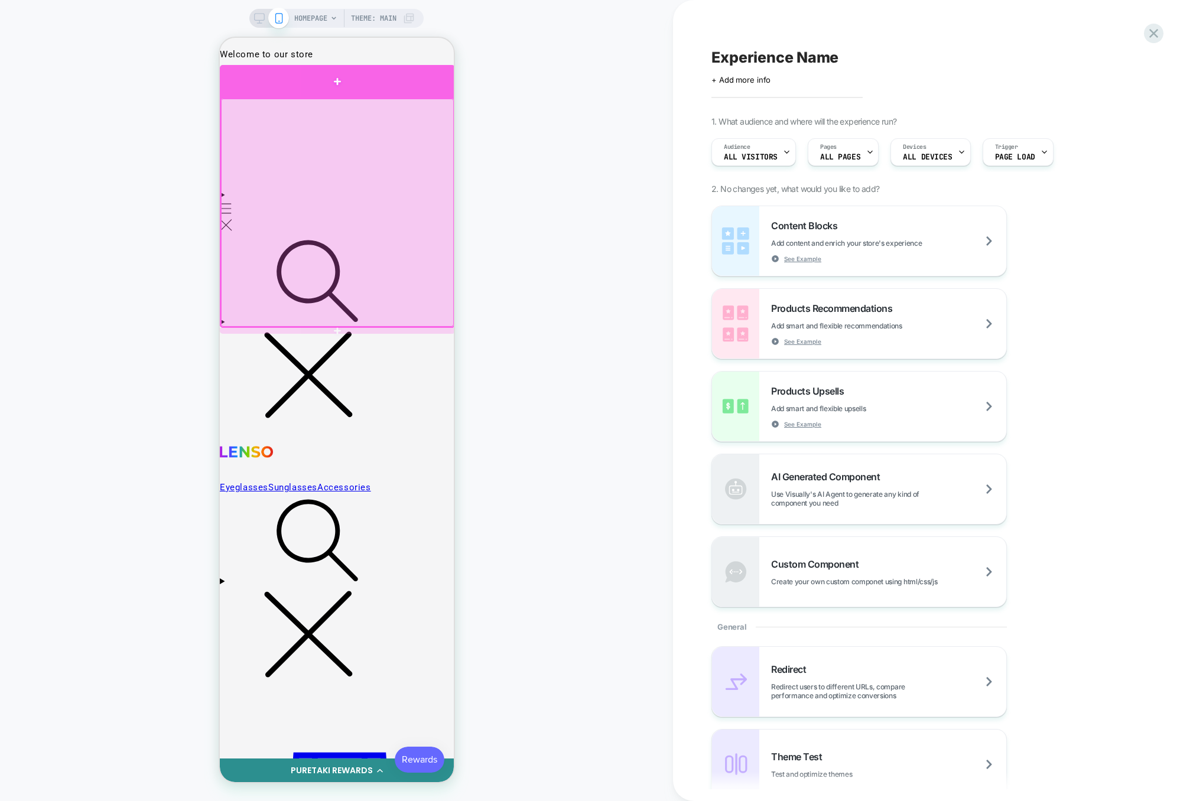
click at [422, 89] on div at bounding box center [336, 81] width 235 height 33
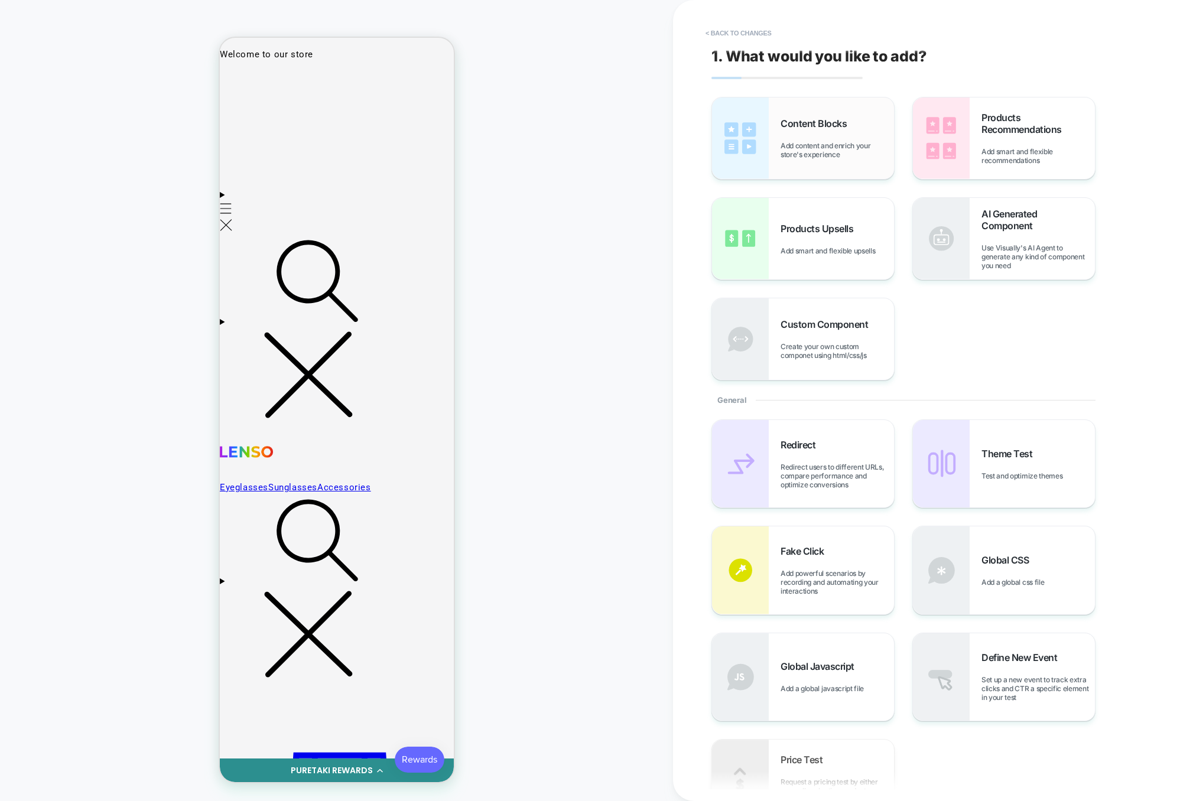
click at [877, 173] on div "Content Blocks Add content and enrich your store's experience" at bounding box center [803, 139] width 182 height 82
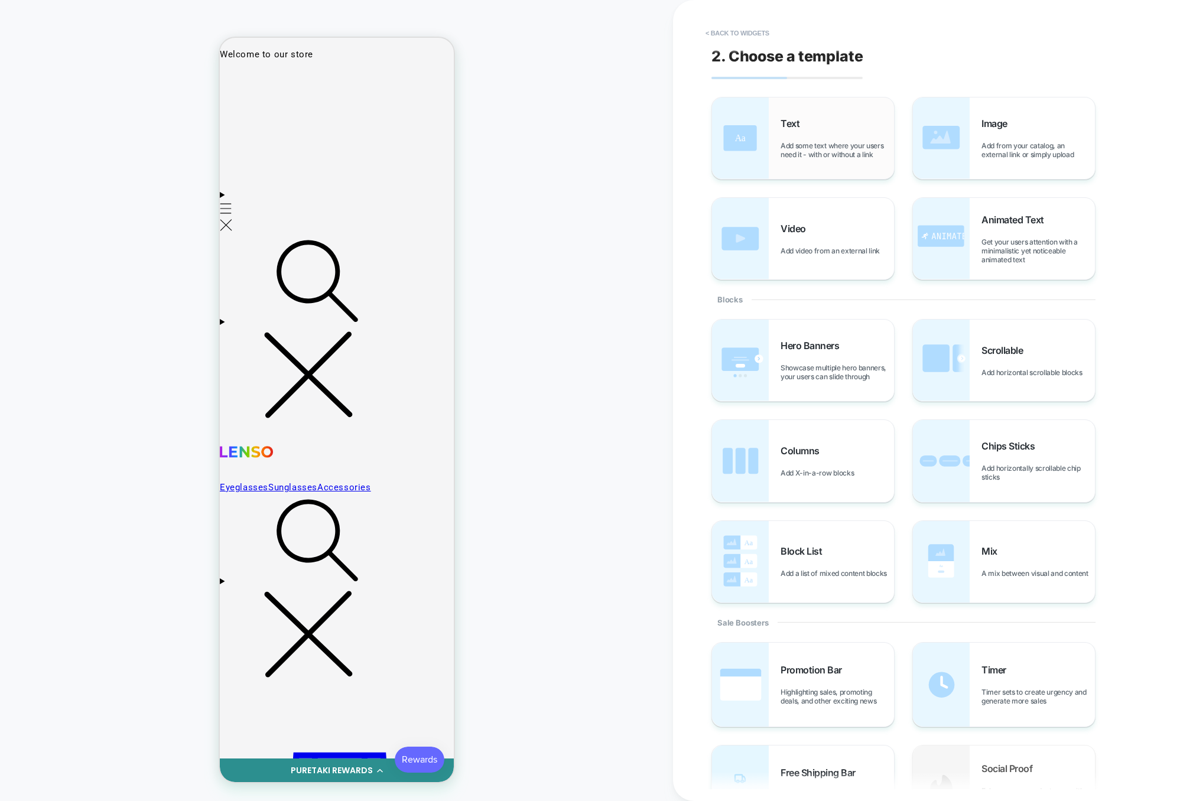
click at [860, 170] on div "Text Add some text where your users need it - with or without a link" at bounding box center [803, 139] width 182 height 82
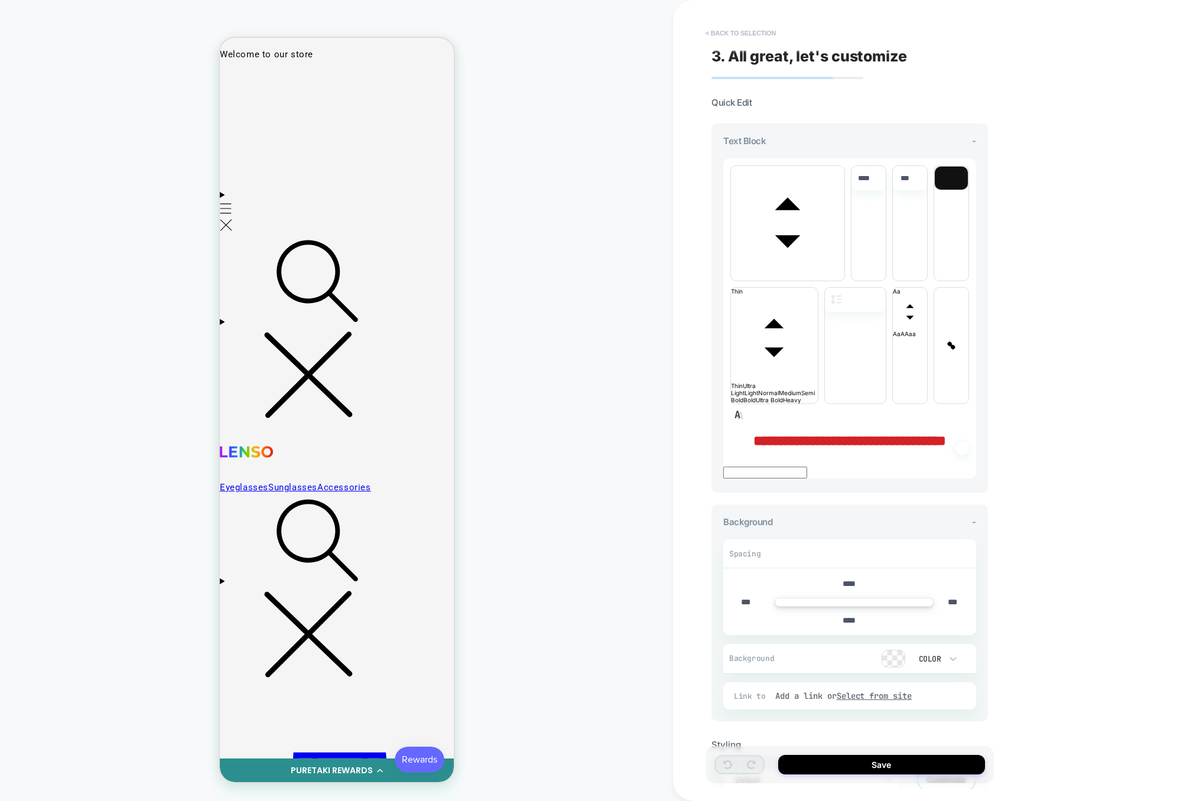
click at [754, 35] on button "< Back to selection" at bounding box center [741, 33] width 82 height 19
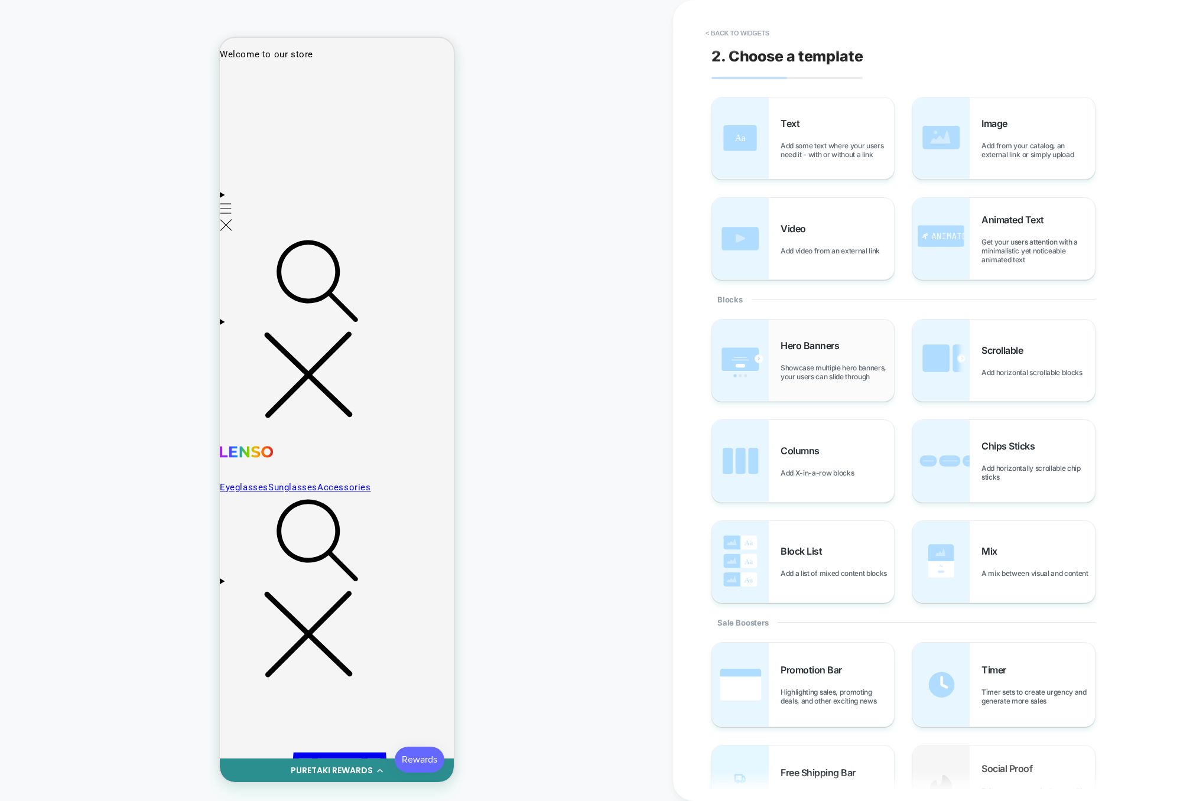
scroll to position [44, 0]
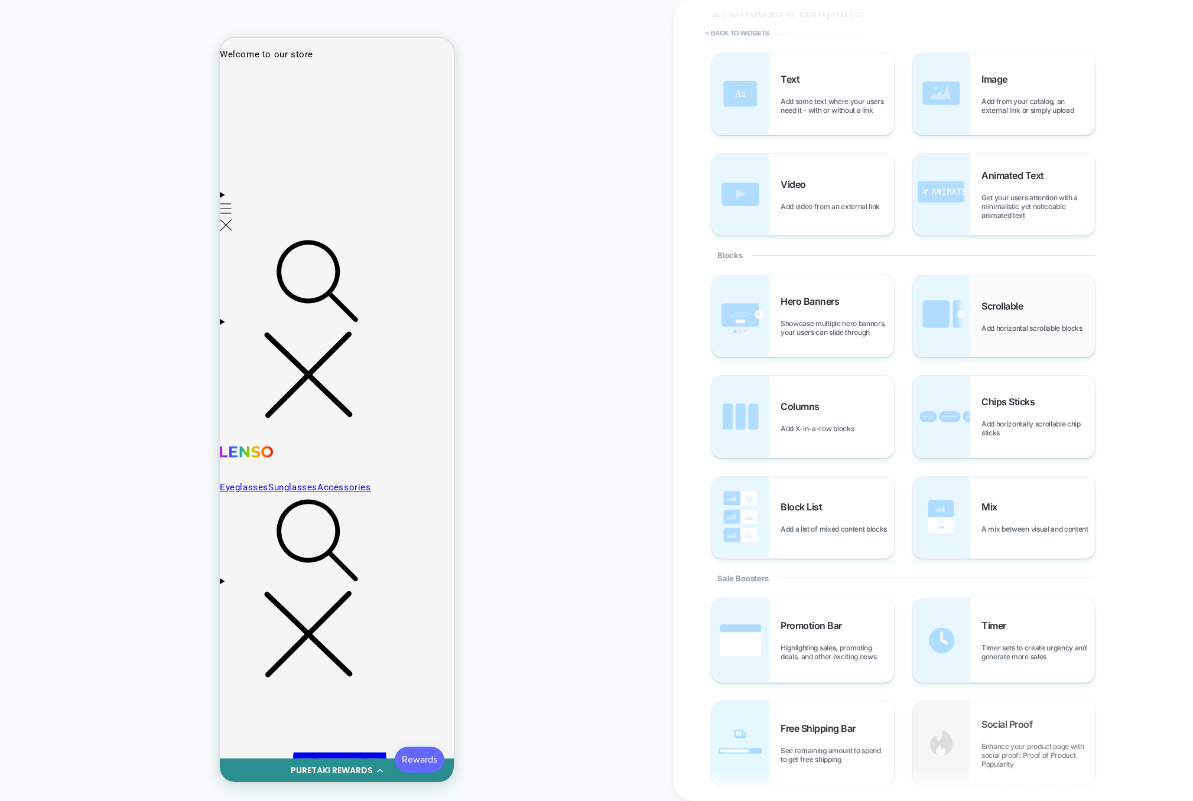
click at [952, 333] on img at bounding box center [941, 316] width 57 height 82
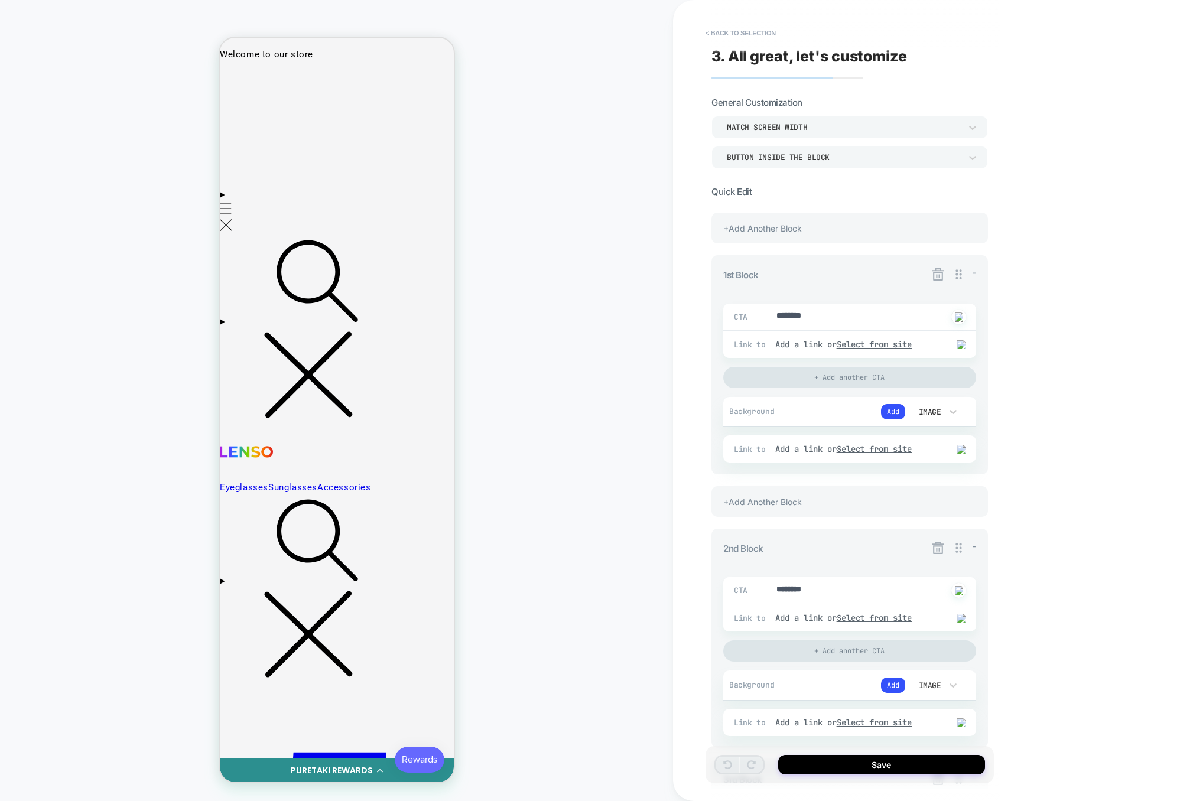
click at [935, 268] on icon at bounding box center [938, 274] width 15 height 15
click at [964, 334] on button "Yes" at bounding box center [970, 342] width 59 height 18
click at [940, 275] on icon at bounding box center [938, 274] width 12 height 12
click at [963, 336] on button "Yes" at bounding box center [970, 342] width 59 height 18
click at [938, 274] on icon at bounding box center [938, 274] width 15 height 15
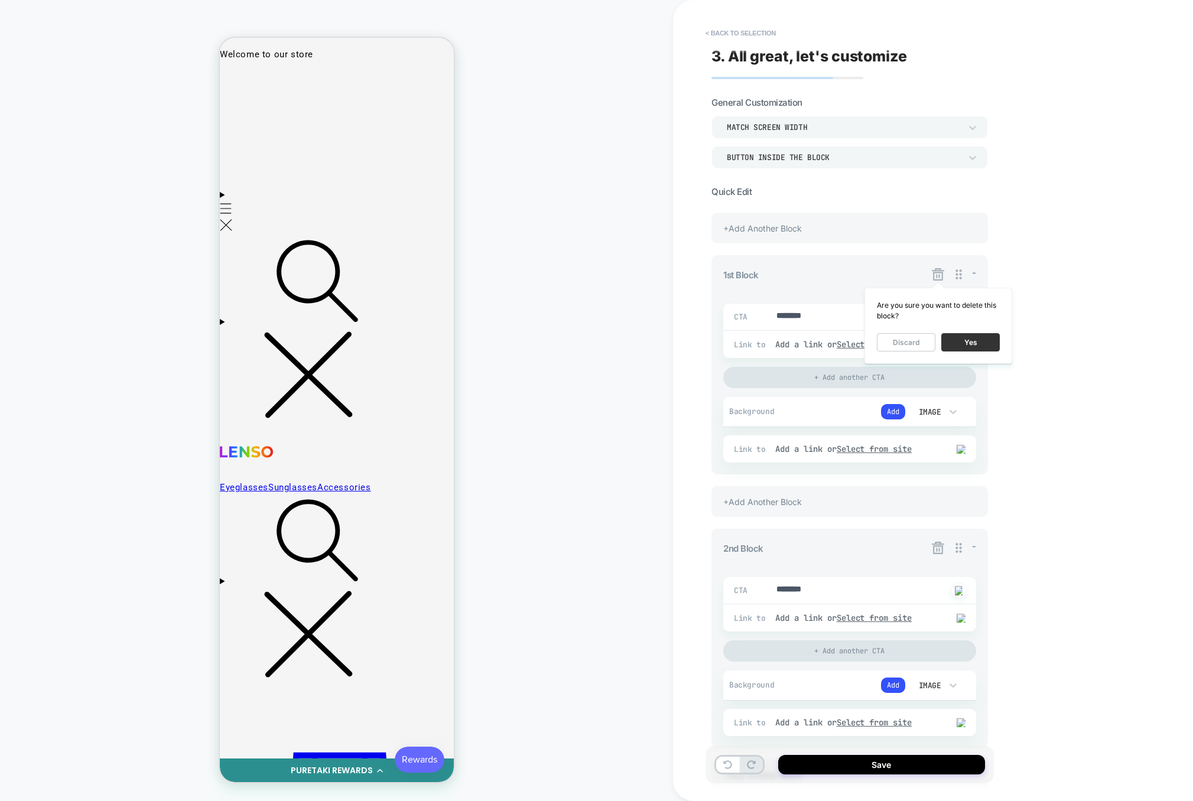
click at [960, 336] on button "Yes" at bounding box center [970, 342] width 59 height 18
type textarea "*"
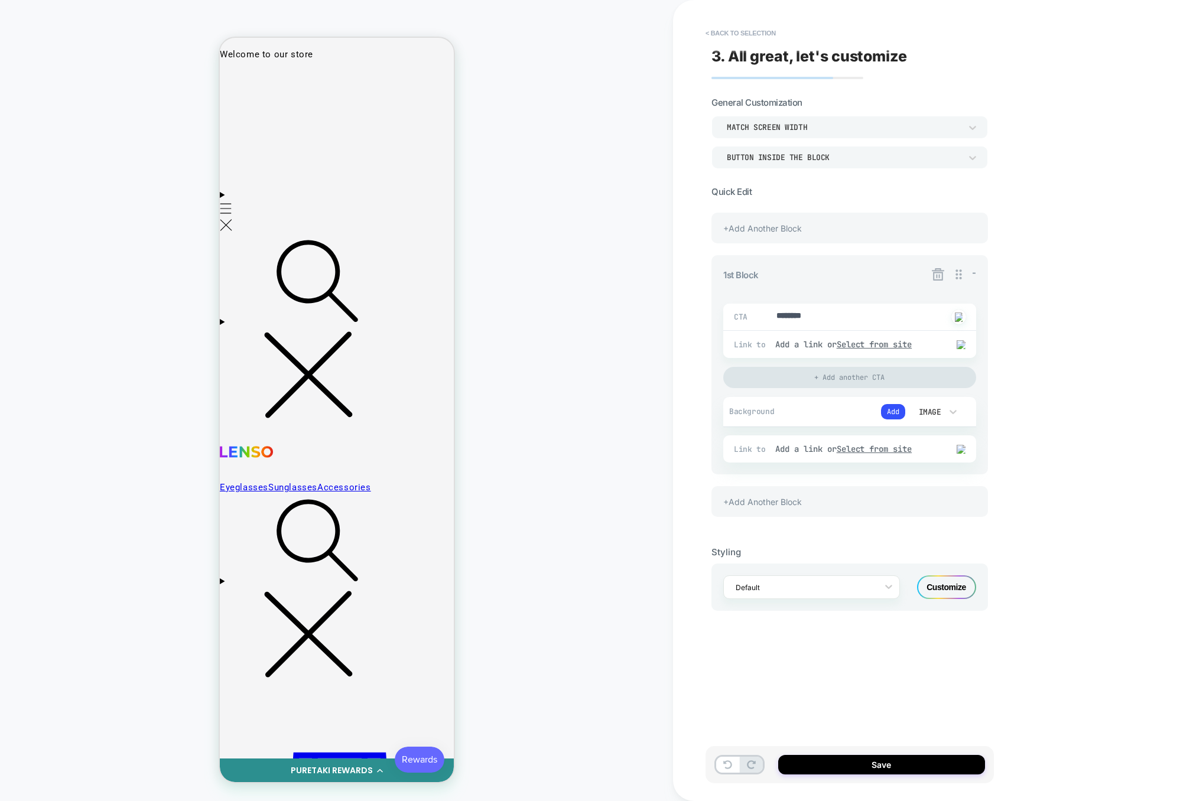
click at [936, 271] on icon at bounding box center [938, 274] width 12 height 12
click at [956, 340] on button "Yes" at bounding box center [970, 342] width 59 height 18
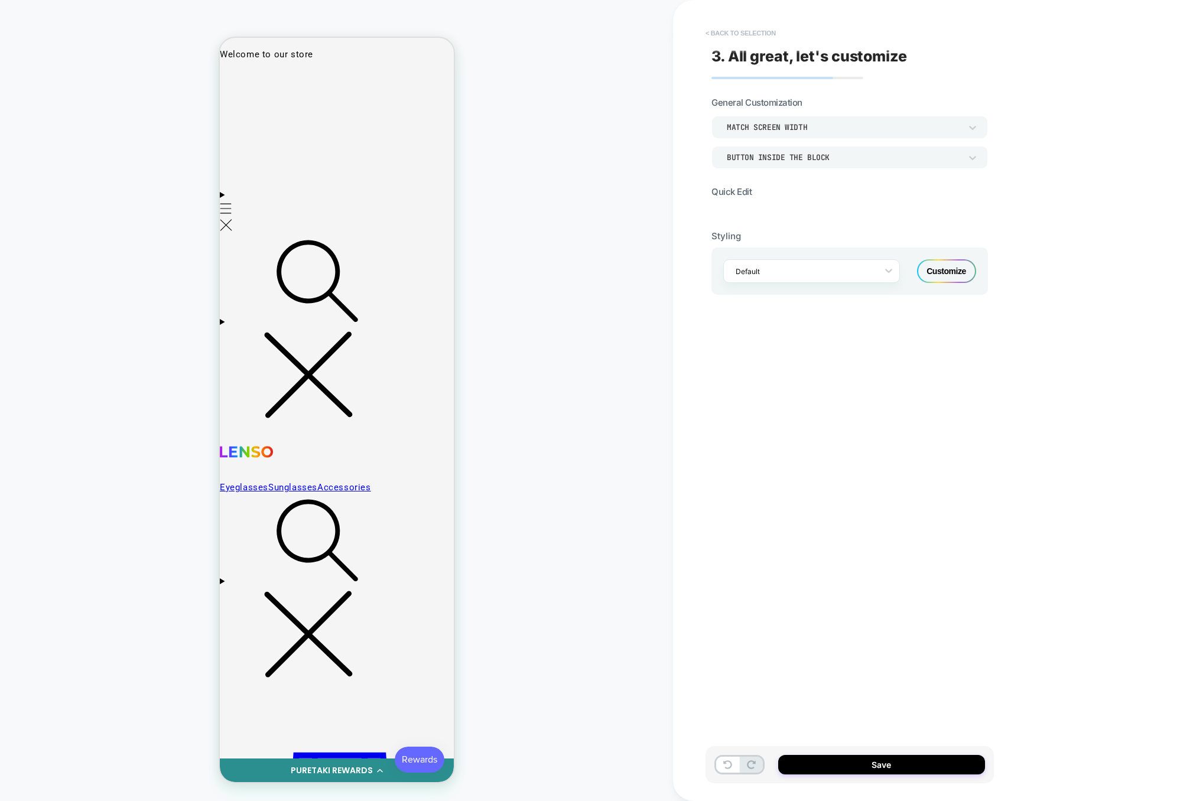
click at [738, 28] on button "< Back to selection" at bounding box center [741, 33] width 82 height 19
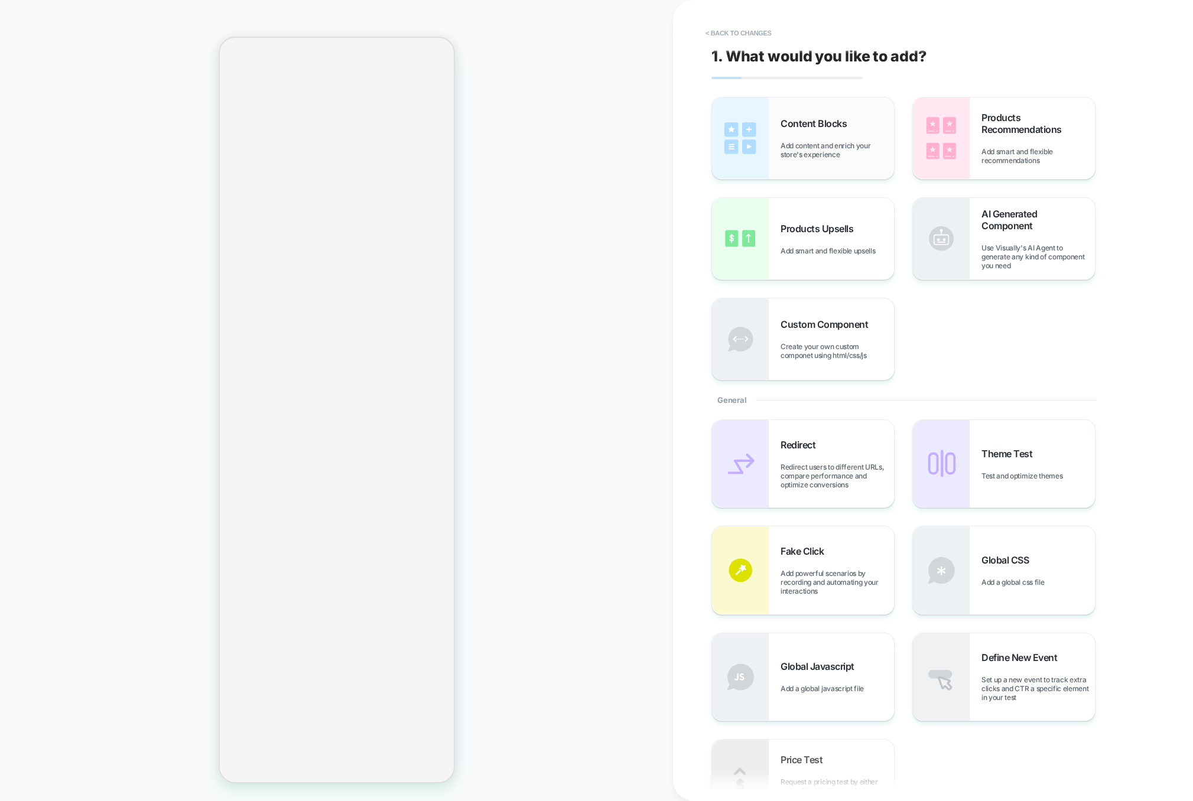
click at [854, 137] on div "Content Blocks Add content and enrich your store's experience" at bounding box center [837, 138] width 113 height 41
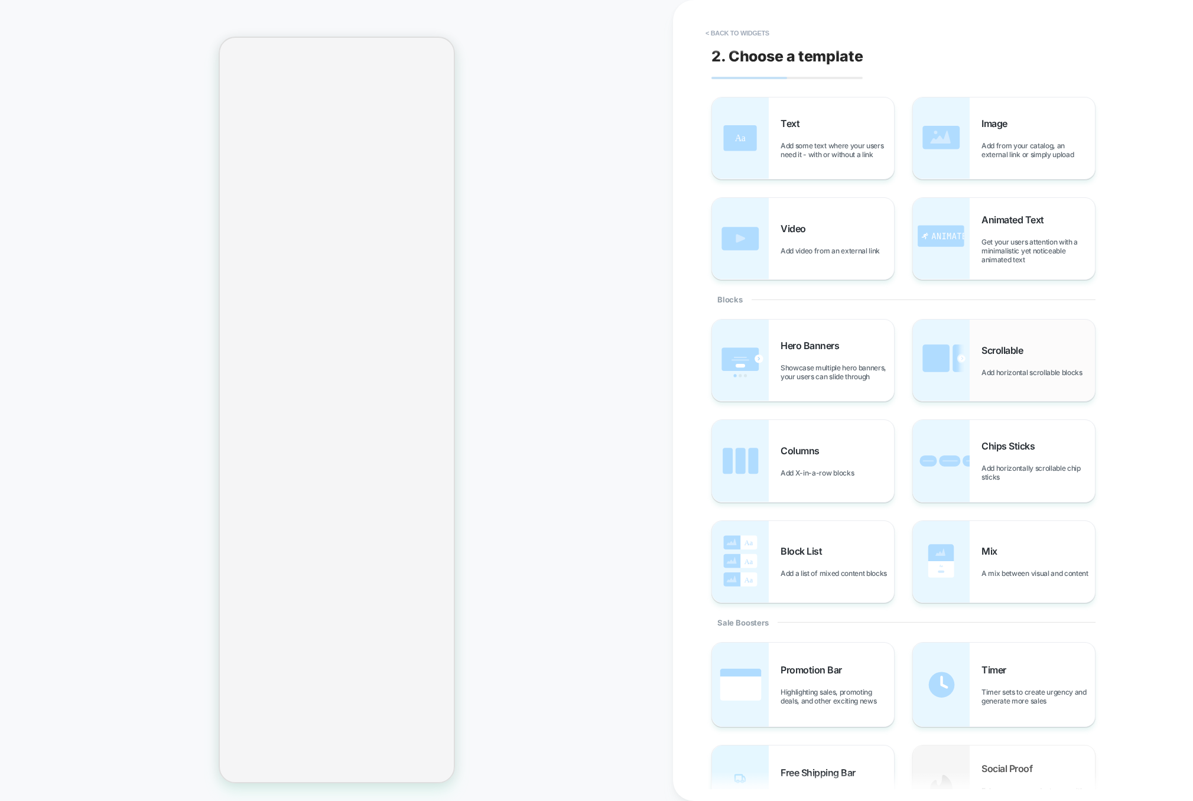
click at [1009, 360] on div "Scrollable Add horizontal scrollable blocks" at bounding box center [1038, 361] width 113 height 33
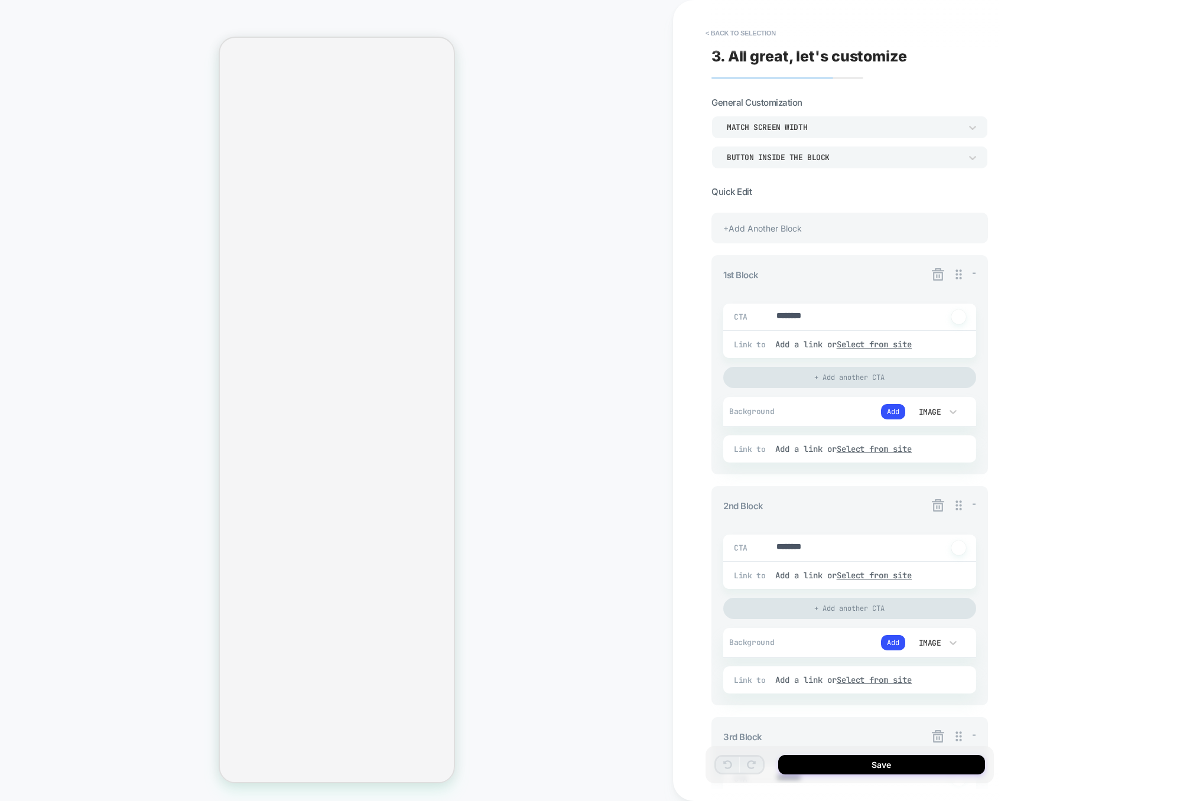
click at [935, 275] on icon at bounding box center [938, 274] width 15 height 15
click at [947, 334] on button "Yes" at bounding box center [970, 342] width 59 height 18
click at [938, 269] on icon at bounding box center [938, 274] width 15 height 15
click at [960, 345] on button "Yes" at bounding box center [970, 342] width 59 height 18
click at [941, 275] on icon at bounding box center [938, 274] width 15 height 15
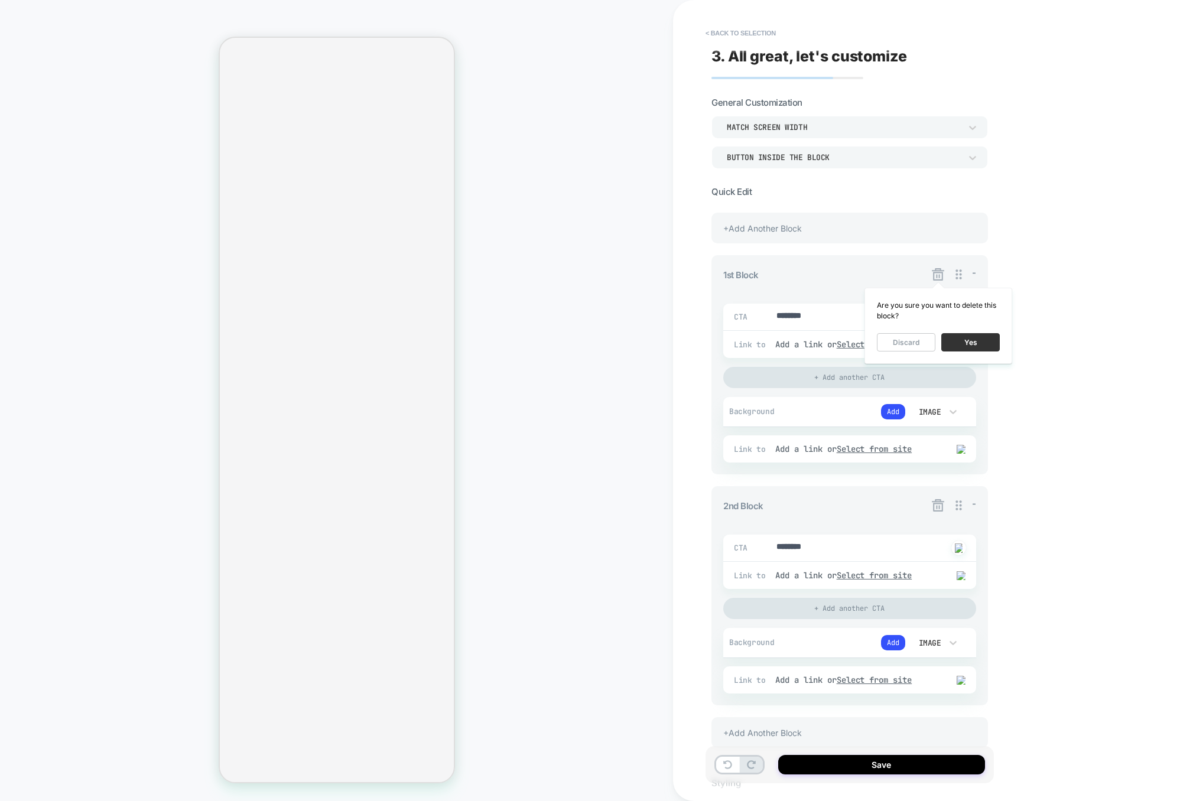
click at [959, 345] on button "Yes" at bounding box center [970, 342] width 59 height 18
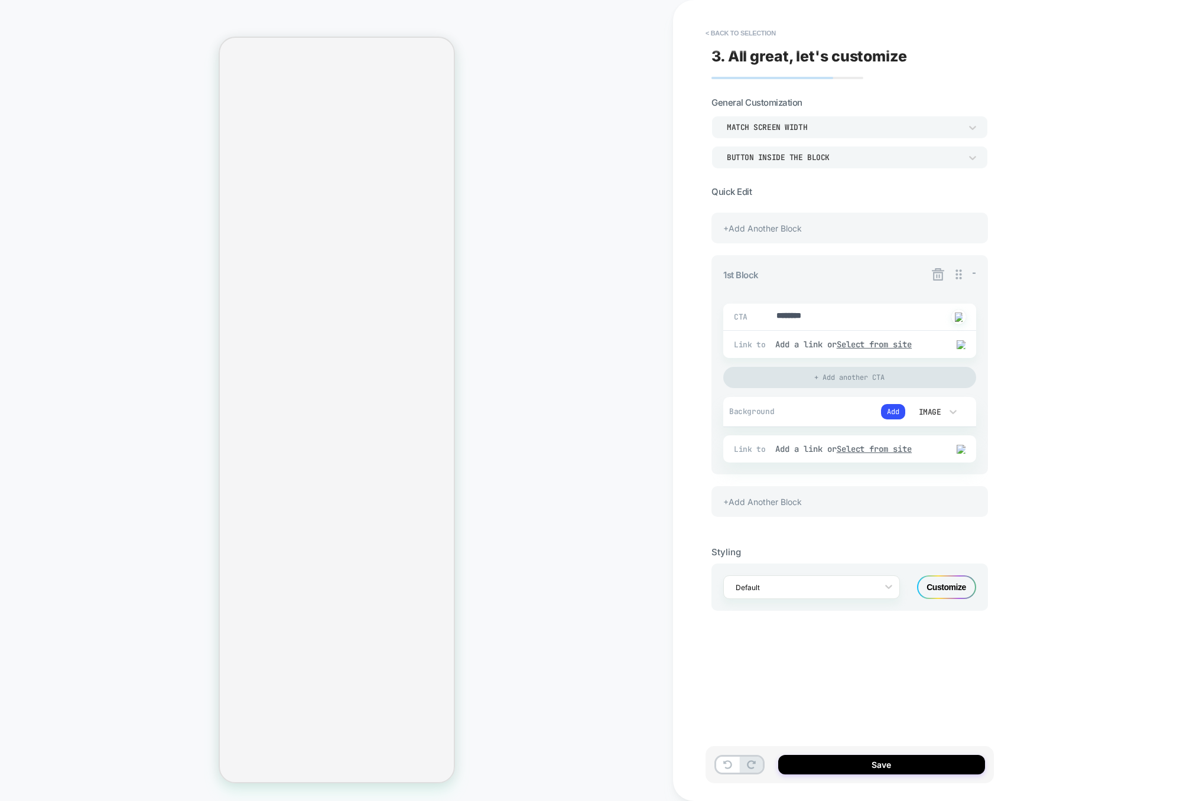
type textarea "*"
click at [938, 277] on icon at bounding box center [938, 274] width 15 height 15
click at [971, 340] on button "Yes" at bounding box center [970, 342] width 59 height 18
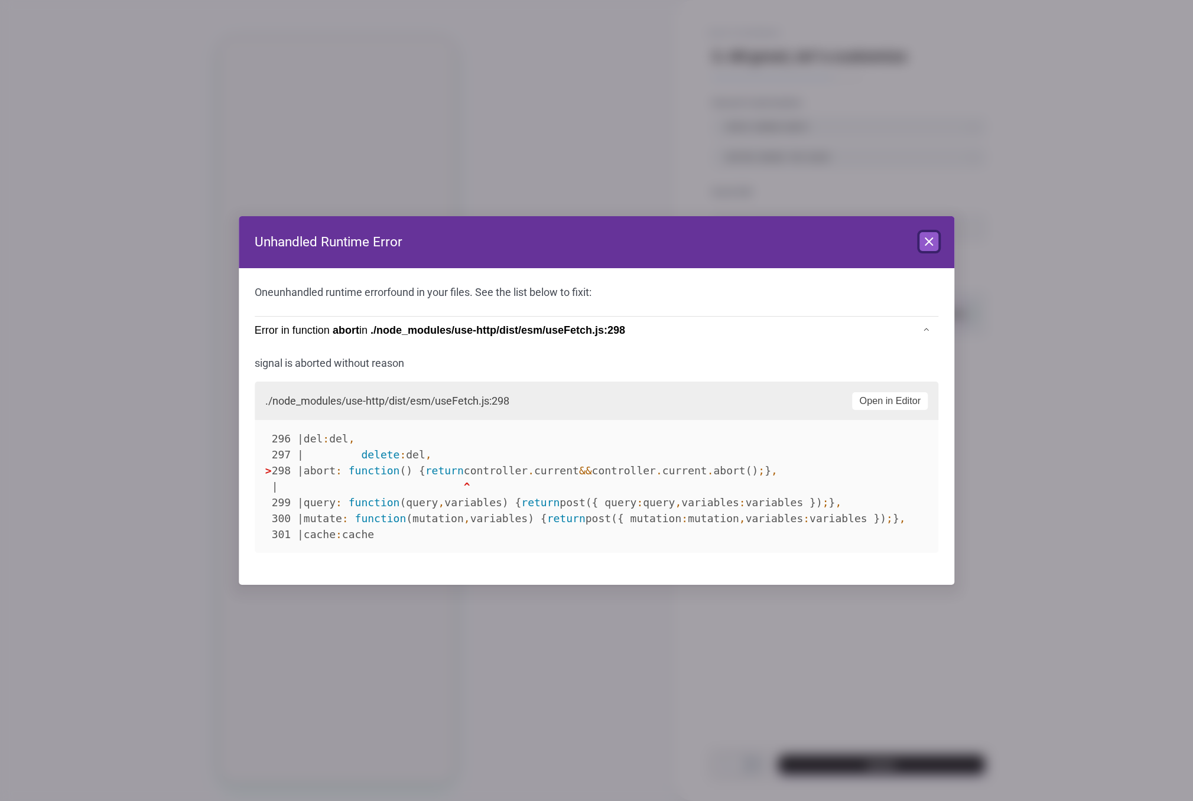
click at [921, 250] on button "Close" at bounding box center [928, 241] width 19 height 19
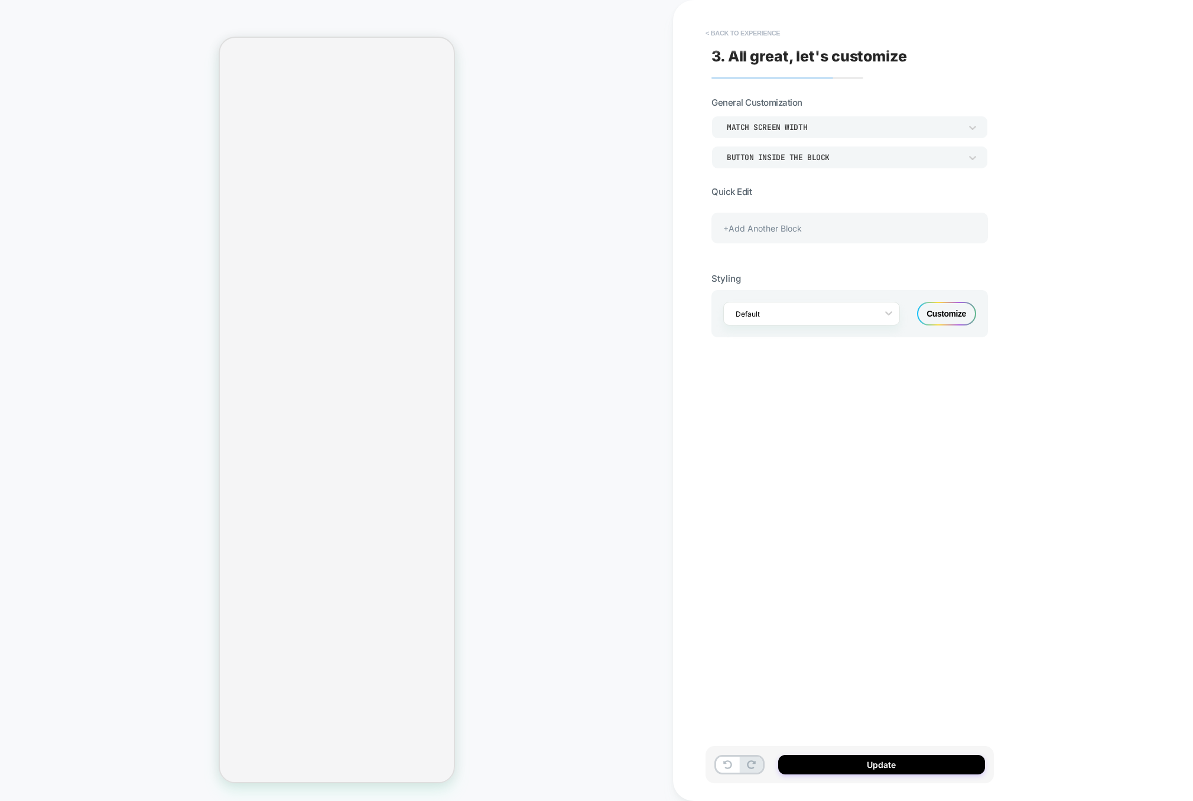
click at [759, 30] on button "< Back to experience" at bounding box center [743, 33] width 86 height 19
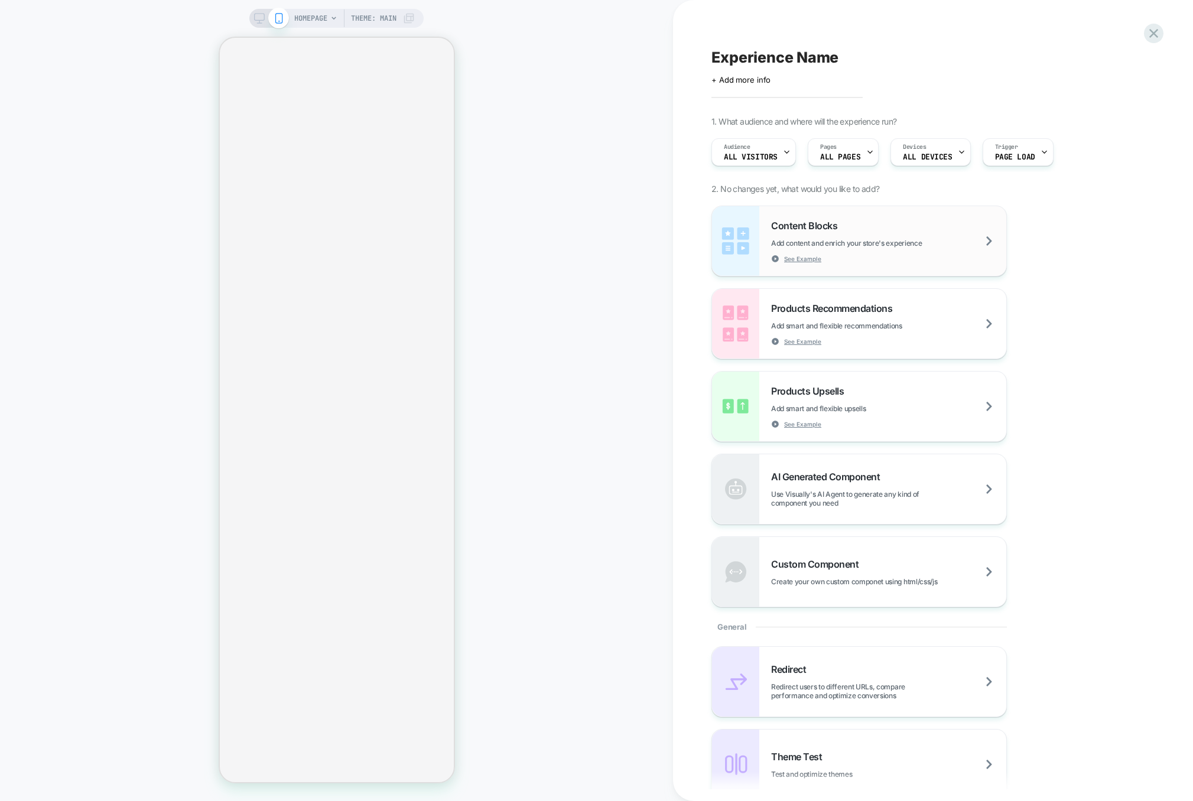
click at [924, 243] on span "Add content and enrich your store's experience" at bounding box center [876, 243] width 210 height 9
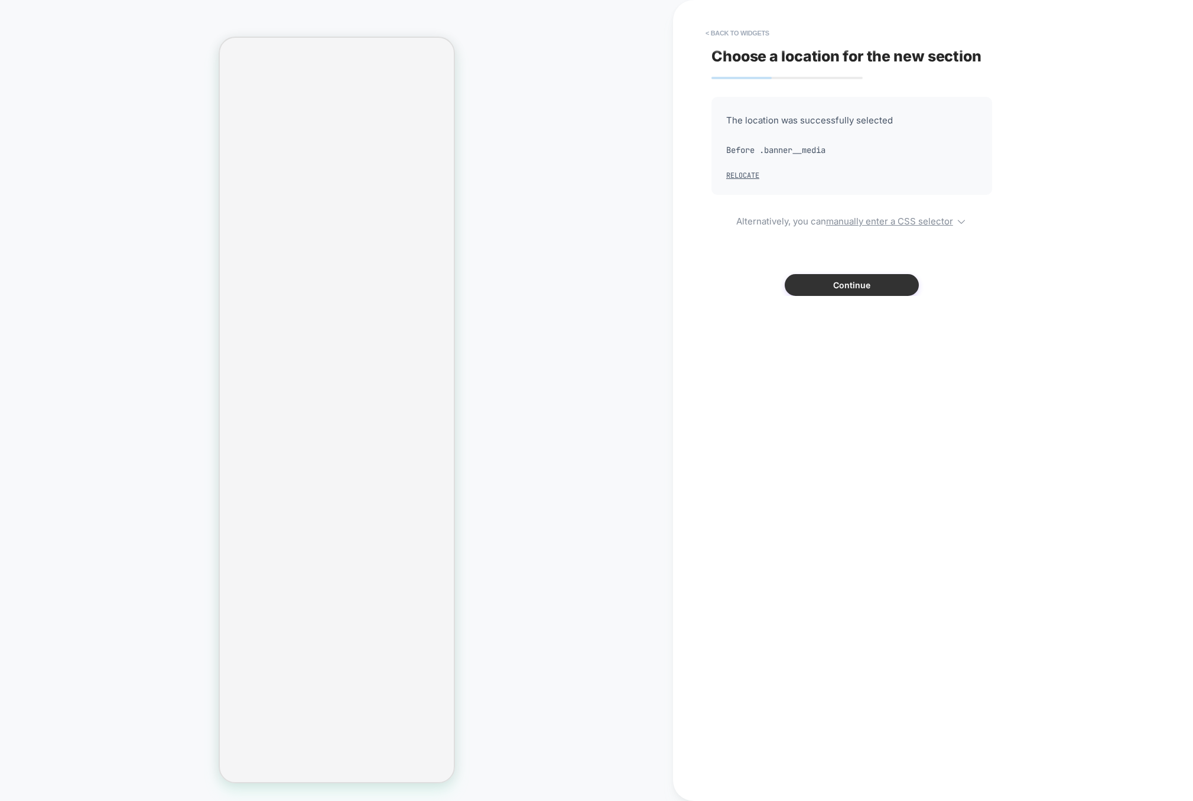
click at [889, 289] on button "Continue" at bounding box center [852, 285] width 134 height 22
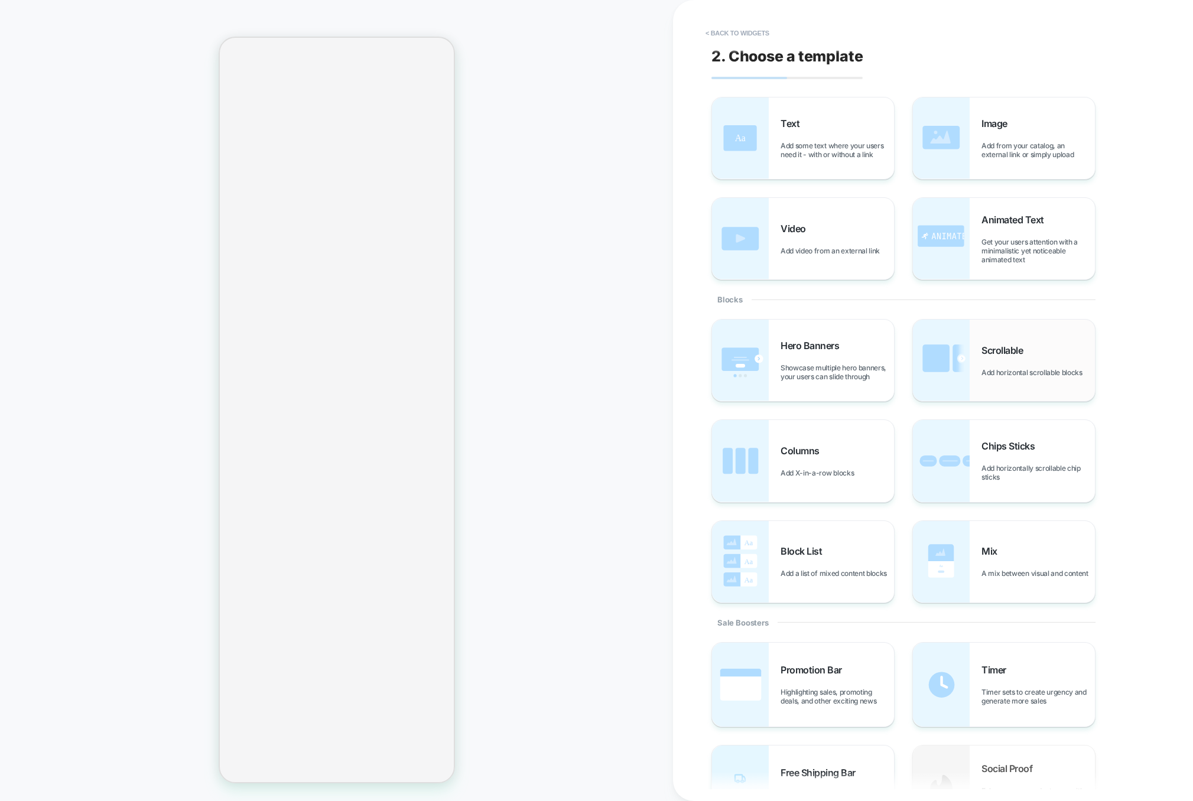
click at [963, 394] on img at bounding box center [941, 361] width 57 height 82
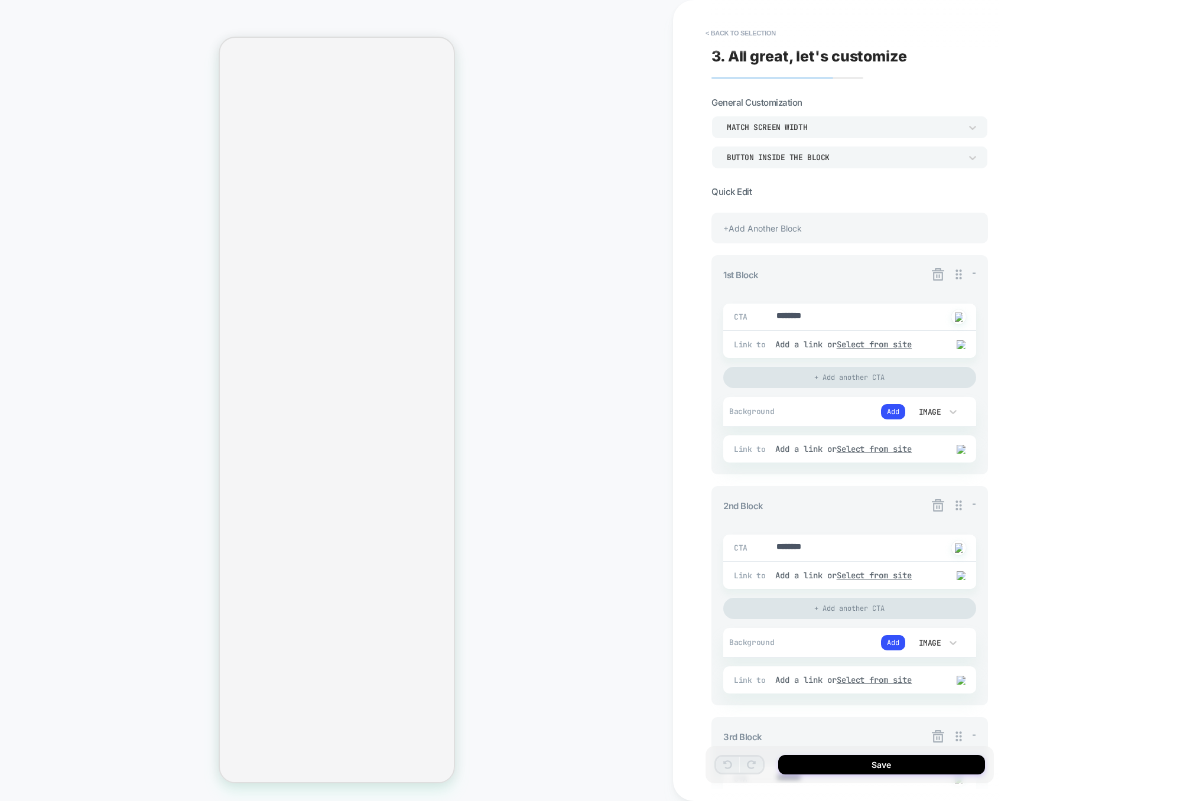
click at [944, 274] on icon at bounding box center [938, 274] width 15 height 15
click at [960, 336] on button "Yes" at bounding box center [970, 342] width 59 height 18
click at [939, 275] on icon at bounding box center [938, 274] width 12 height 12
click at [956, 337] on button "Yes" at bounding box center [970, 342] width 59 height 18
click at [943, 273] on icon at bounding box center [938, 274] width 15 height 15
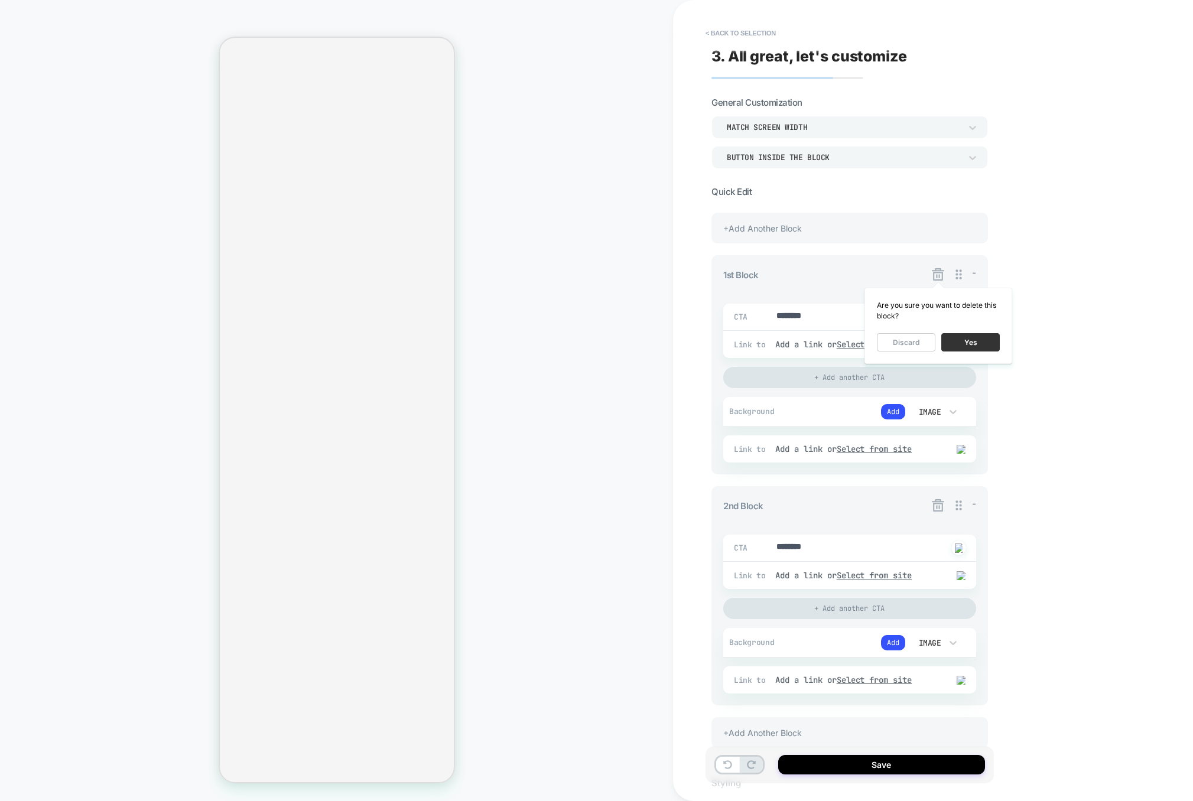
click at [956, 337] on button "Yes" at bounding box center [970, 342] width 59 height 18
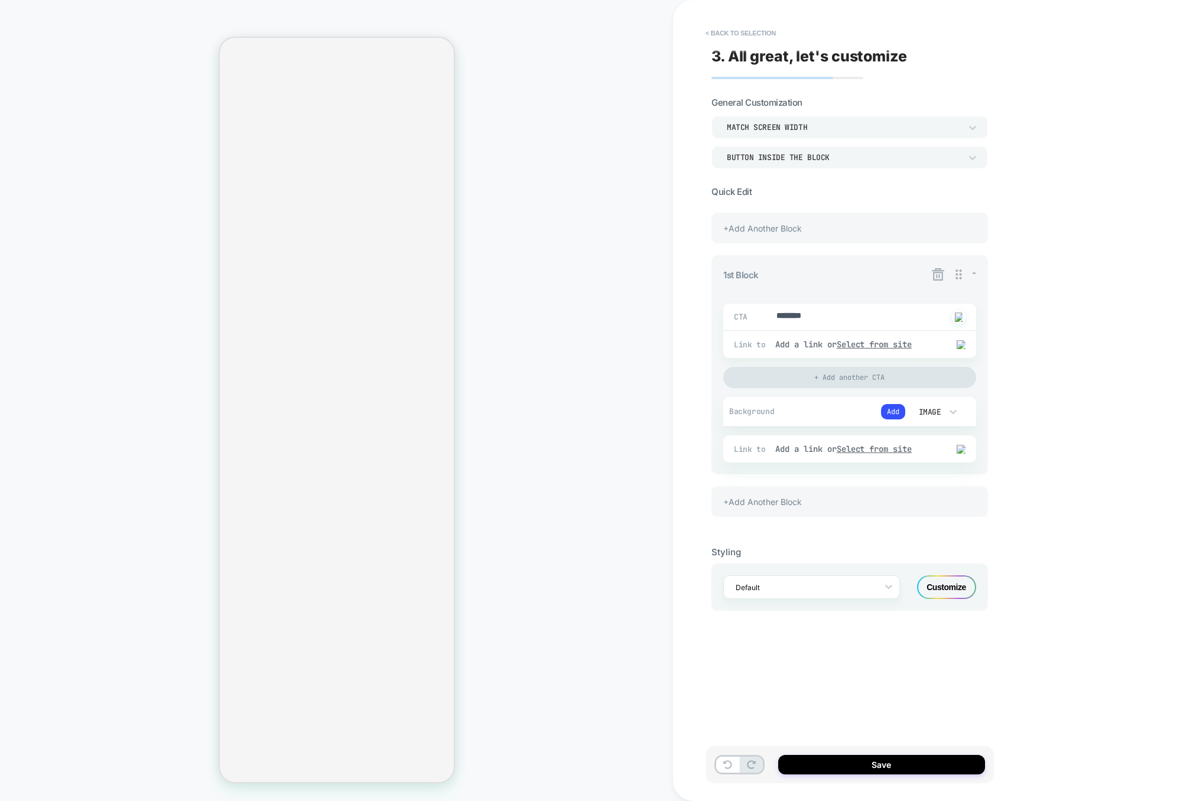
click at [934, 271] on icon at bounding box center [938, 274] width 12 height 12
click at [961, 345] on button "Yes" at bounding box center [970, 342] width 59 height 18
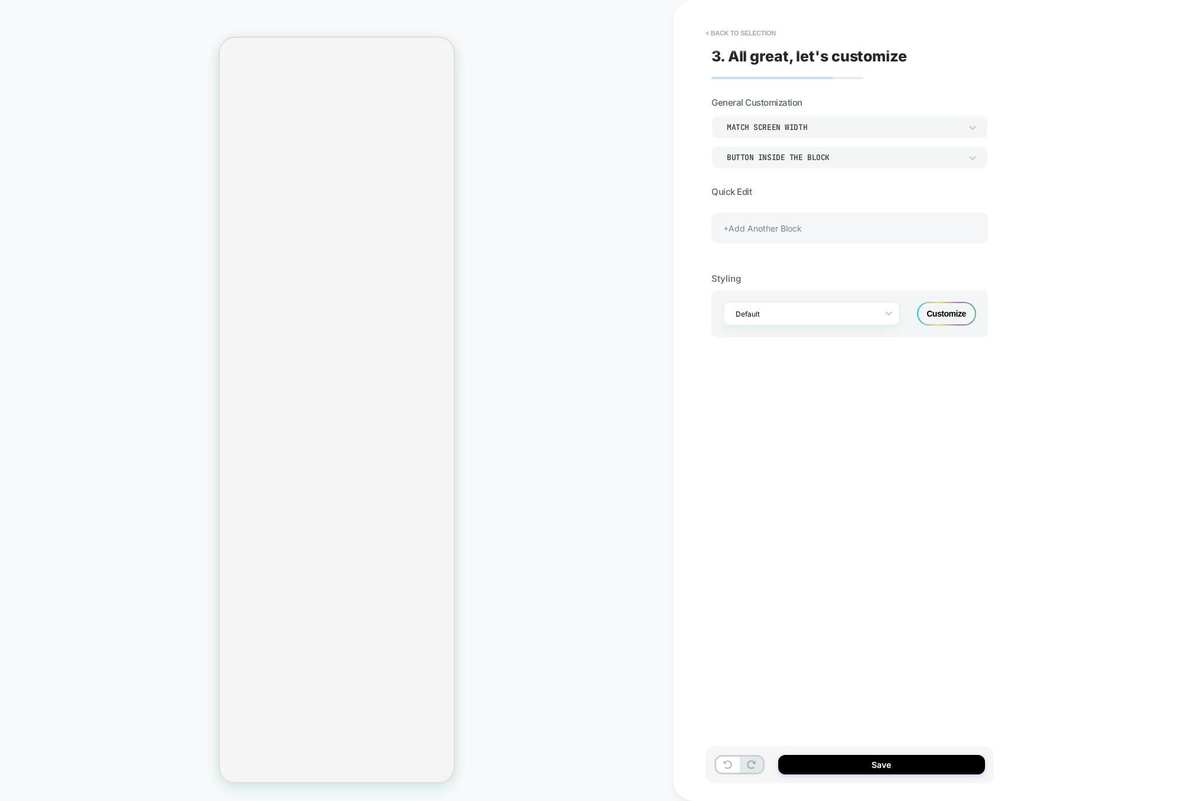
click at [797, 227] on div "+Add Another Block" at bounding box center [849, 228] width 277 height 31
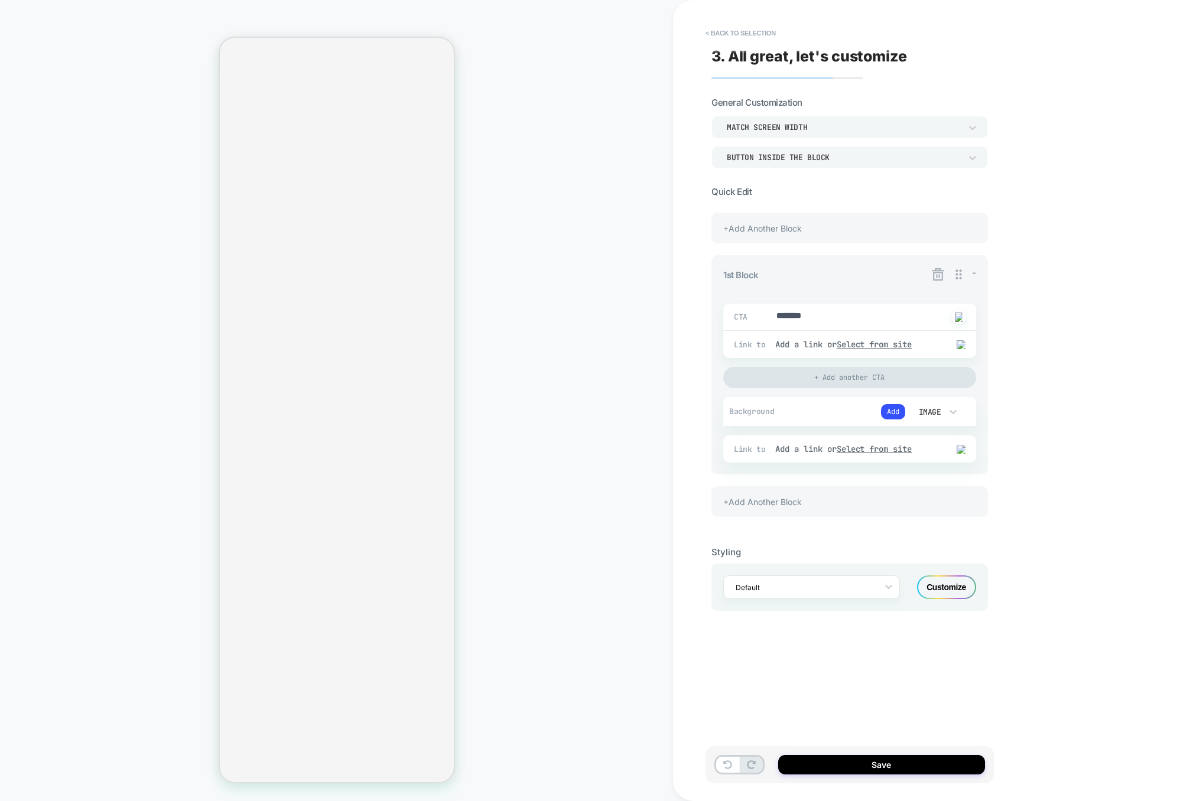
click at [778, 490] on div "+Add Another Block" at bounding box center [849, 501] width 277 height 31
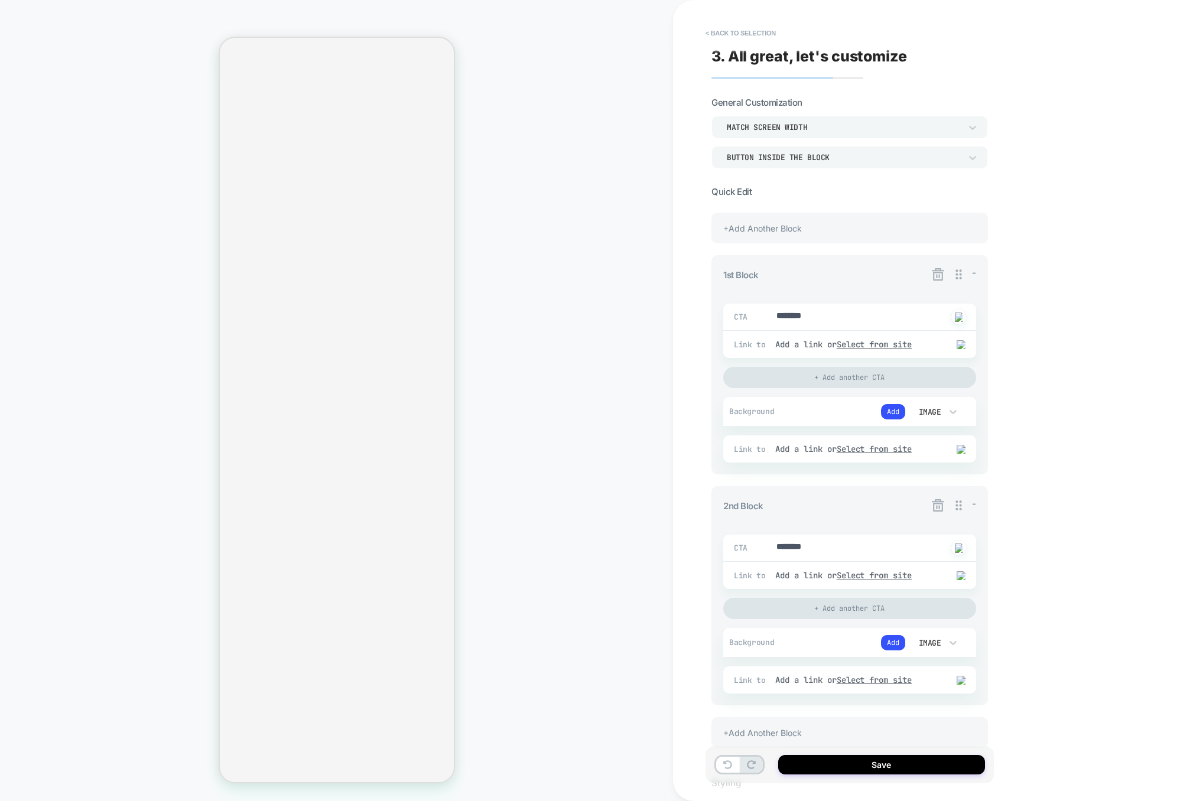
scroll to position [119, 0]
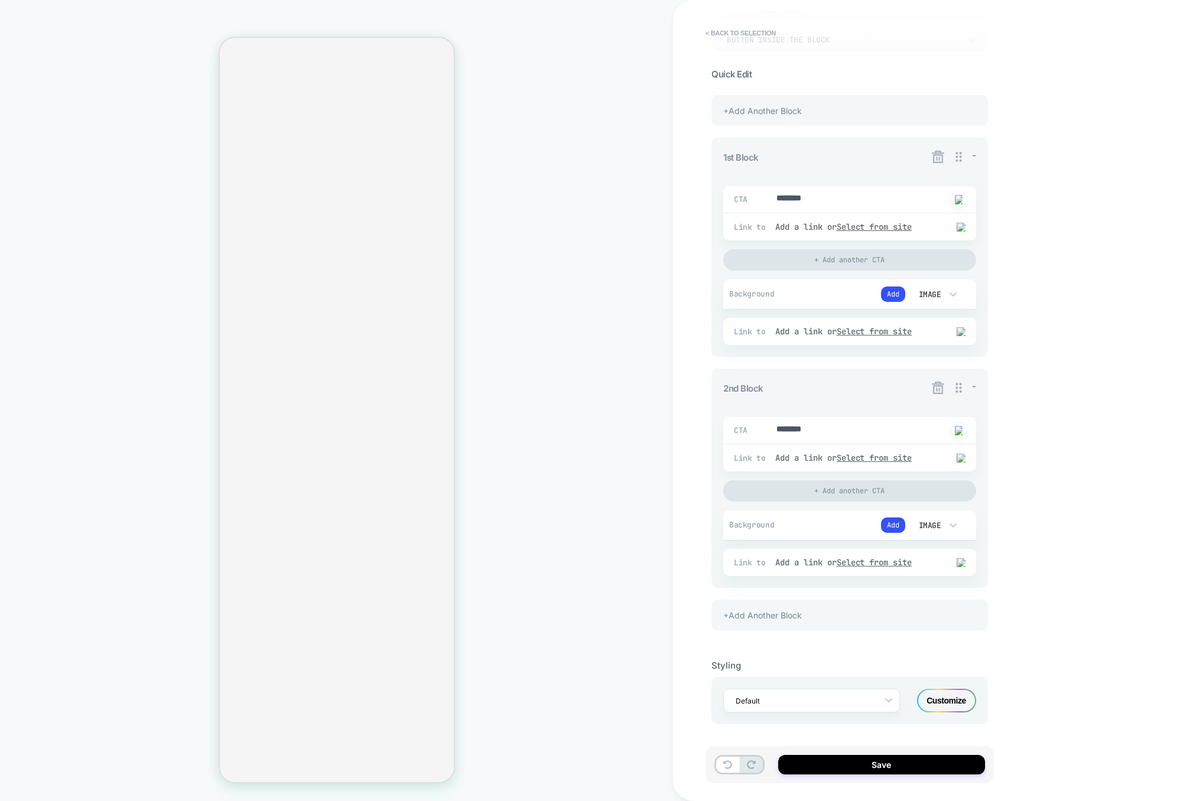
click at [810, 605] on div "+Add Another Block" at bounding box center [849, 615] width 277 height 31
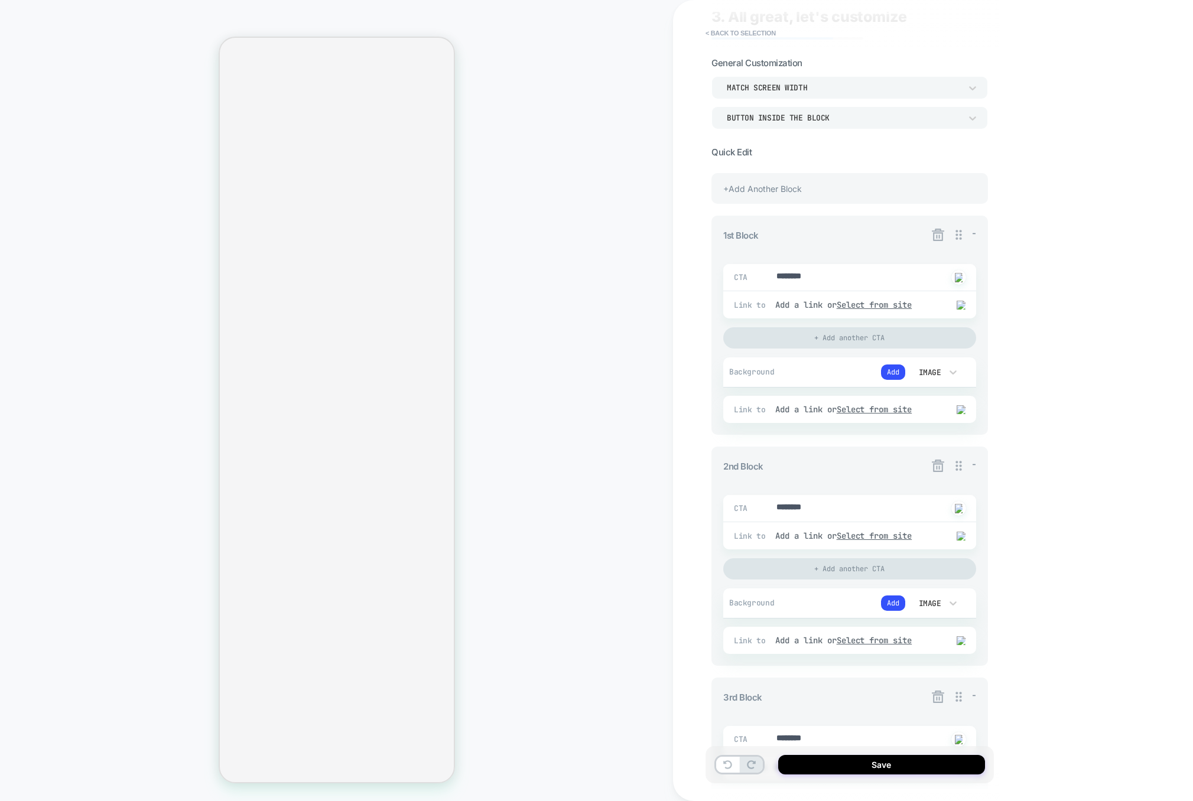
scroll to position [0, 0]
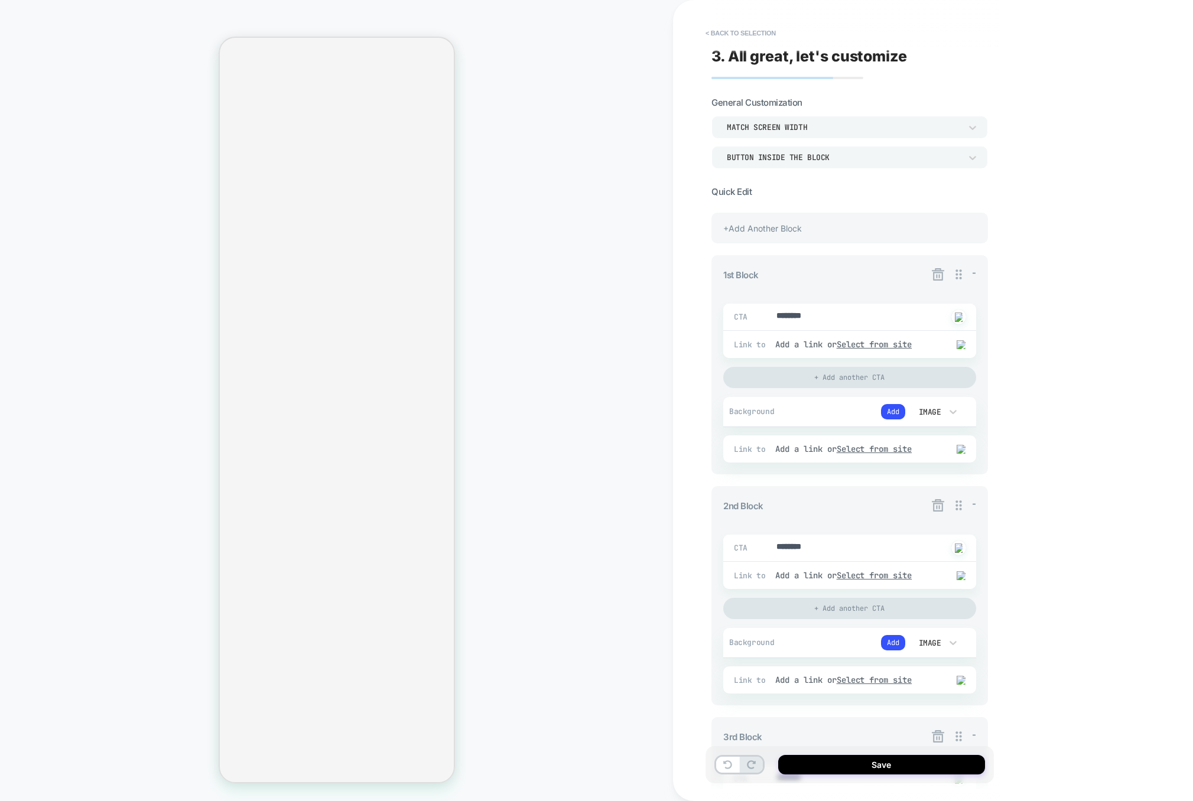
click at [947, 505] on div "-" at bounding box center [954, 506] width 46 height 16
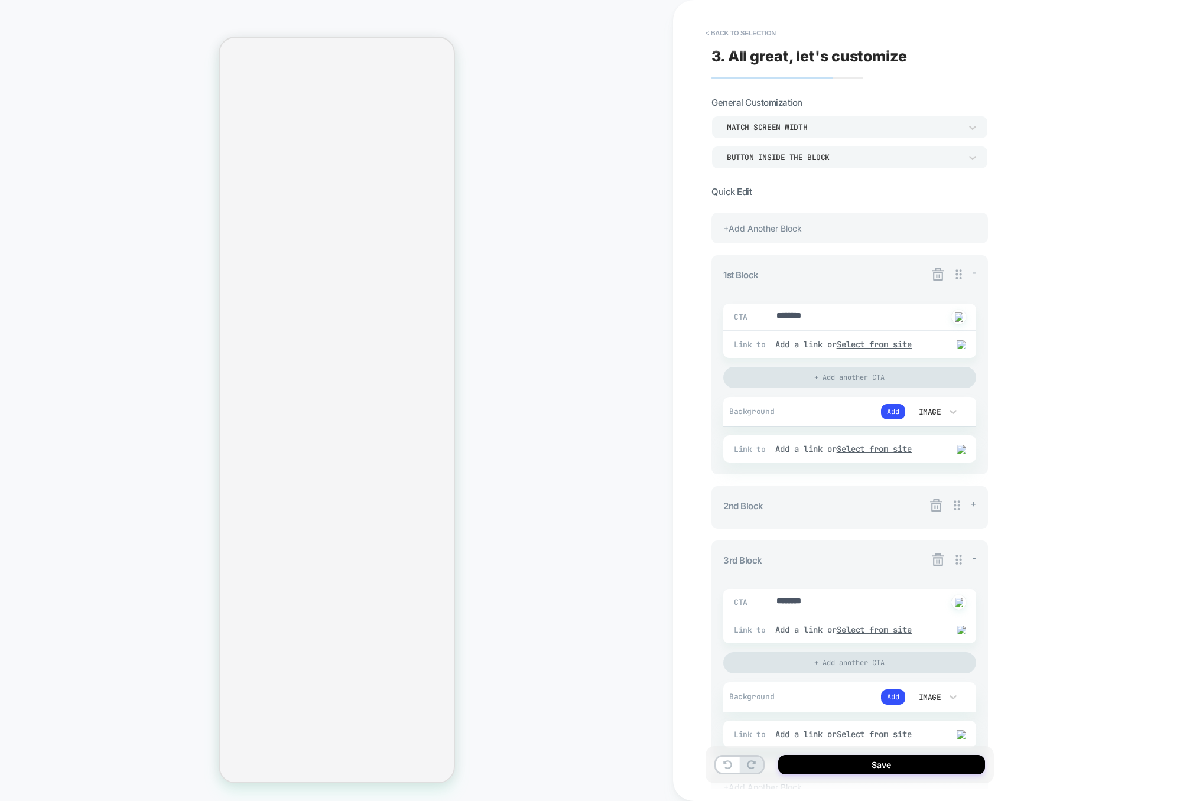
click at [939, 511] on icon at bounding box center [936, 505] width 15 height 15
click at [948, 573] on button "Yes" at bounding box center [968, 576] width 59 height 18
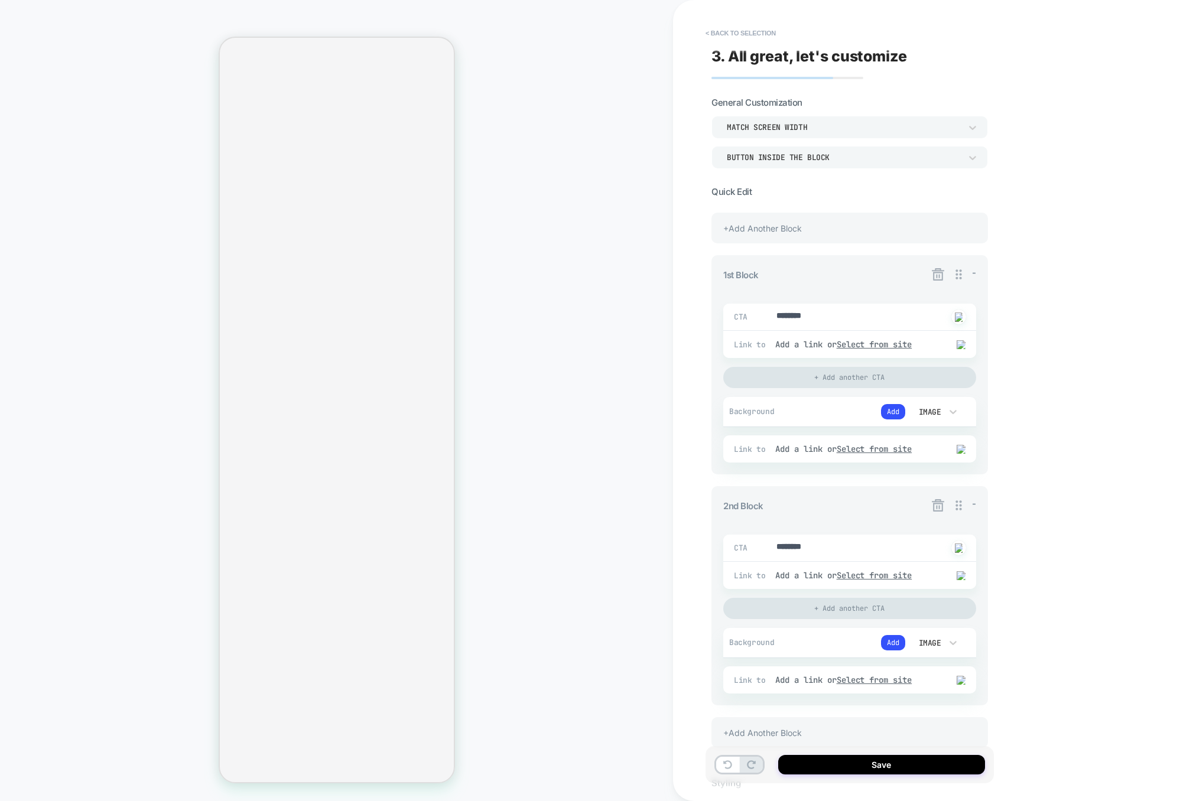
click at [938, 506] on icon at bounding box center [938, 505] width 12 height 12
click at [952, 568] on button "Yes" at bounding box center [970, 576] width 59 height 18
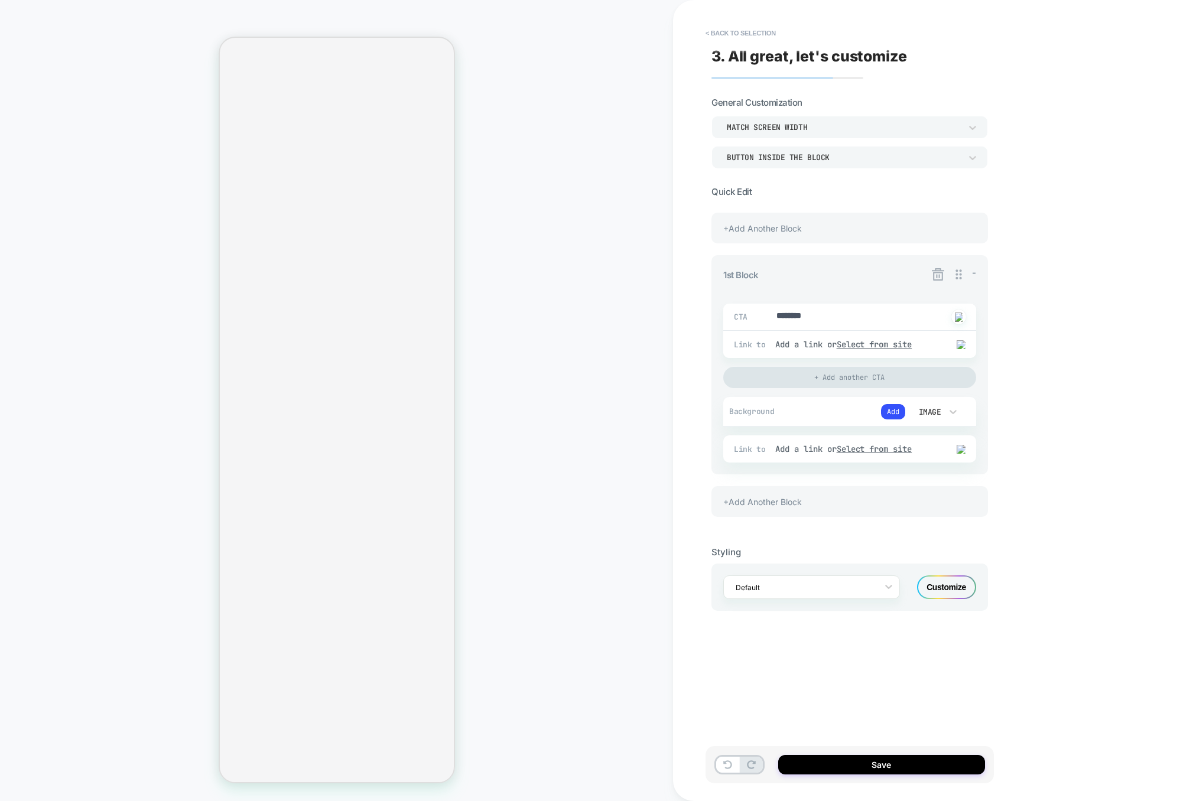
click at [945, 275] on icon at bounding box center [938, 274] width 15 height 15
click at [963, 338] on button "Yes" at bounding box center [970, 342] width 59 height 18
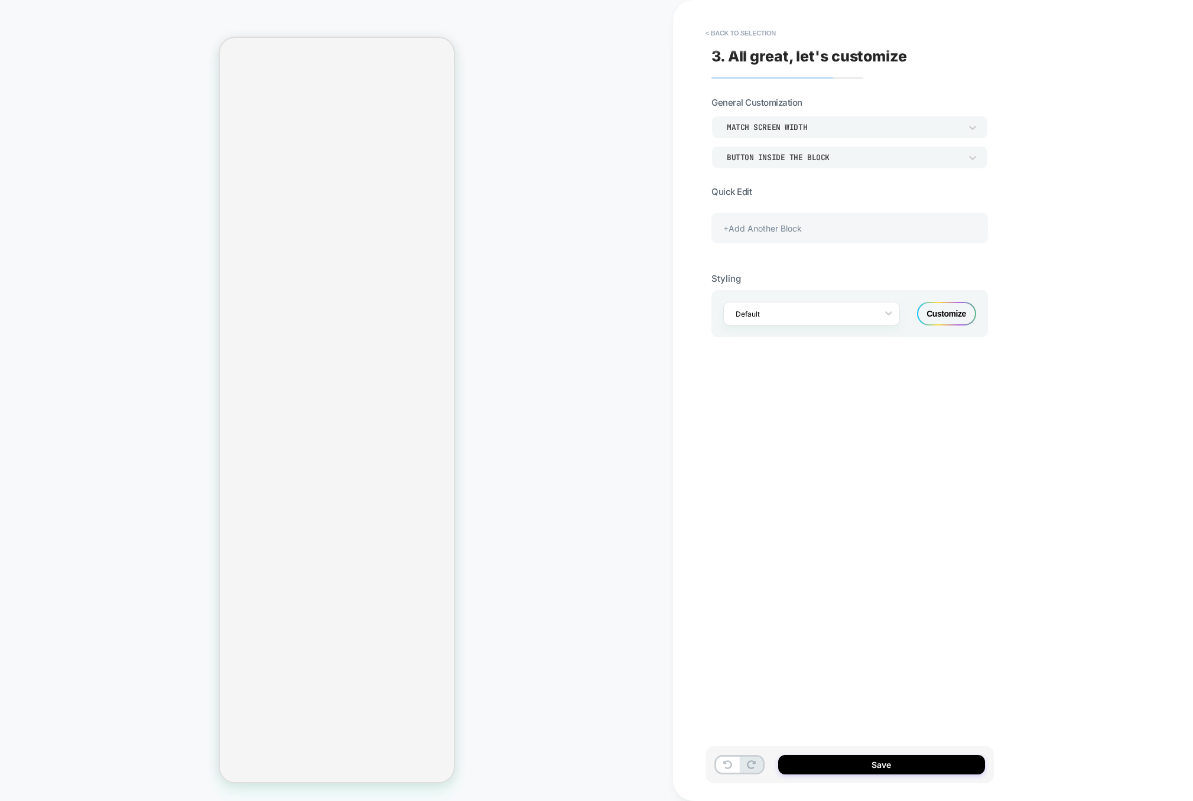
click at [945, 313] on div "Customize" at bounding box center [946, 314] width 59 height 24
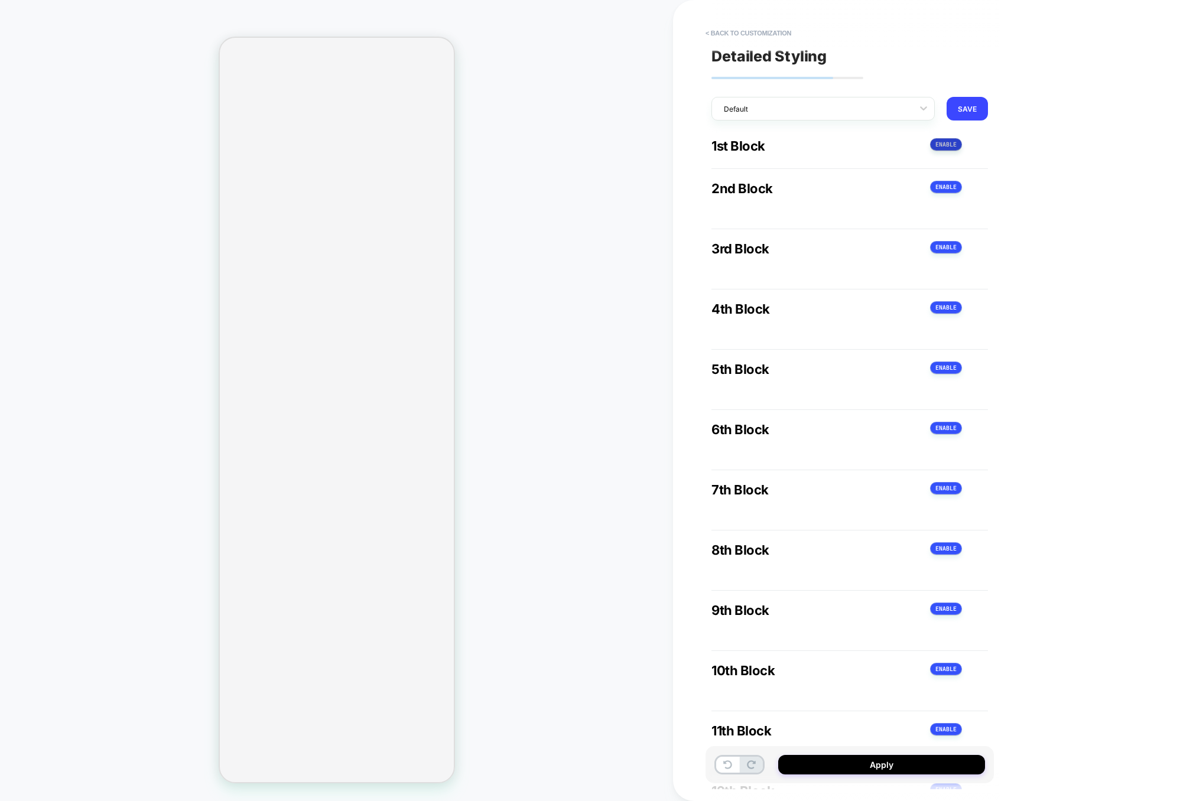
click at [945, 145] on button at bounding box center [946, 144] width 32 height 12
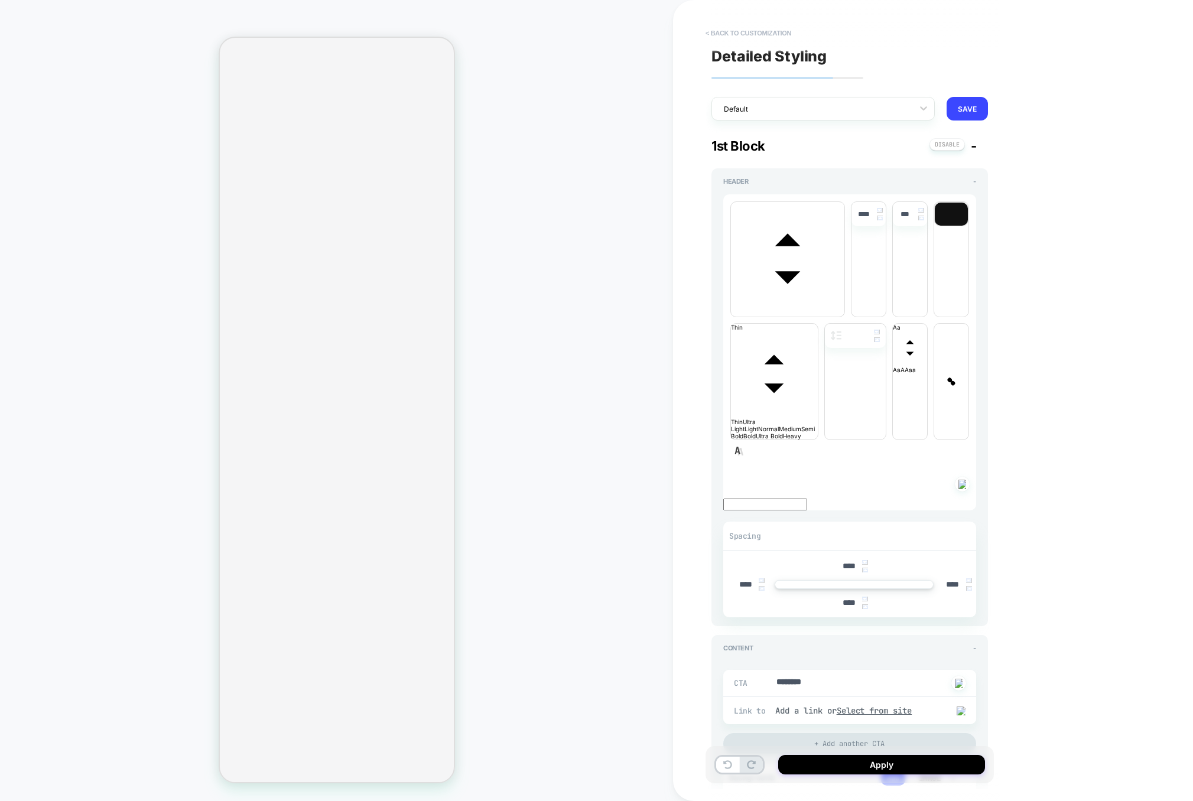
click at [762, 38] on button "< Back to customization" at bounding box center [749, 33] width 98 height 19
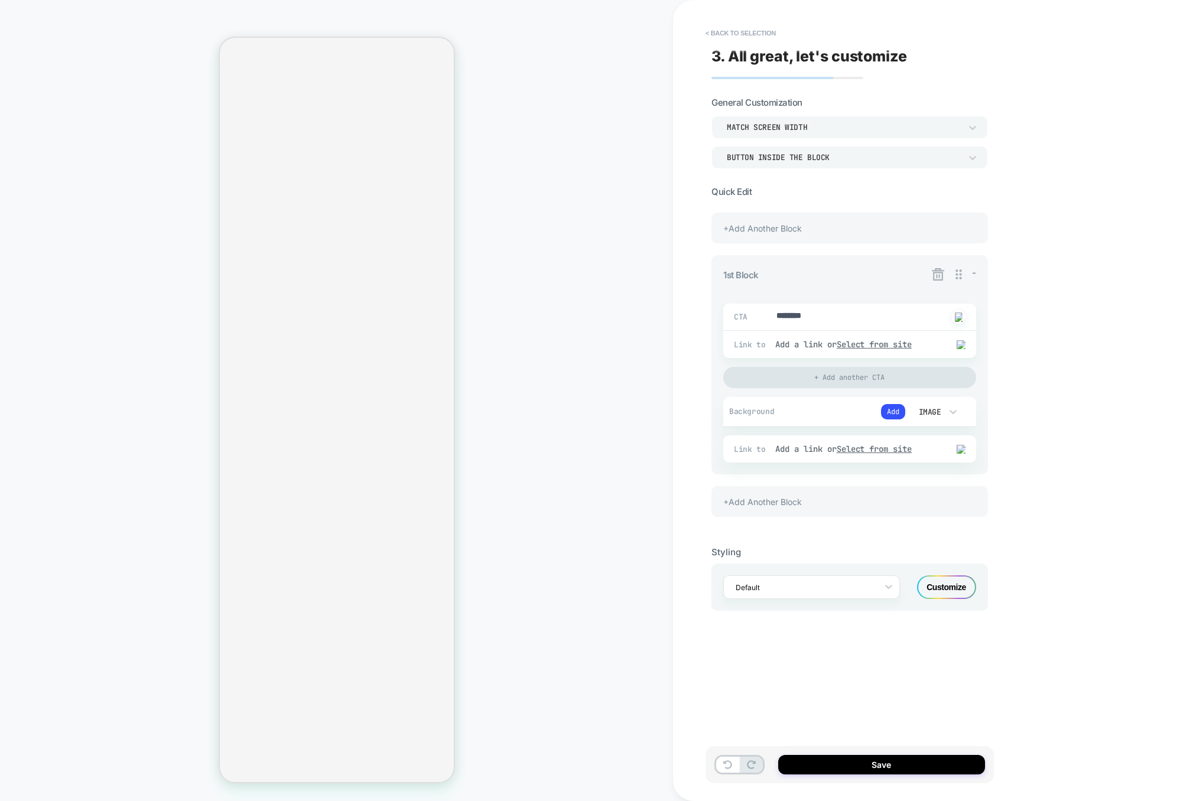
click at [836, 512] on div "+Add Another Block" at bounding box center [849, 501] width 277 height 31
type textarea "*"
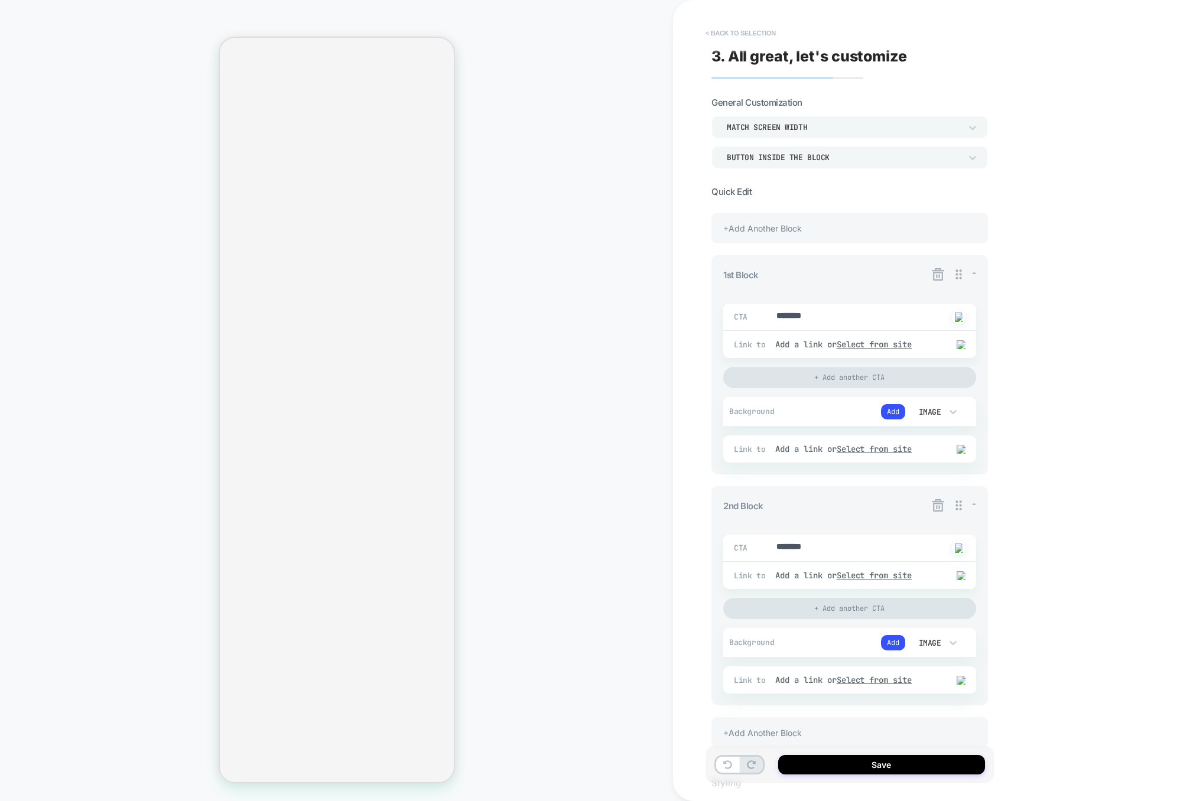
click at [758, 30] on button "< Back to selection" at bounding box center [741, 33] width 82 height 19
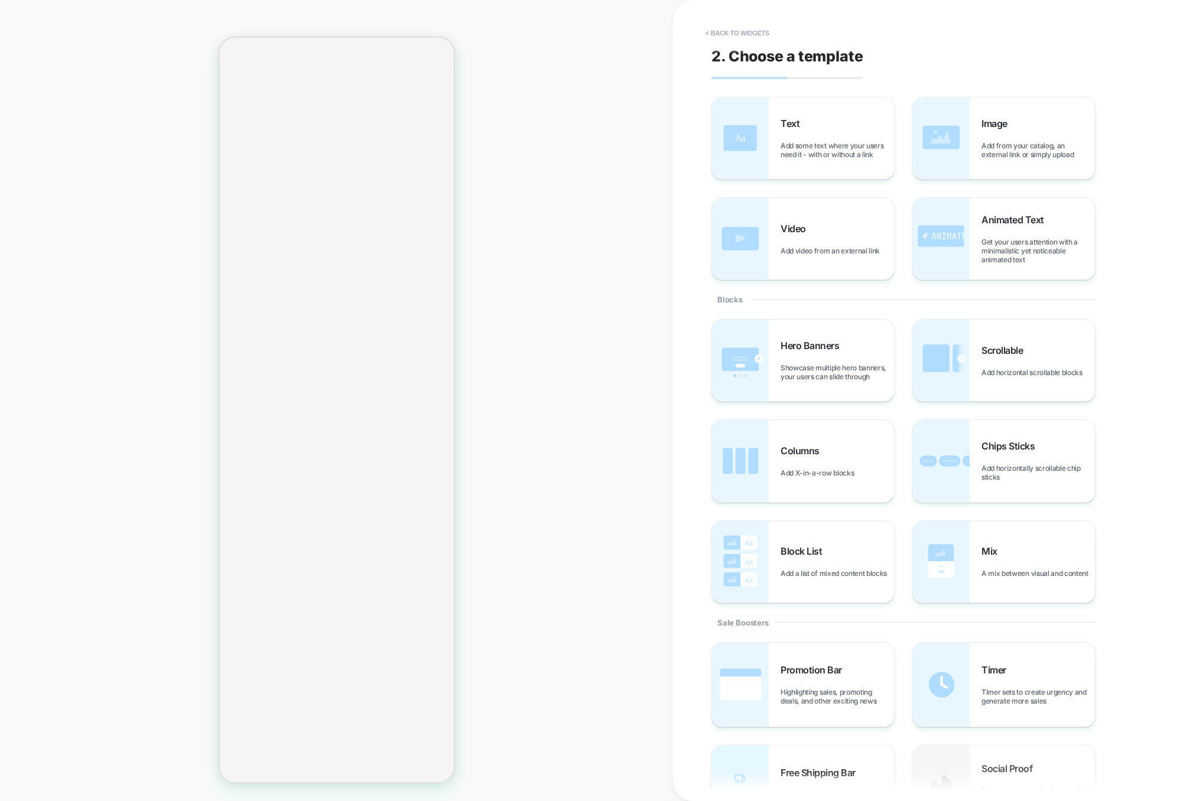
click at [758, 30] on button "< Back to widgets" at bounding box center [738, 33] width 76 height 19
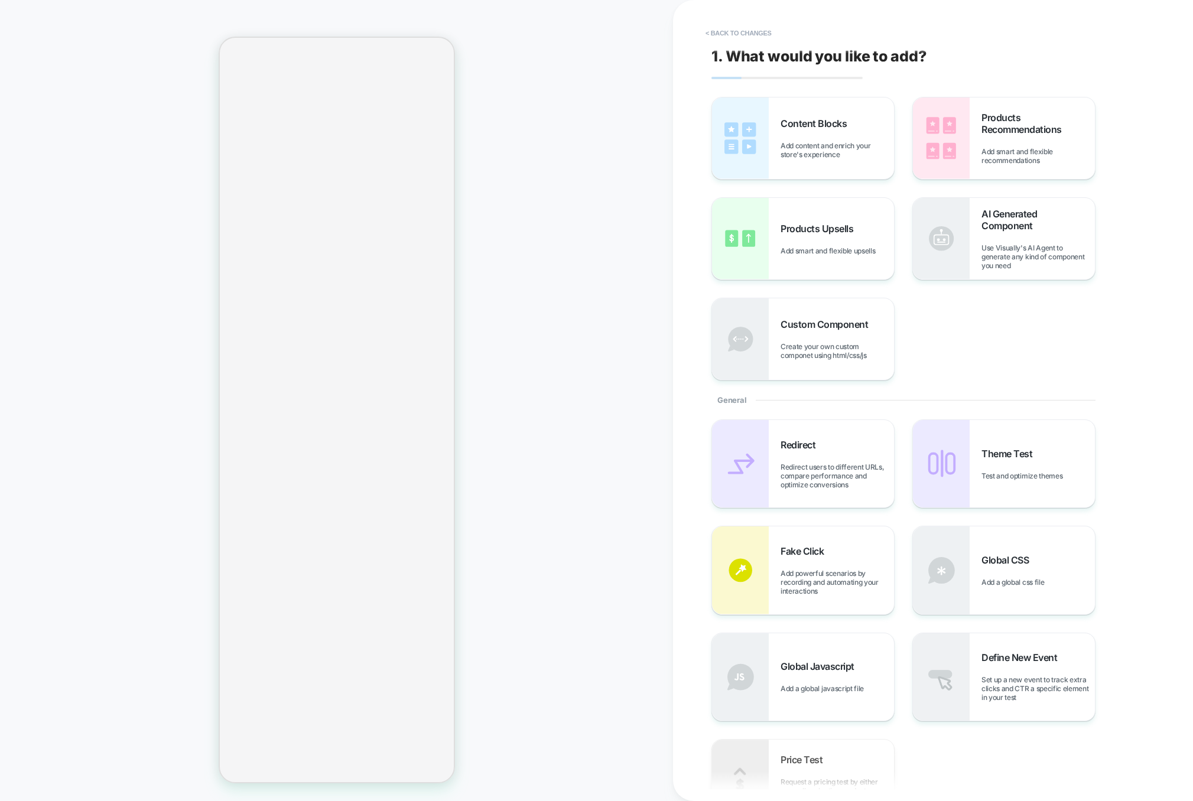
click at [758, 30] on button "< Back to changes" at bounding box center [739, 33] width 78 height 19
